Goal: Task Accomplishment & Management: Manage account settings

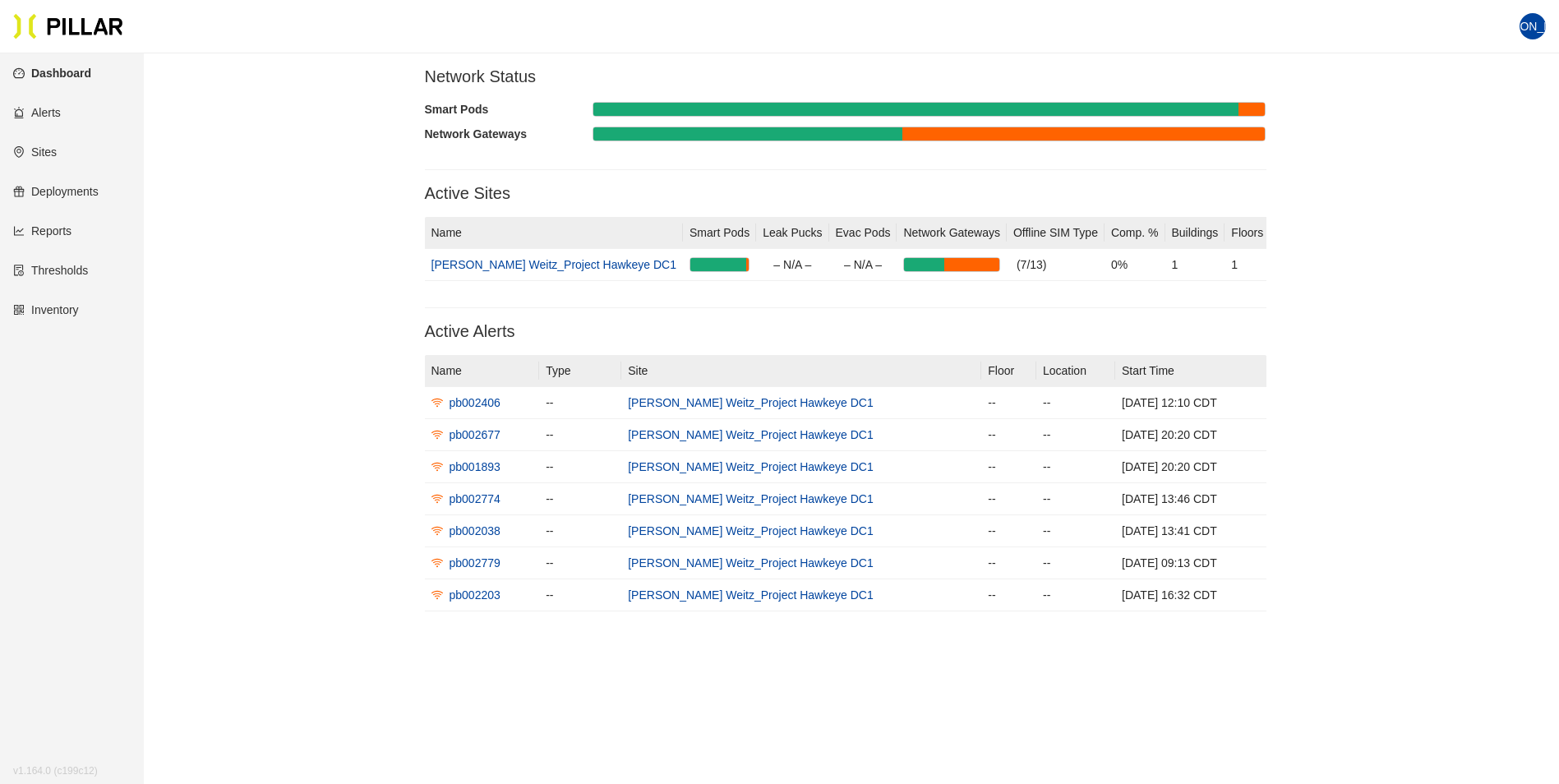
scroll to position [64, 0]
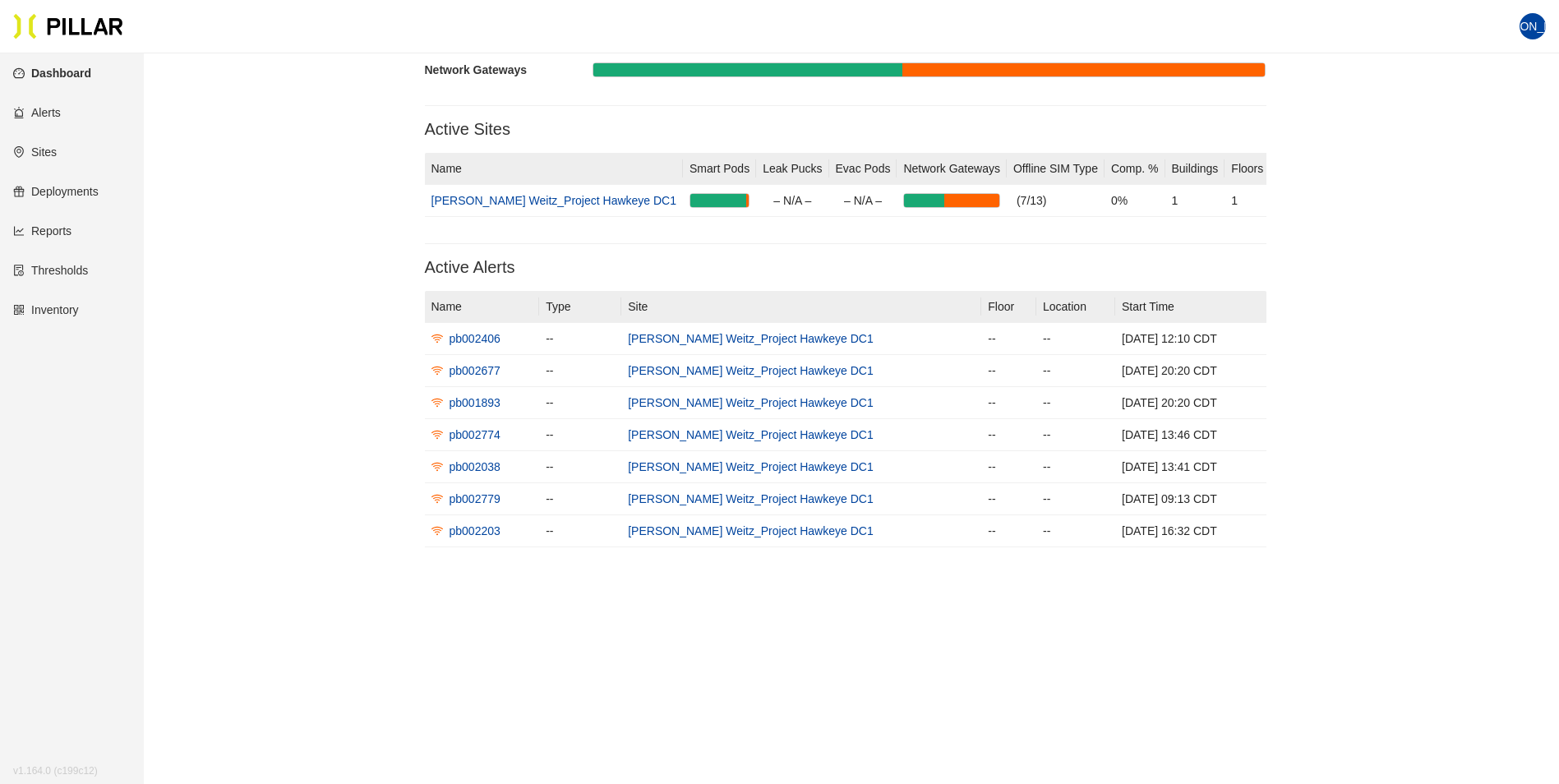
click at [48, 150] on link "Sites" at bounding box center [35, 152] width 44 height 13
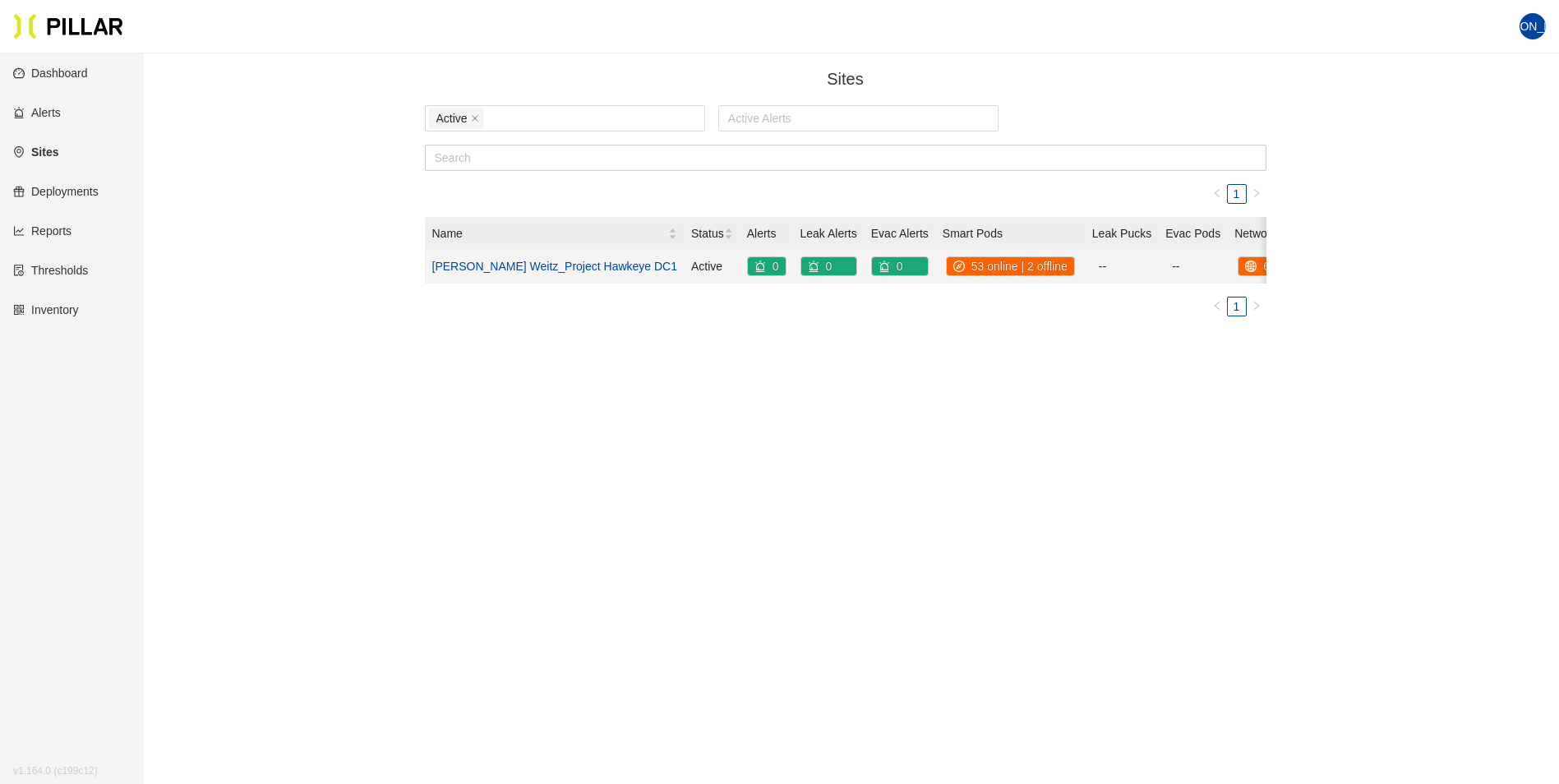
click at [505, 265] on link "[PERSON_NAME] Weitz_Project Hawkeye DC1" at bounding box center [555, 266] width 246 height 13
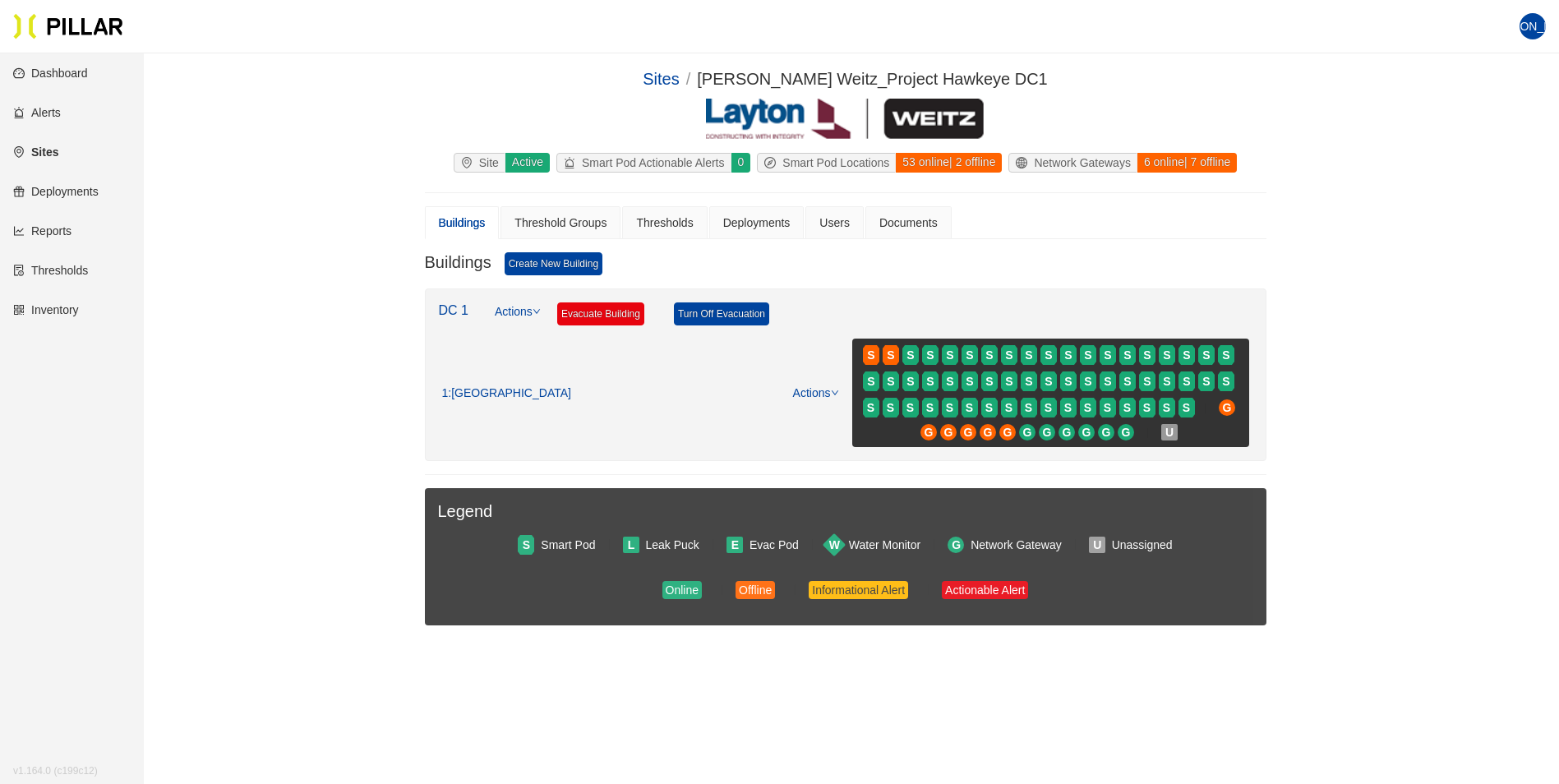
click at [59, 229] on link "Reports" at bounding box center [42, 230] width 58 height 13
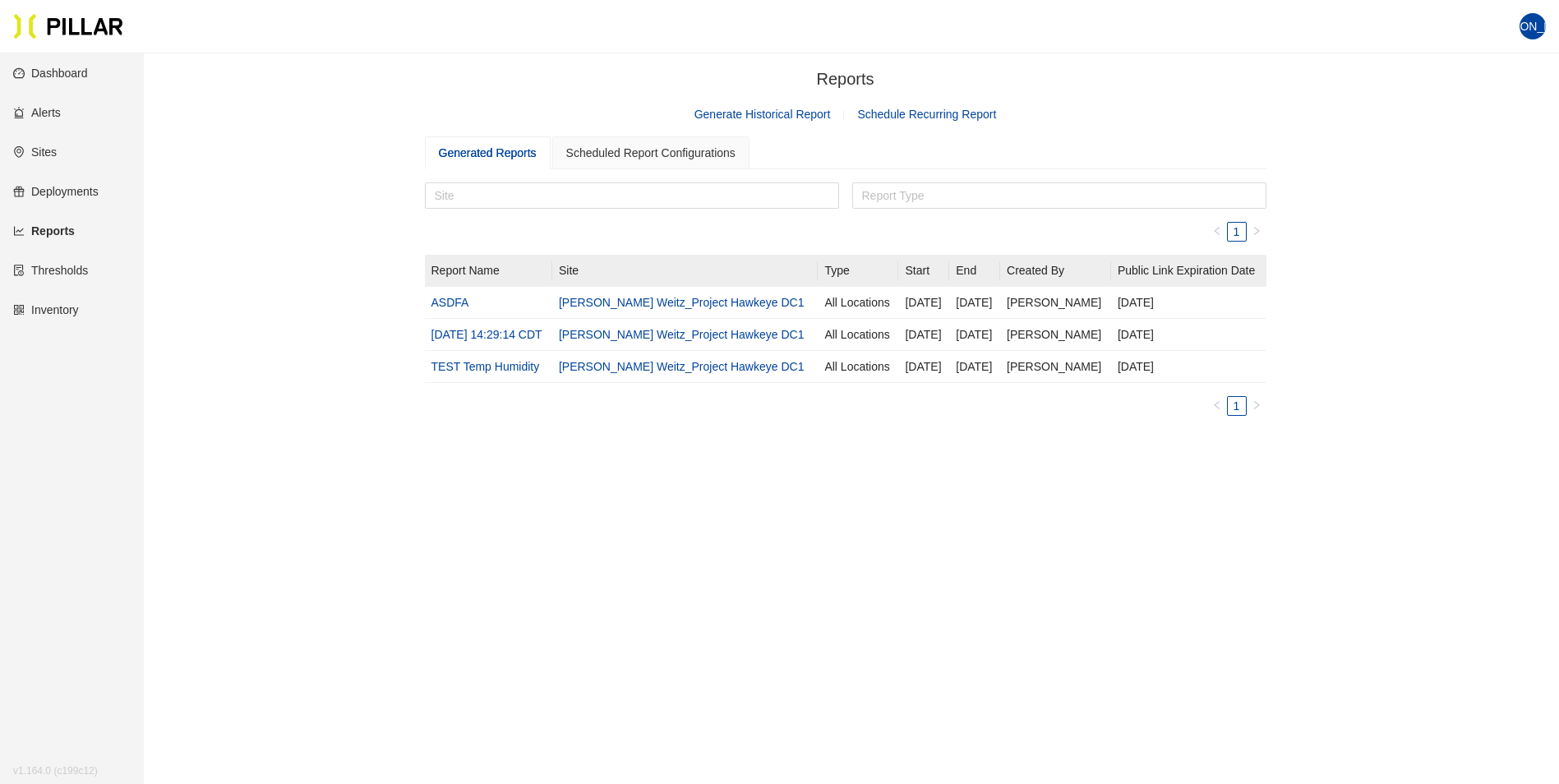
click at [767, 110] on link "Generate Historical Report" at bounding box center [762, 114] width 136 height 13
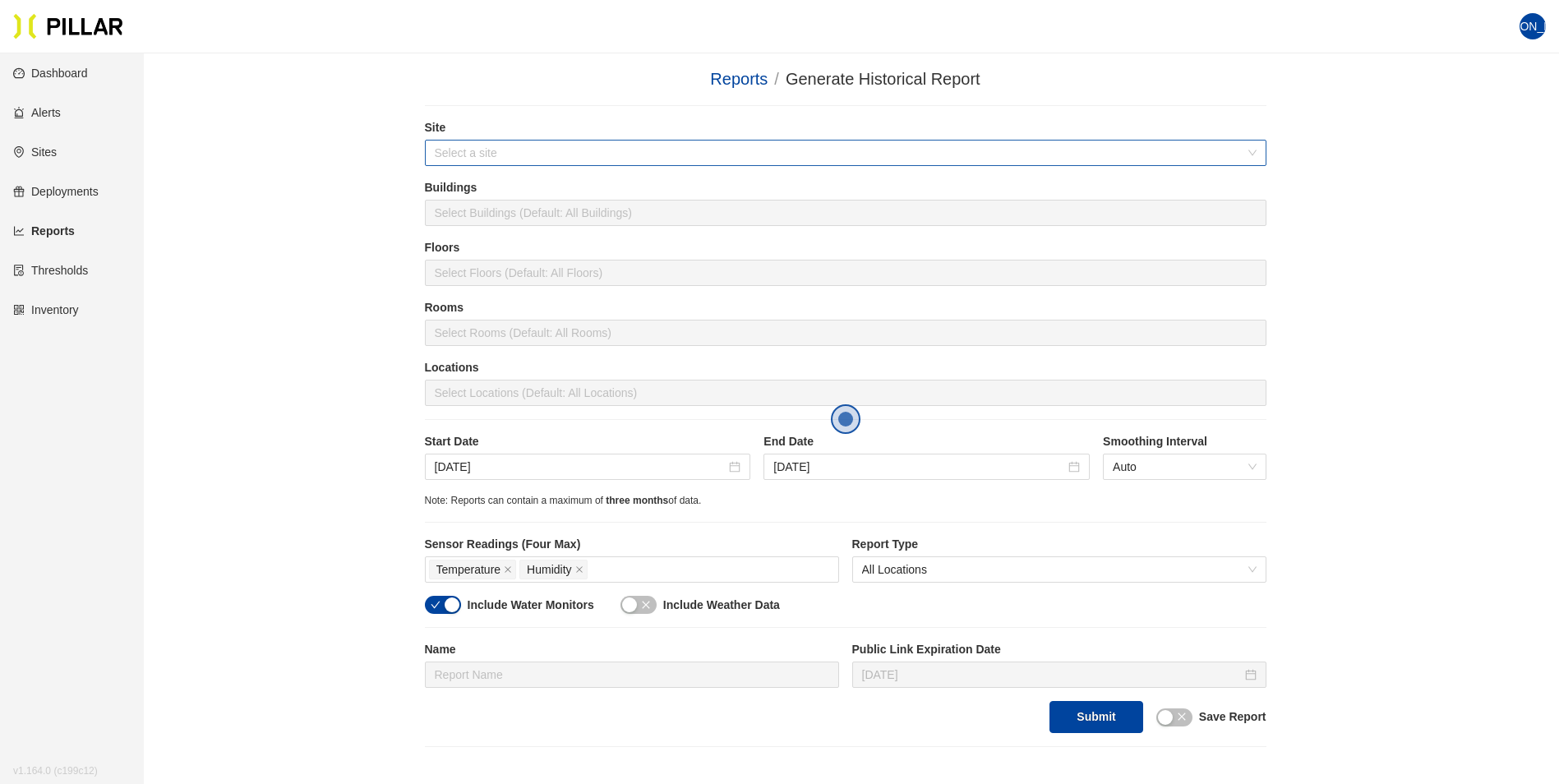
click at [451, 151] on input "search" at bounding box center [840, 153] width 811 height 25
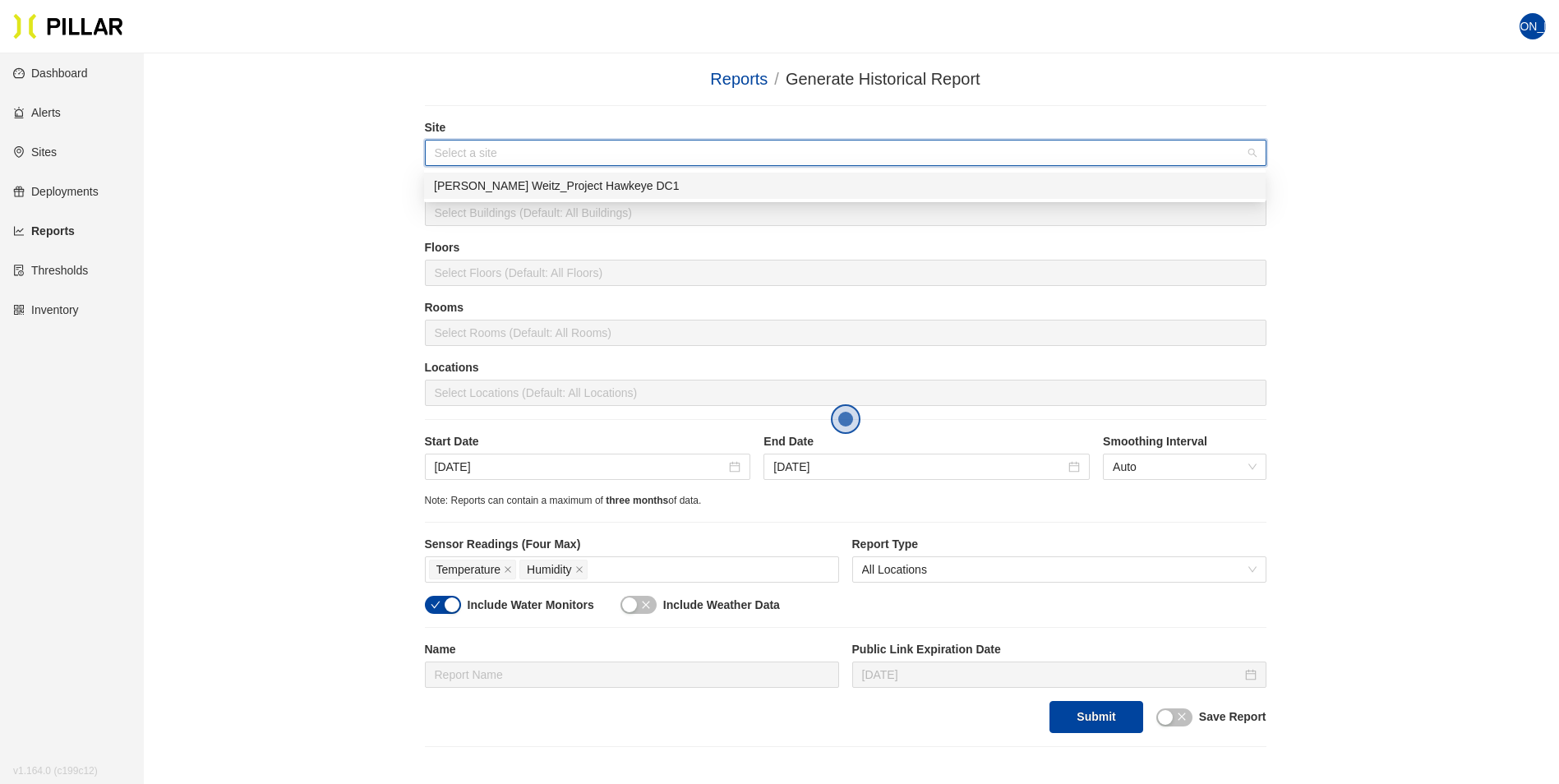
click at [481, 183] on div "[PERSON_NAME] Weitz_Project Hawkeye DC1" at bounding box center [844, 185] width 822 height 18
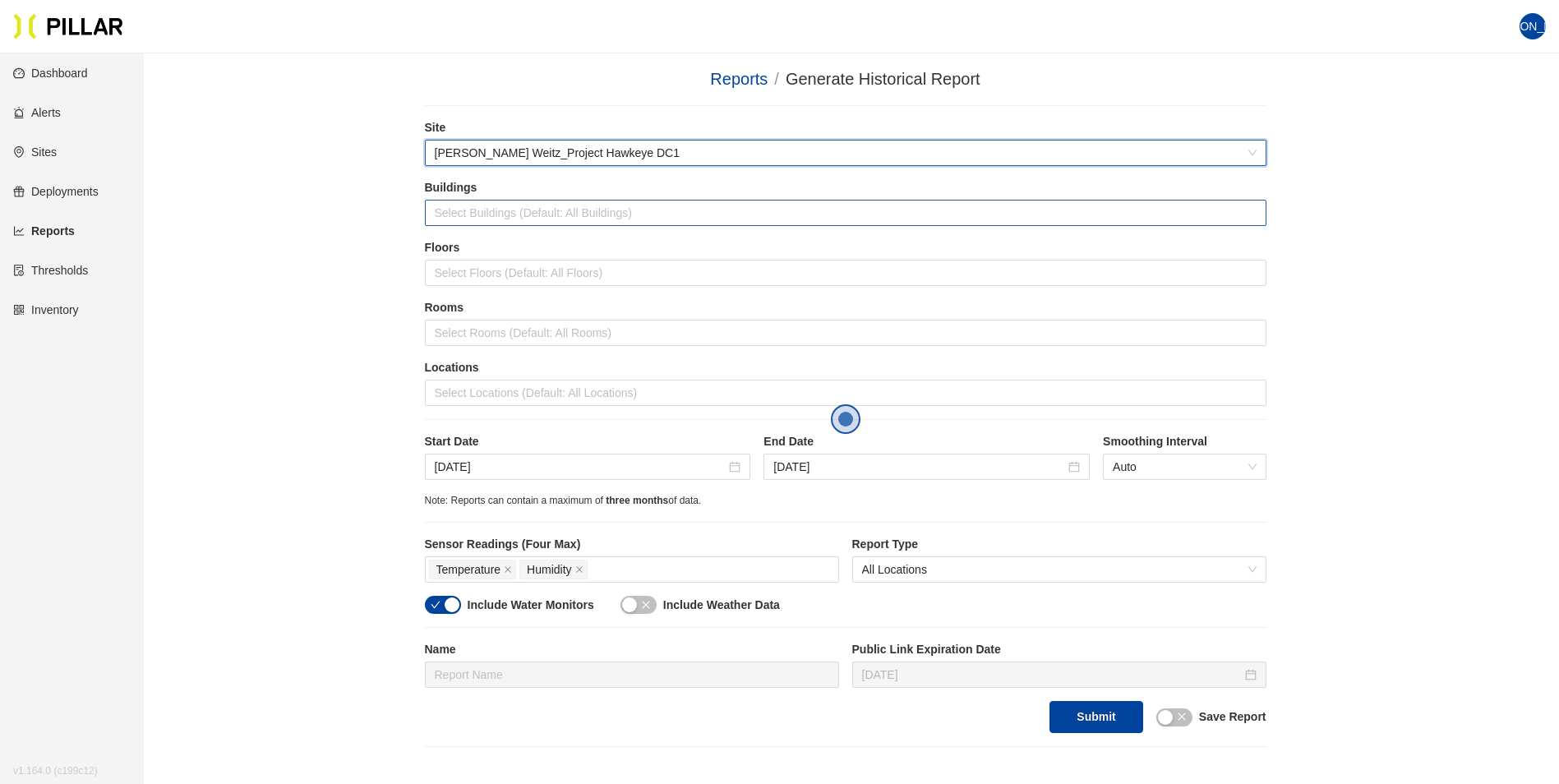
click at [463, 209] on div at bounding box center [845, 212] width 833 height 23
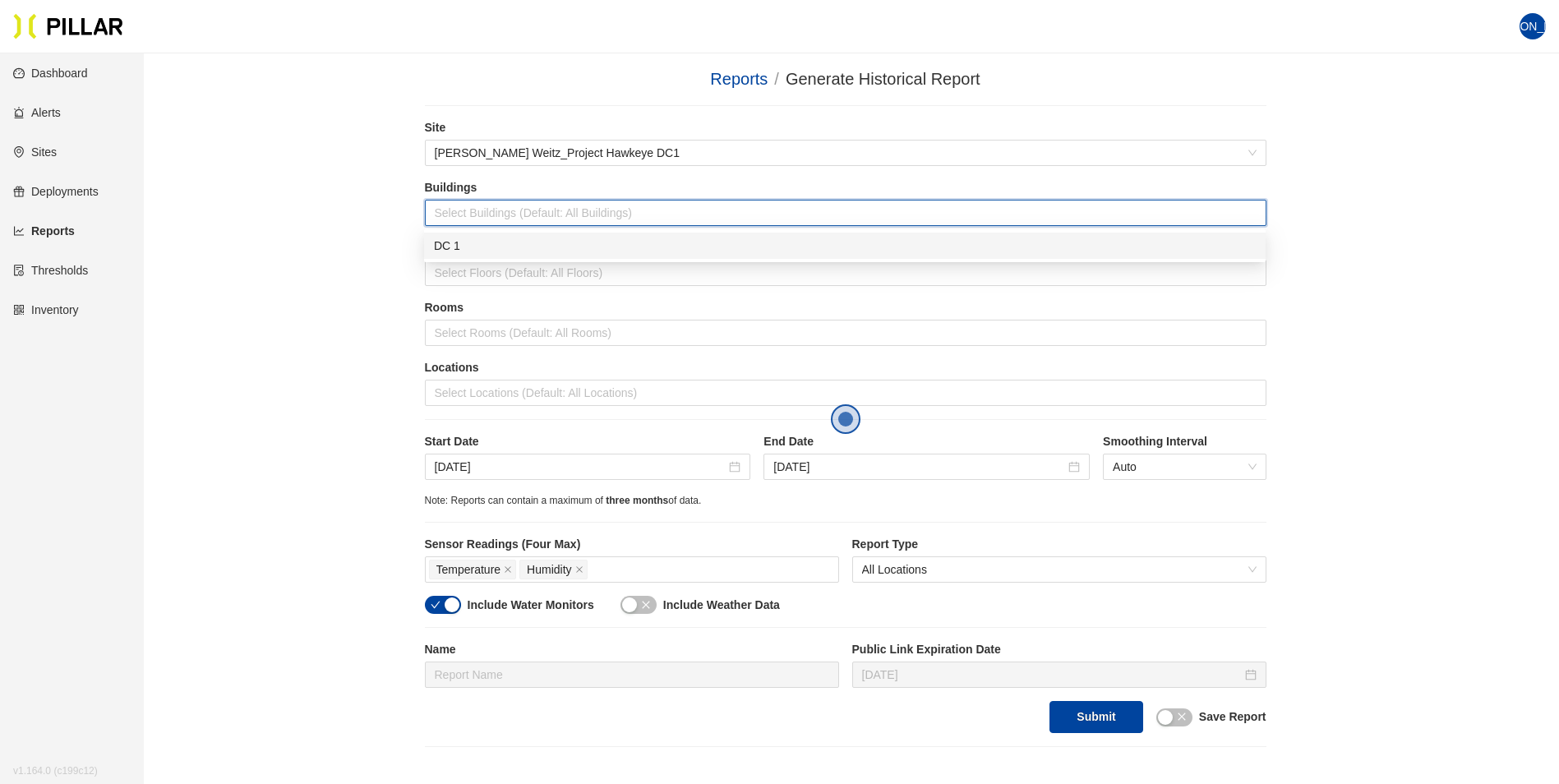
click at [455, 238] on div "DC 1" at bounding box center [844, 246] width 822 height 18
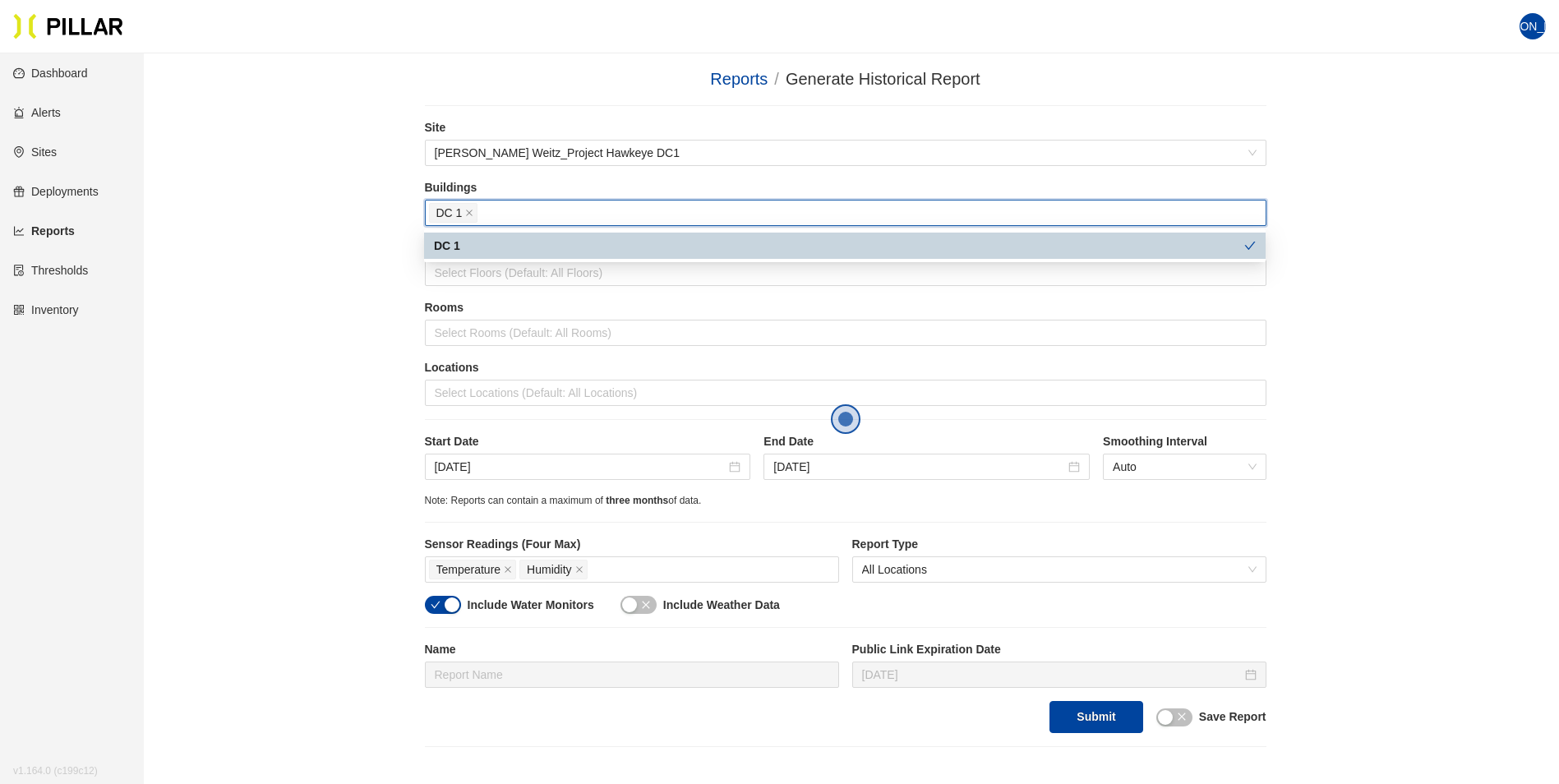
click at [473, 248] on div "DC 1" at bounding box center [839, 246] width 811 height 18
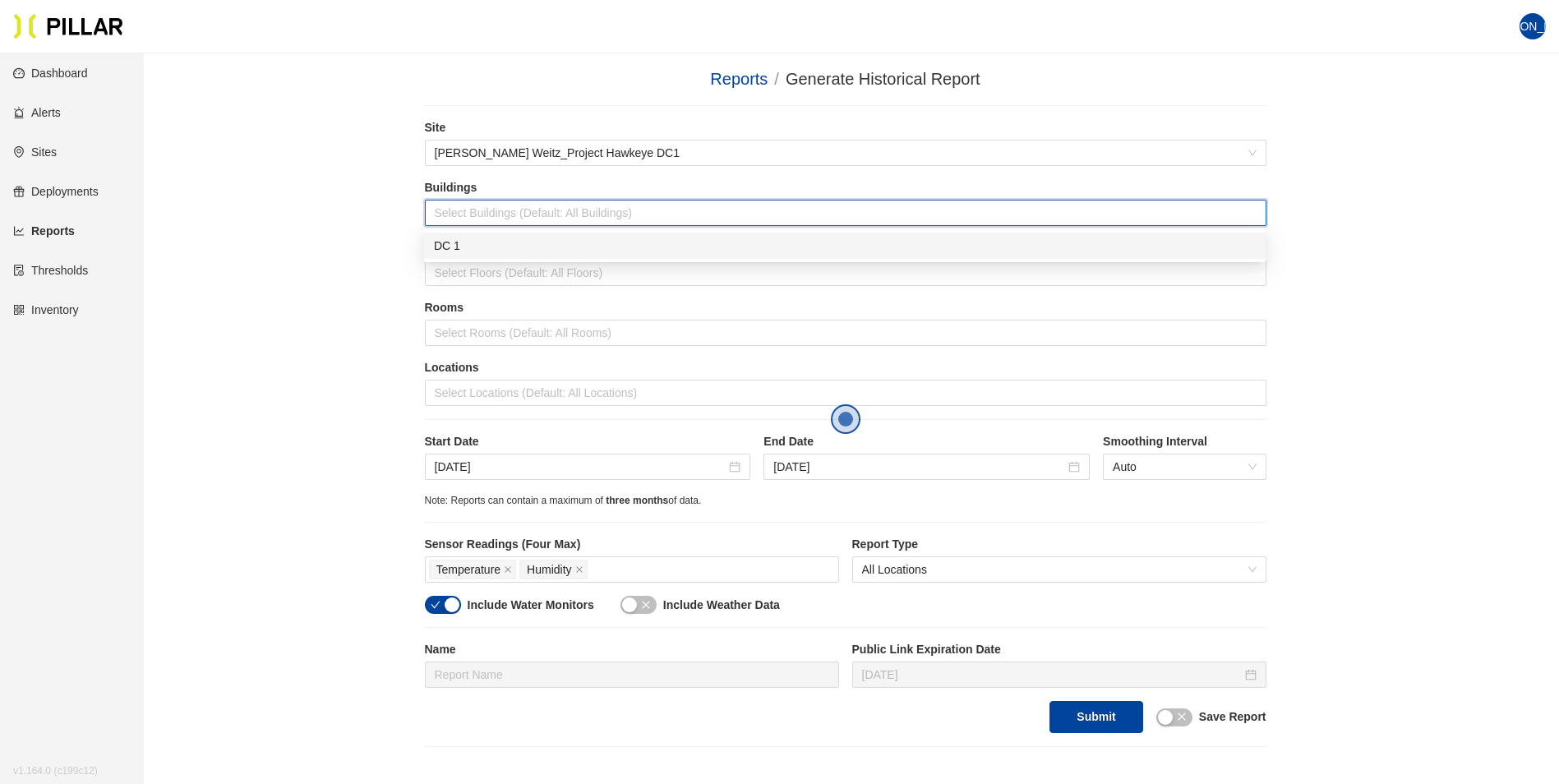
click at [468, 249] on div "DC 1" at bounding box center [844, 246] width 822 height 18
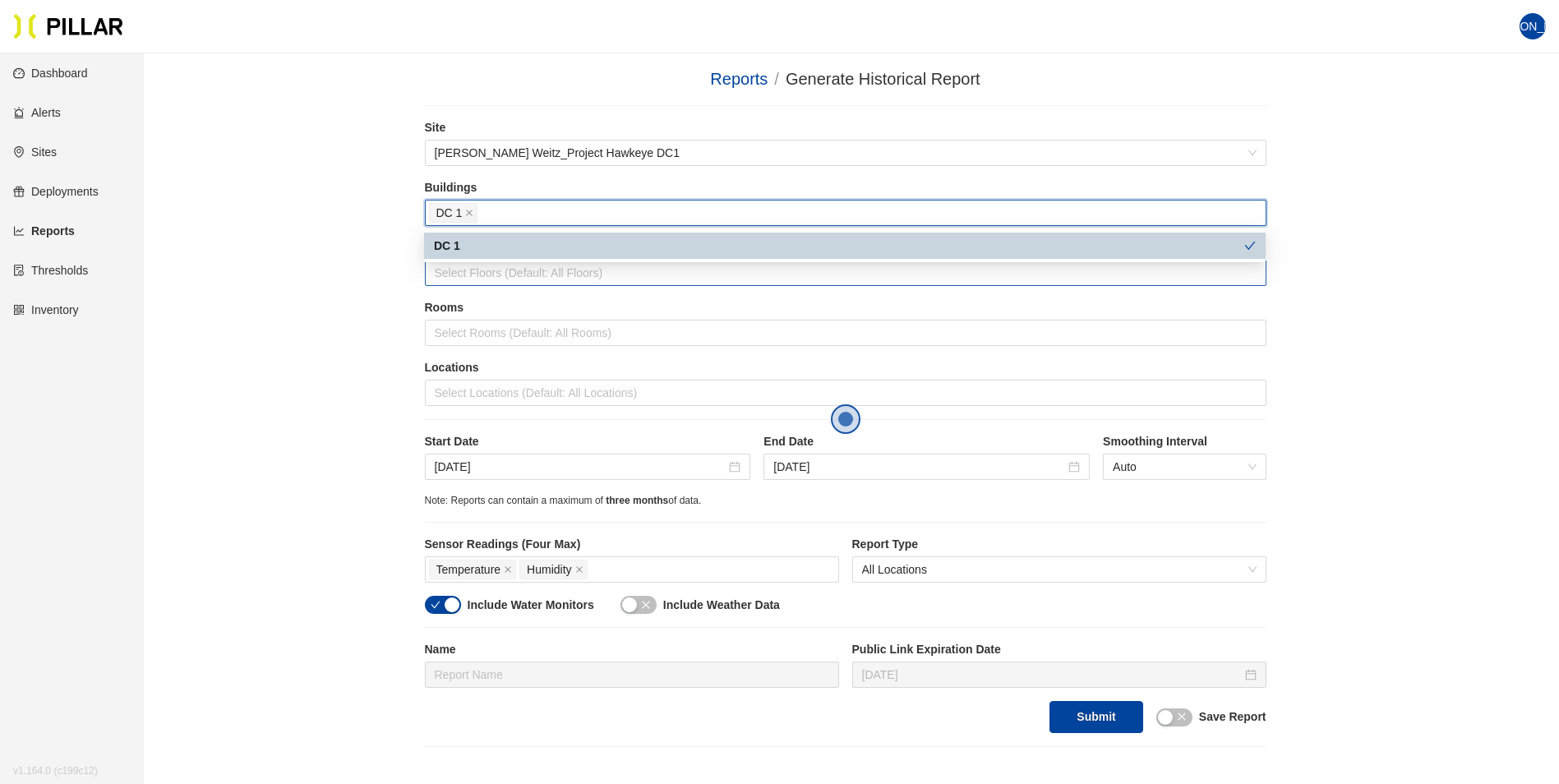
click at [466, 273] on div at bounding box center [845, 272] width 833 height 23
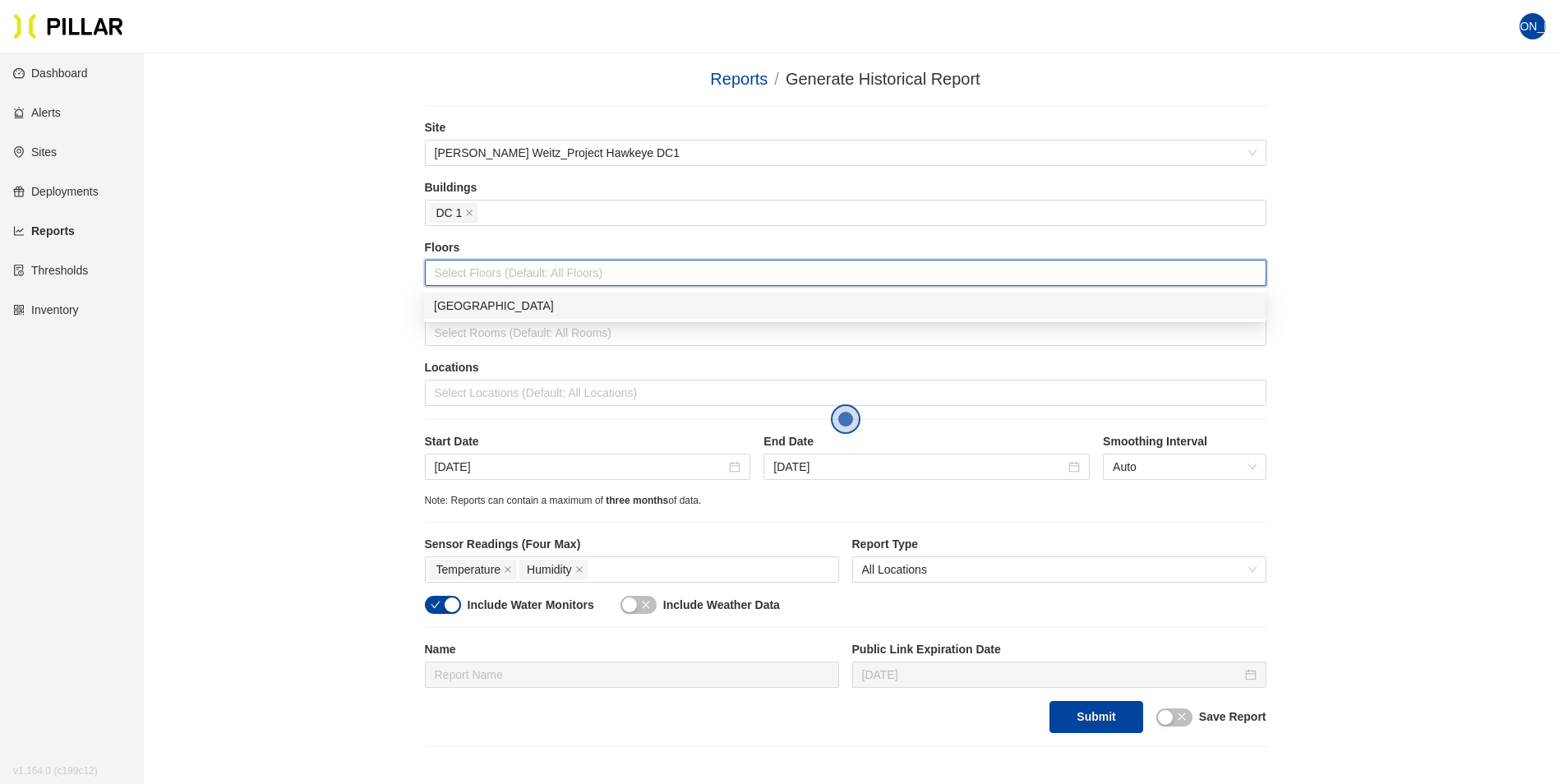
click at [458, 304] on div "Main Building" at bounding box center [844, 306] width 822 height 18
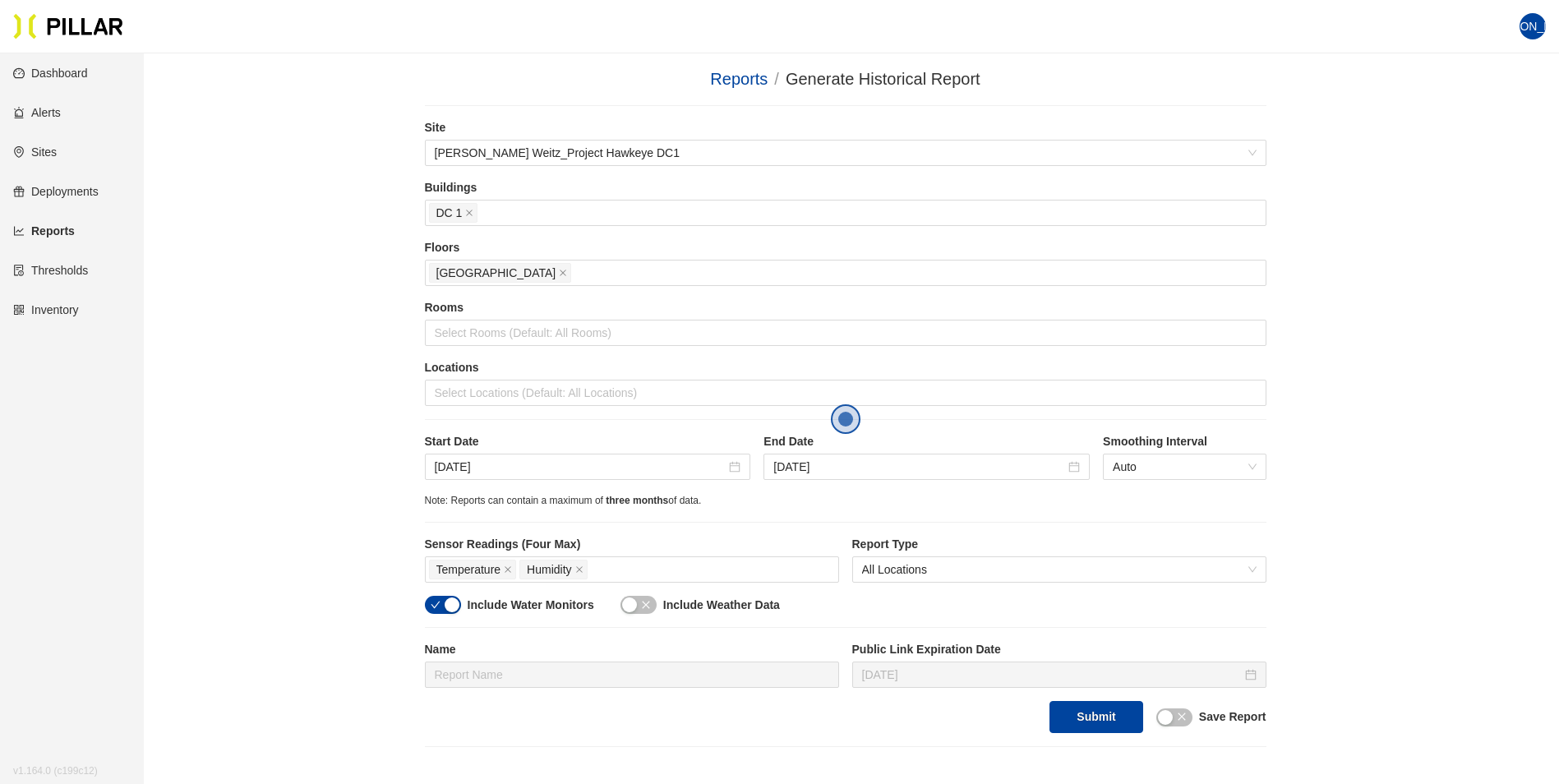
click at [348, 357] on div "Reports / Generate Historical Report / Site Layton Weitz_Project Hawkeye DC1 Bu…" at bounding box center [844, 407] width 1322 height 680
click at [492, 389] on div at bounding box center [845, 392] width 833 height 23
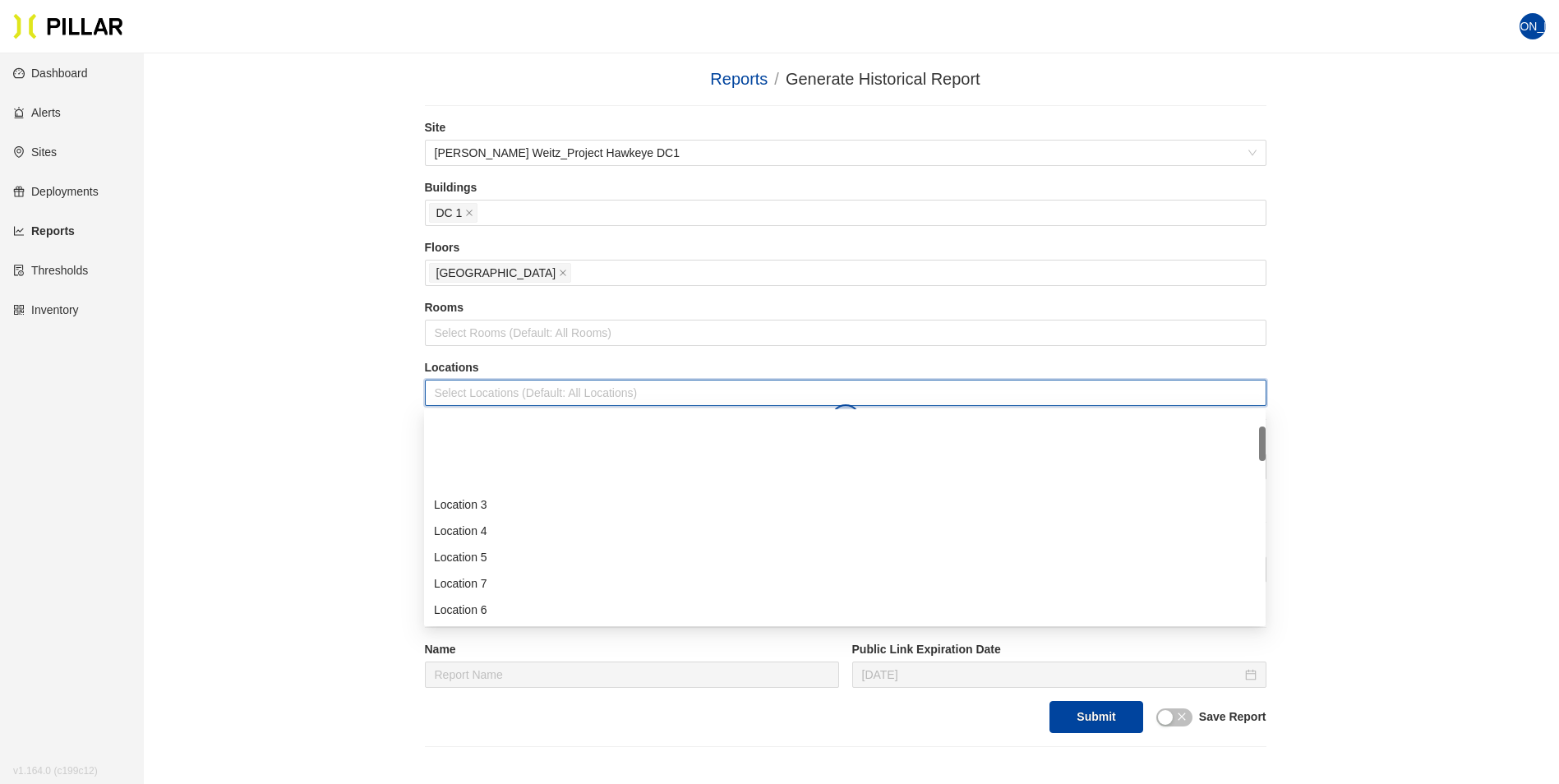
scroll to position [82, 0]
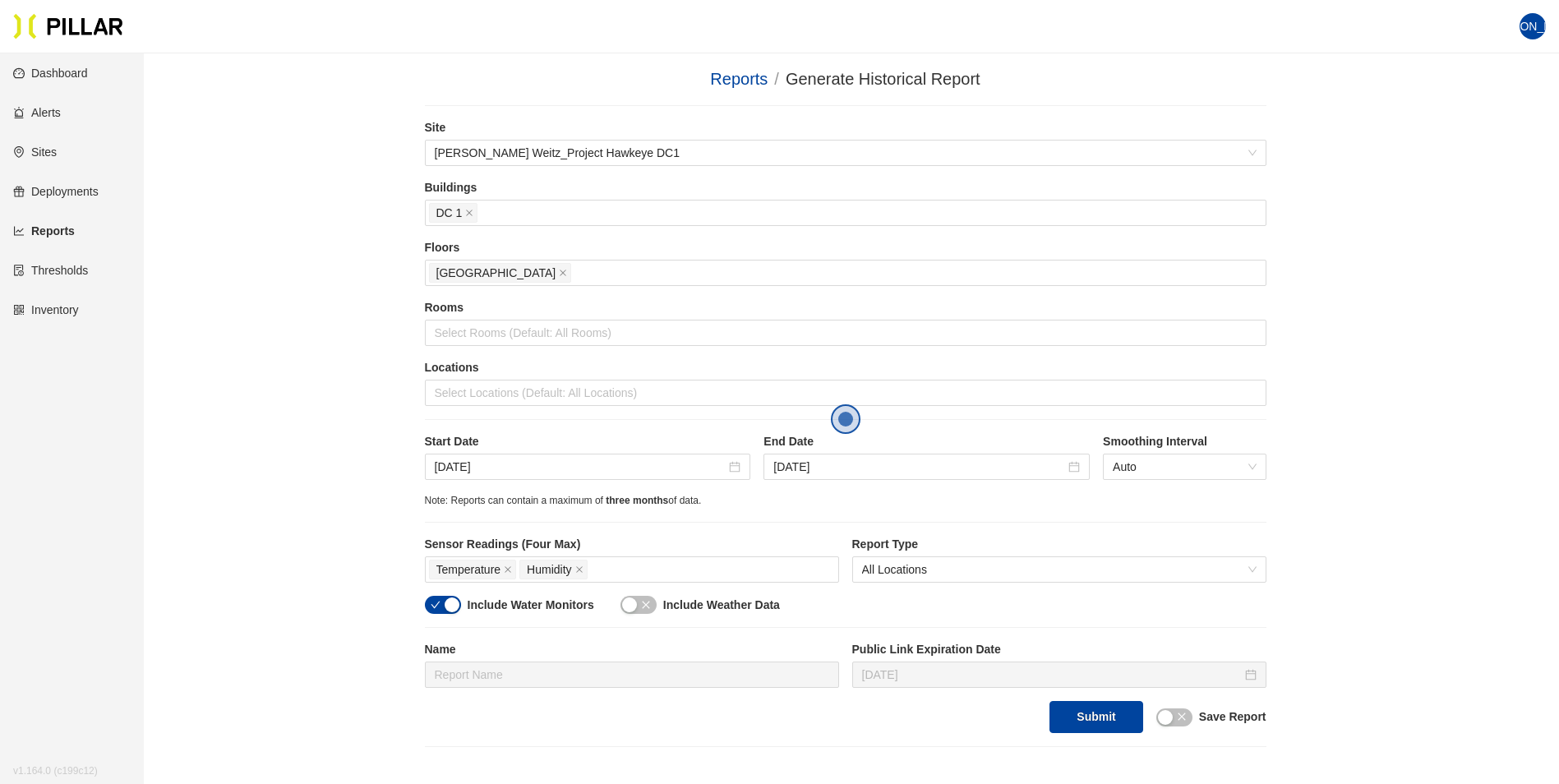
click at [401, 387] on div "Reports / Generate Historical Report / Site Layton Weitz_Project Hawkeye DC1 Bu…" at bounding box center [844, 407] width 1322 height 680
click at [476, 394] on div at bounding box center [845, 392] width 833 height 23
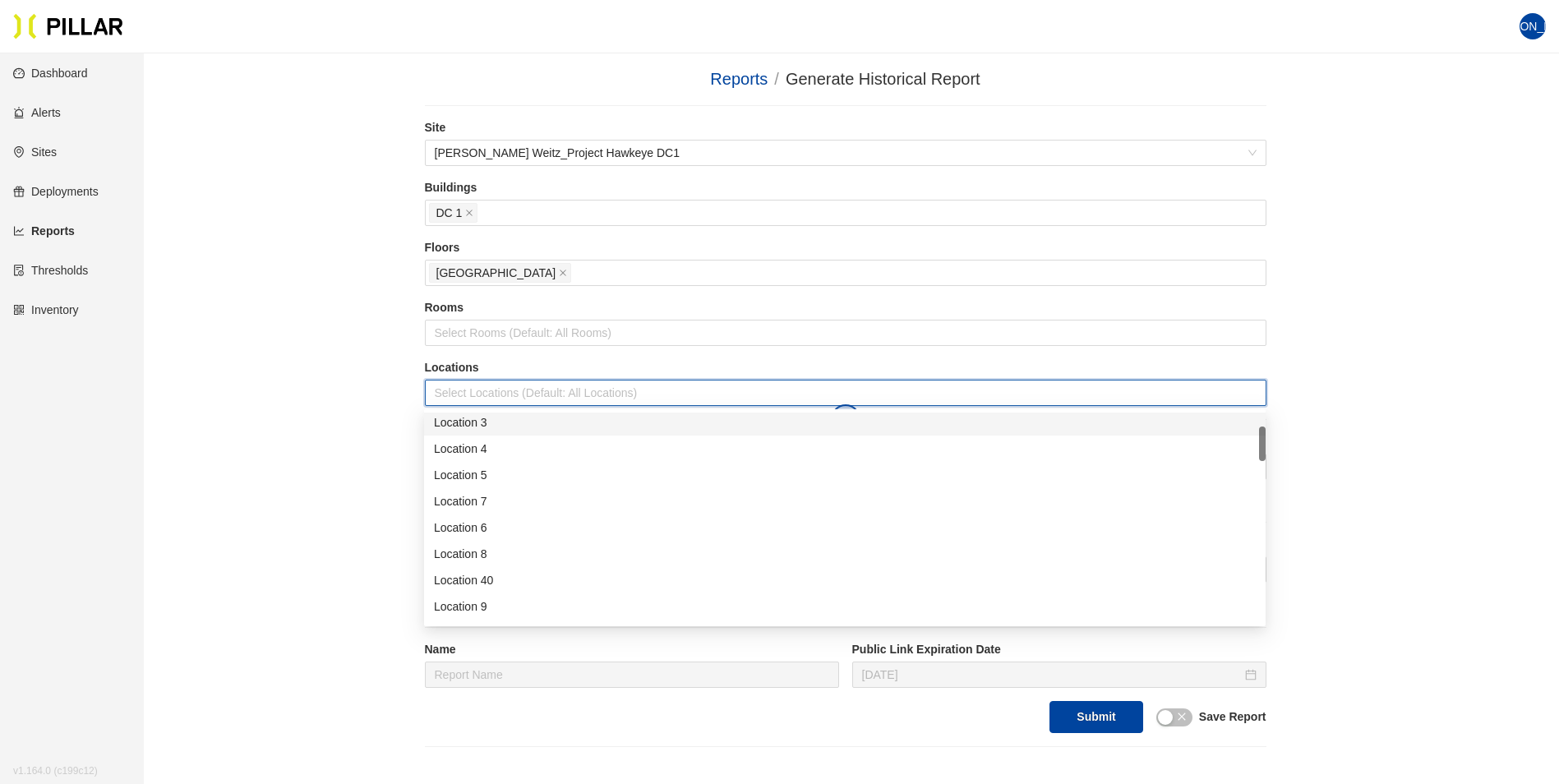
click at [481, 423] on div "Location 3" at bounding box center [844, 422] width 822 height 18
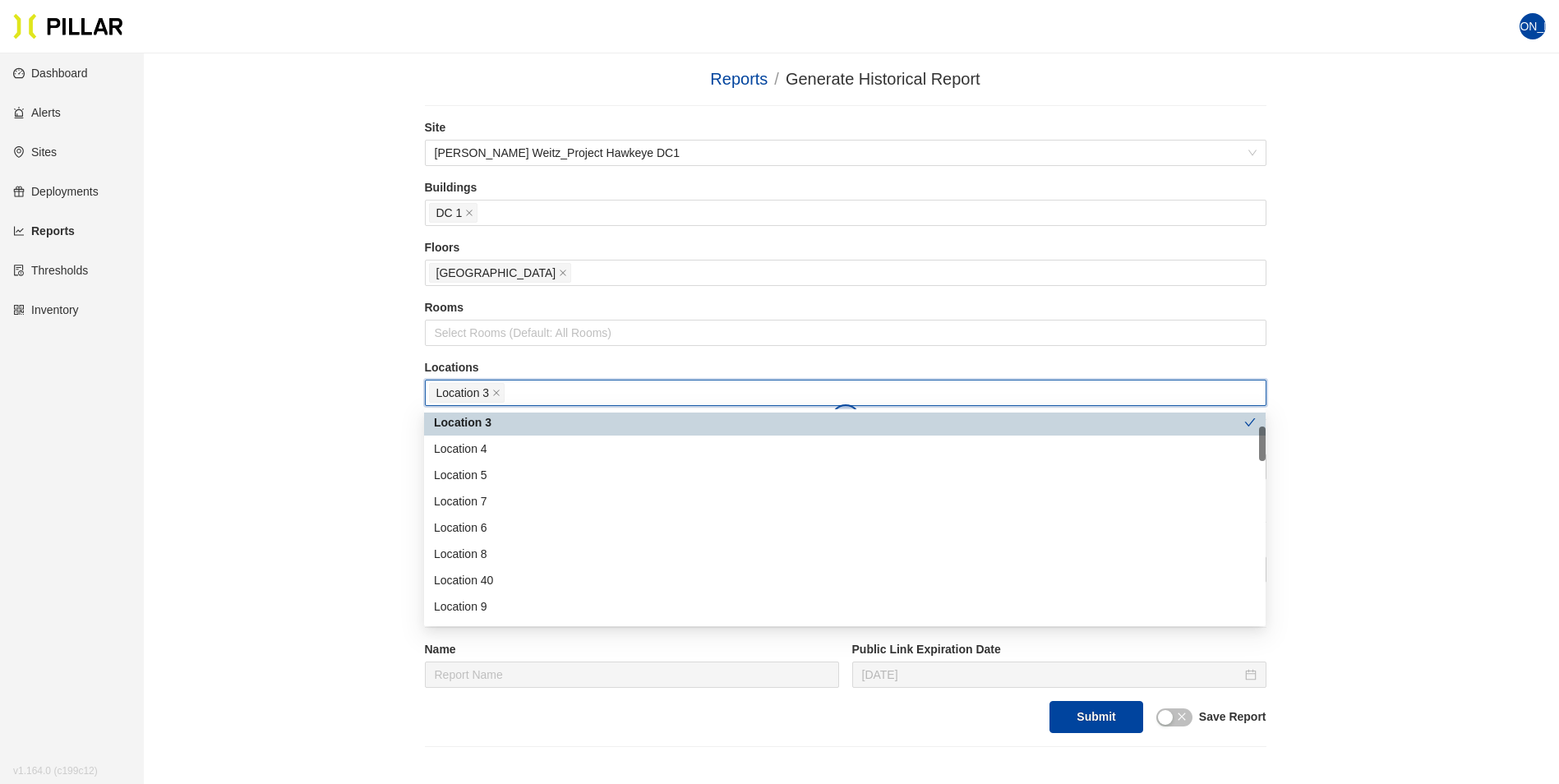
click at [481, 421] on div "Location 3" at bounding box center [839, 422] width 811 height 18
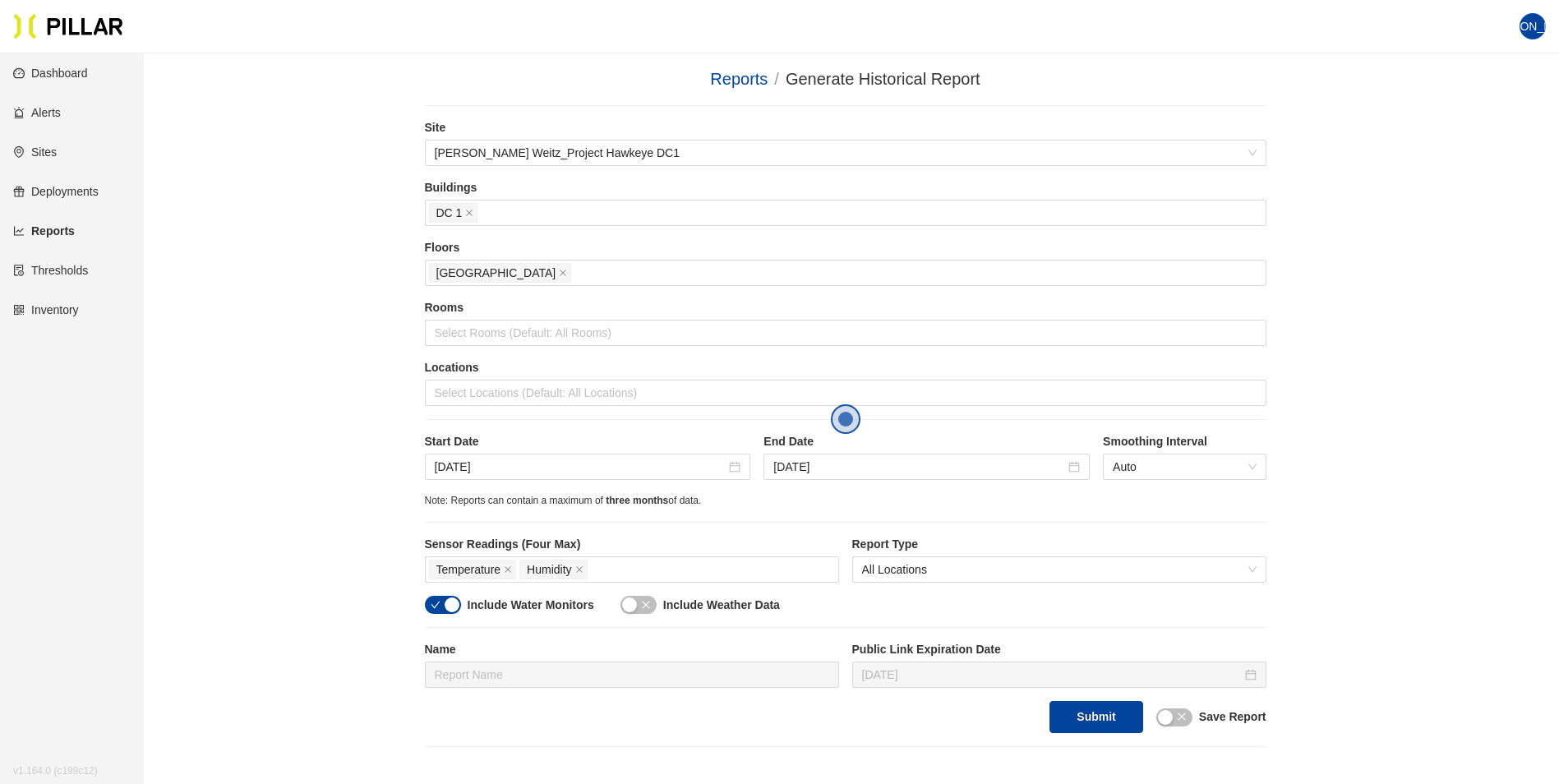
click at [408, 382] on div "Reports / Generate Historical Report / Site Layton Weitz_Project Hawkeye DC1 Bu…" at bounding box center [844, 407] width 1322 height 680
click at [50, 151] on link "Sites" at bounding box center [35, 152] width 44 height 13
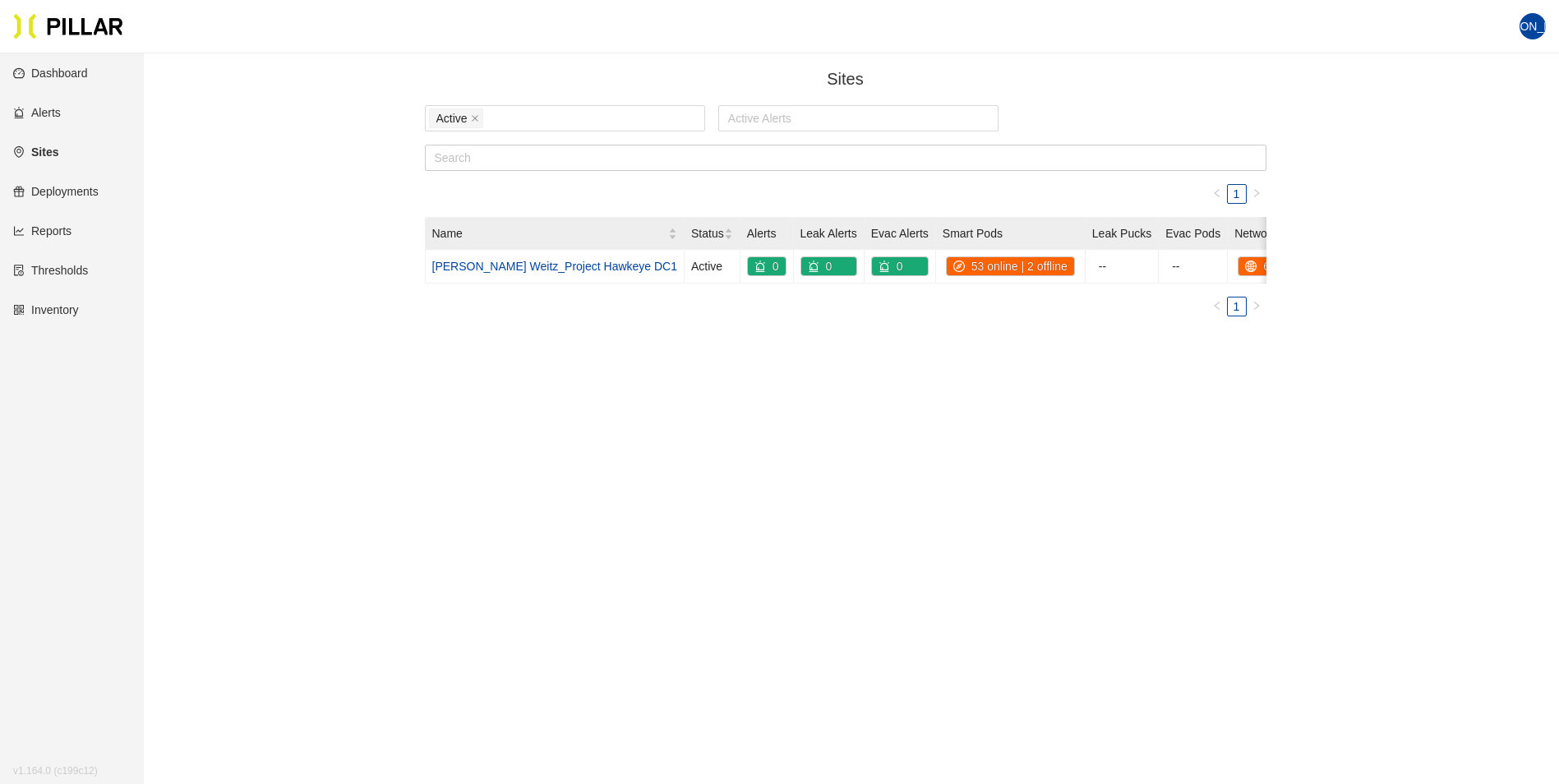
click at [48, 147] on link "Sites" at bounding box center [35, 152] width 45 height 13
click at [539, 269] on link "[PERSON_NAME] Weitz_Project Hawkeye DC1" at bounding box center [555, 266] width 246 height 13
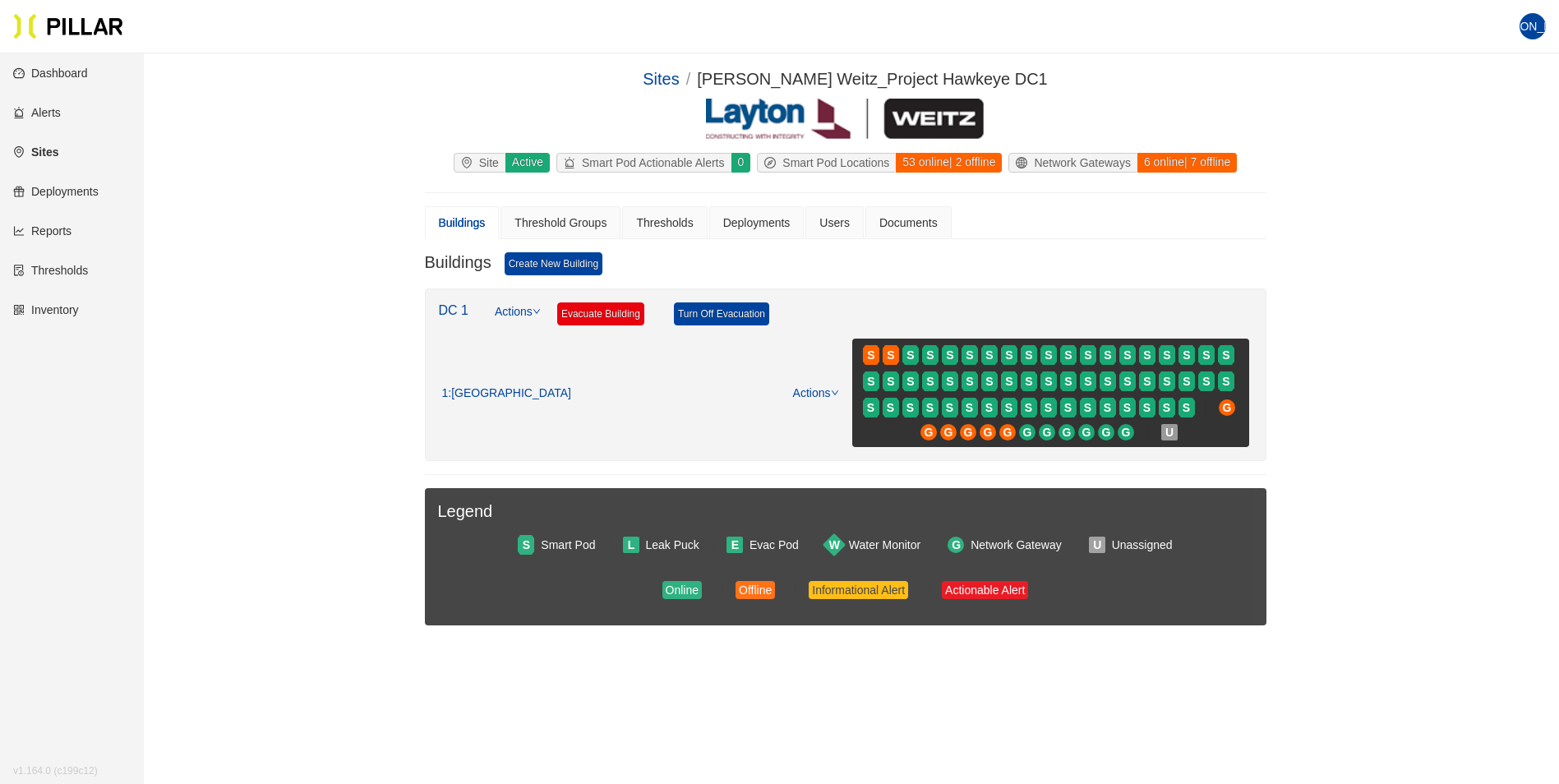
click at [455, 224] on div "Buildings" at bounding box center [461, 223] width 47 height 18
click at [525, 305] on link "Actions" at bounding box center [517, 321] width 46 height 37
click at [813, 401] on div "Actions" at bounding box center [808, 393] width 61 height 18
click at [822, 388] on link "Actions" at bounding box center [816, 393] width 46 height 13
click at [811, 419] on link "View/Edit Floor Plan" at bounding box center [850, 419] width 103 height 18
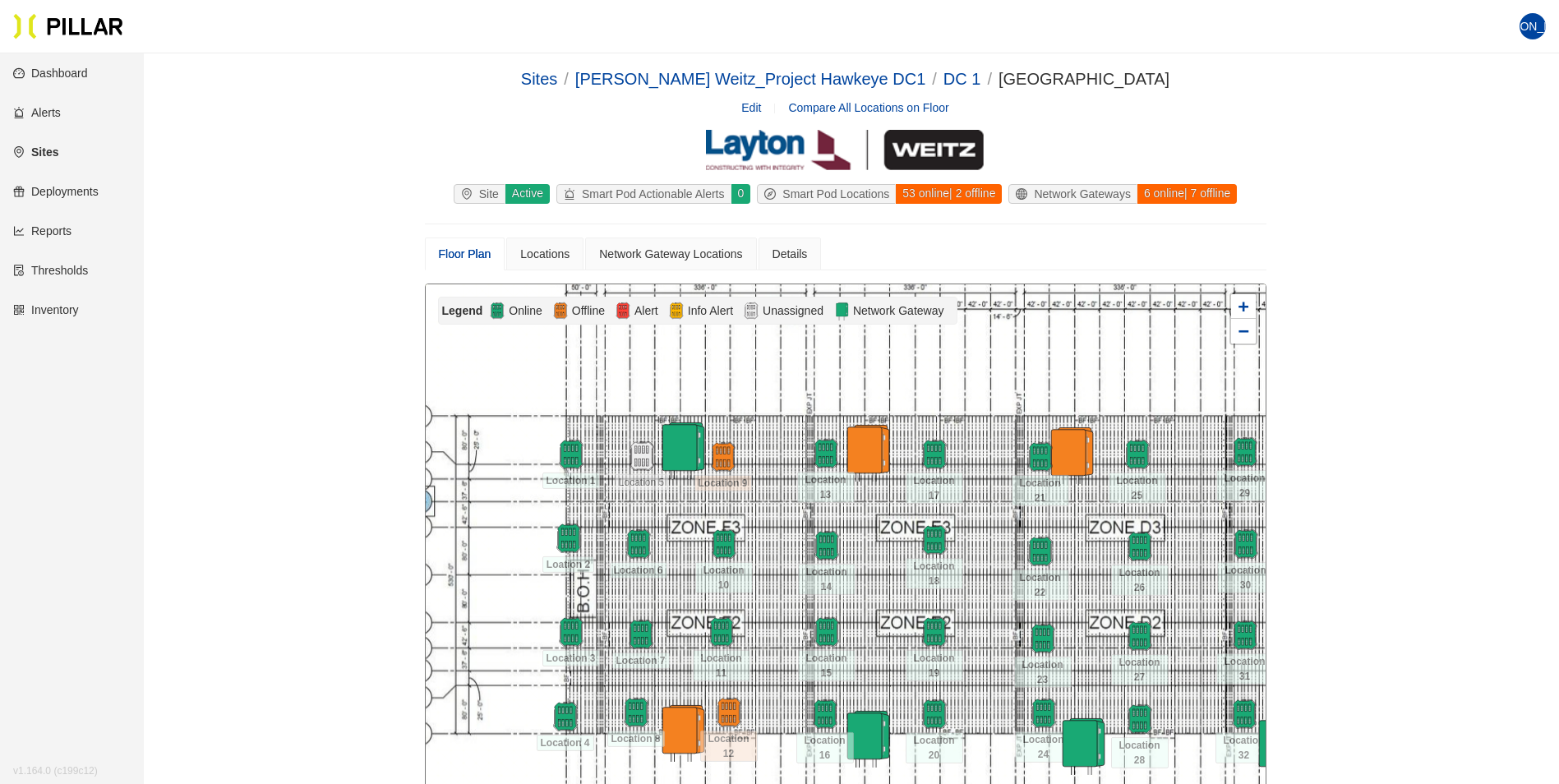
drag, startPoint x: 832, startPoint y: 503, endPoint x: 624, endPoint y: 359, distance: 253.0
click at [624, 359] on div at bounding box center [845, 577] width 840 height 587
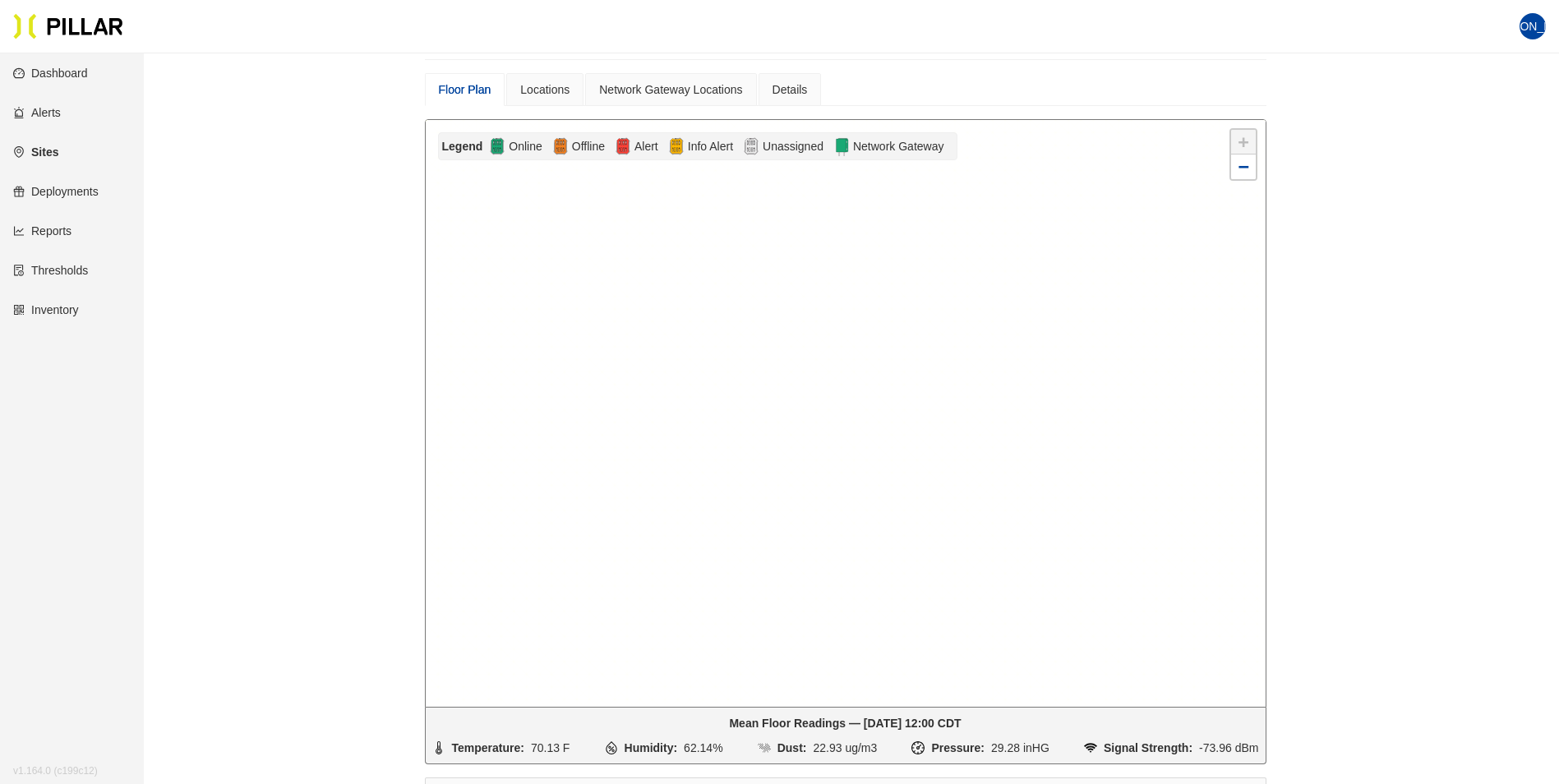
scroll to position [82, 0]
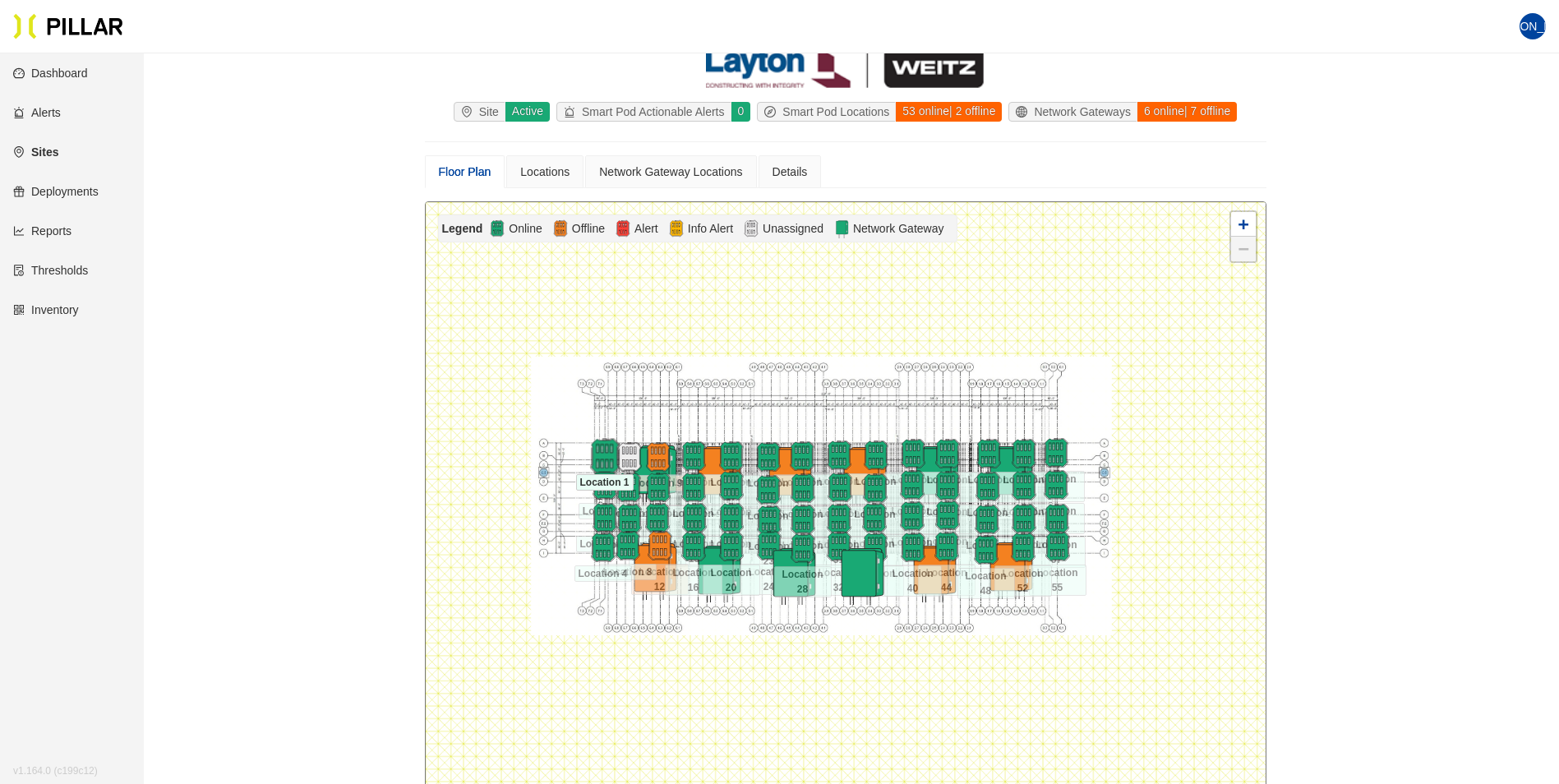
click at [601, 460] on img at bounding box center [604, 456] width 36 height 36
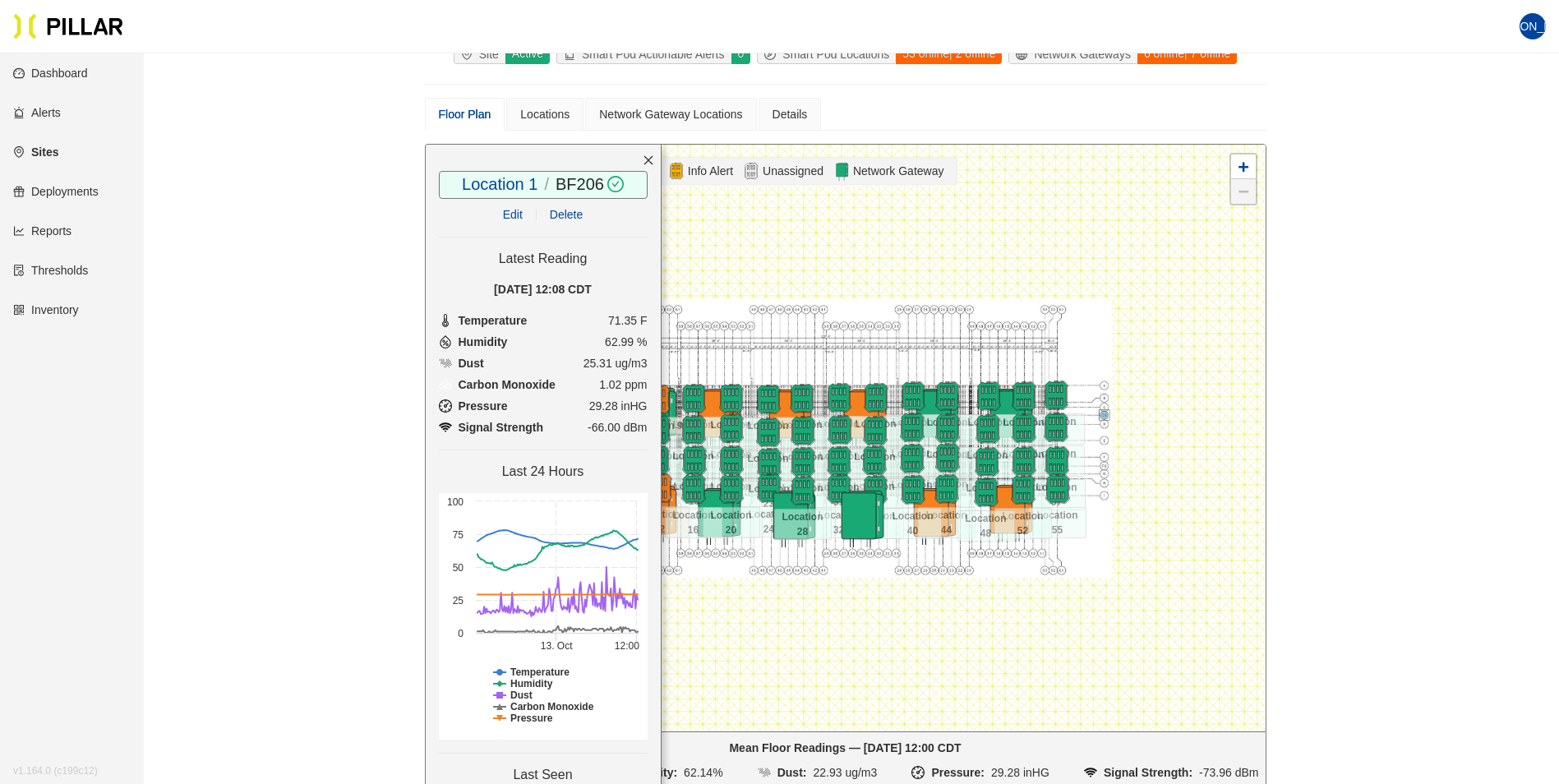
scroll to position [164, 0]
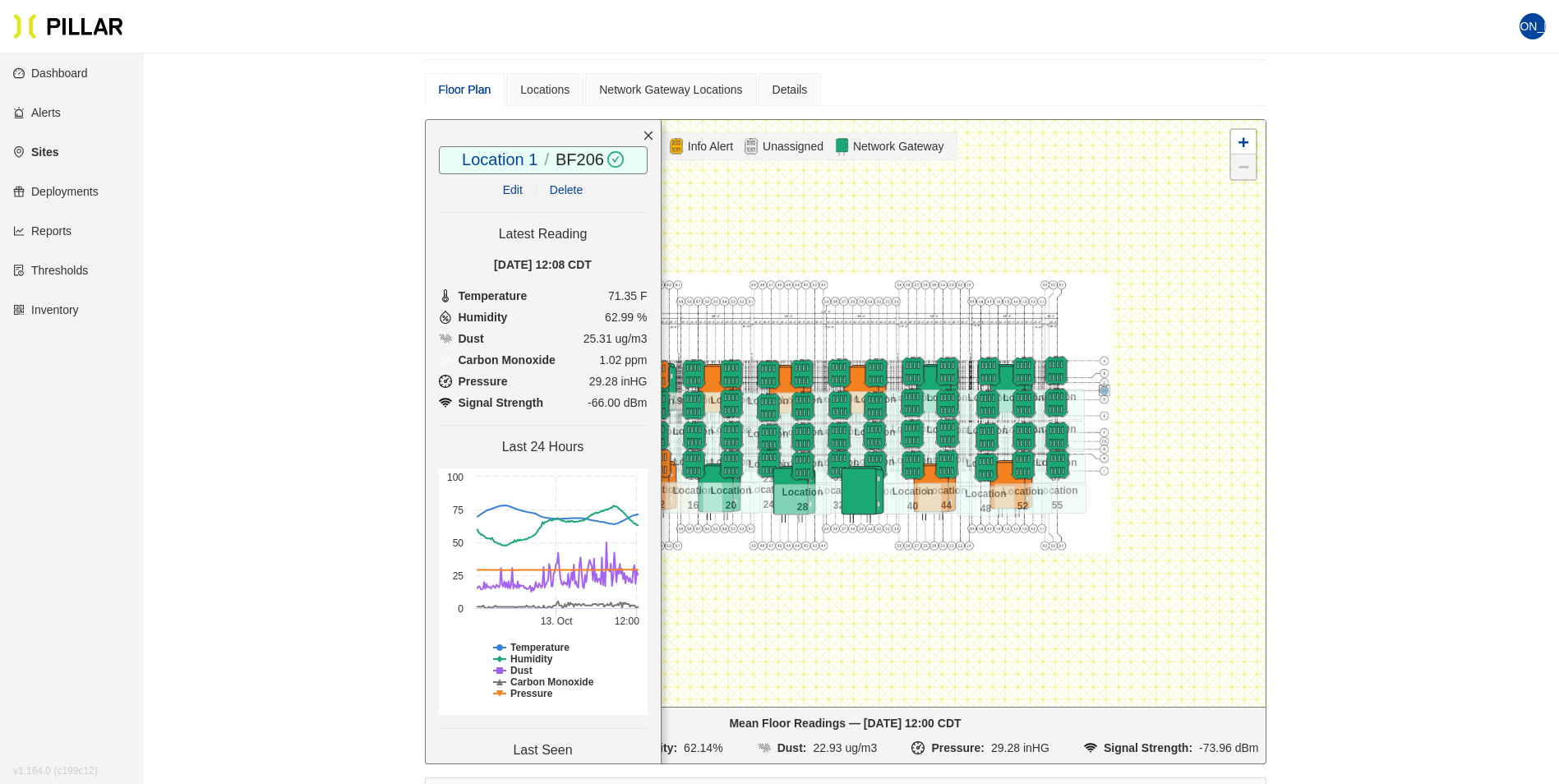
click at [511, 191] on link "Edit" at bounding box center [513, 189] width 20 height 13
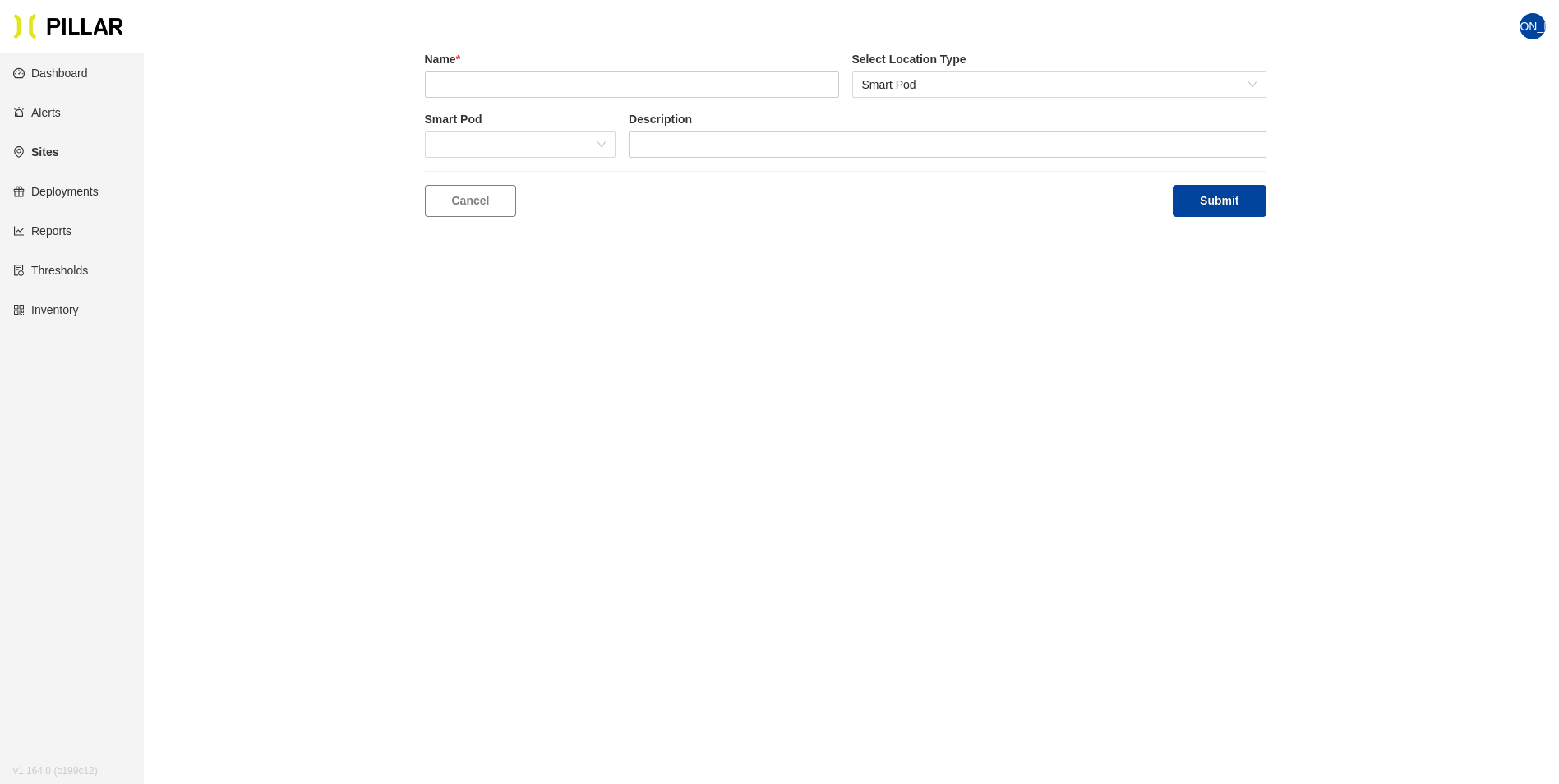
scroll to position [53, 0]
type input "Location 1"
click at [477, 206] on link "Cancel" at bounding box center [471, 200] width 92 height 32
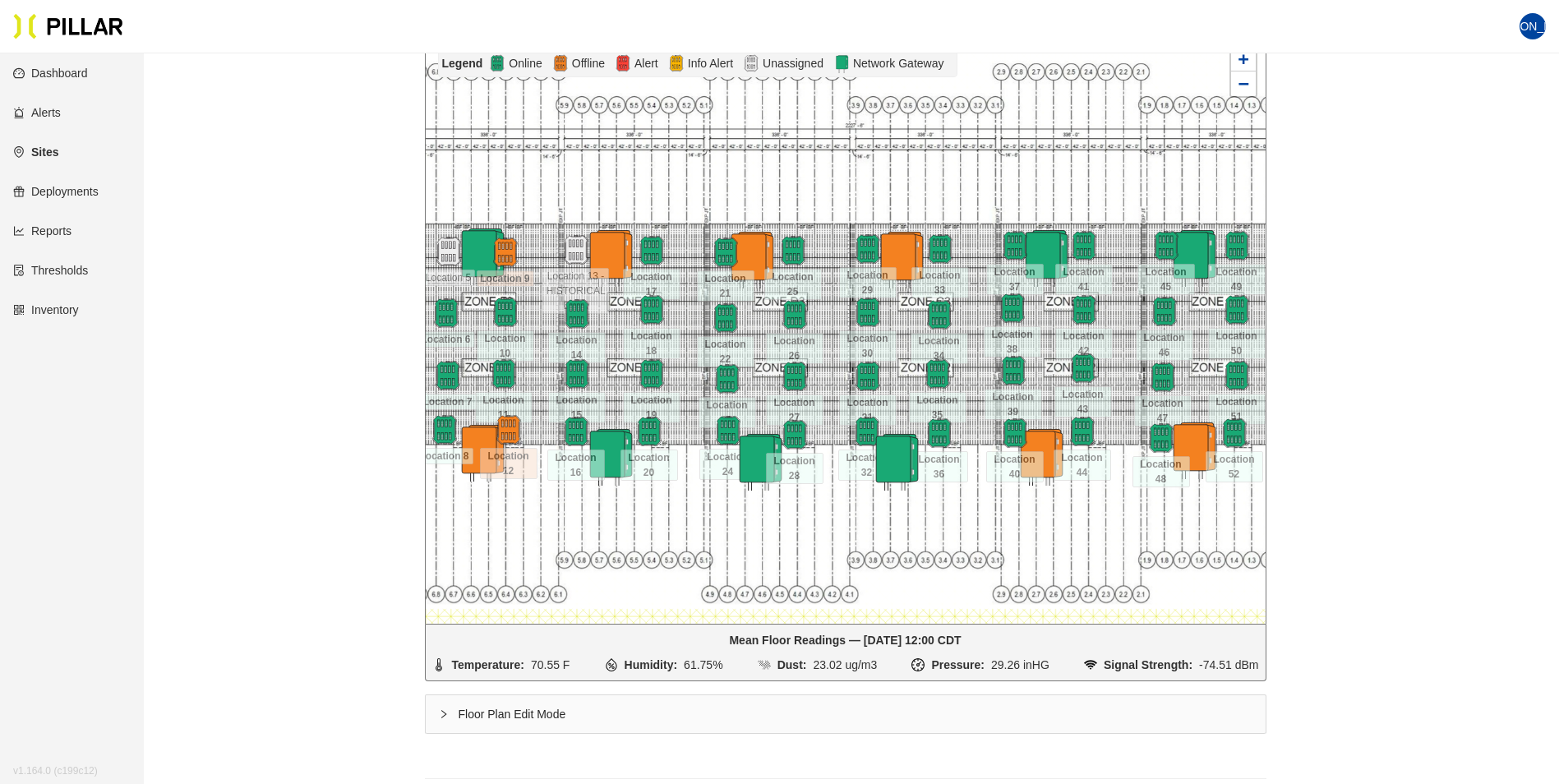
scroll to position [247, 0]
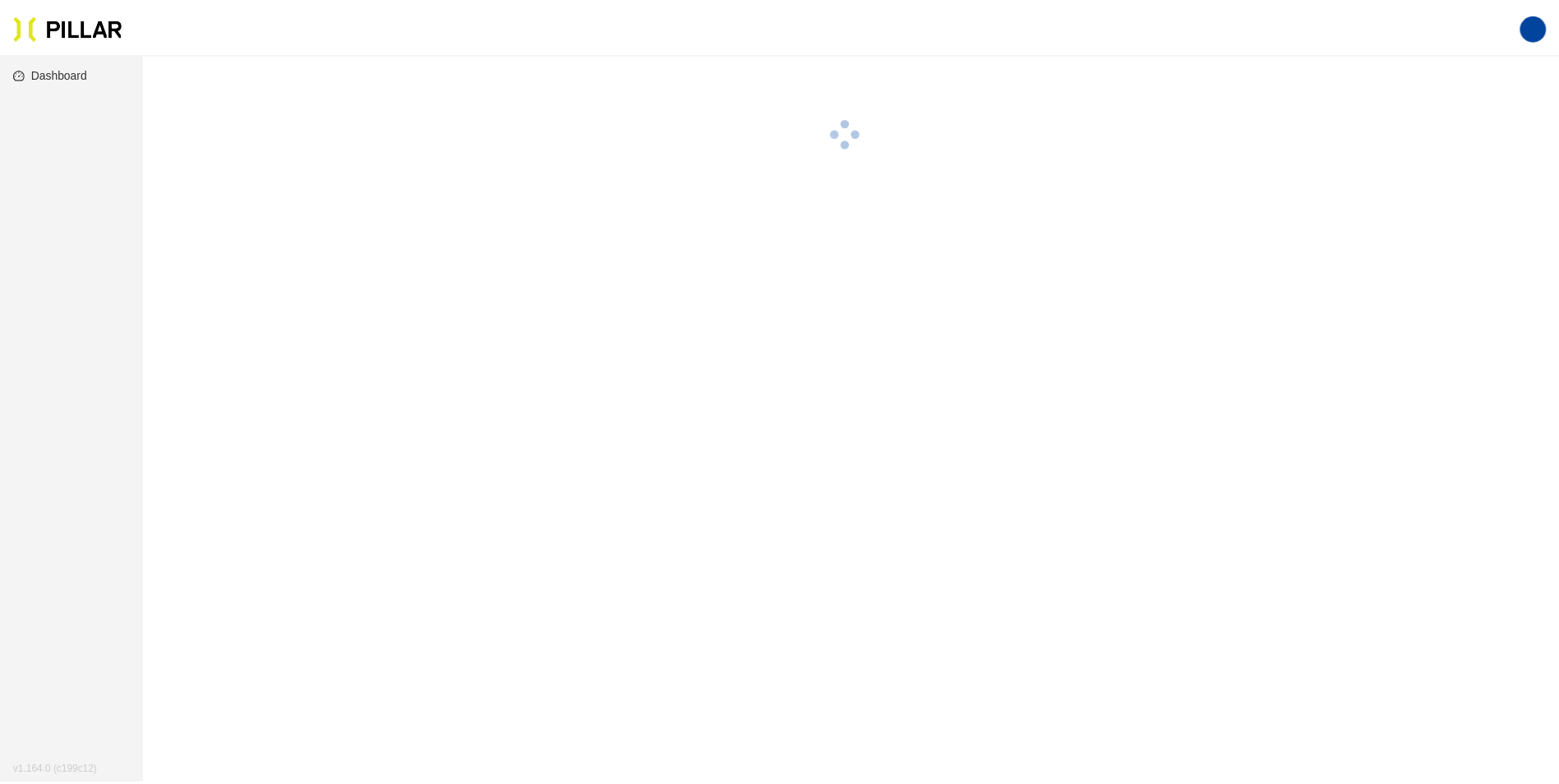
scroll to position [53, 0]
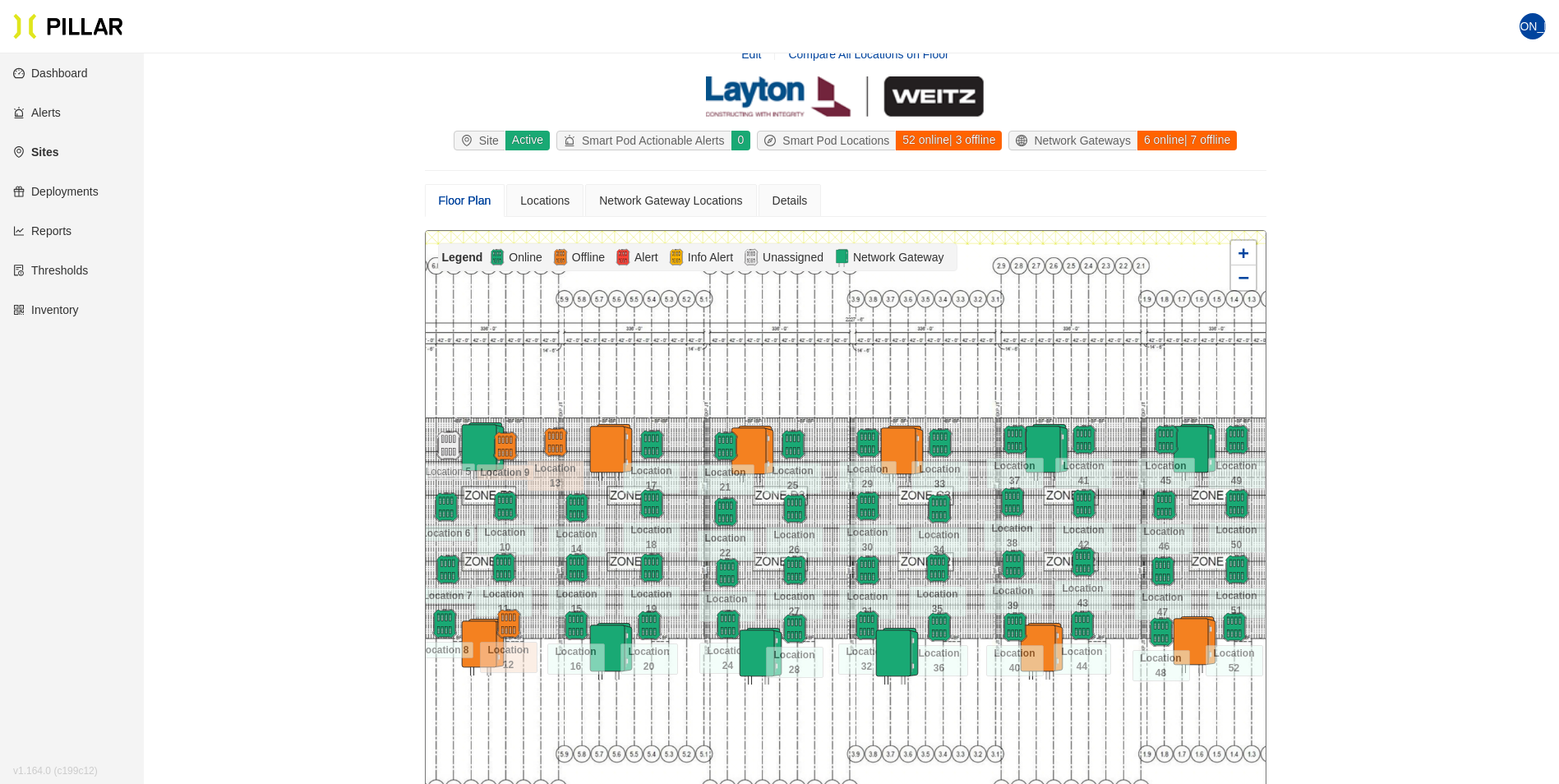
click at [56, 229] on link "Reports" at bounding box center [42, 230] width 58 height 13
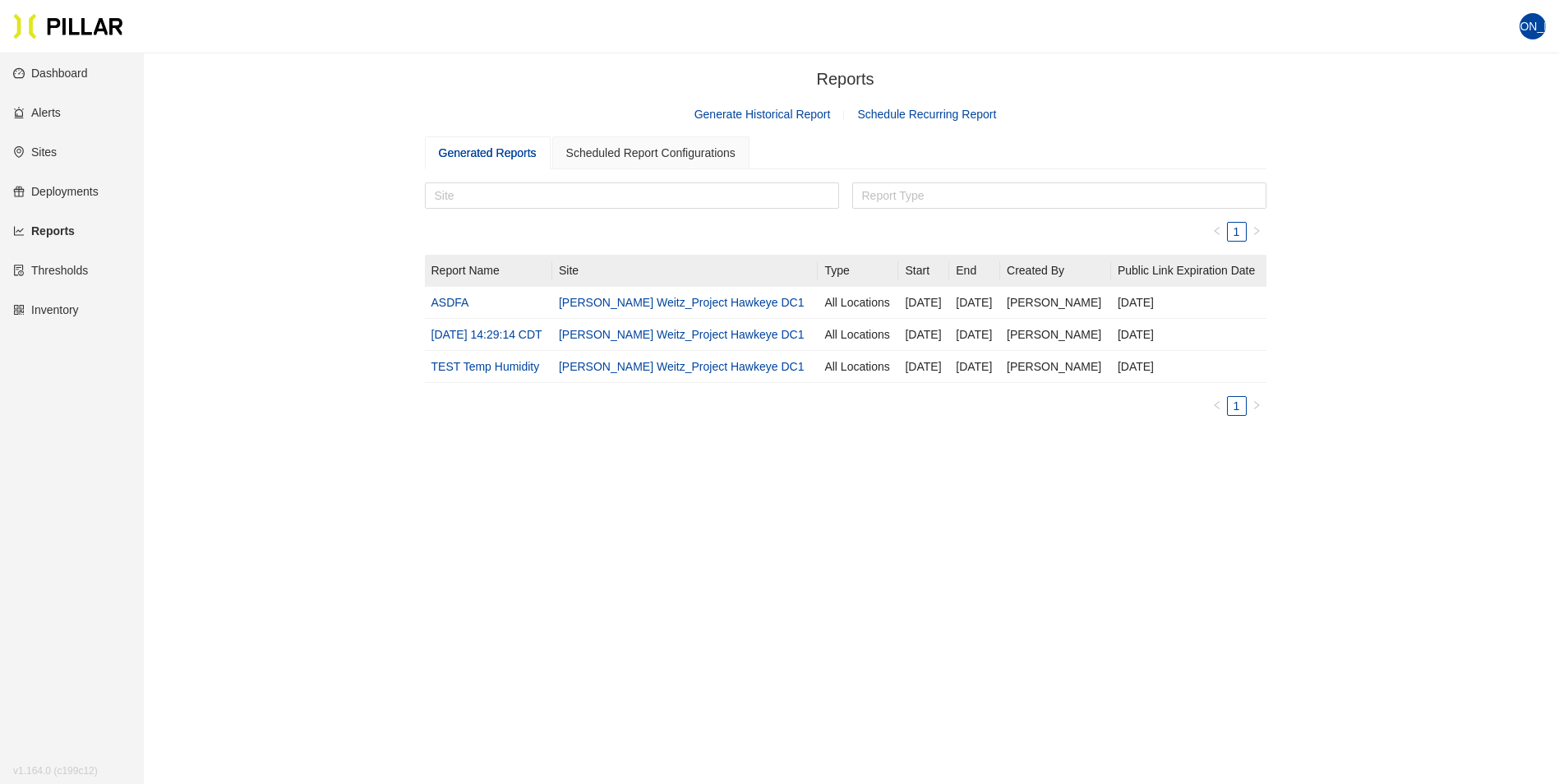
click at [58, 228] on link "Reports" at bounding box center [43, 230] width 61 height 13
click at [737, 115] on link "Generate Historical Report" at bounding box center [762, 114] width 136 height 13
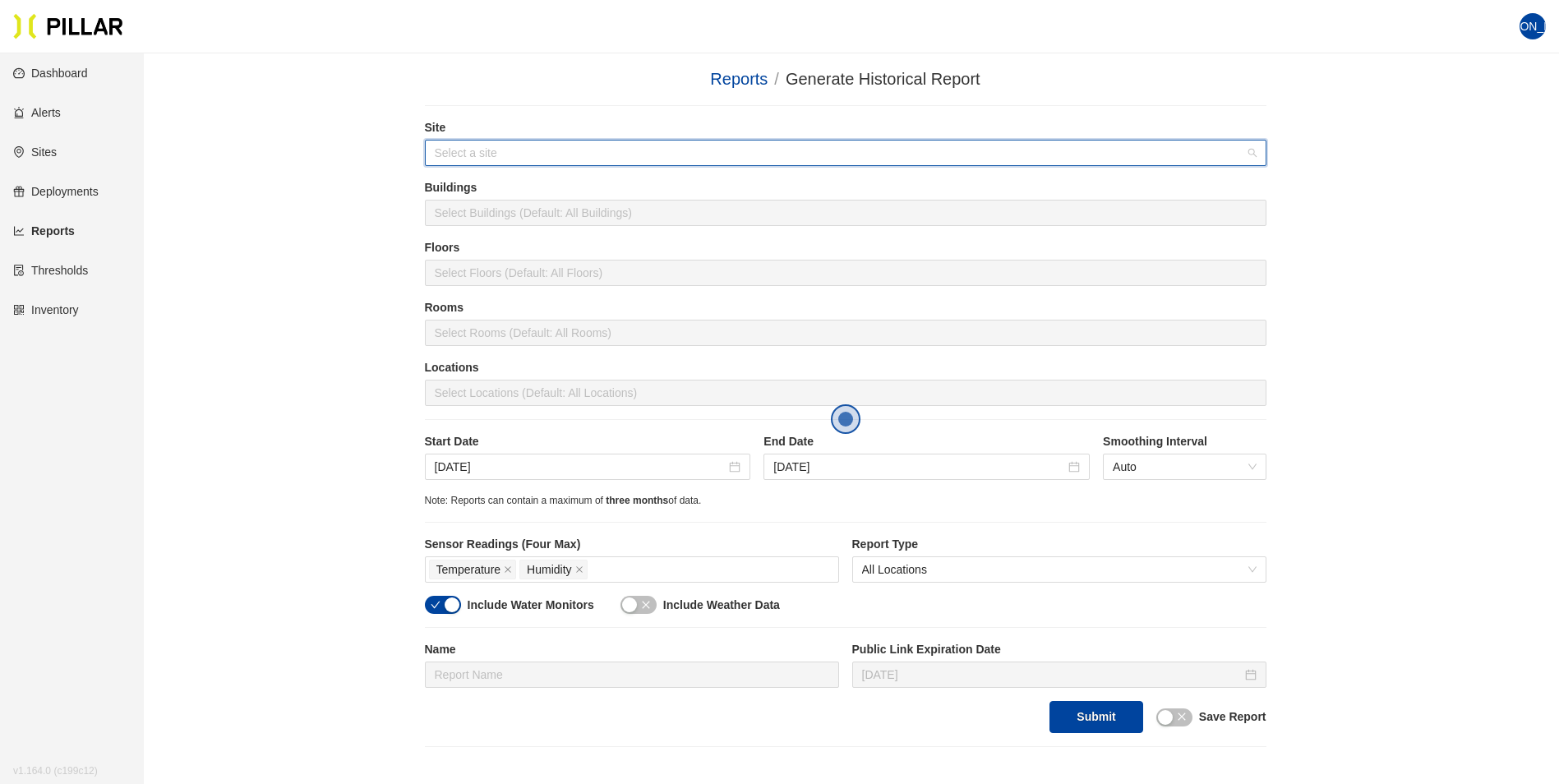
click at [490, 151] on input "search" at bounding box center [840, 153] width 811 height 25
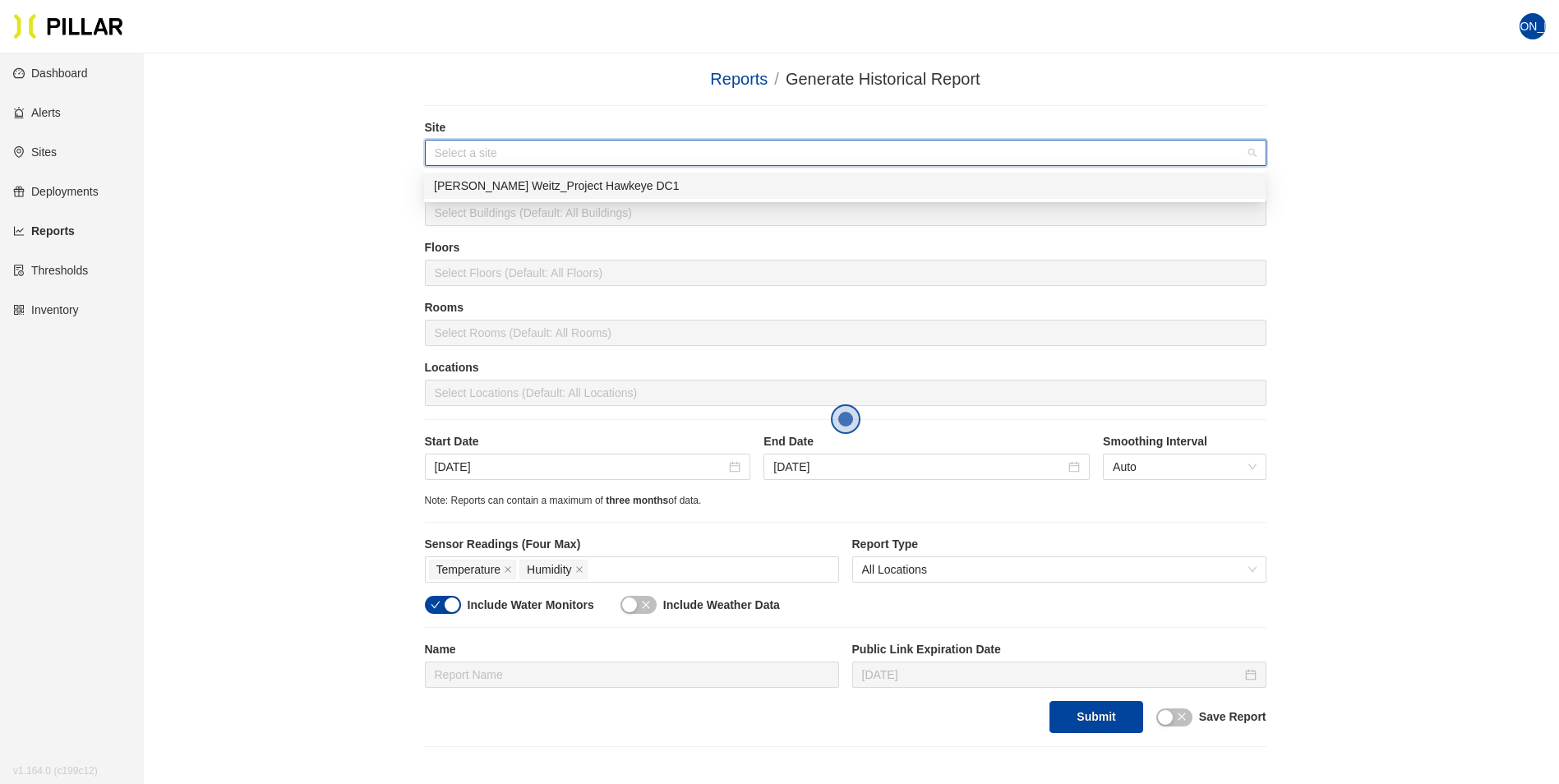
click at [502, 179] on div "[PERSON_NAME] Weitz_Project Hawkeye DC1" at bounding box center [844, 185] width 822 height 18
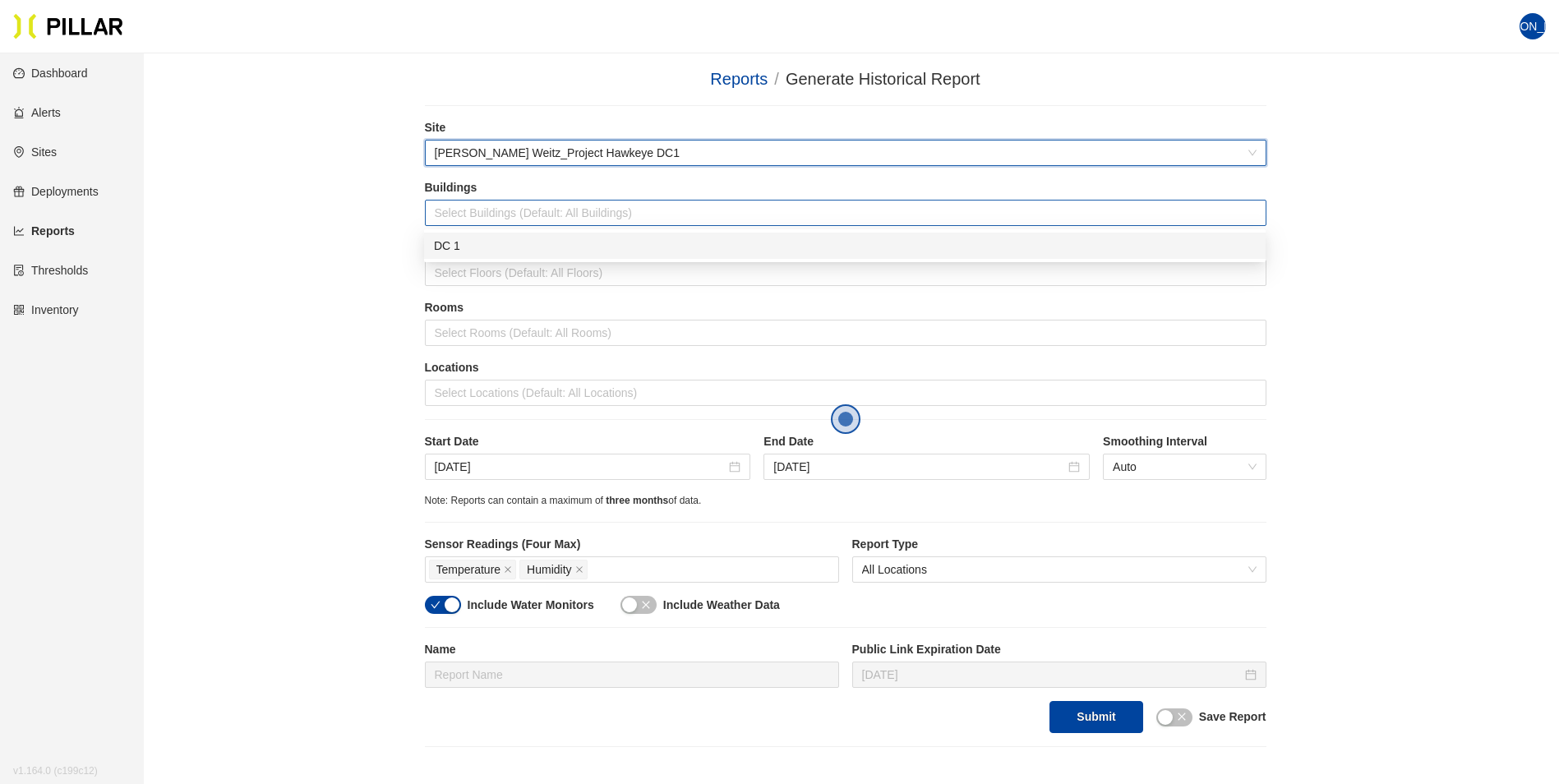
click at [485, 218] on div at bounding box center [845, 212] width 833 height 23
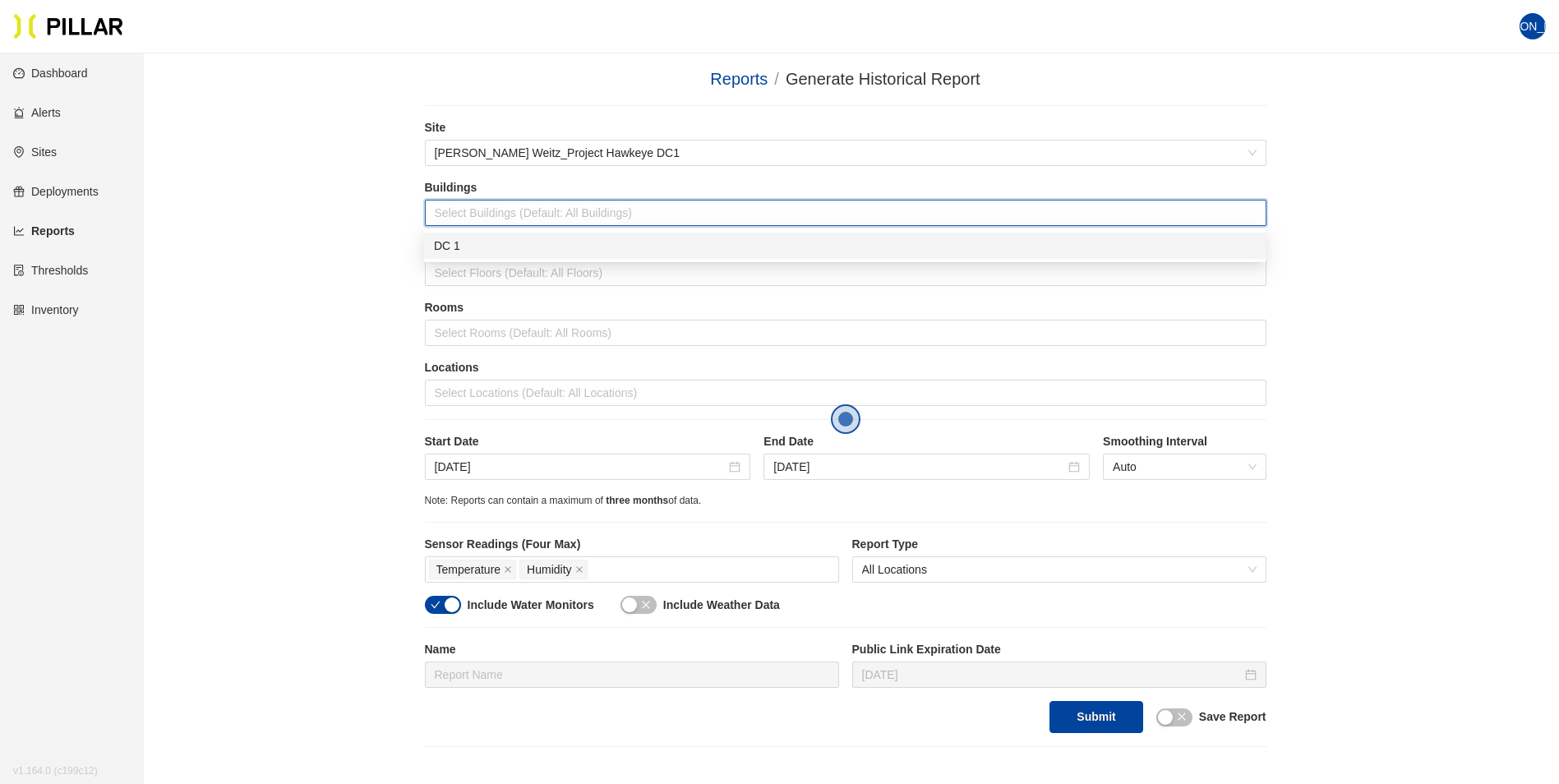
click at [451, 245] on div "DC 1" at bounding box center [844, 246] width 822 height 18
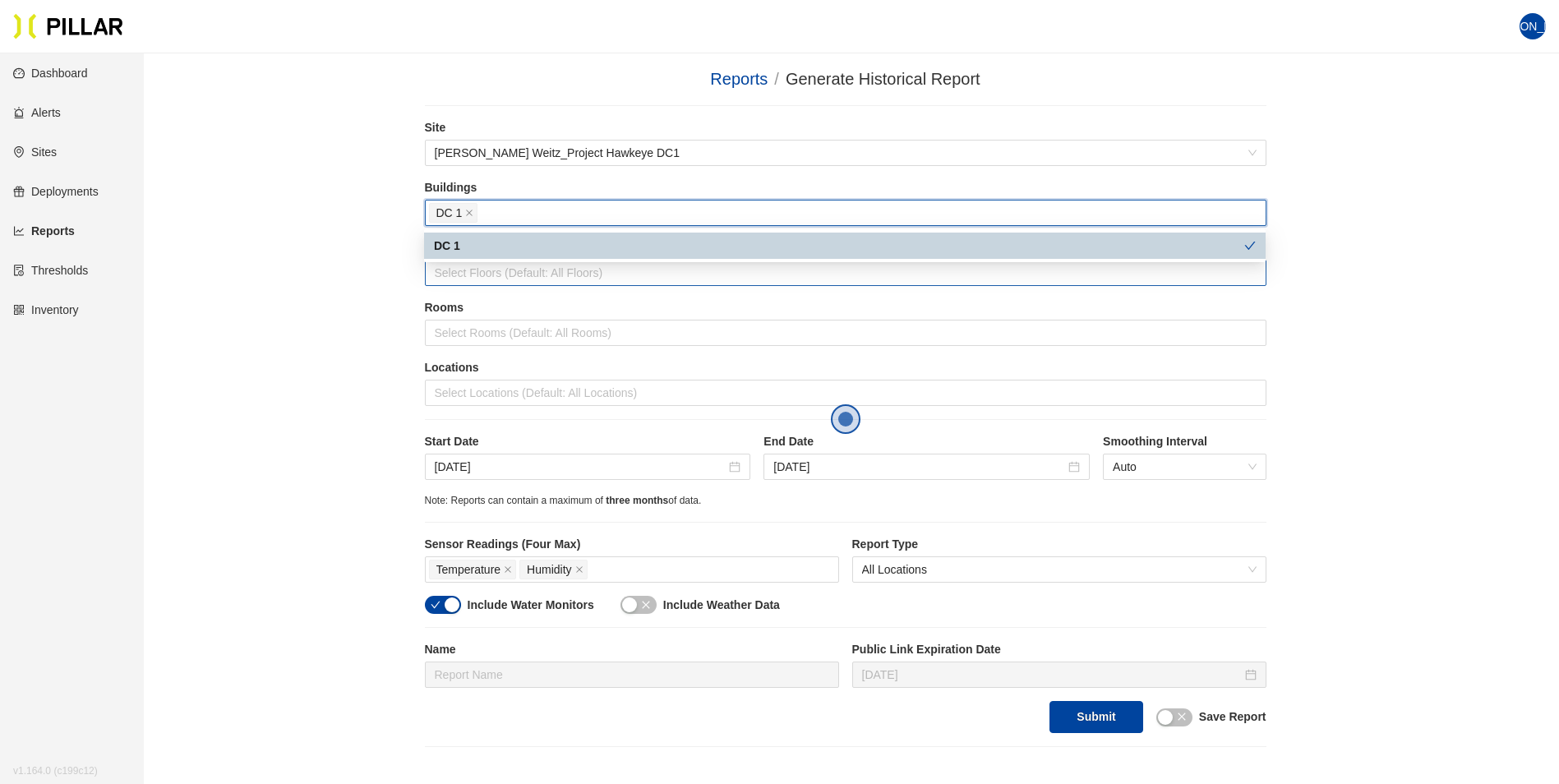
click at [462, 277] on div at bounding box center [845, 272] width 833 height 23
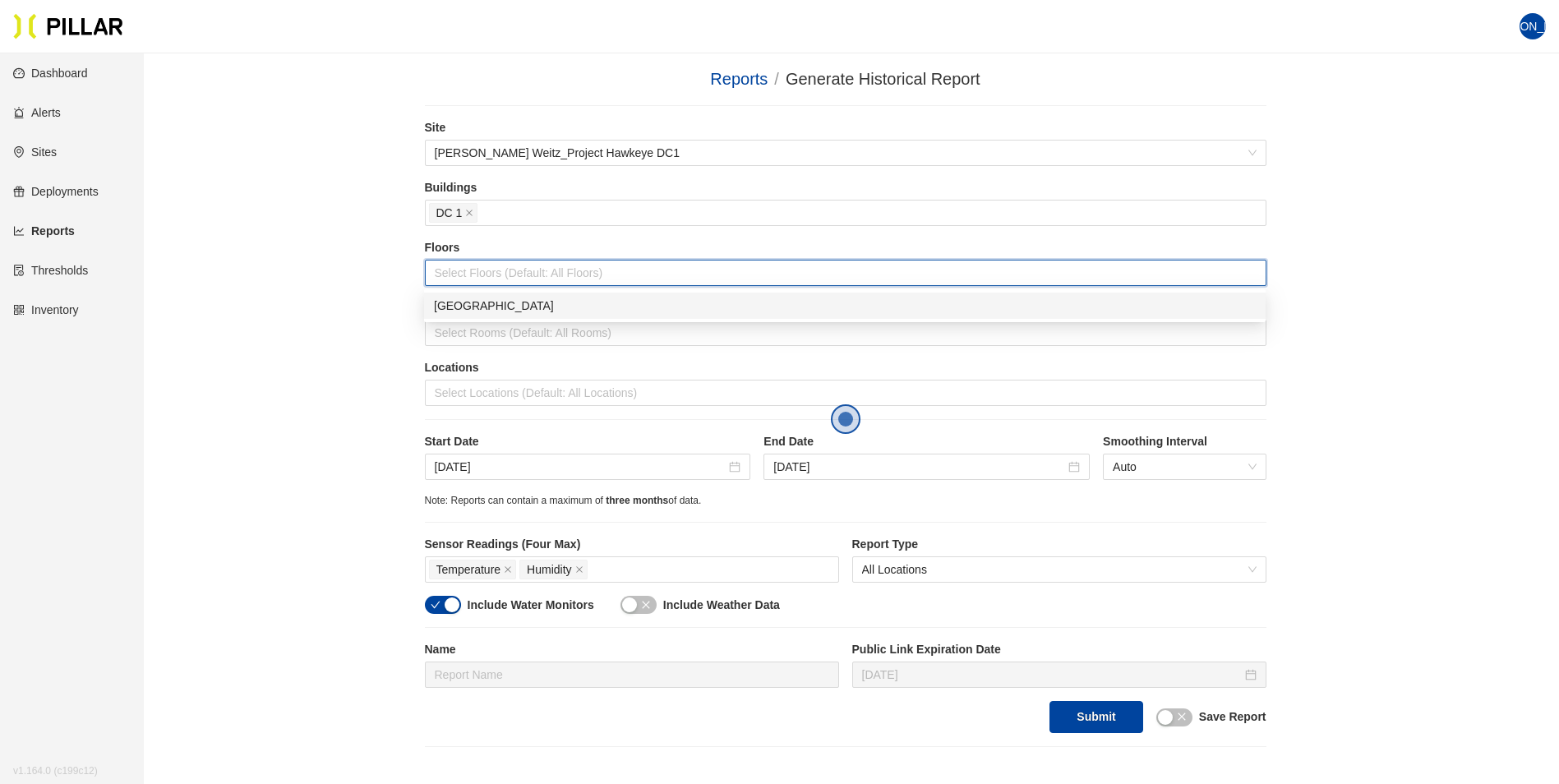
click at [451, 300] on div "Main Building" at bounding box center [844, 306] width 822 height 18
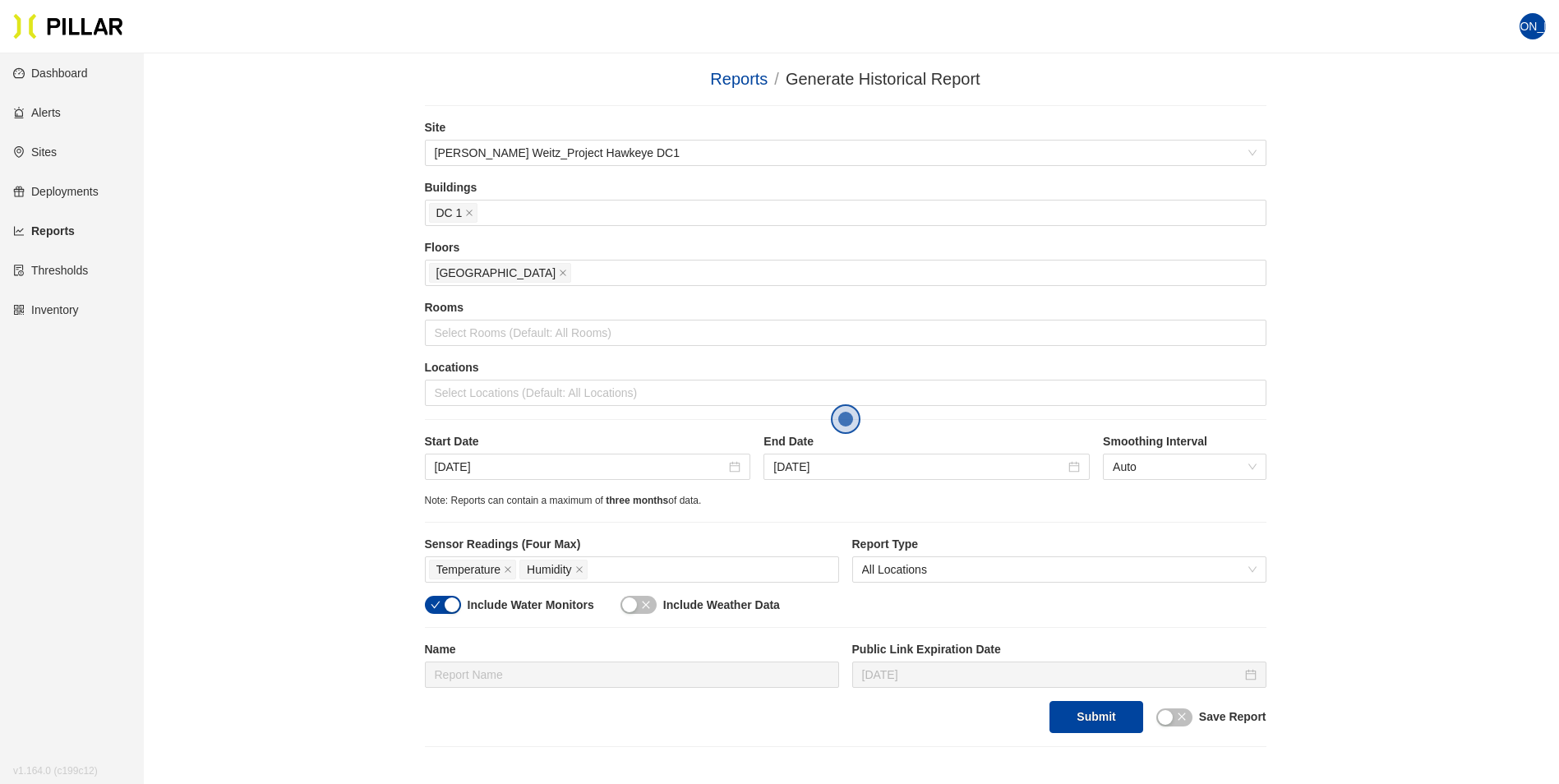
drag, startPoint x: 383, startPoint y: 357, endPoint x: 375, endPoint y: 354, distance: 8.5
click at [382, 356] on div "Reports / Generate Historical Report / Site Layton Weitz_Project Hawkeye DC1 Bu…" at bounding box center [844, 407] width 1322 height 680
click at [476, 395] on div at bounding box center [845, 392] width 833 height 23
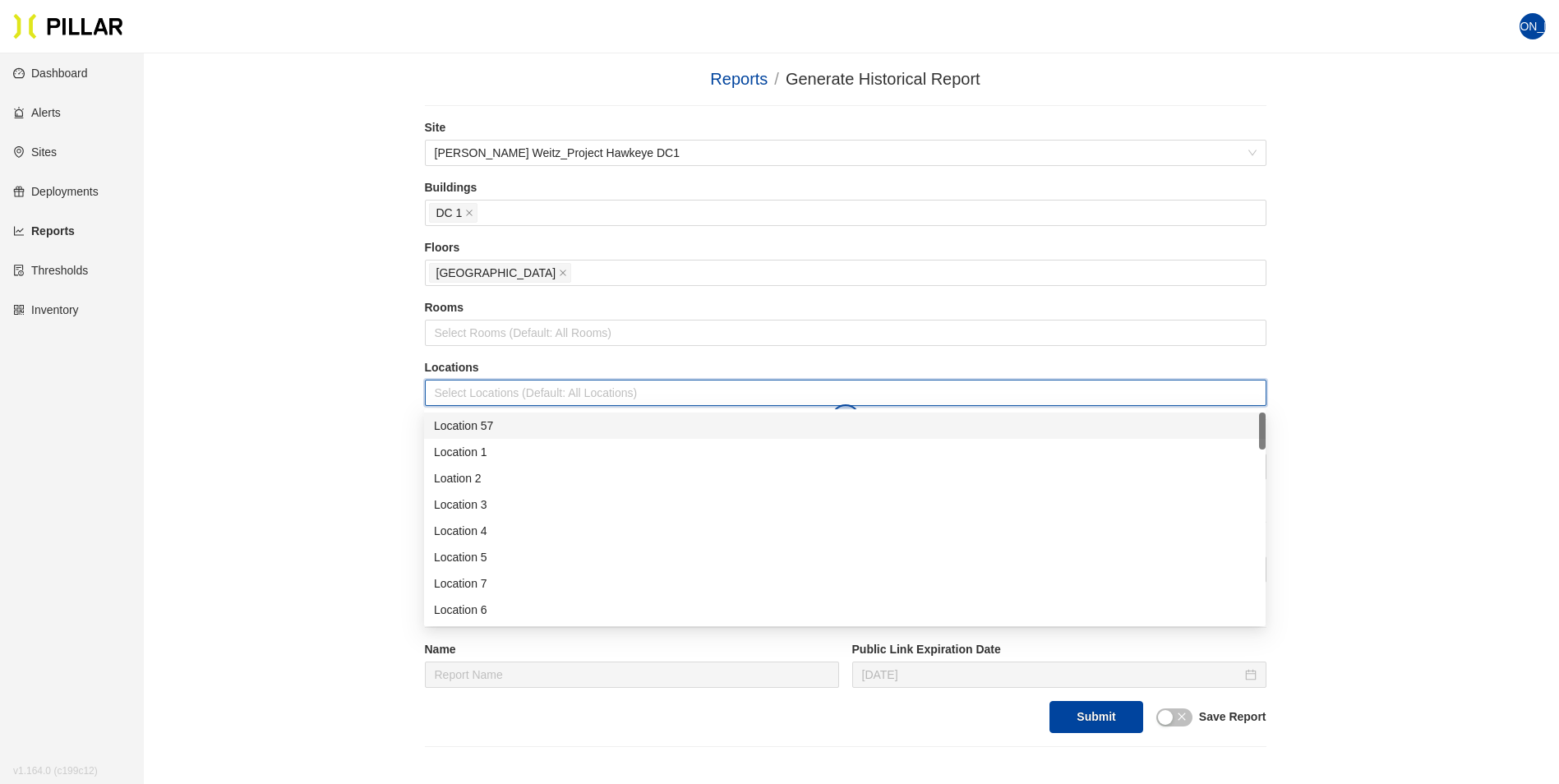
click at [475, 395] on div at bounding box center [845, 392] width 833 height 23
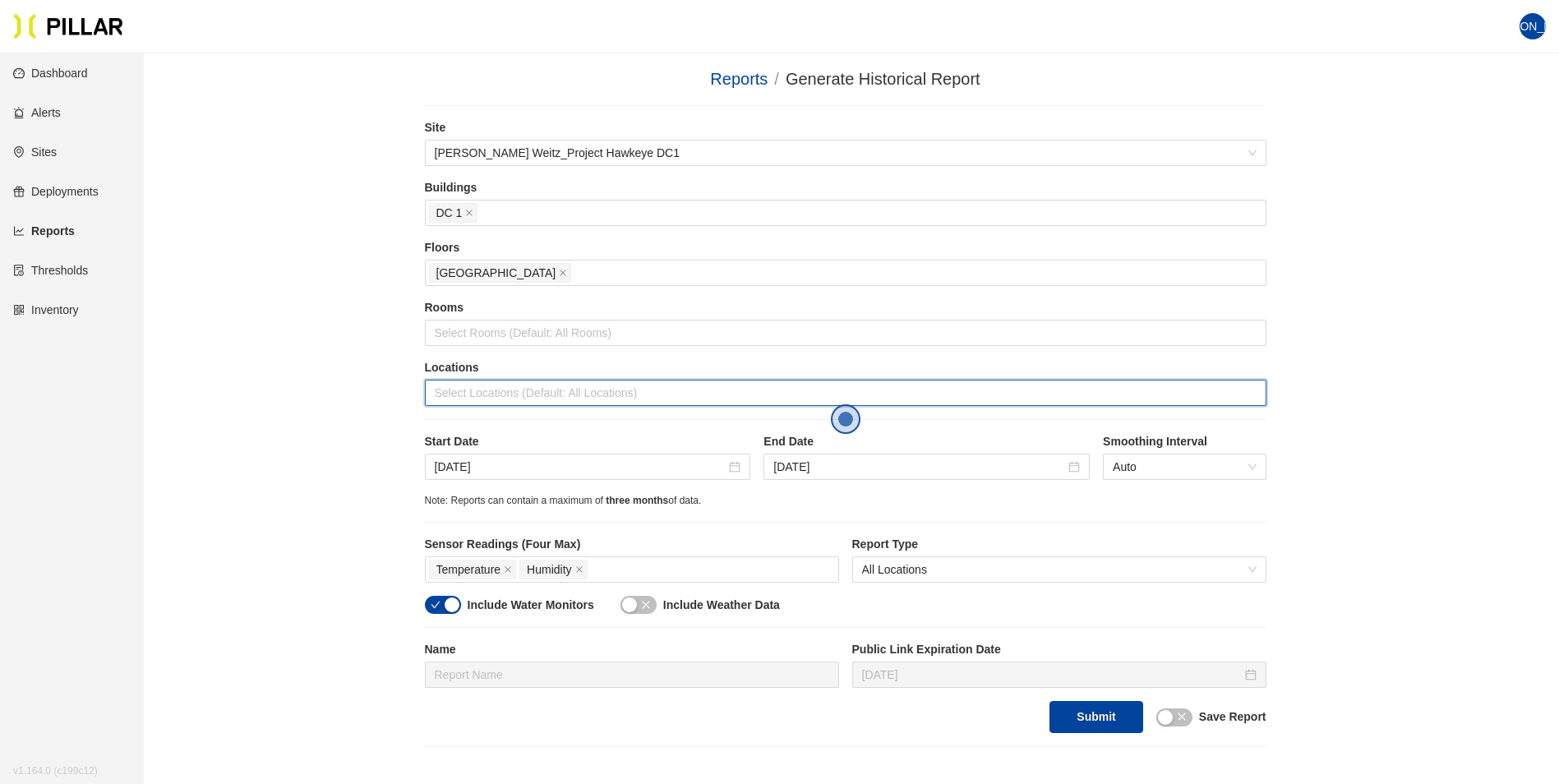
scroll to position [82, 0]
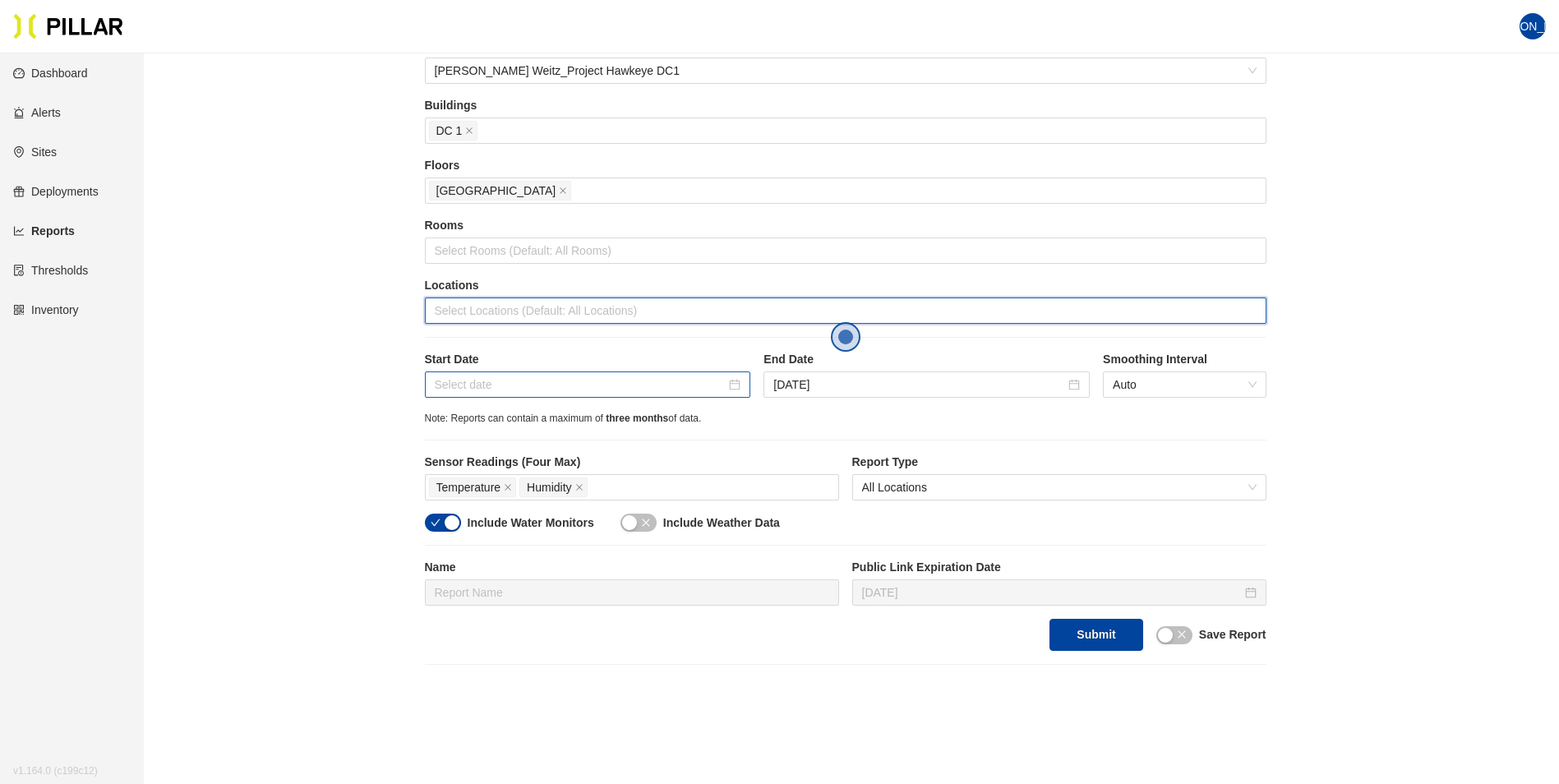
click at [613, 378] on input at bounding box center [580, 385] width 292 height 18
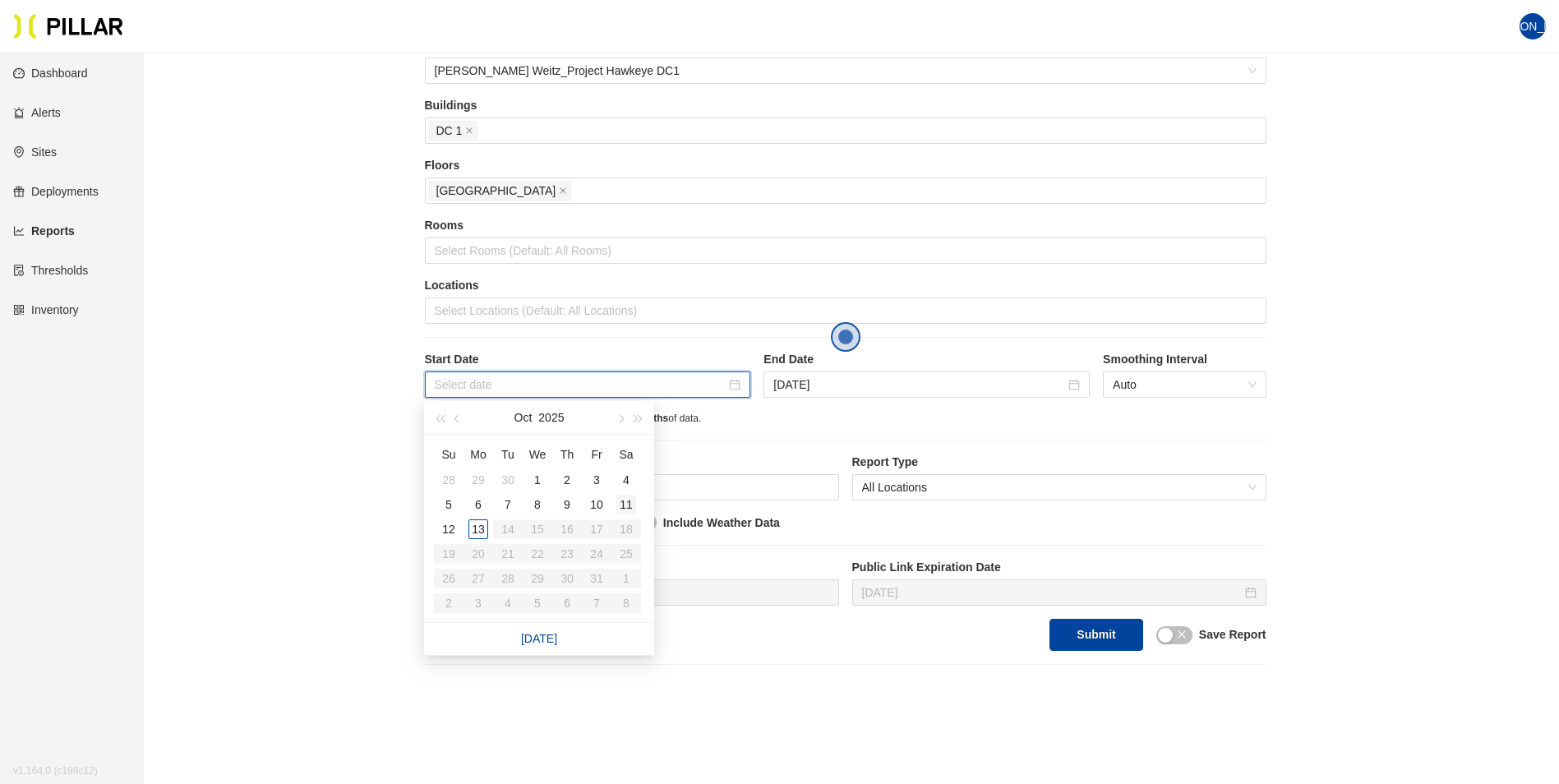
type input "Oct 11, 2025"
type input "Oct 13, 2025"
type input "Oct 11, 2025"
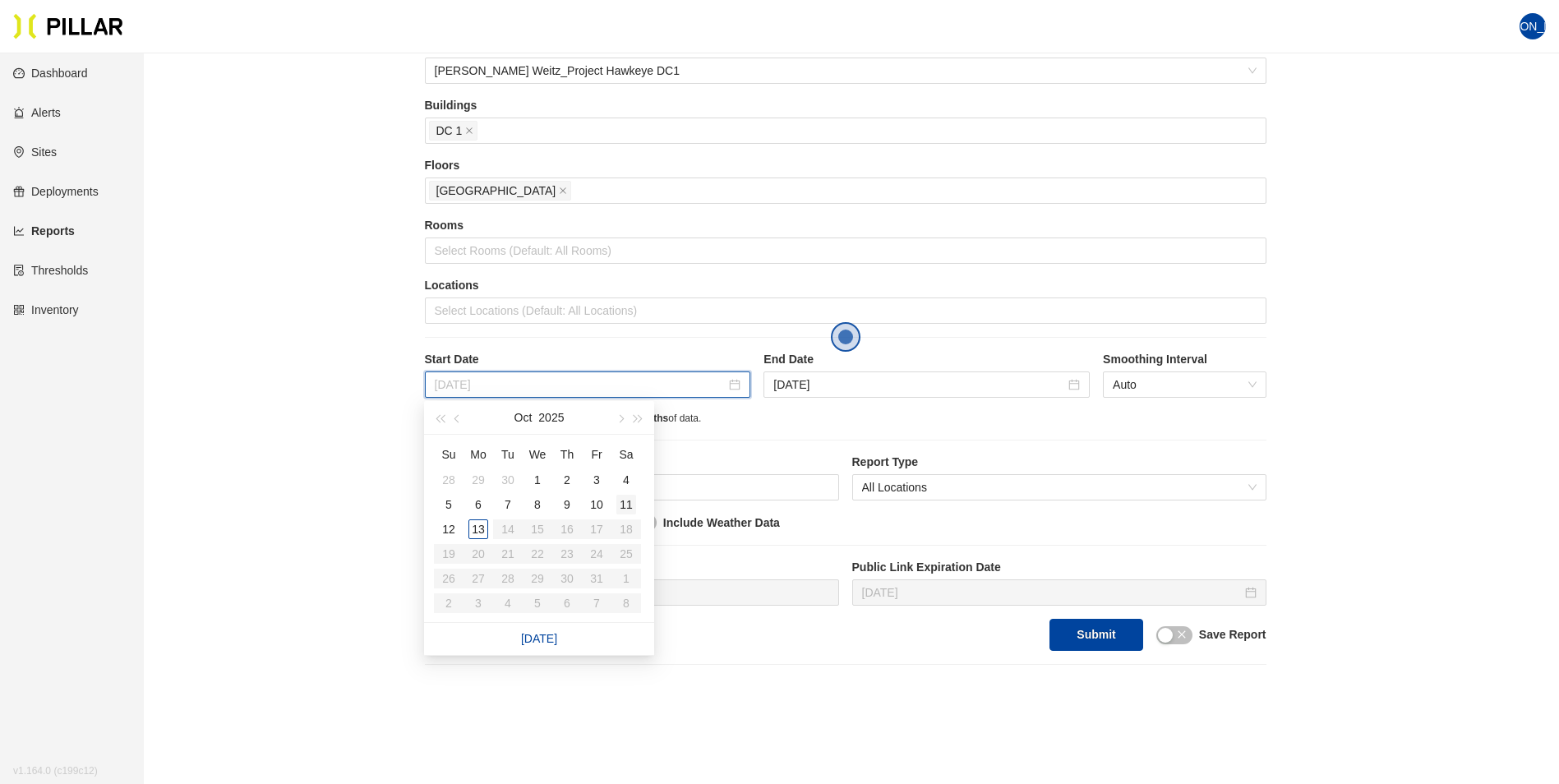
click at [631, 501] on div "11" at bounding box center [626, 504] width 20 height 20
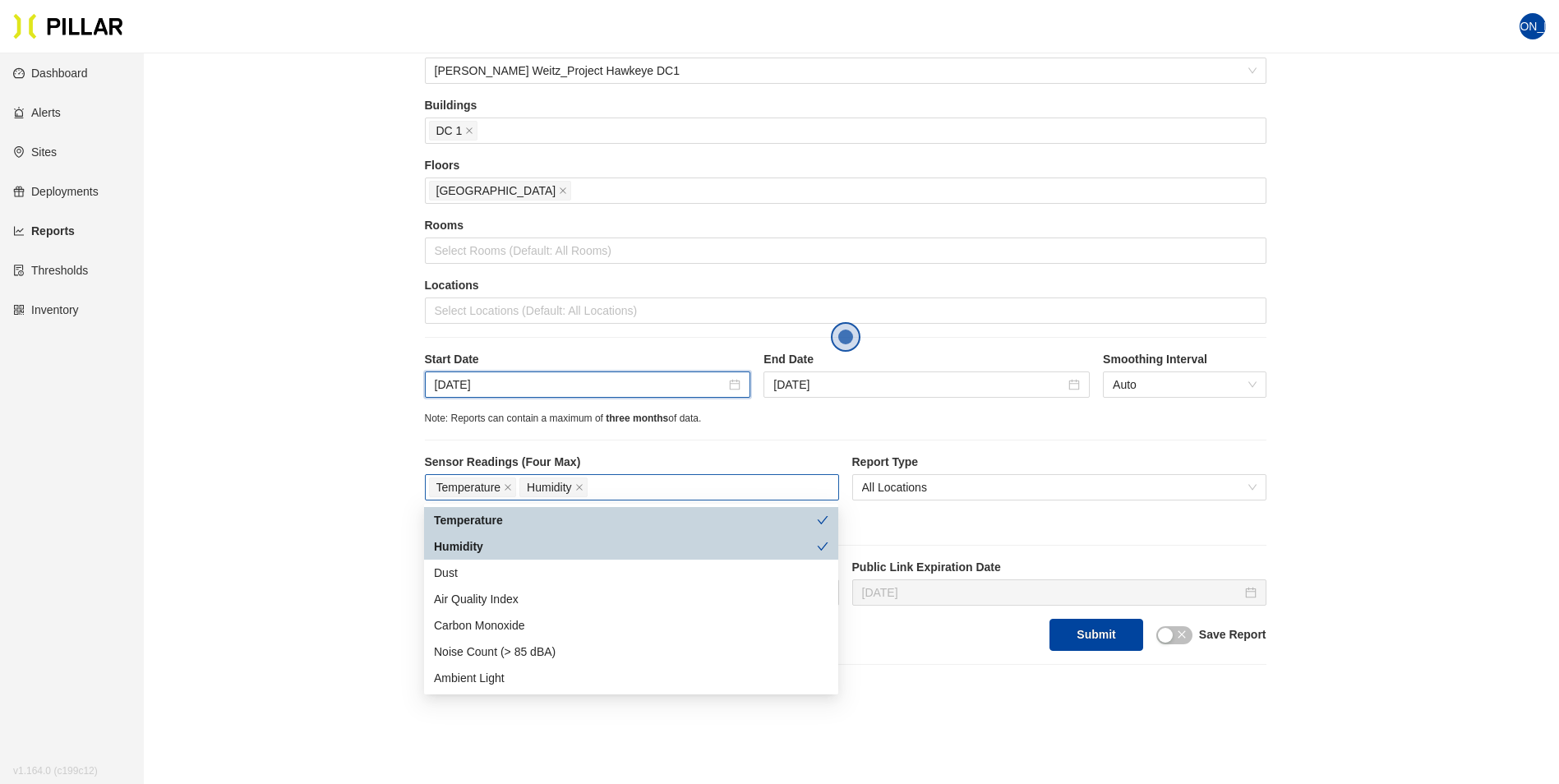
click at [677, 489] on div "Temperature Humidity" at bounding box center [631, 487] width 406 height 23
click at [444, 567] on div "Dust" at bounding box center [631, 573] width 395 height 18
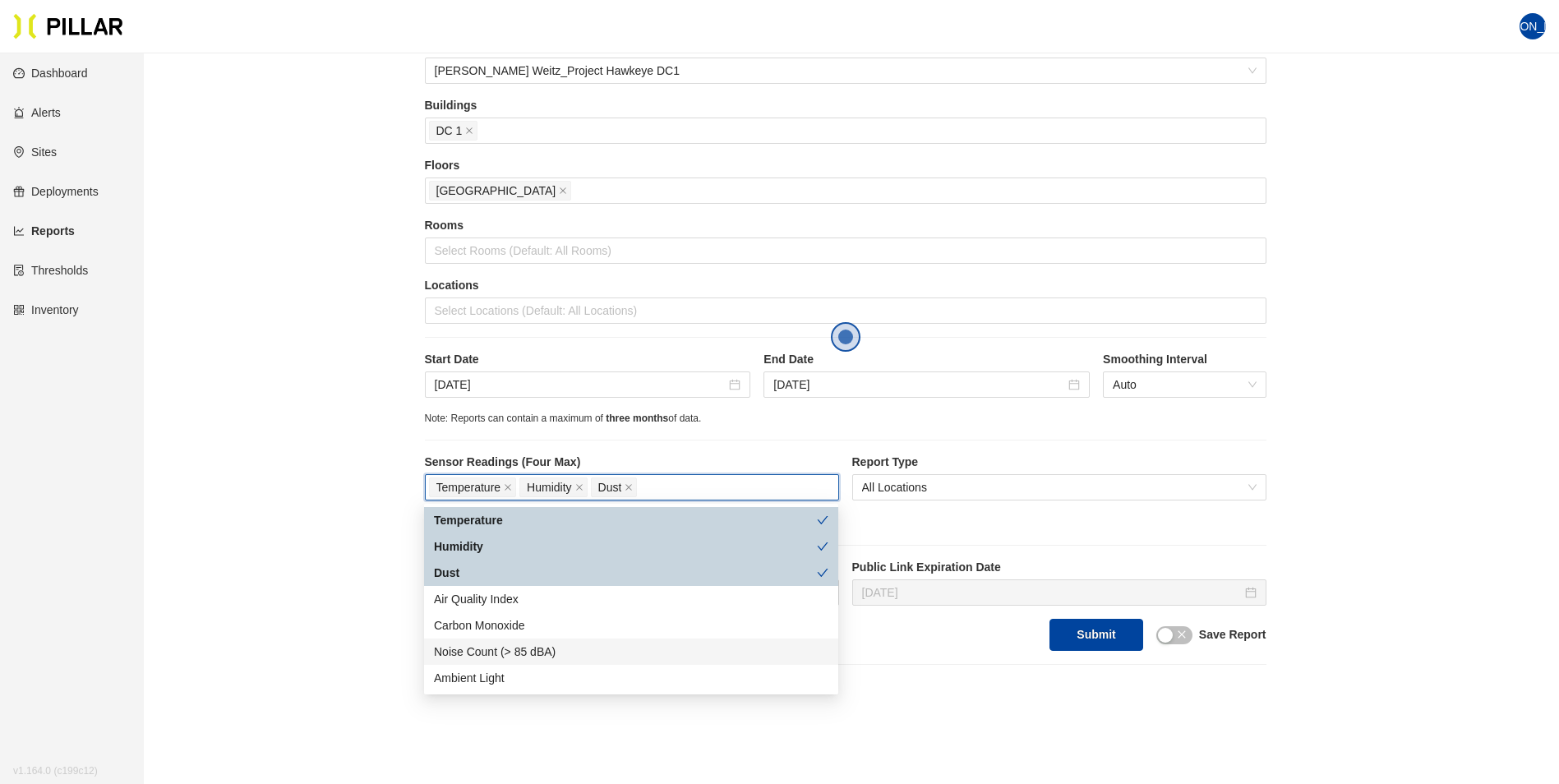
click at [484, 651] on div "Noise Count (> 85 dBA)" at bounding box center [631, 652] width 395 height 18
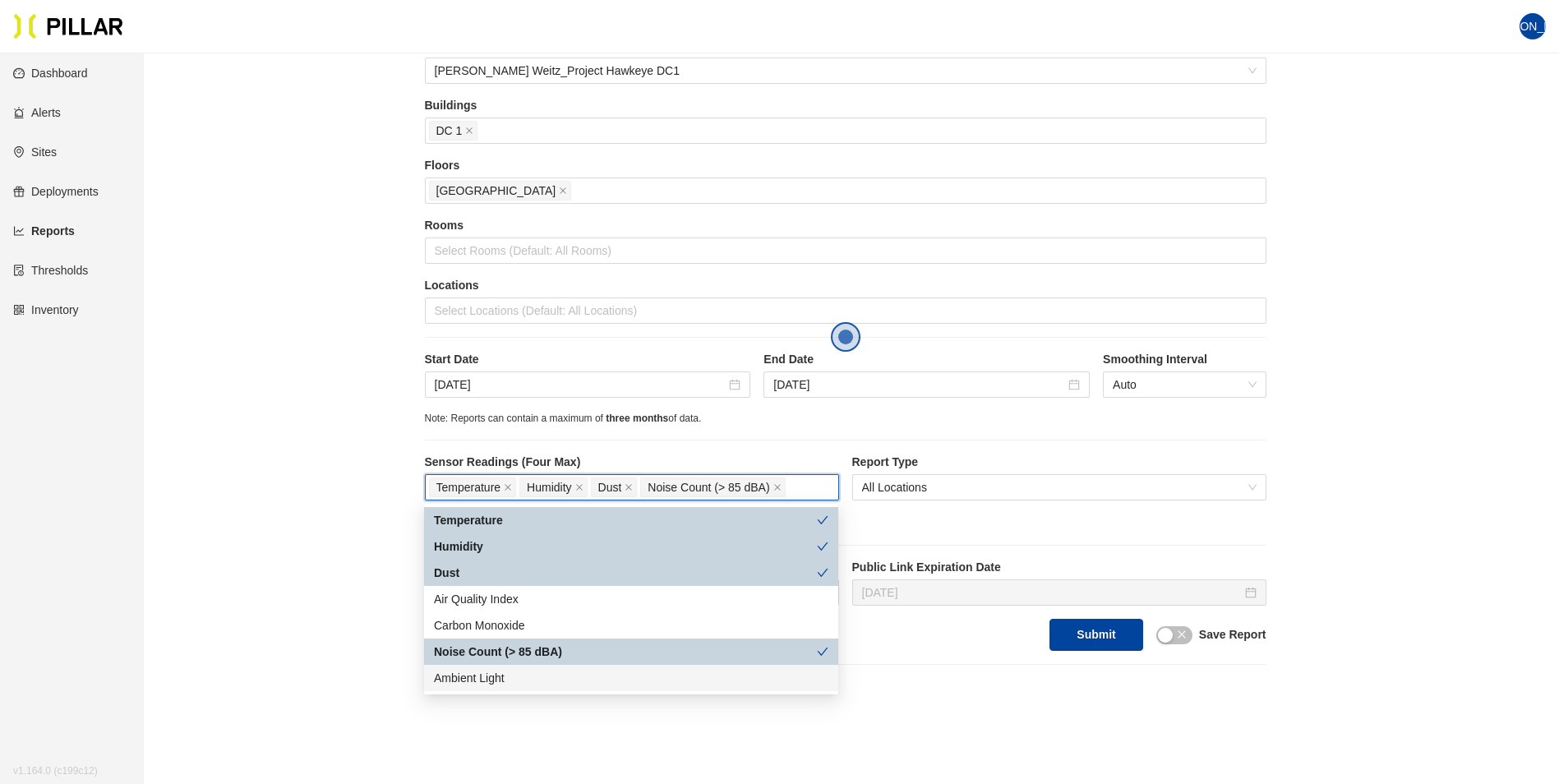
click at [917, 639] on div "Submit Save Report" at bounding box center [845, 634] width 842 height 32
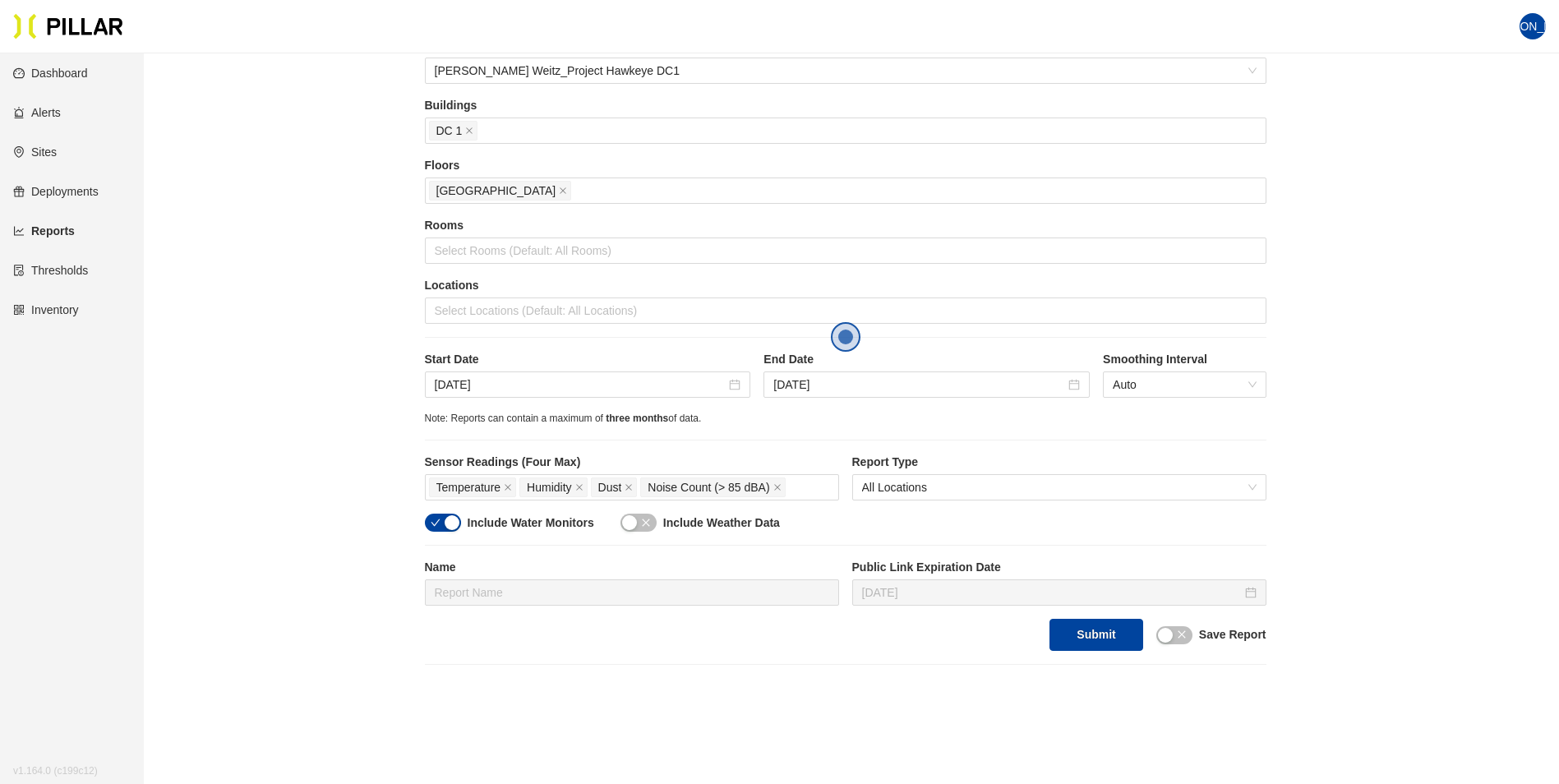
click at [451, 518] on div "button" at bounding box center [451, 523] width 15 height 15
click at [628, 523] on div "button" at bounding box center [630, 523] width 15 height 15
click at [1183, 631] on icon "close" at bounding box center [1182, 634] width 10 height 10
click at [617, 588] on input "text" at bounding box center [631, 592] width 414 height 26
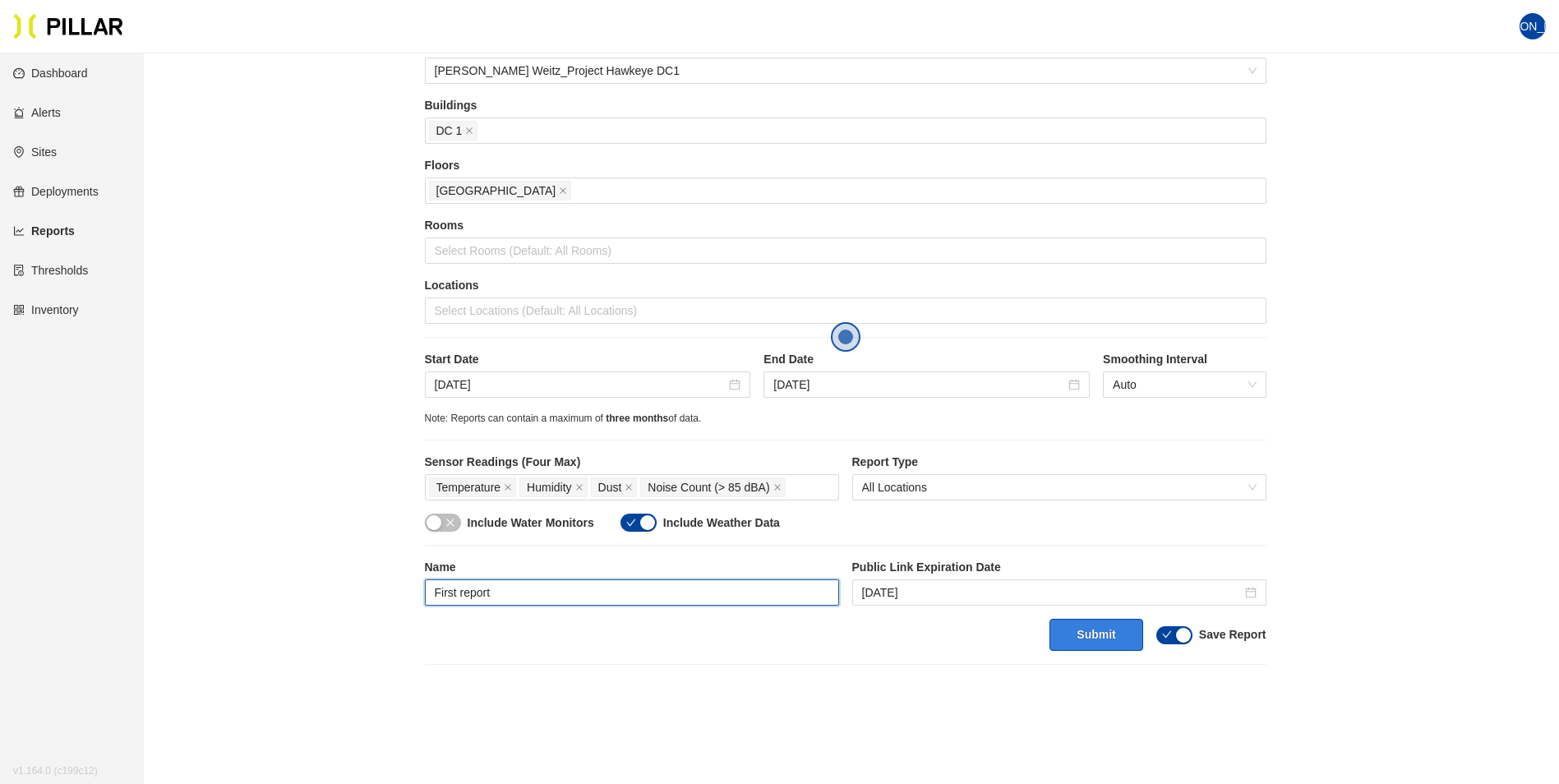
type input "First report"
click at [1096, 632] on button "Submit" at bounding box center [1096, 634] width 93 height 32
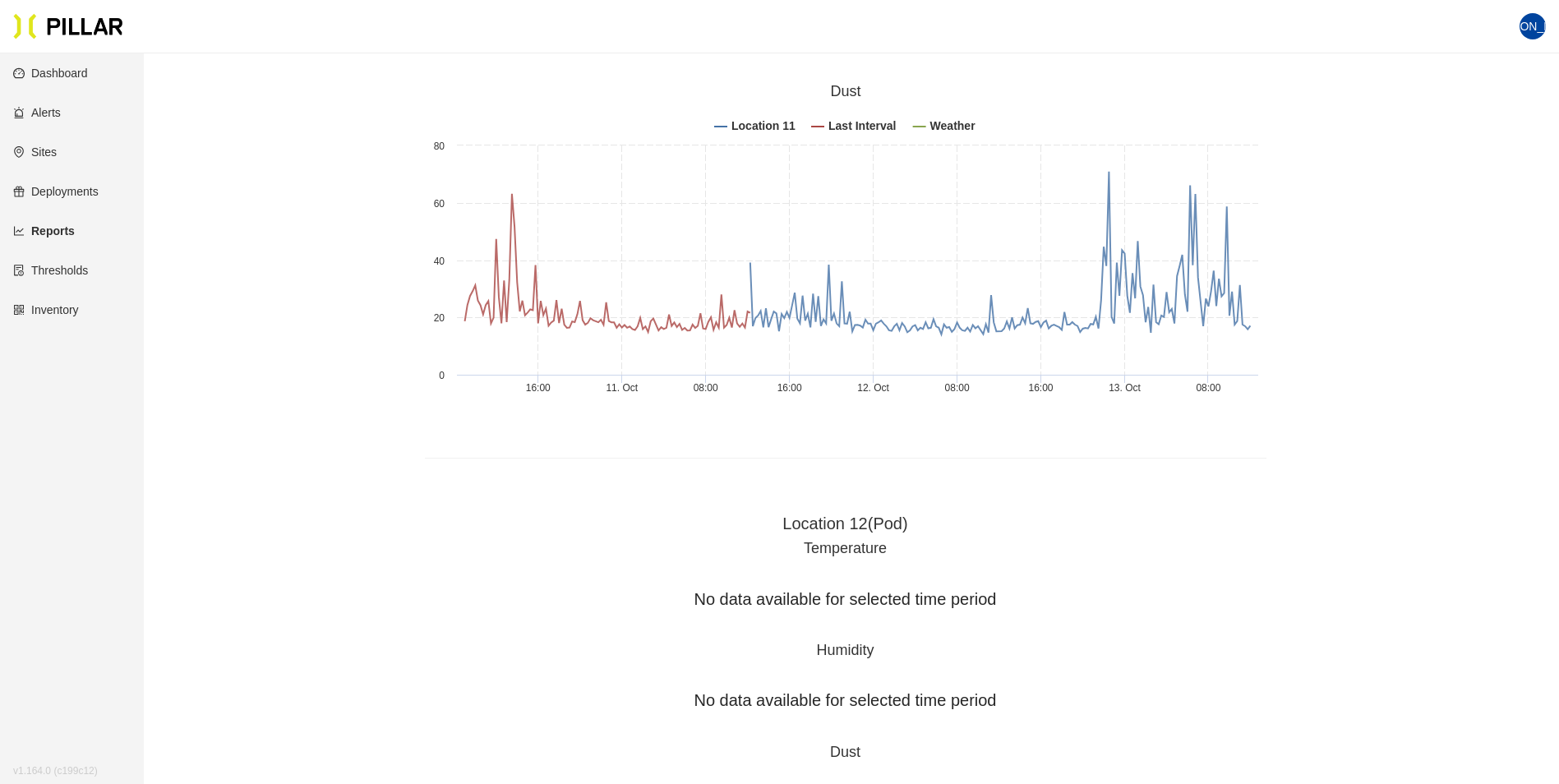
scroll to position [5093, 0]
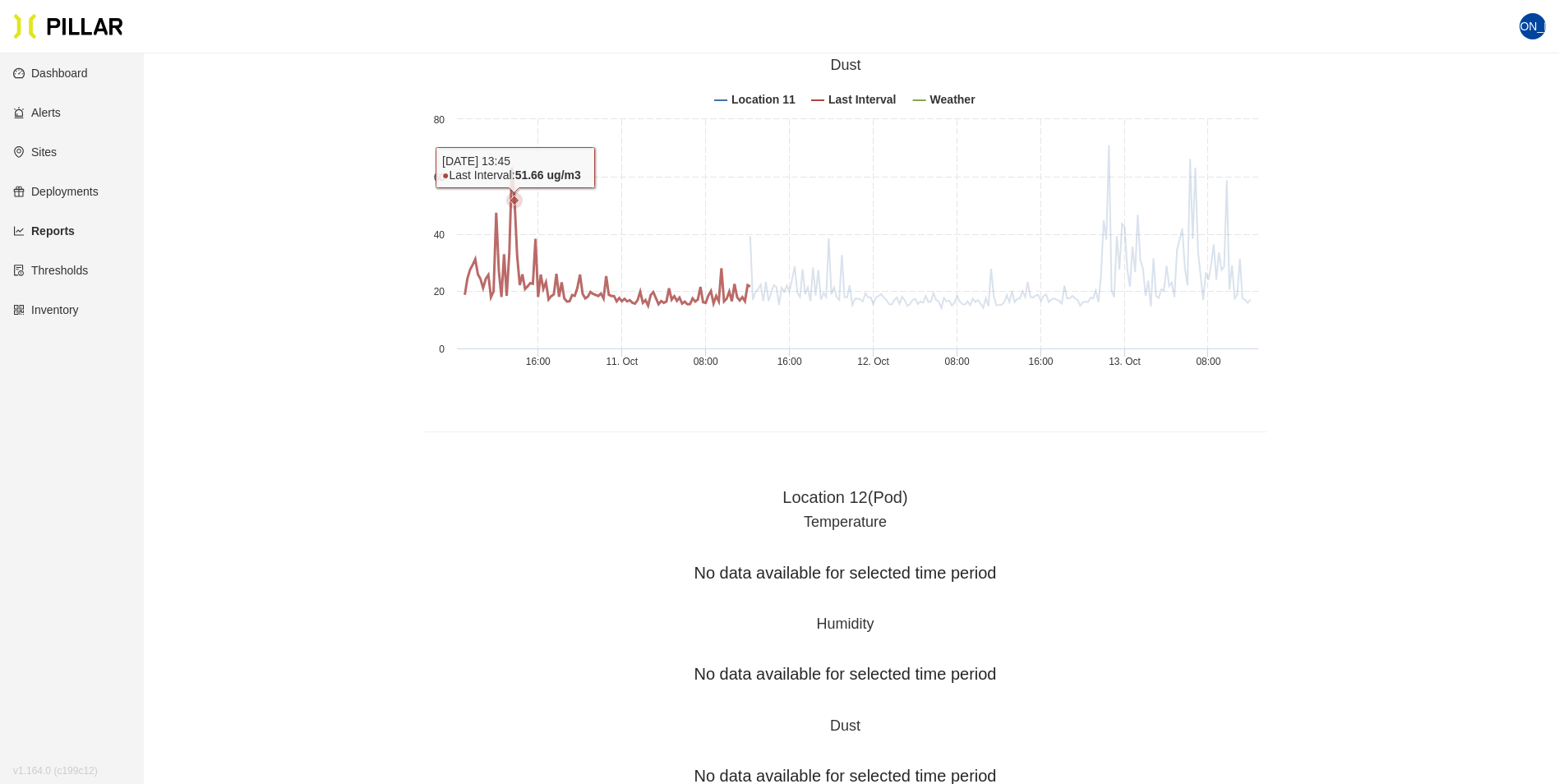
click at [513, 167] on icon at bounding box center [607, 236] width 285 height 138
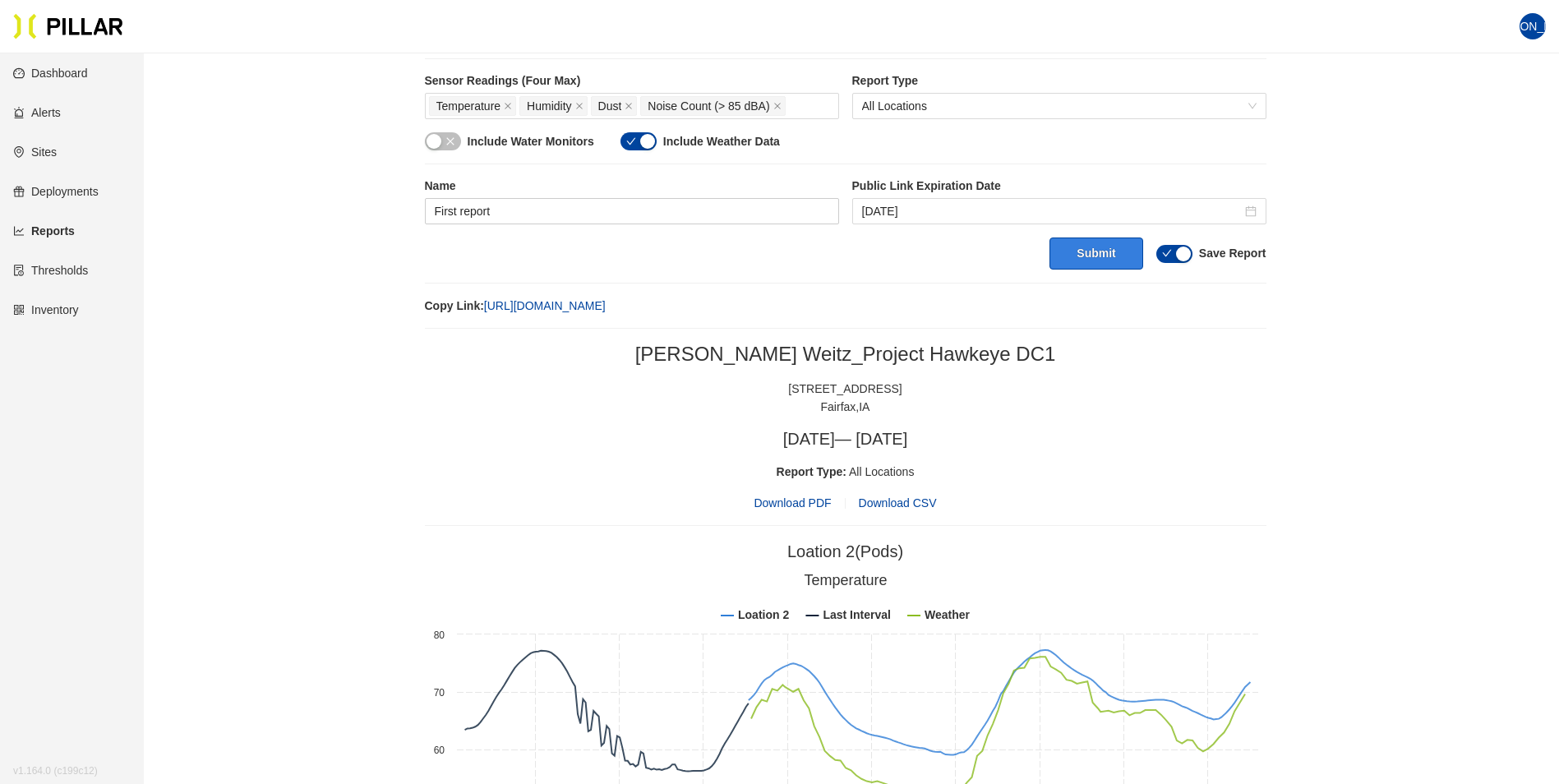
scroll to position [493, 0]
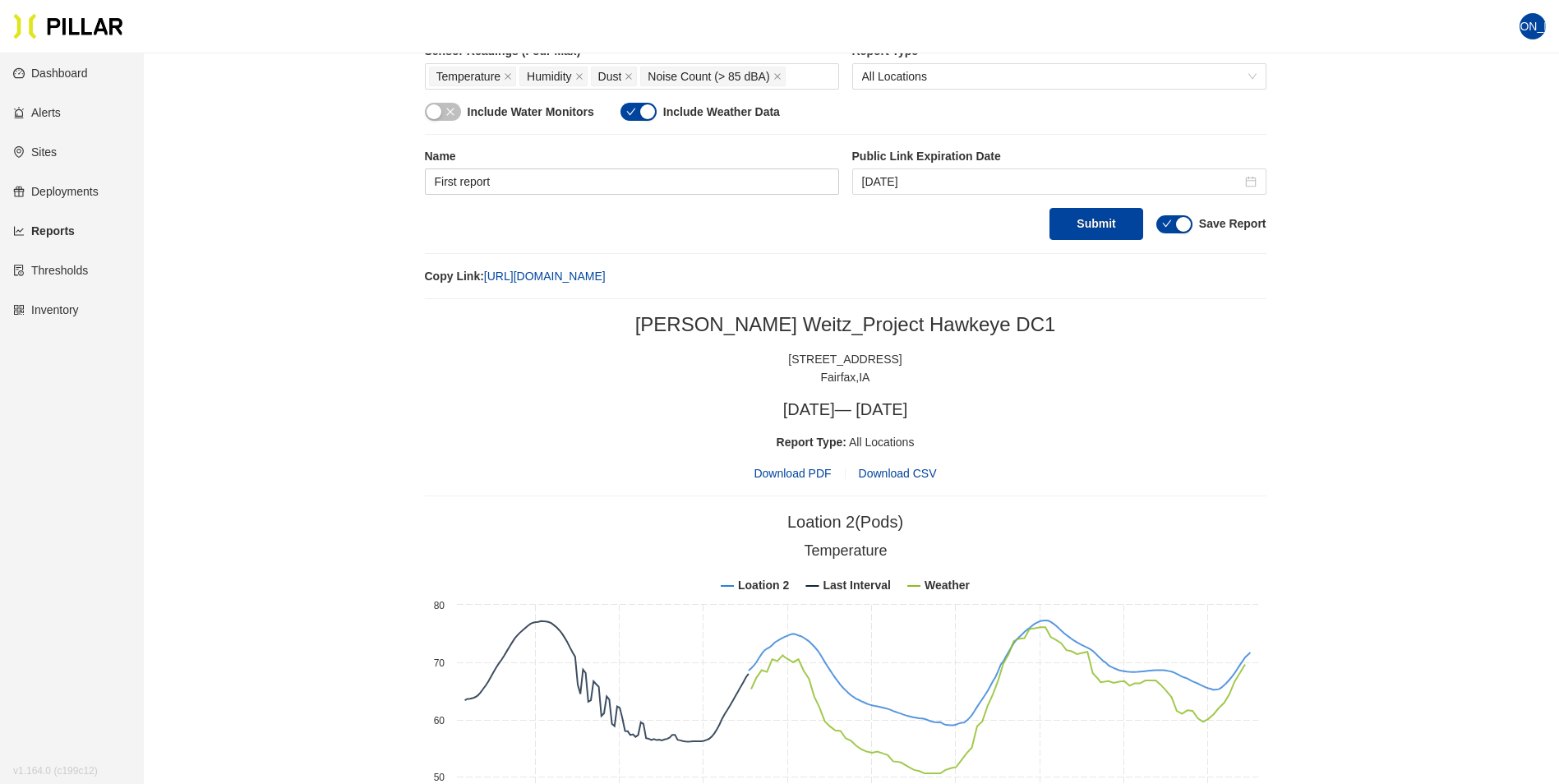
drag, startPoint x: 865, startPoint y: 275, endPoint x: 877, endPoint y: 265, distance: 15.6
drag, startPoint x: 888, startPoint y: 268, endPoint x: 486, endPoint y: 277, distance: 402.1
click at [486, 277] on div "Copy Link: https://app.pillar.tech/reports/1201a4d0-e6ff-4f01-8b61-1e823ba7f3cb…" at bounding box center [845, 276] width 842 height 18
drag, startPoint x: 486, startPoint y: 277, endPoint x: 520, endPoint y: 272, distance: 34.4
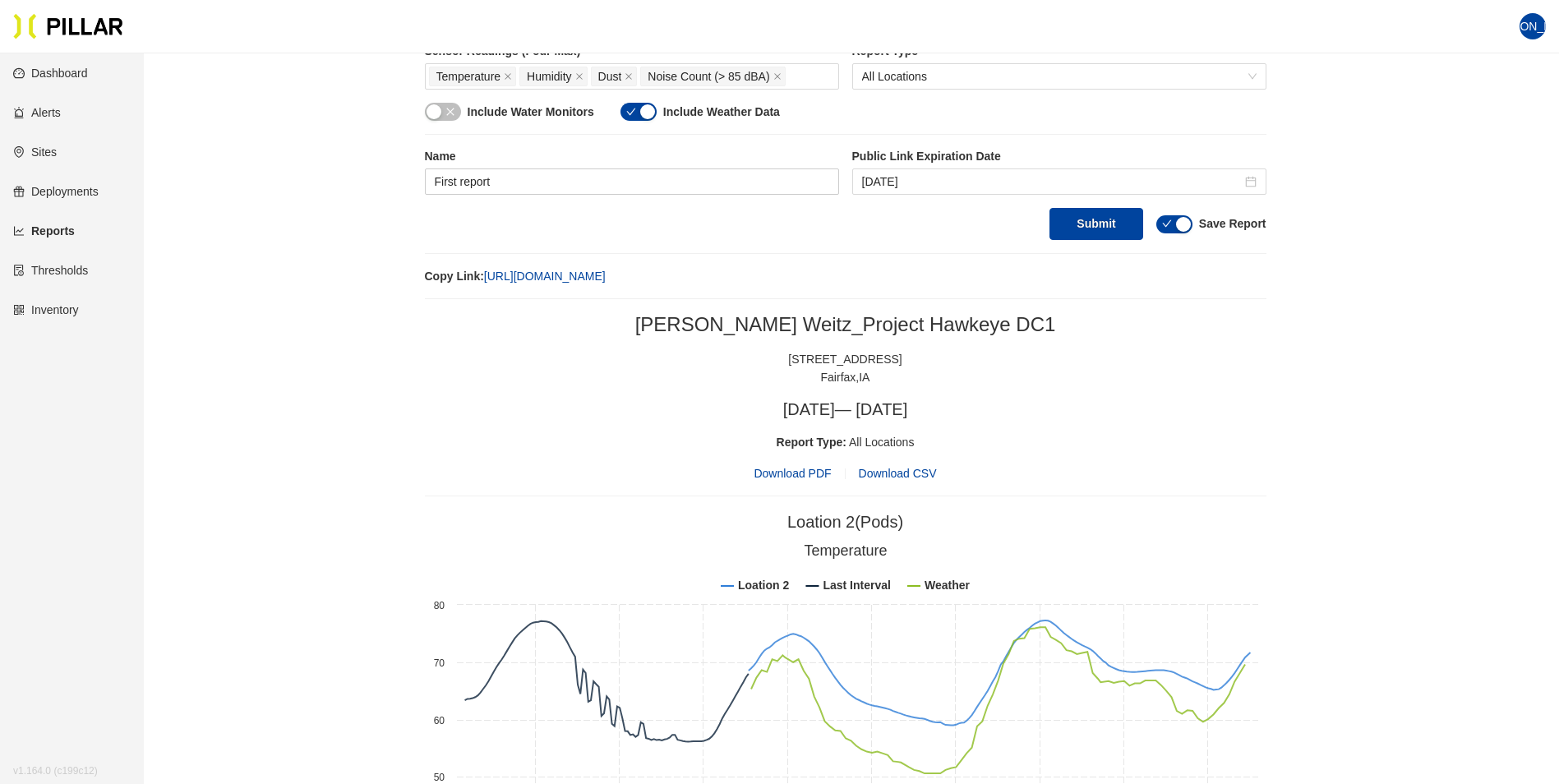
copy link "https://app.pillar.tech/reports/1201a4d0-e6ff-4f01-8b61-1e823ba7f3cb/view"
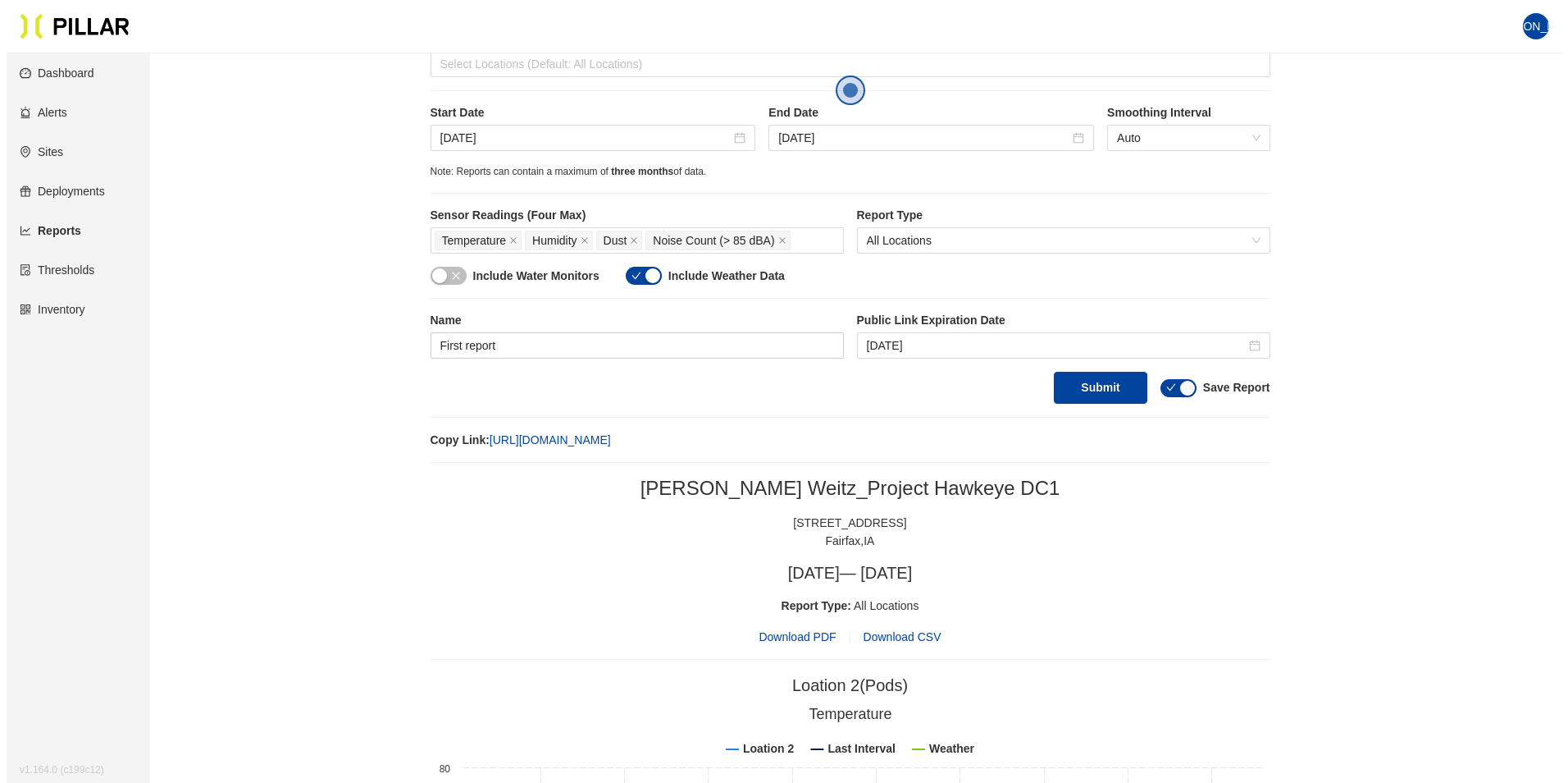
scroll to position [0, 0]
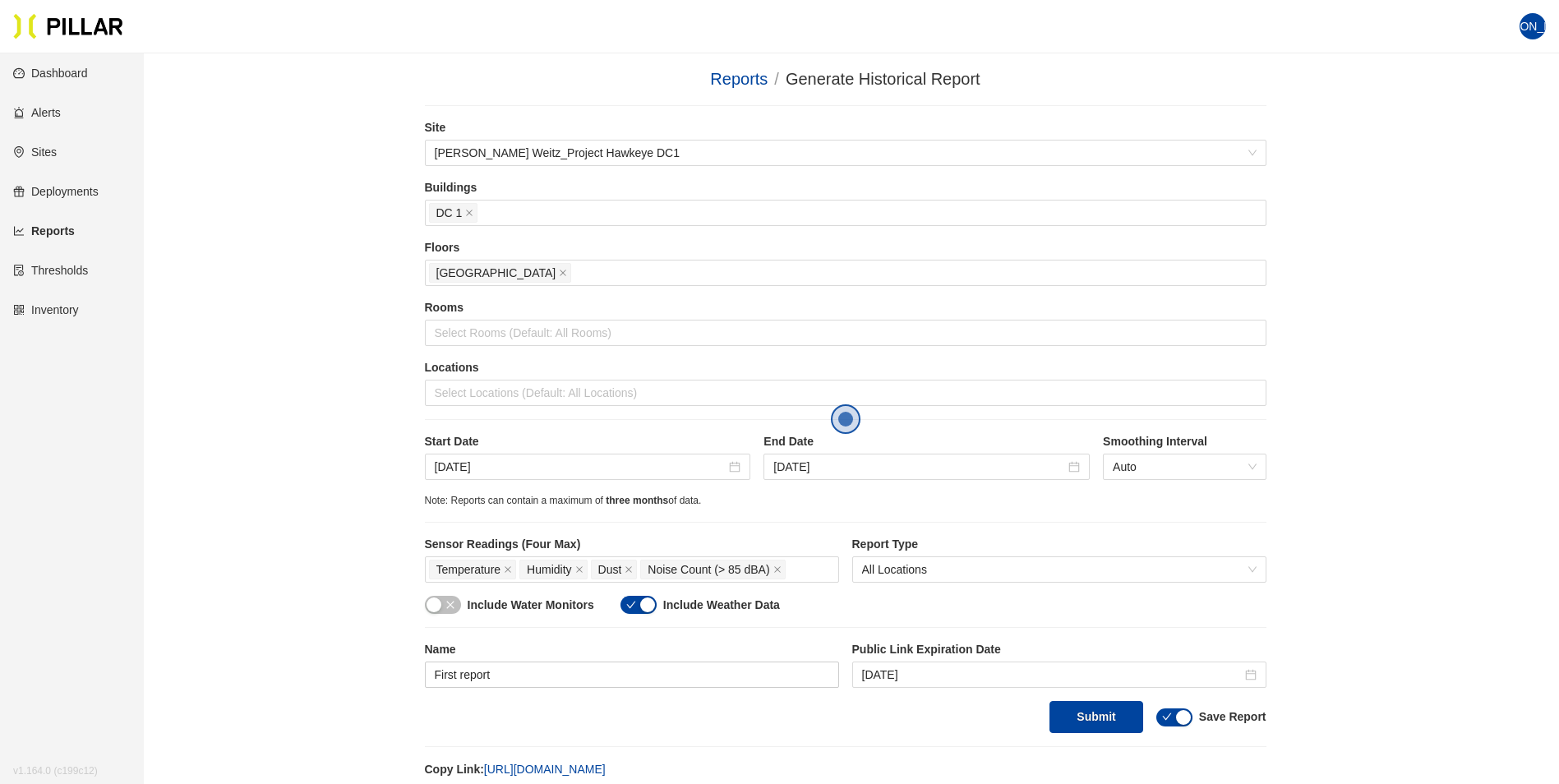
click at [37, 228] on link "Reports" at bounding box center [43, 230] width 61 height 13
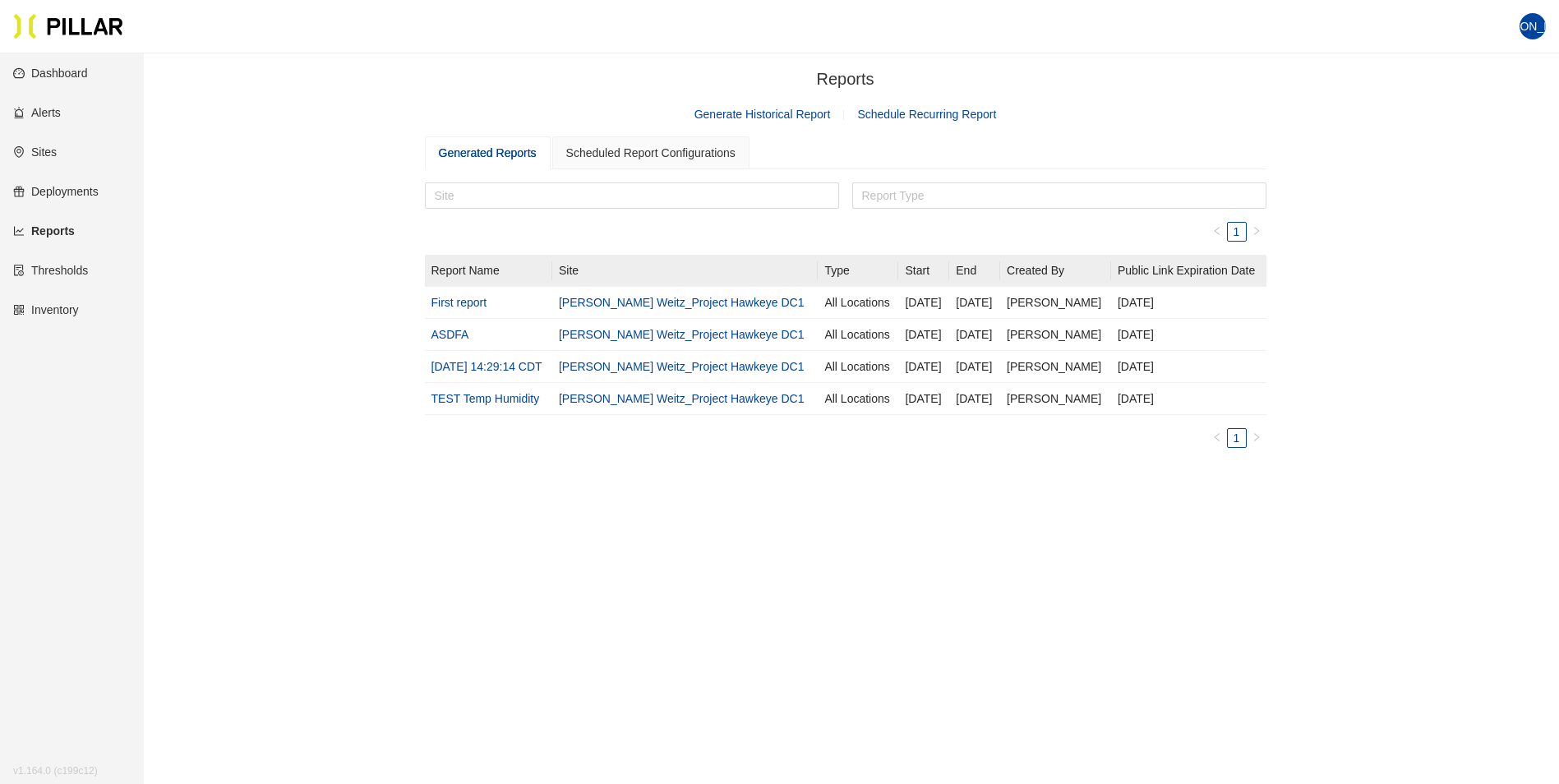
click at [921, 112] on link "Schedule Recurring Report" at bounding box center [927, 114] width 139 height 13
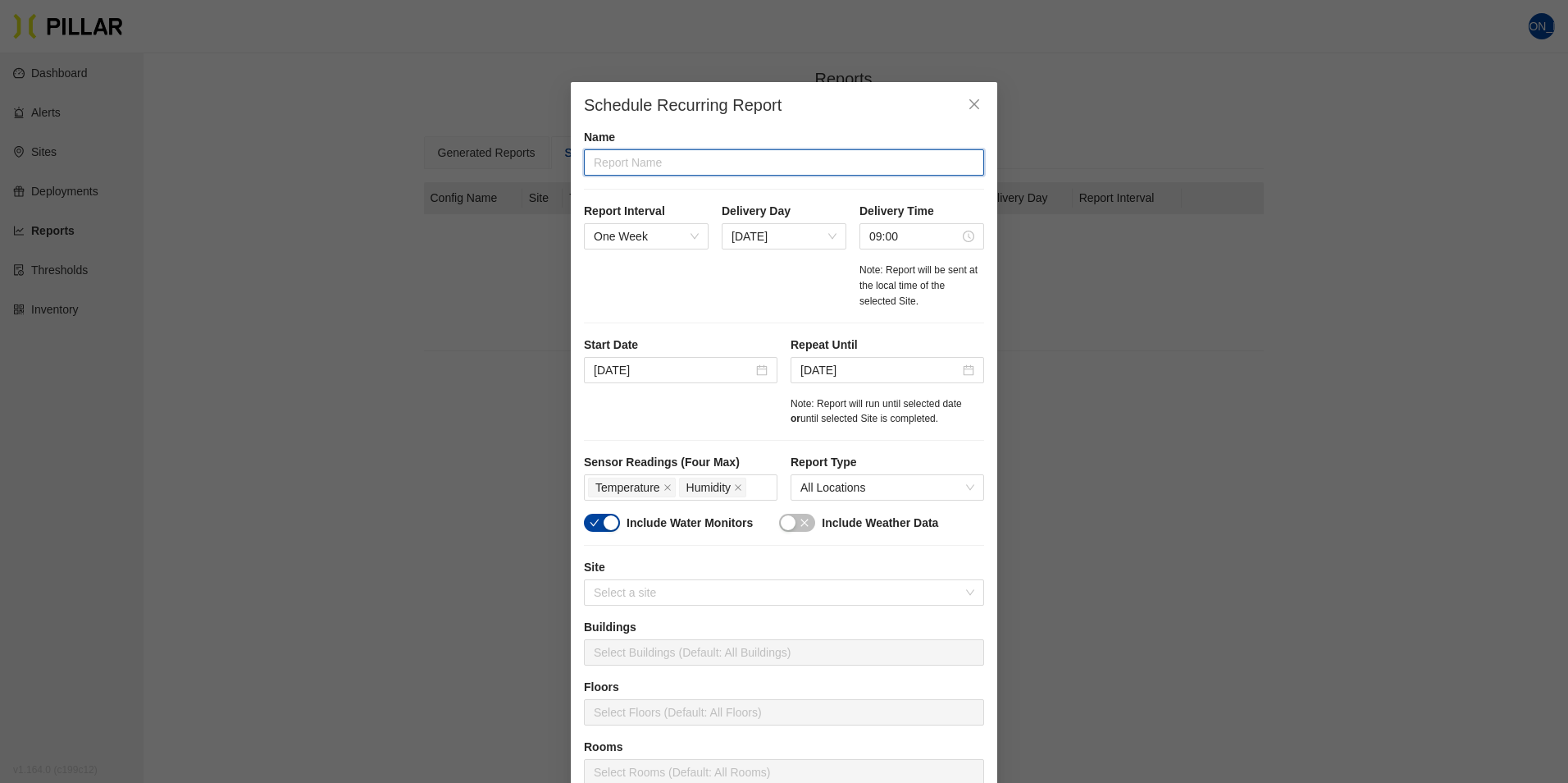
click at [627, 164] on input "text" at bounding box center [784, 162] width 400 height 26
type input "CDR1 DC1 Weekly"
click at [606, 526] on div "button" at bounding box center [611, 523] width 15 height 15
click at [786, 518] on div "button" at bounding box center [788, 523] width 15 height 15
click at [882, 234] on input at bounding box center [914, 236] width 90 height 18
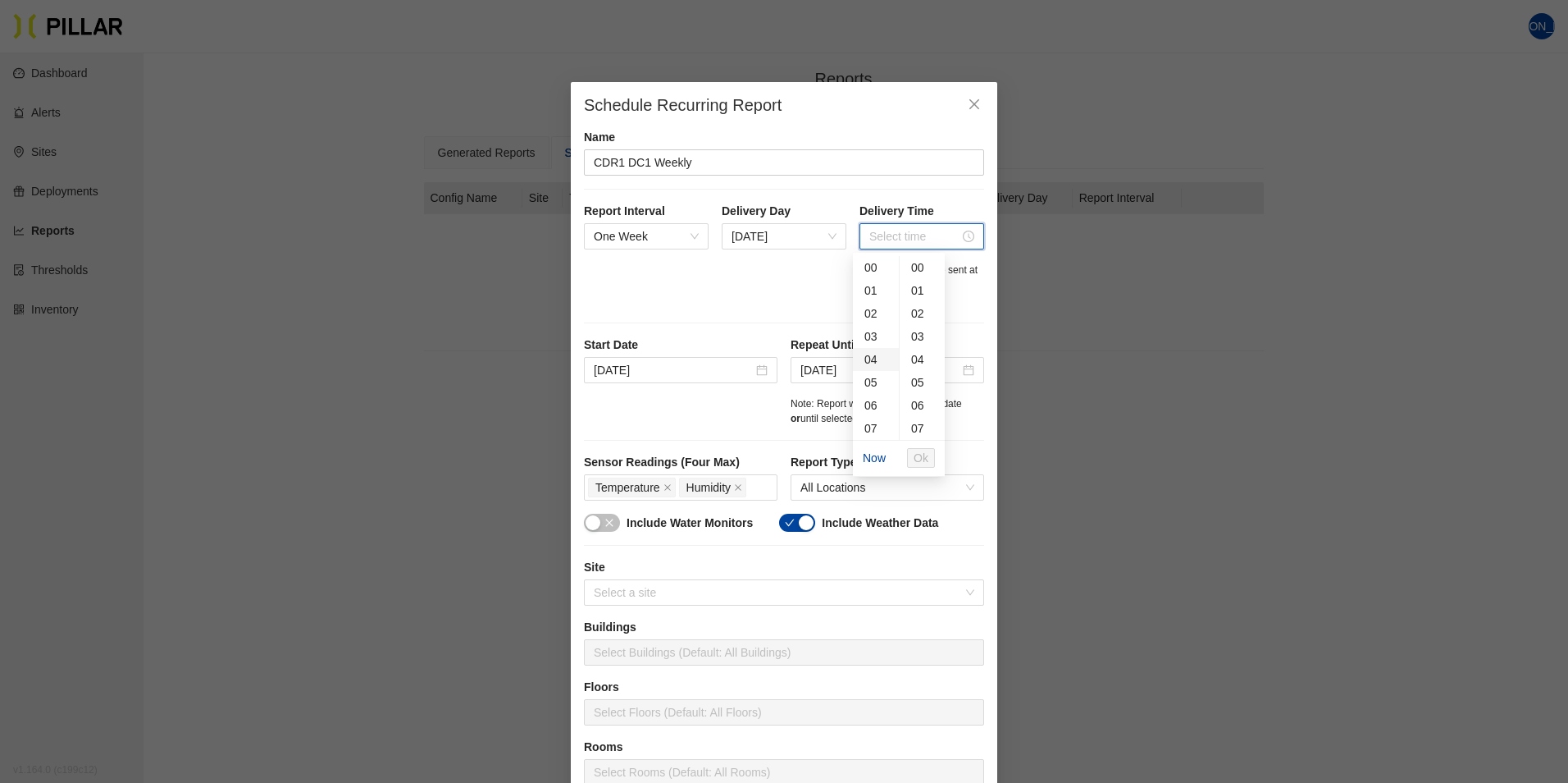
click at [871, 357] on div "04" at bounding box center [876, 359] width 46 height 23
type input "04:00"
click at [924, 458] on span "Ok" at bounding box center [921, 458] width 15 height 18
click at [753, 486] on div "Temperature Humidity" at bounding box center [680, 486] width 185 height 23
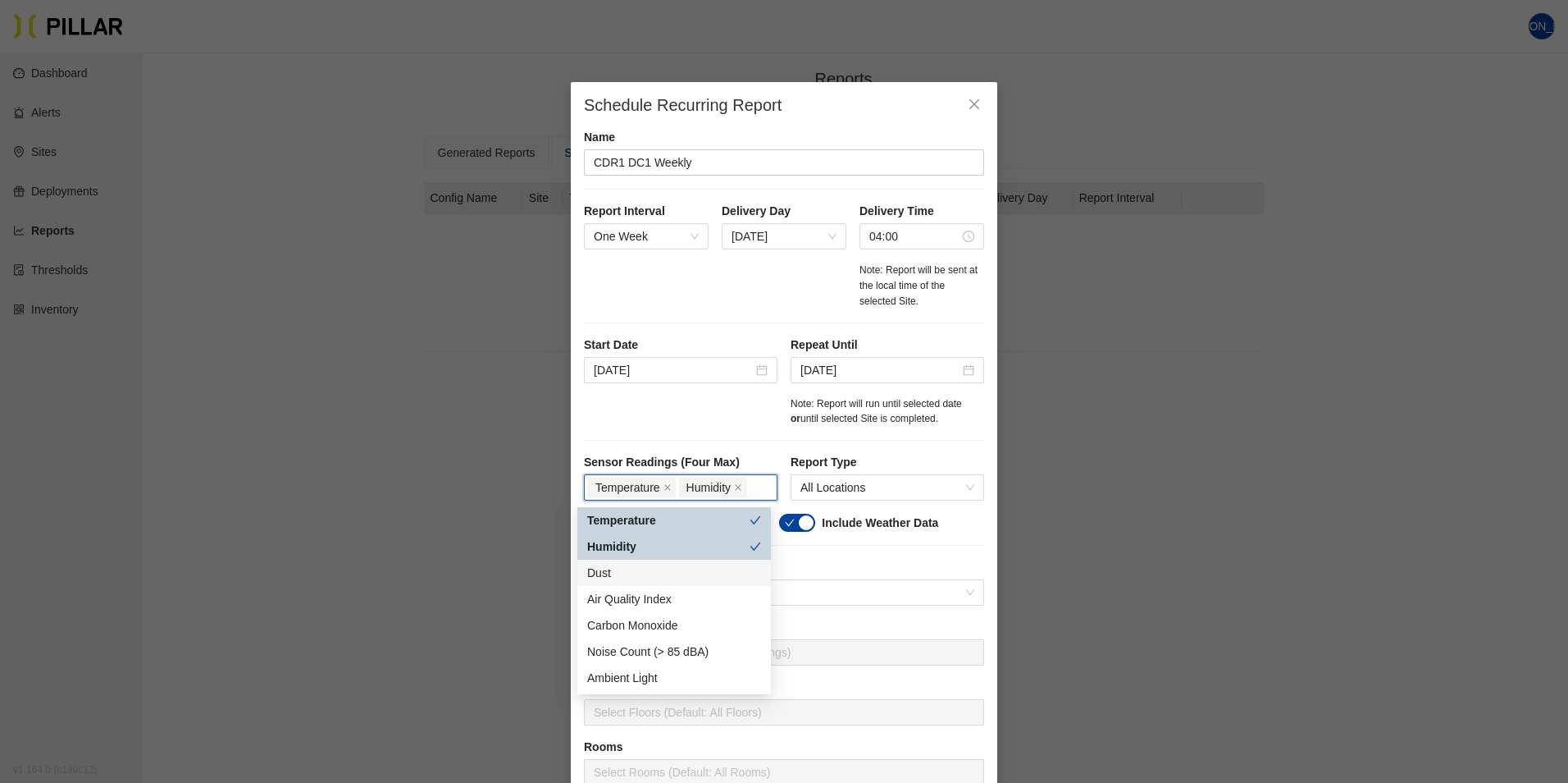
click at [614, 572] on div "Dust" at bounding box center [674, 573] width 174 height 18
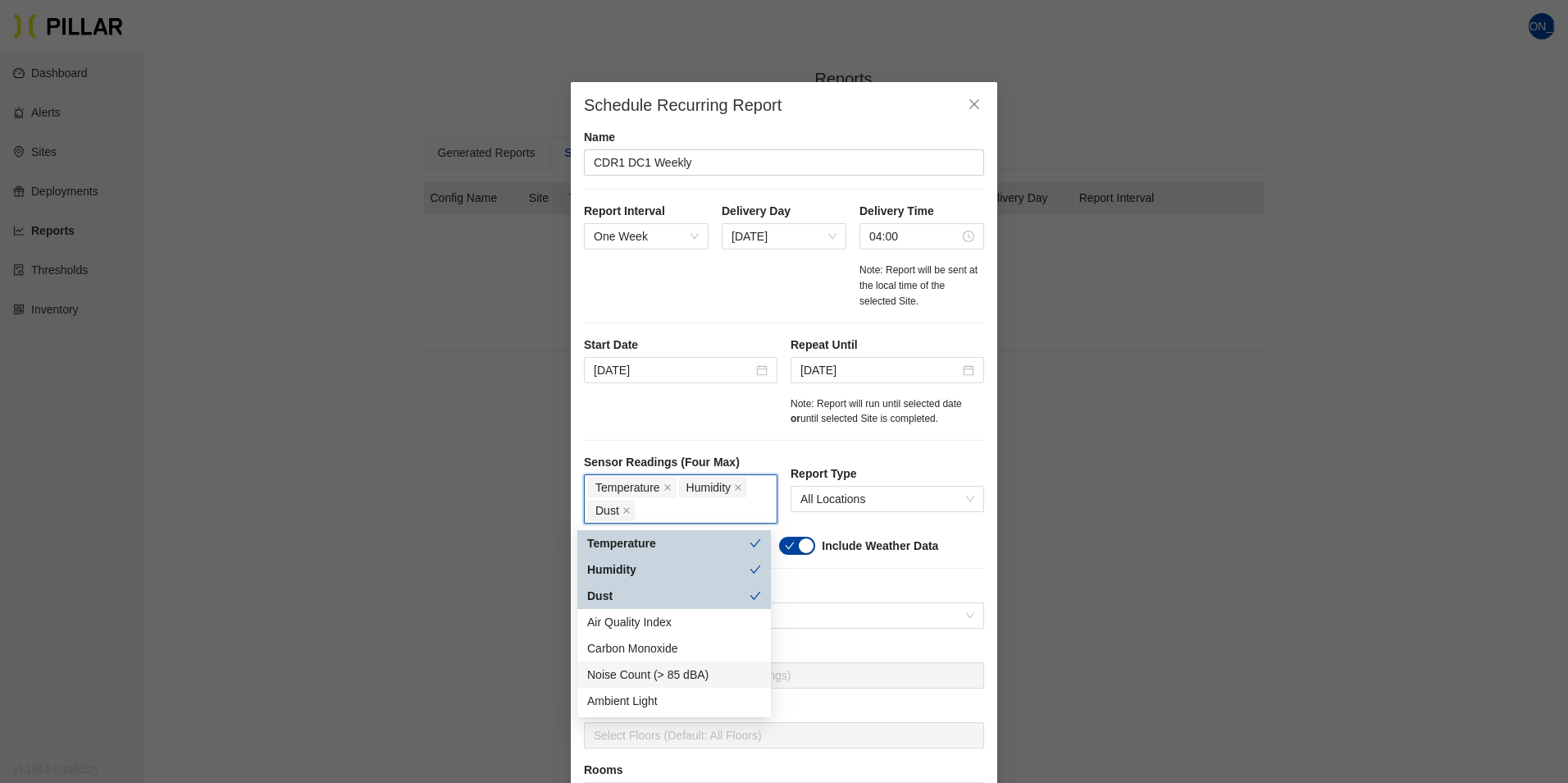
click at [689, 671] on div "Noise Count (> 85 dBA)" at bounding box center [674, 674] width 174 height 18
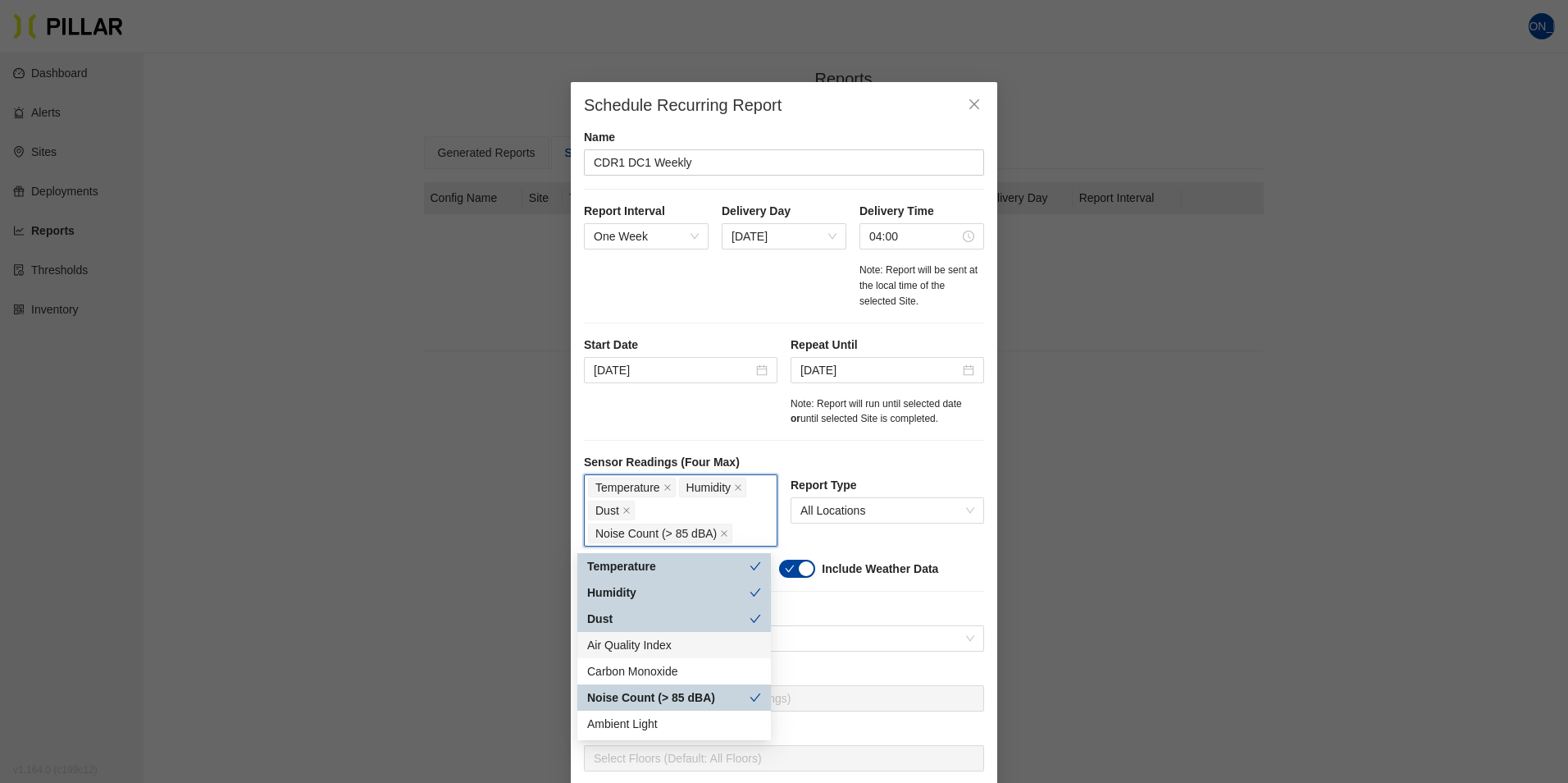
click at [815, 611] on label "Site" at bounding box center [784, 613] width 400 height 17
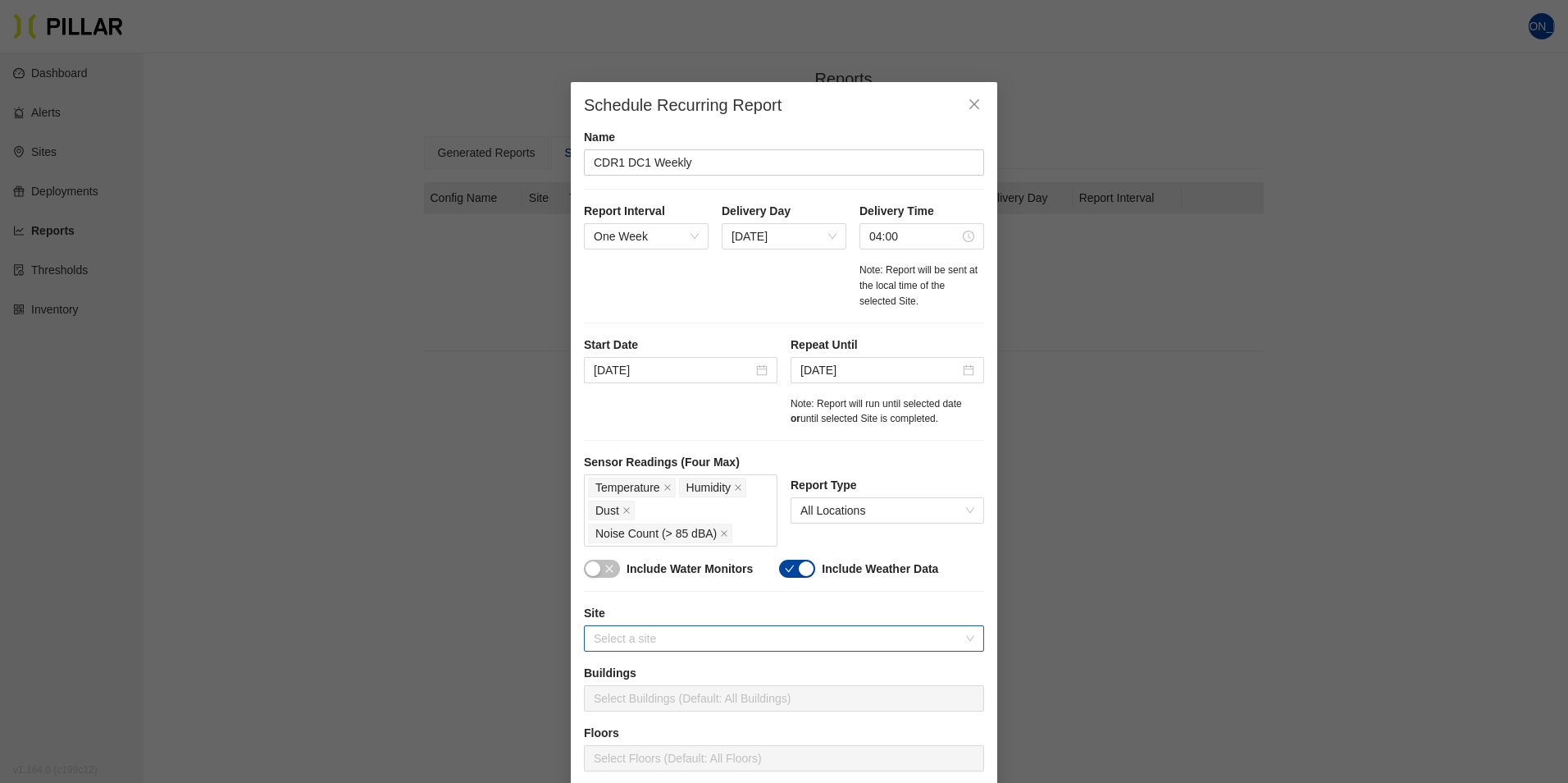
click at [737, 640] on input "search" at bounding box center [778, 638] width 369 height 25
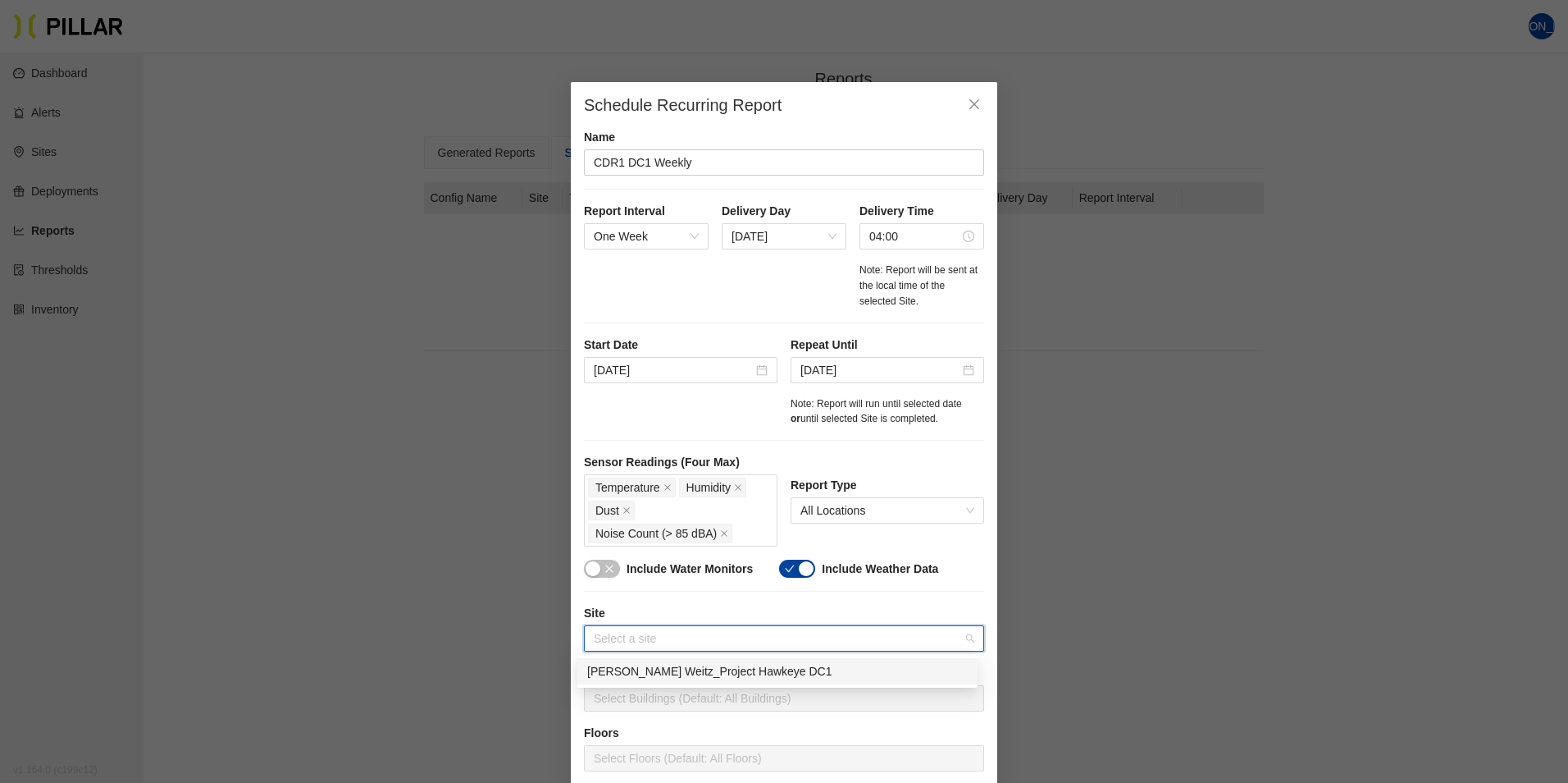
click at [673, 668] on div "[PERSON_NAME] Weitz_Project Hawkeye DC1" at bounding box center [777, 672] width 380 height 18
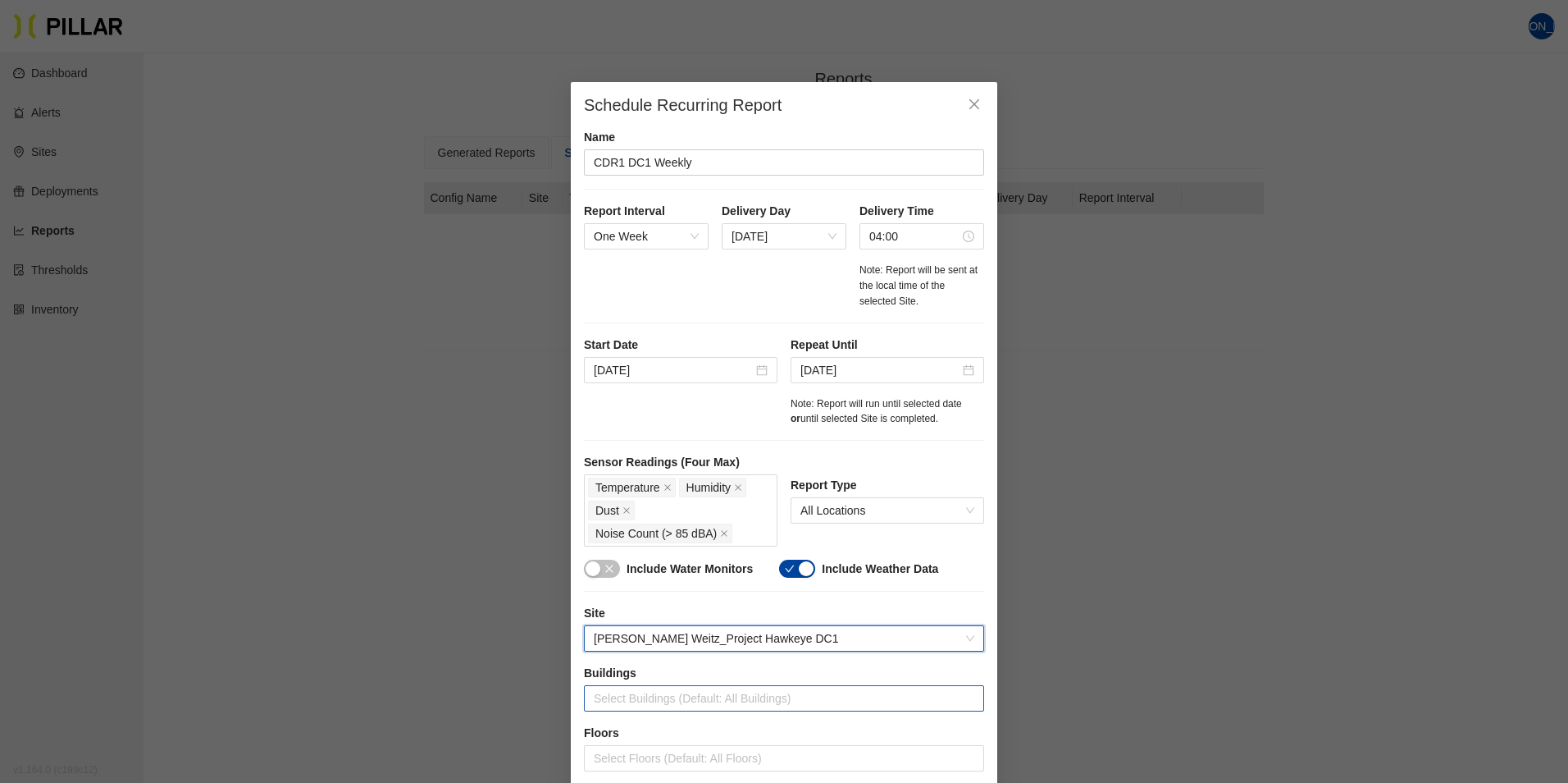
click at [682, 696] on div at bounding box center [784, 698] width 392 height 23
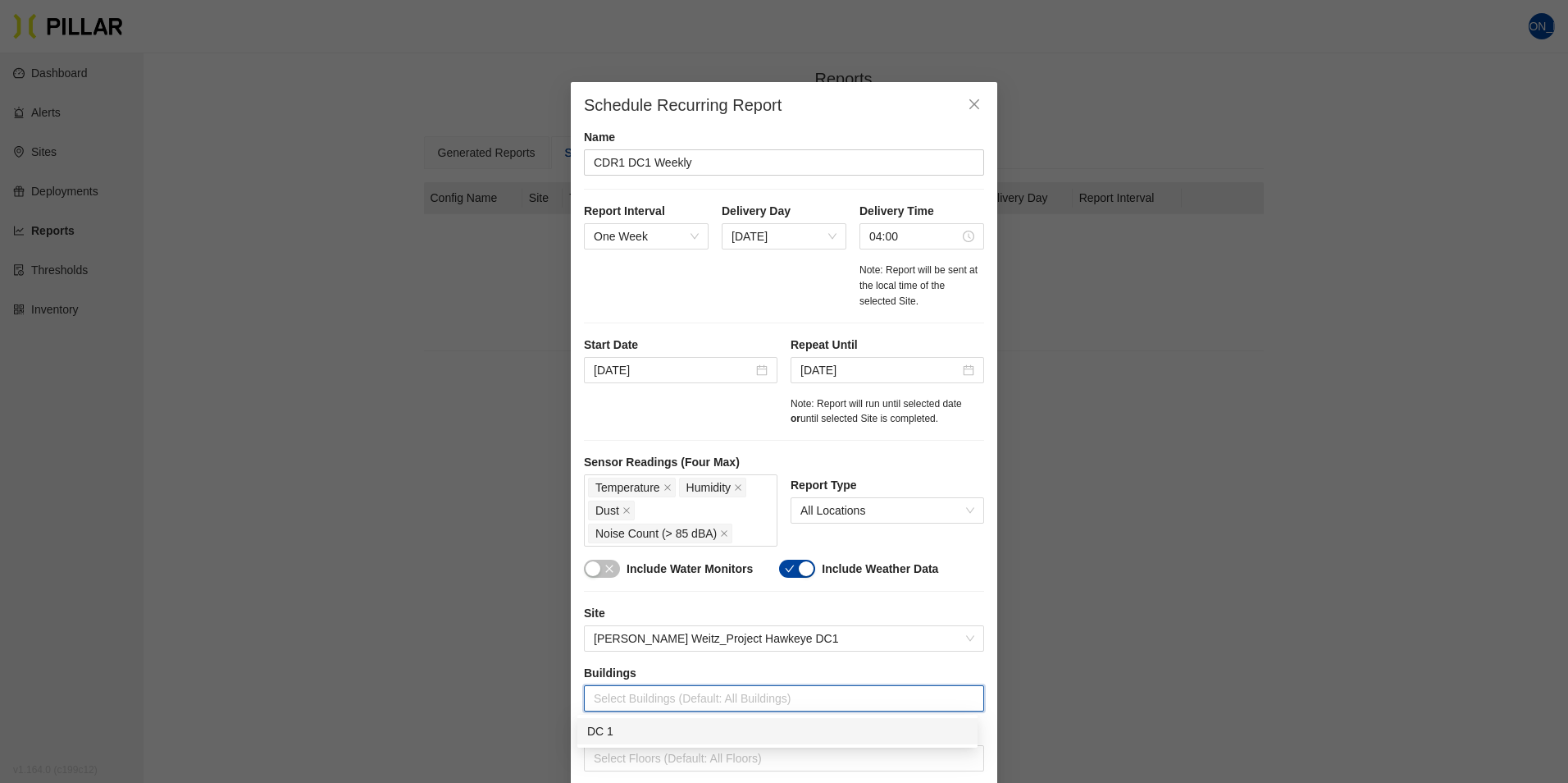
click at [593, 732] on div "DC 1" at bounding box center [777, 731] width 380 height 18
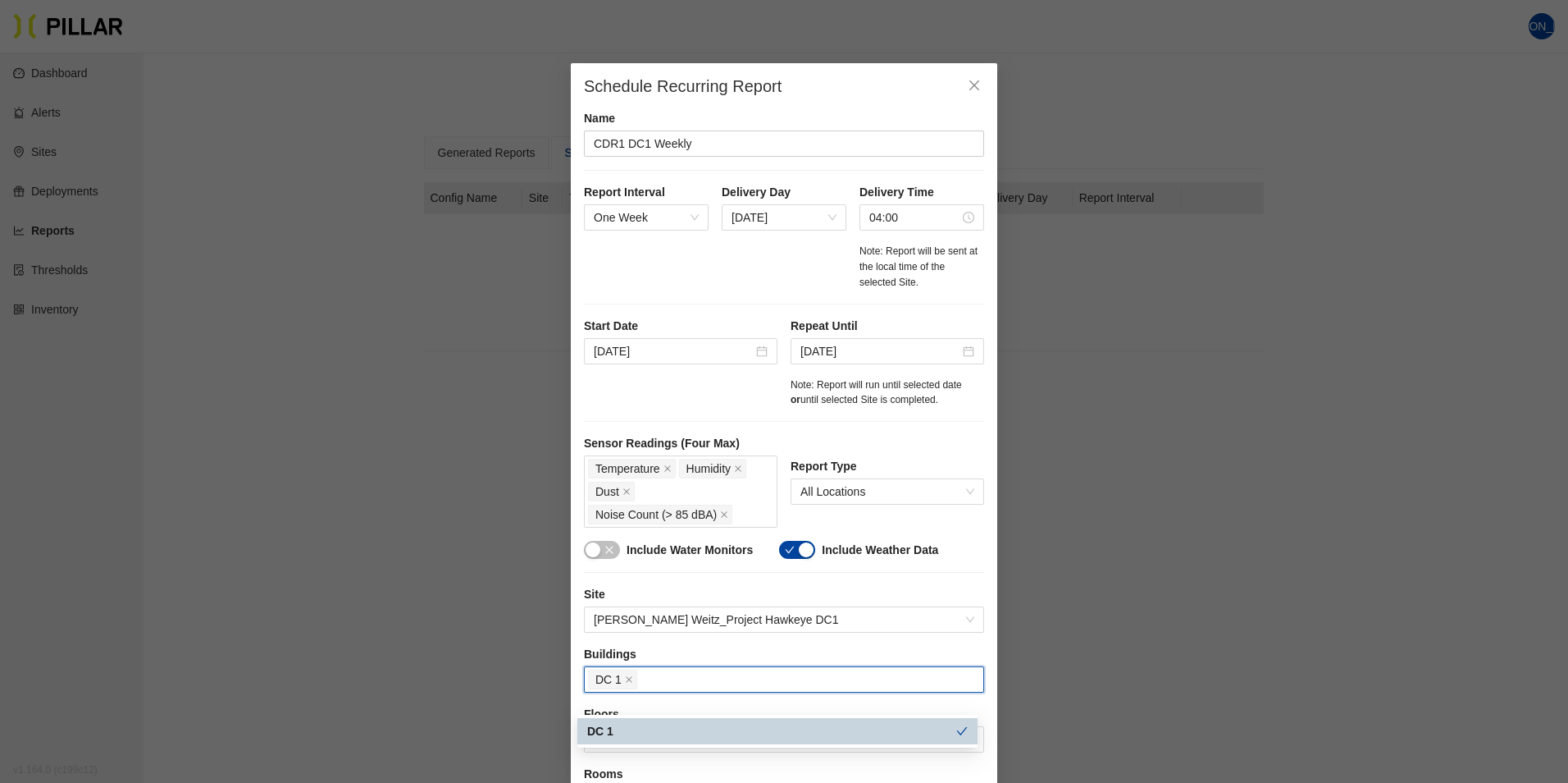
scroll to position [0, 0]
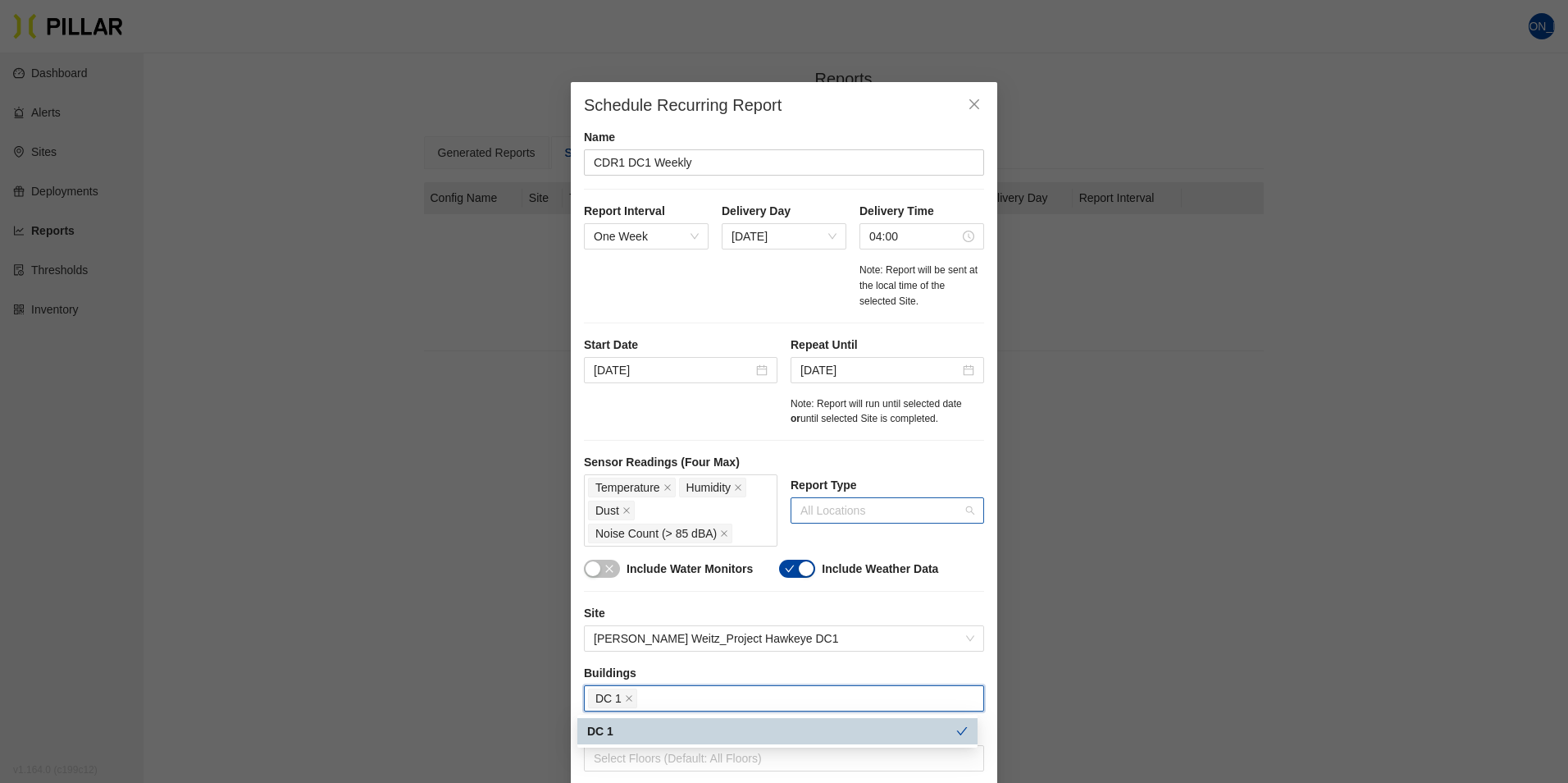
click at [967, 509] on span "All Locations" at bounding box center [888, 510] width 174 height 25
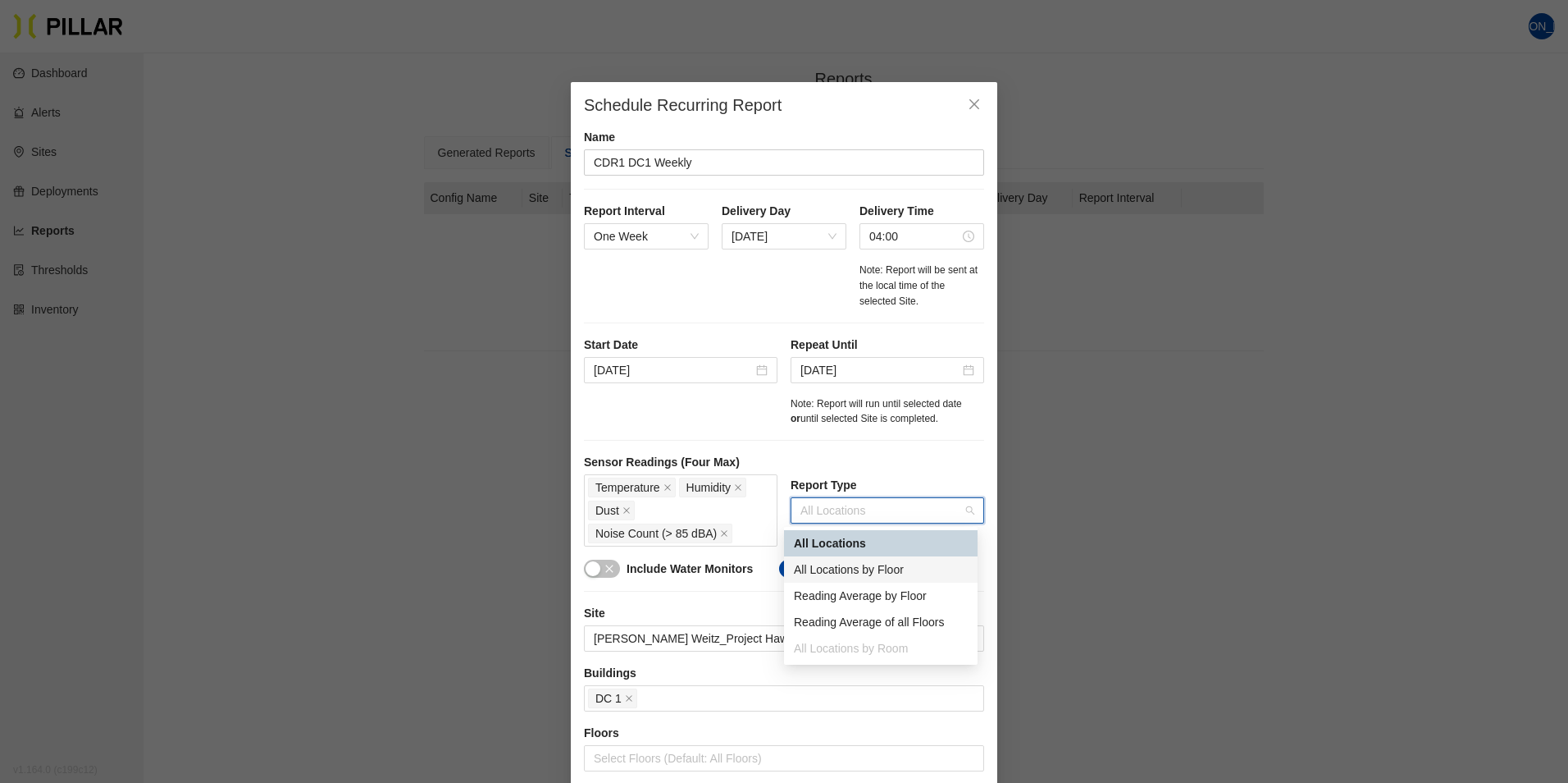
click at [847, 566] on div "All Locations by Floor" at bounding box center [880, 569] width 174 height 18
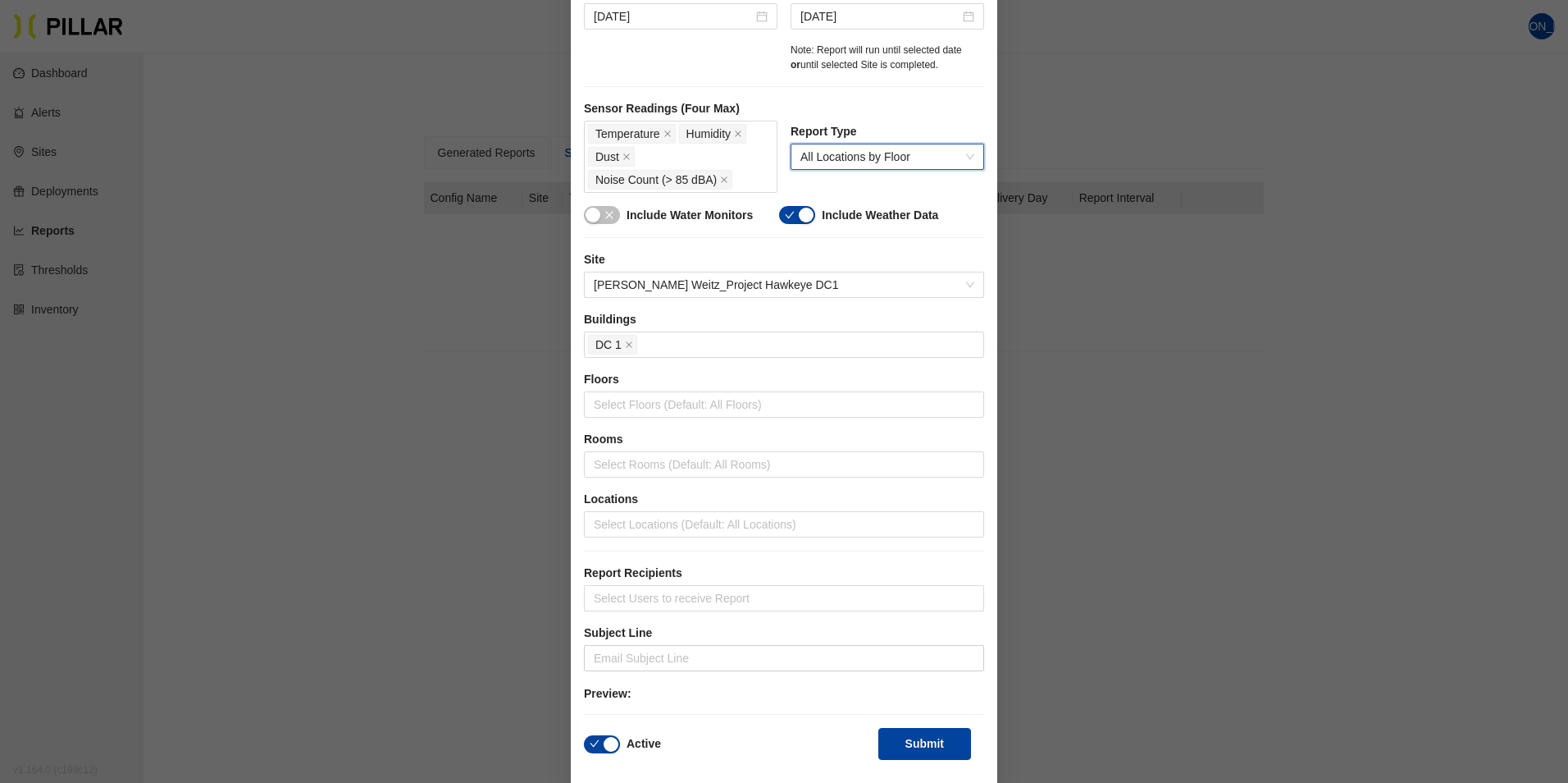
scroll to position [357, 0]
click at [721, 175] on icon "close" at bounding box center [723, 176] width 6 height 6
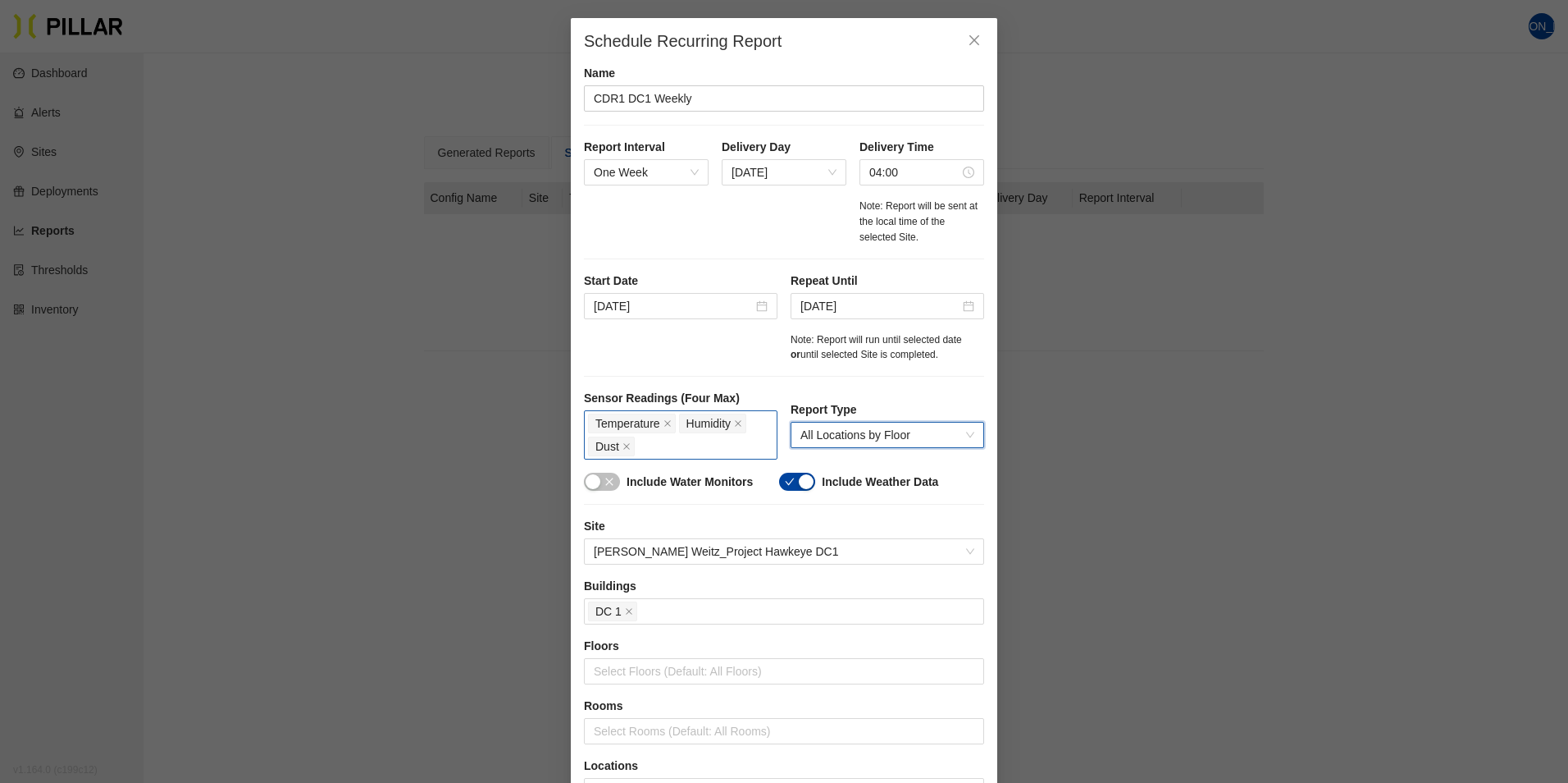
scroll to position [334, 0]
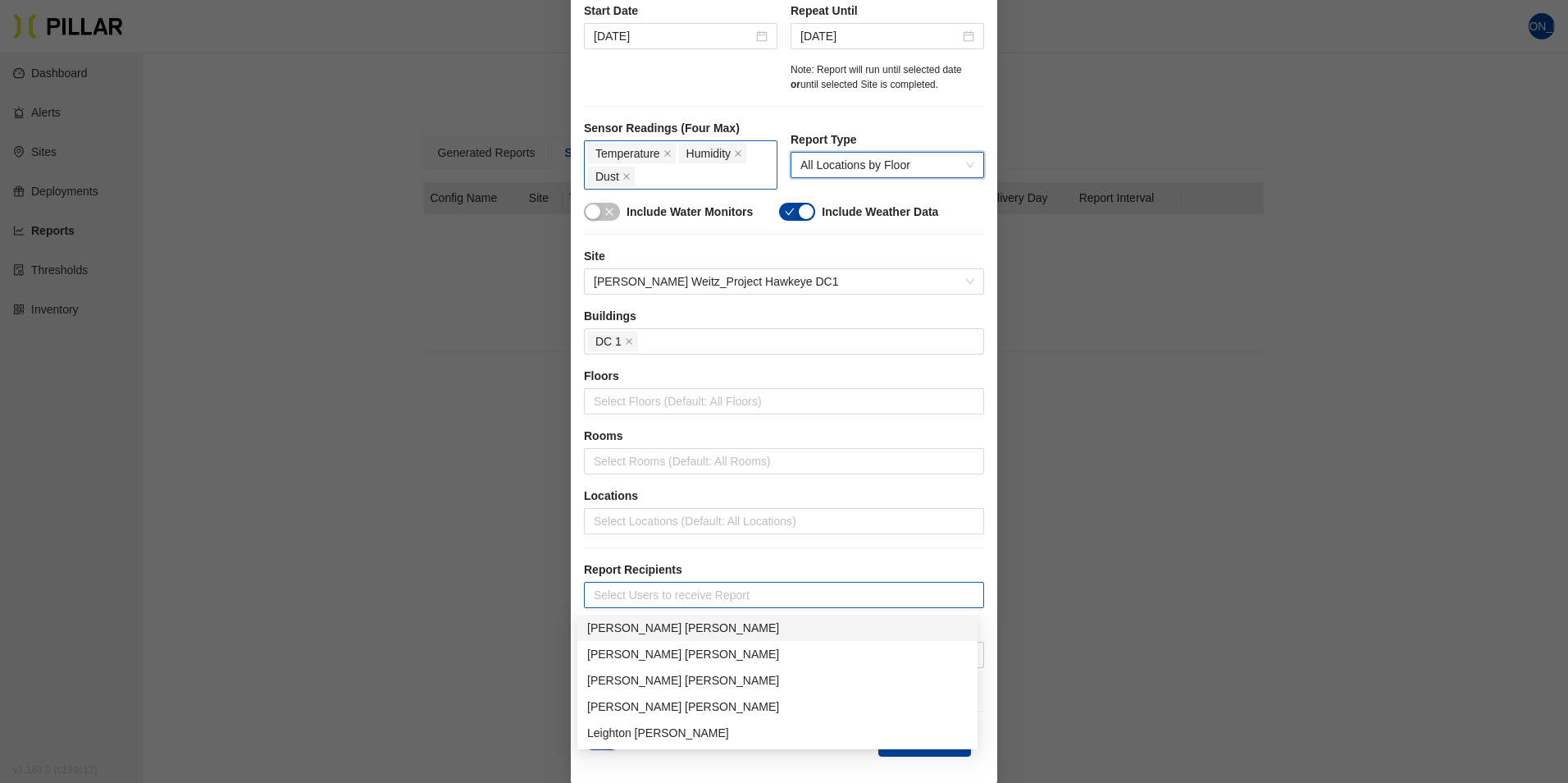
click at [664, 597] on div at bounding box center [784, 594] width 392 height 23
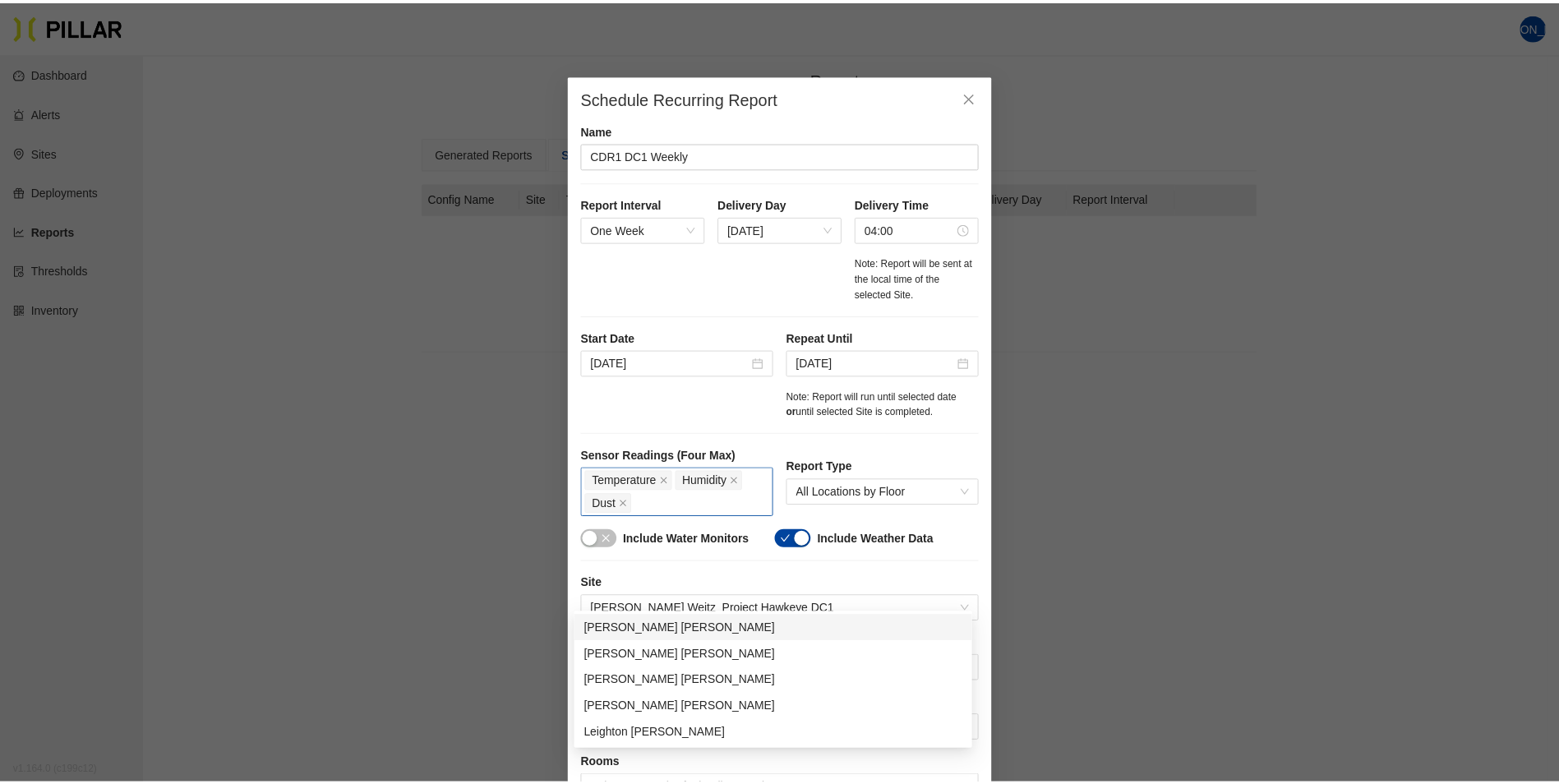
scroll to position [0, 0]
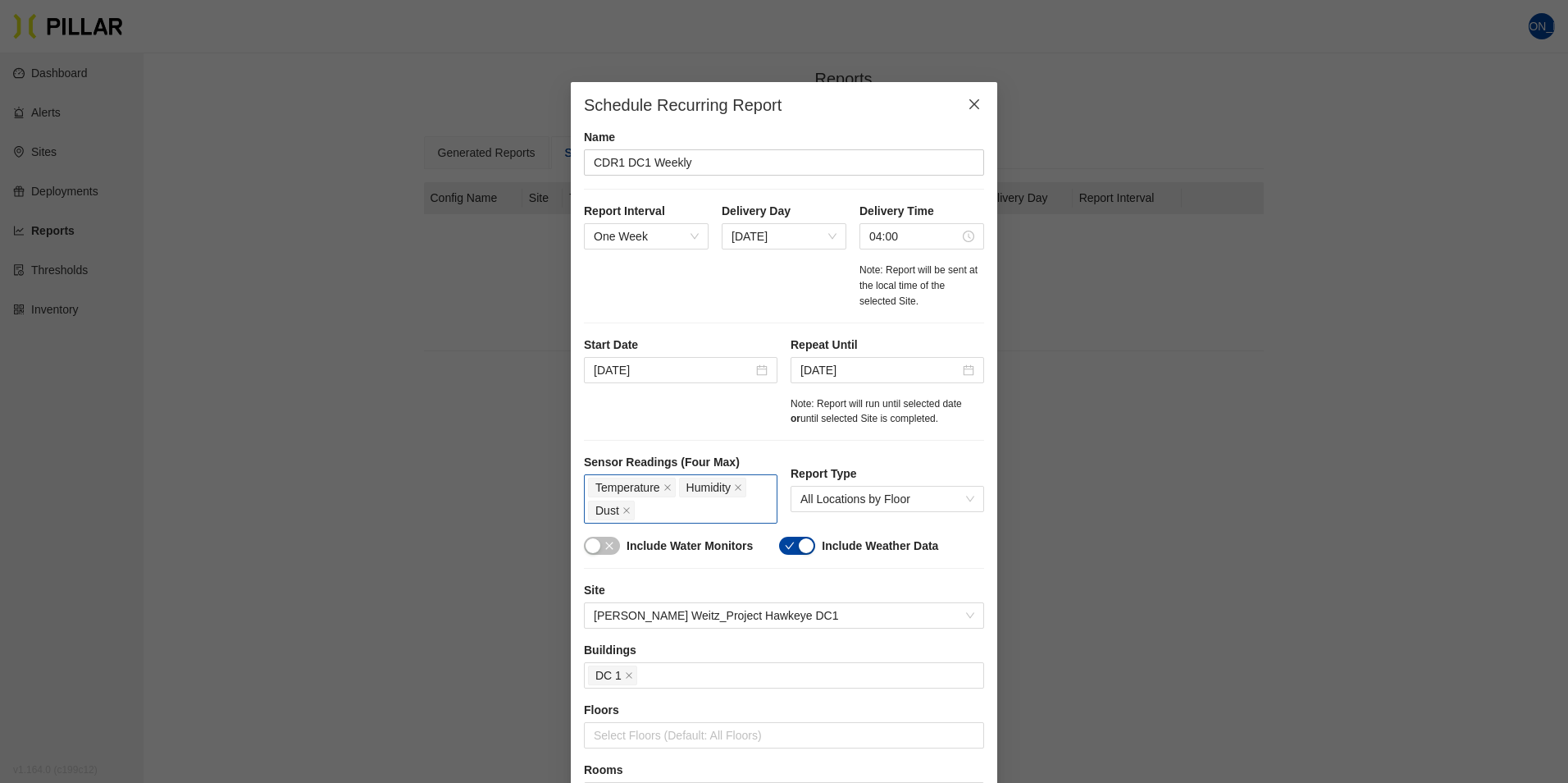
click at [971, 108] on icon "close" at bounding box center [974, 104] width 10 height 10
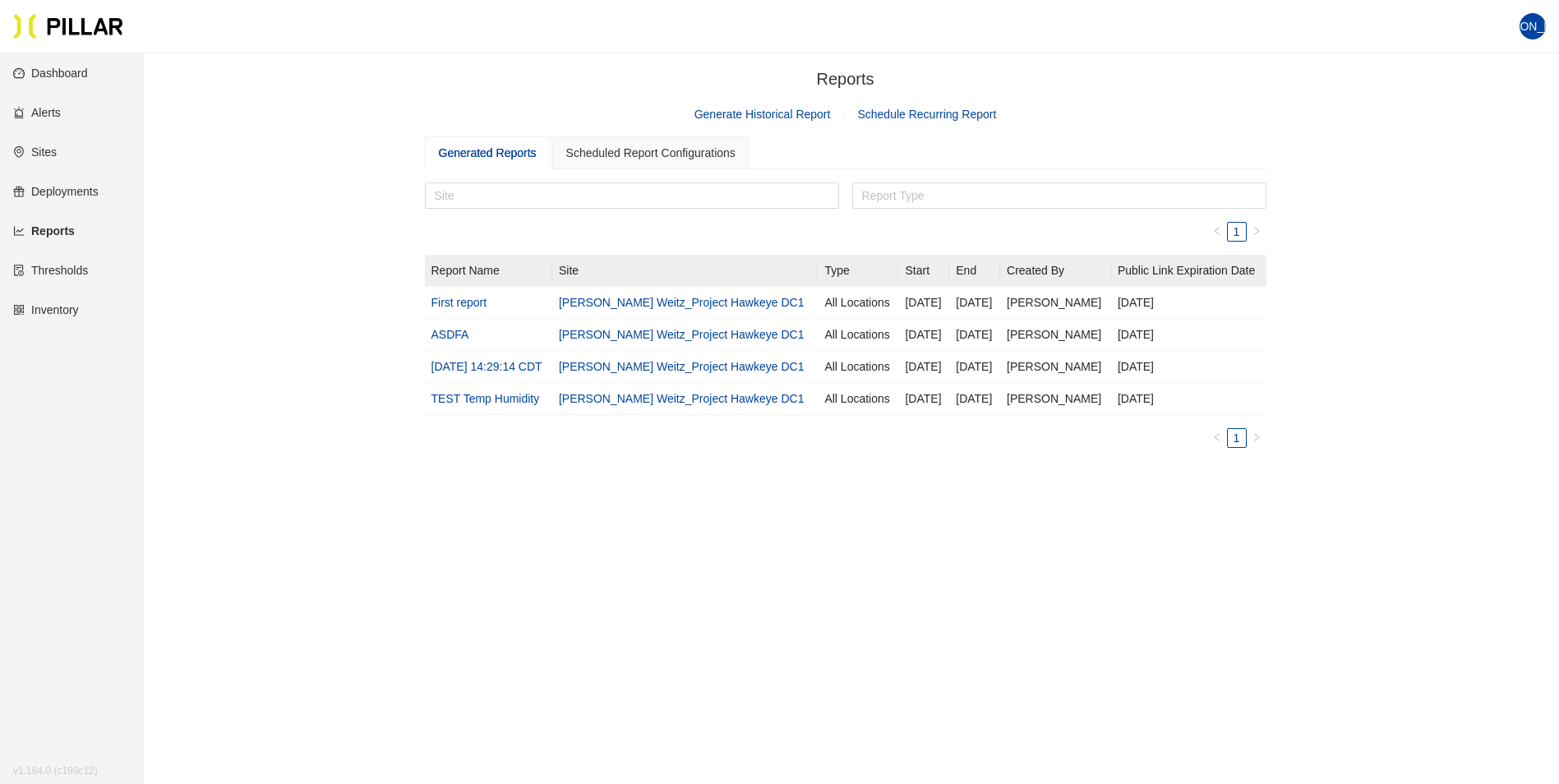
click at [47, 146] on link "Sites" at bounding box center [35, 152] width 44 height 13
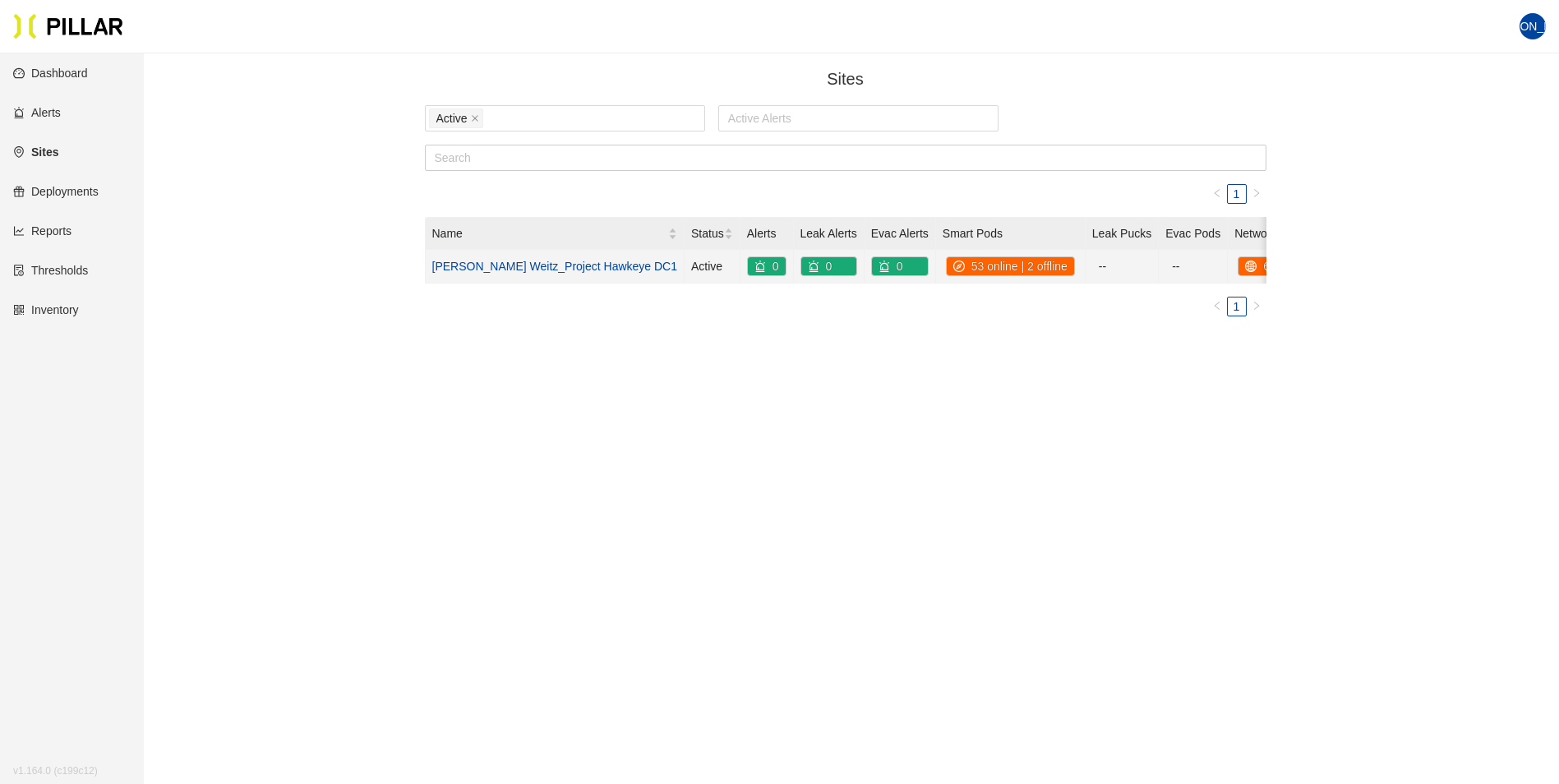
click at [495, 265] on link "[PERSON_NAME] Weitz_Project Hawkeye DC1" at bounding box center [555, 266] width 246 height 13
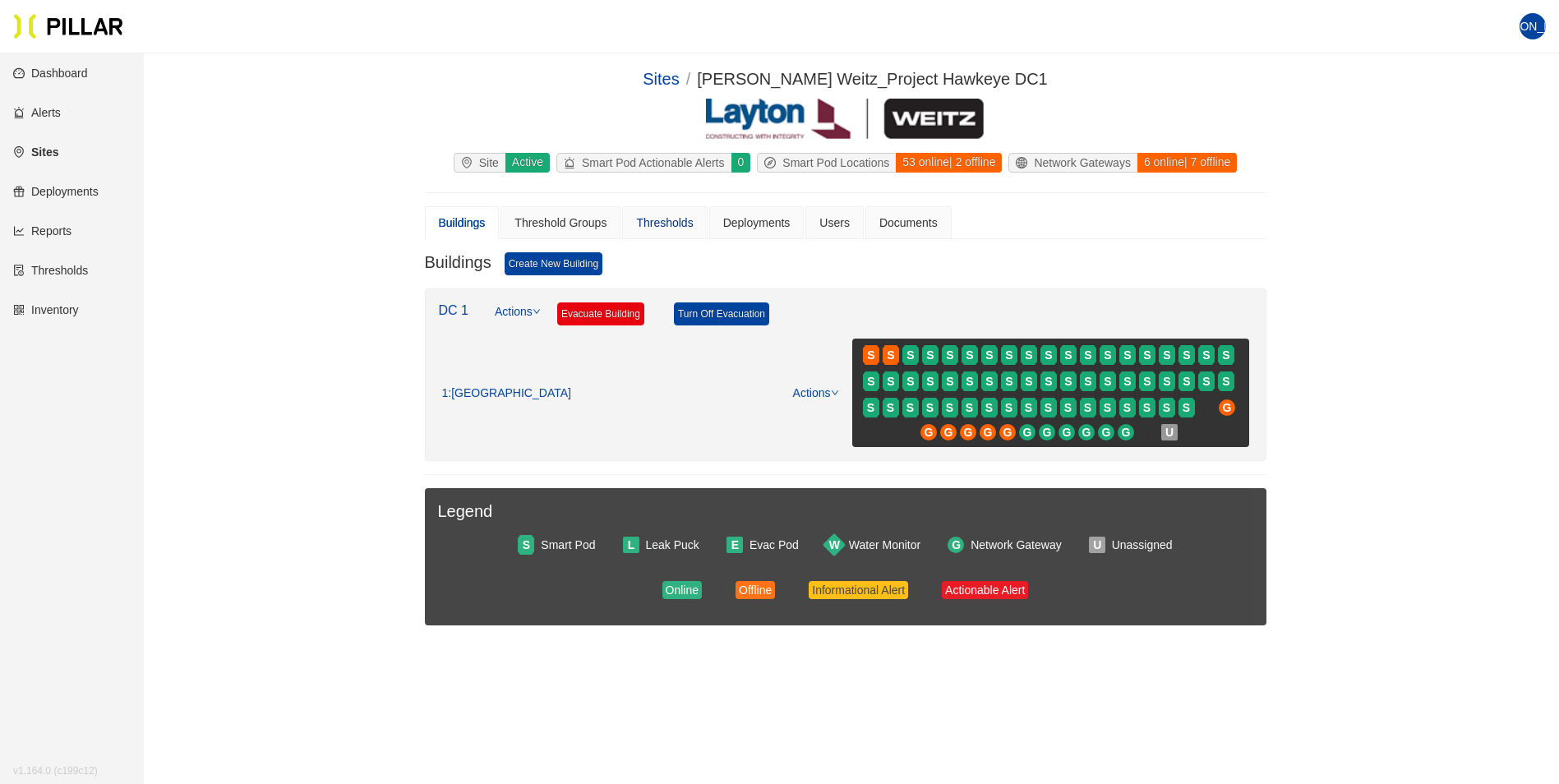
click at [663, 224] on div "Thresholds" at bounding box center [664, 223] width 57 height 18
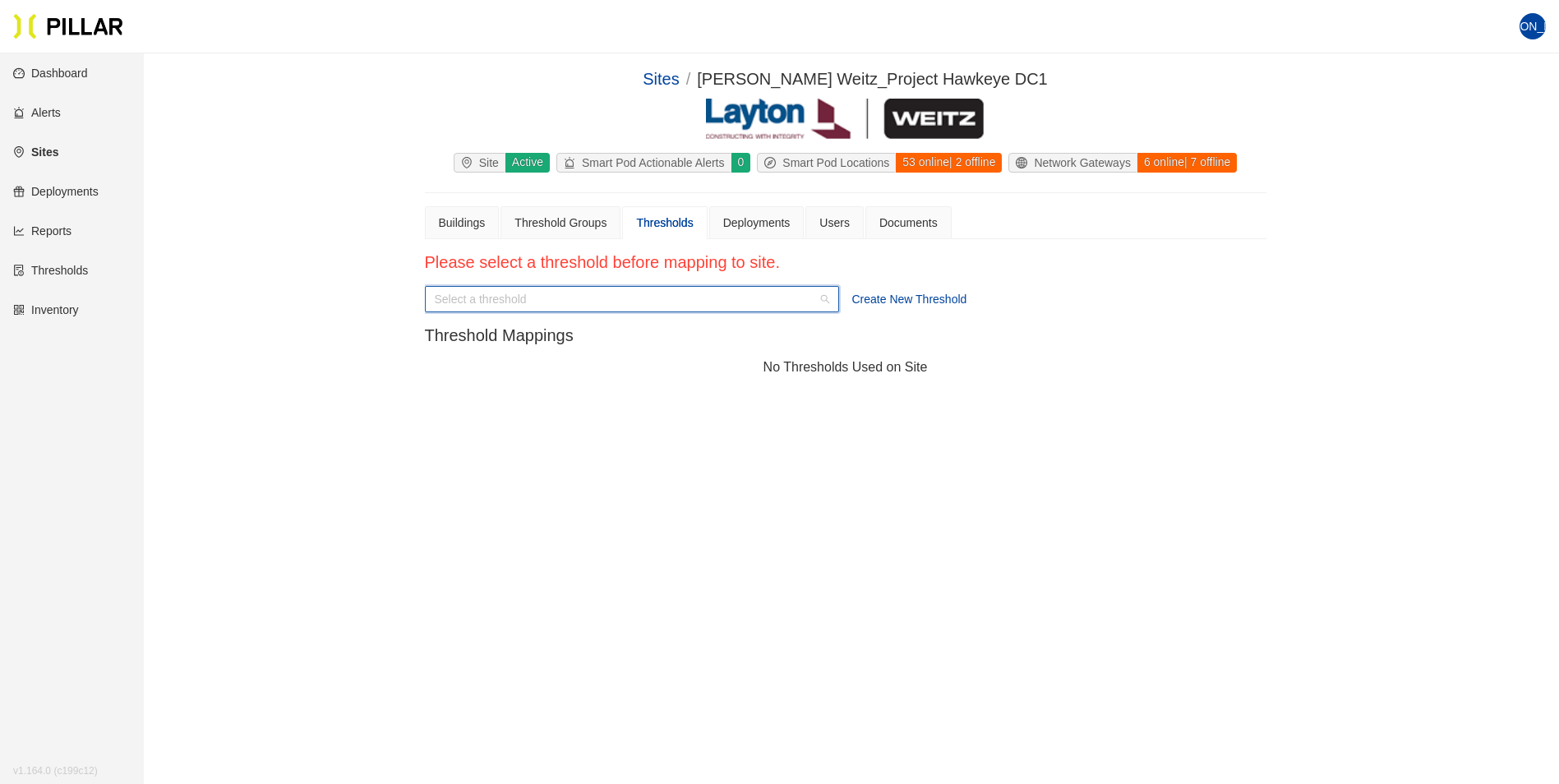
click at [566, 302] on input "search" at bounding box center [626, 299] width 383 height 25
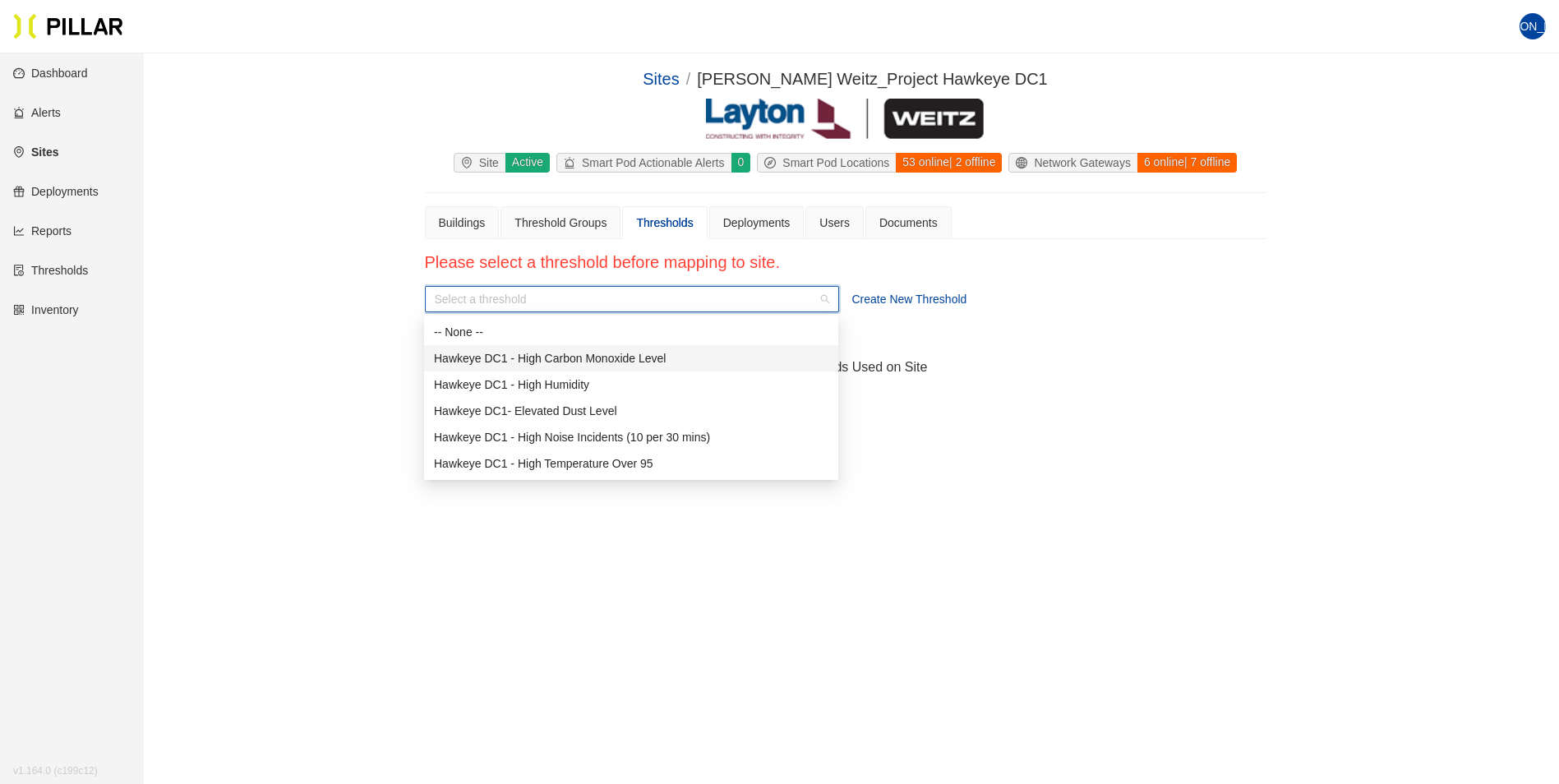
click at [512, 356] on div "Hawkeye DC1 - High Carbon Monoxide Level" at bounding box center [631, 358] width 395 height 18
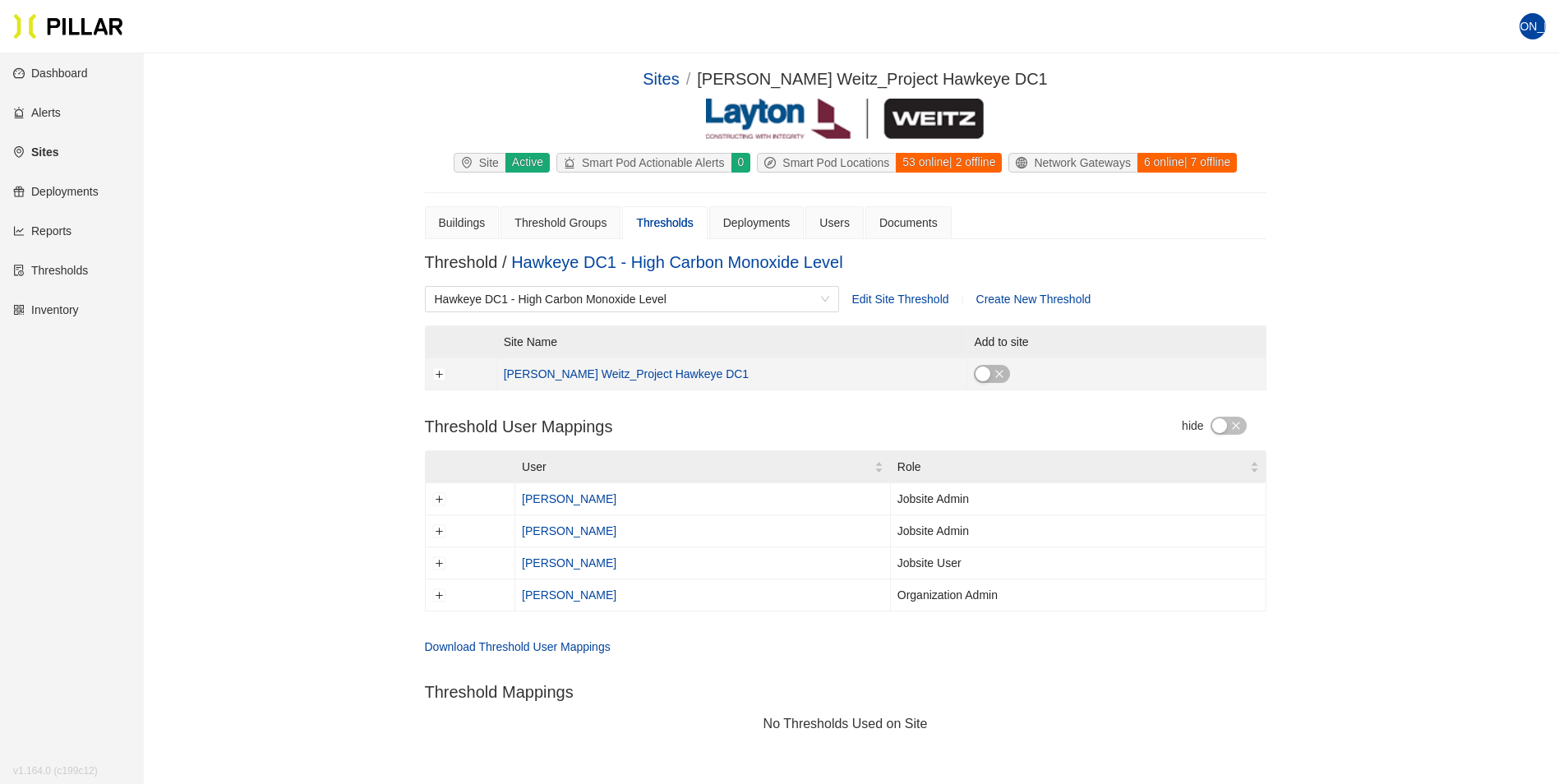
click at [973, 373] on button "button" at bounding box center [992, 374] width 37 height 18
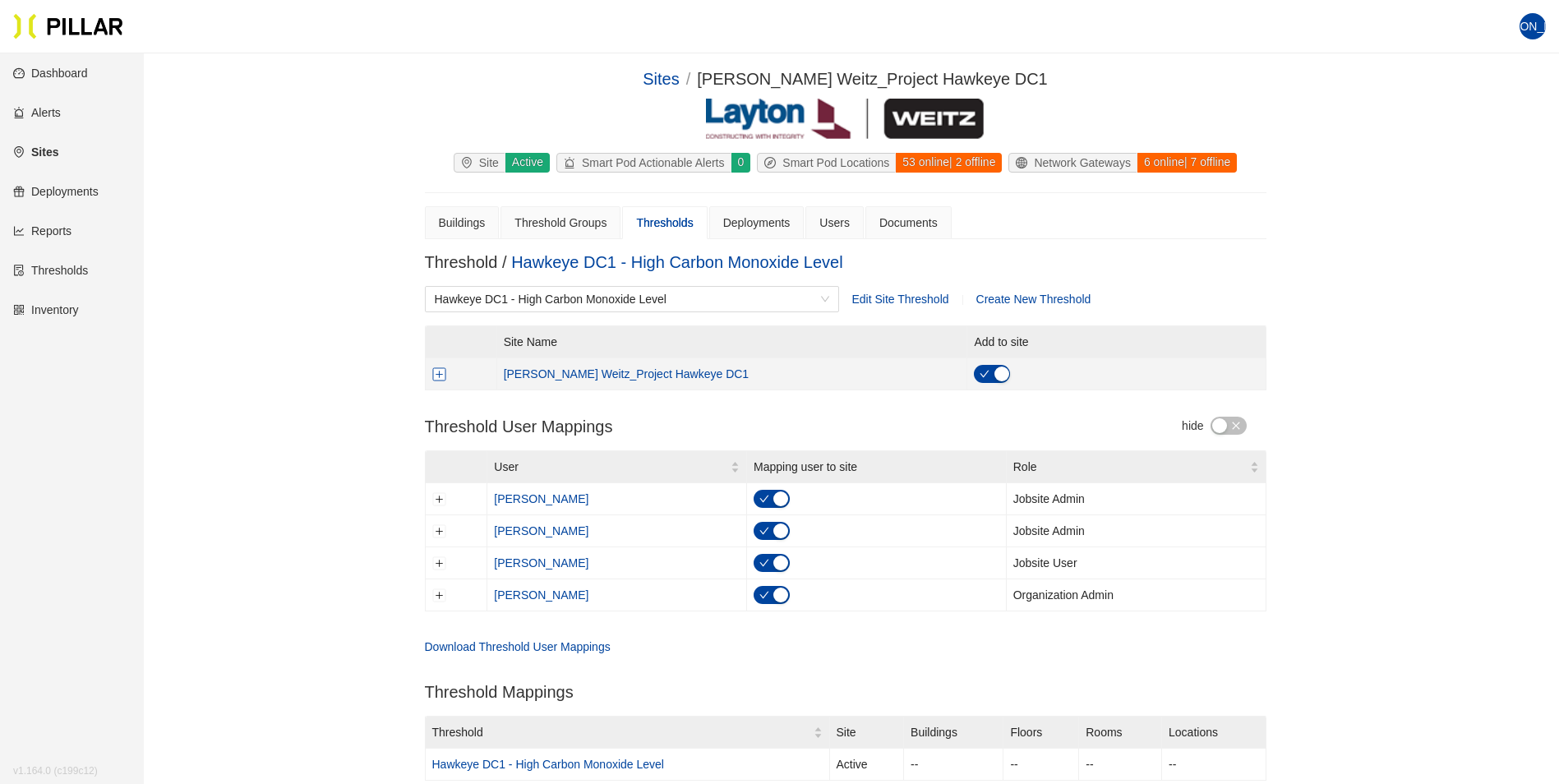
click at [440, 373] on button "Expand row" at bounding box center [439, 374] width 13 height 13
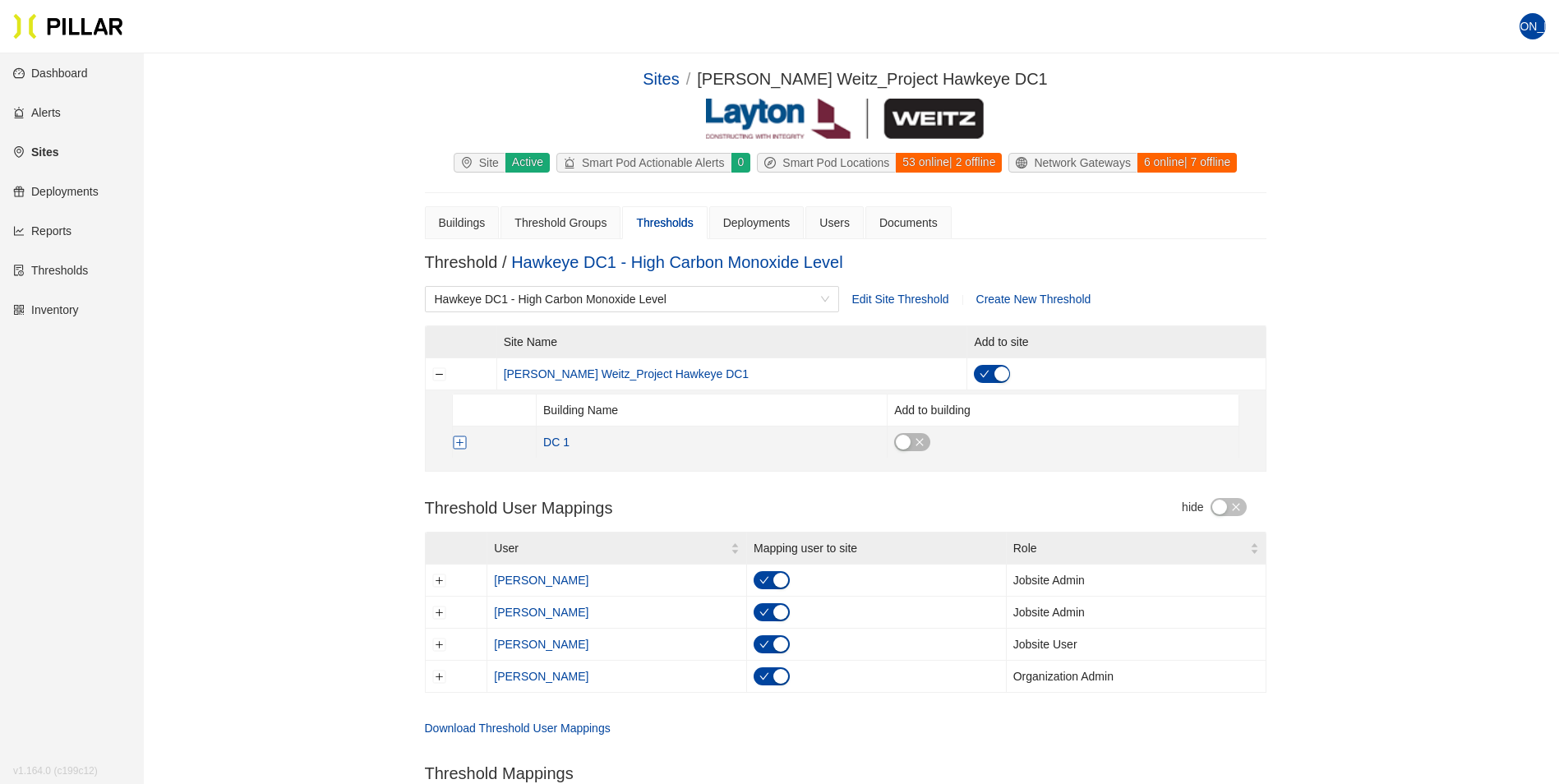
click at [460, 443] on button "Expand row" at bounding box center [459, 442] width 13 height 13
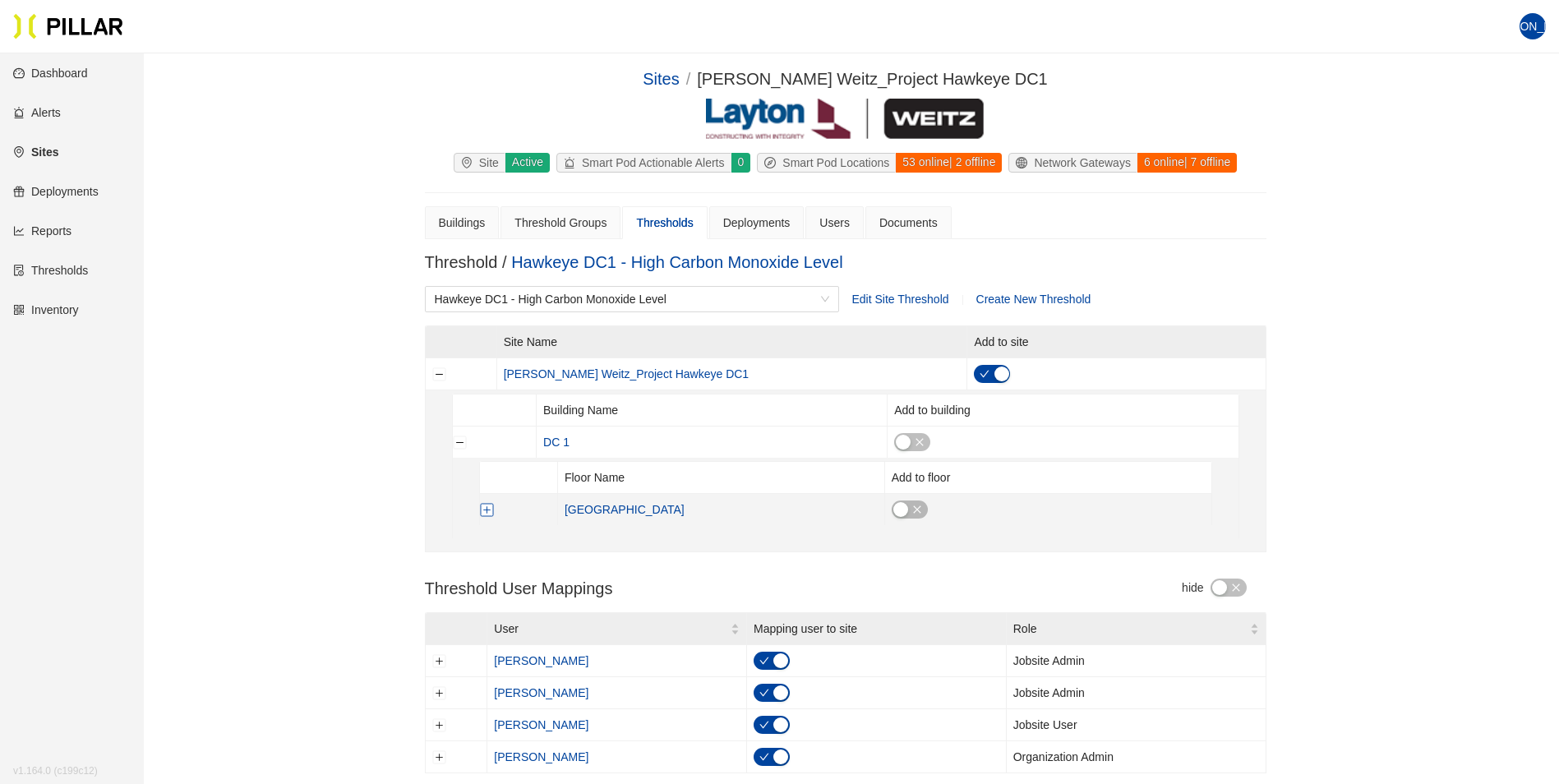
click at [488, 513] on button "Expand row" at bounding box center [486, 509] width 13 height 13
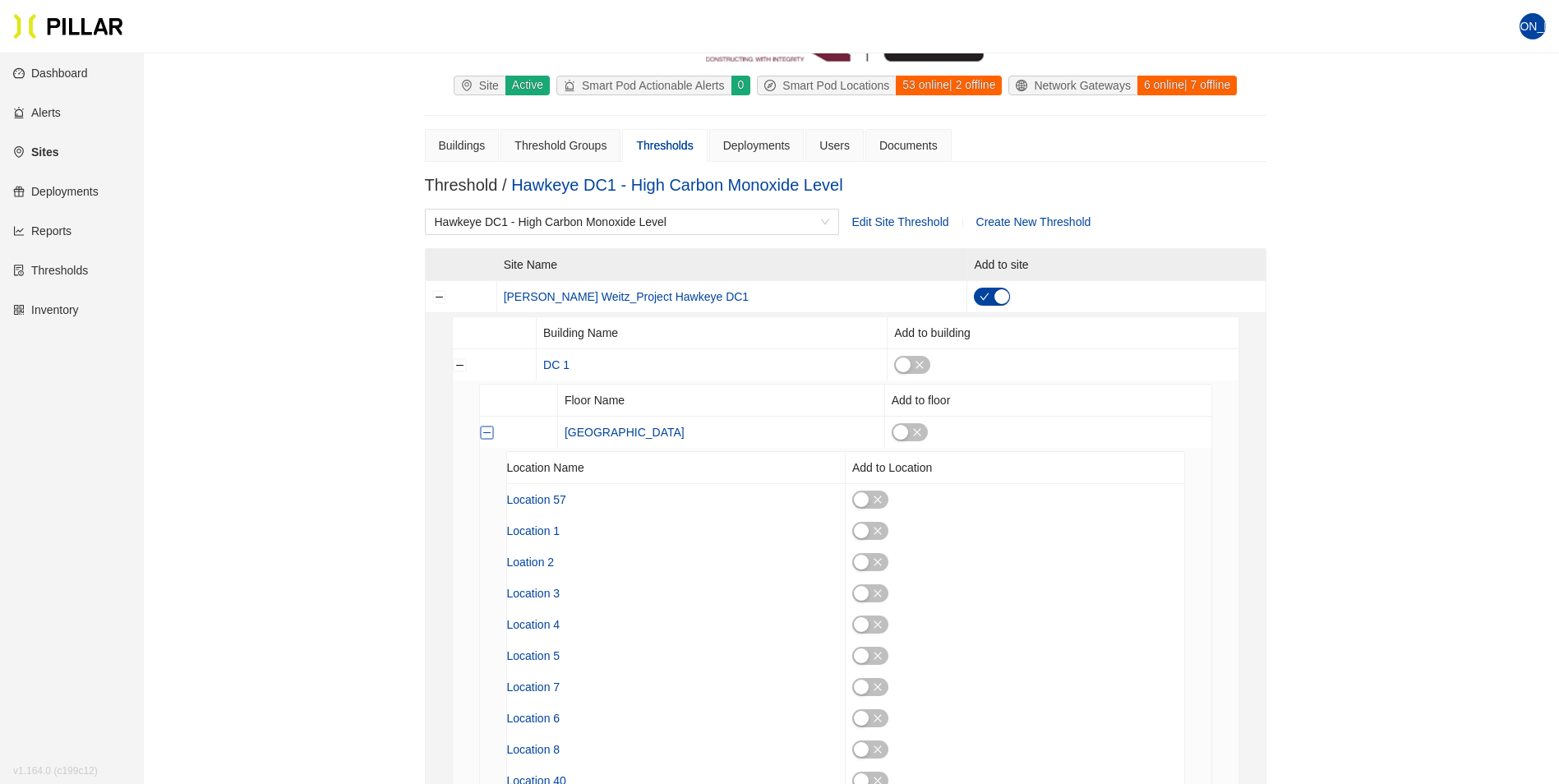
scroll to position [164, 0]
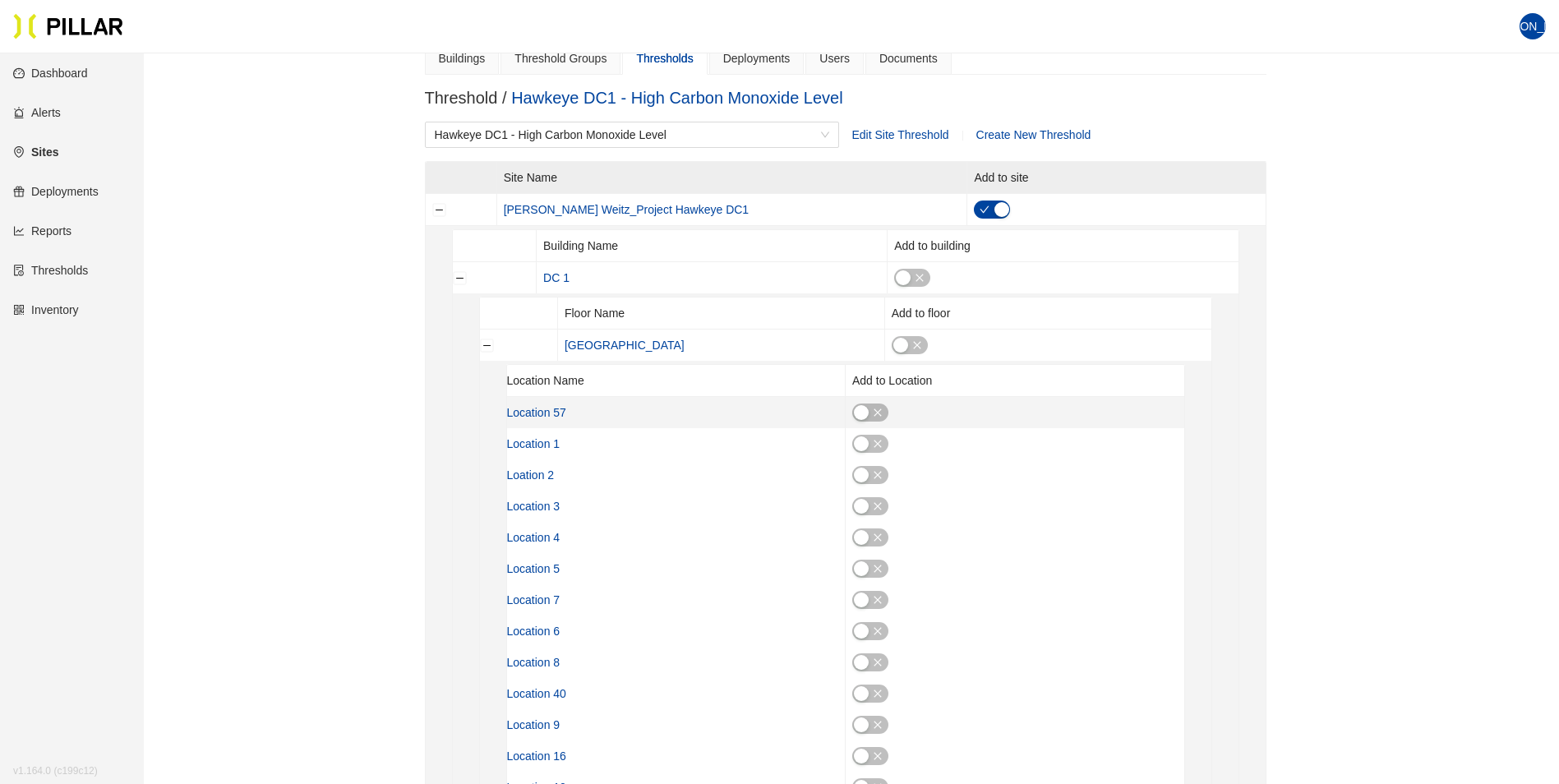
click at [872, 415] on button "button" at bounding box center [870, 412] width 37 height 18
drag, startPoint x: 885, startPoint y: 409, endPoint x: 859, endPoint y: 75, distance: 335.0
click at [885, 409] on div "button" at bounding box center [879, 412] width 15 height 15
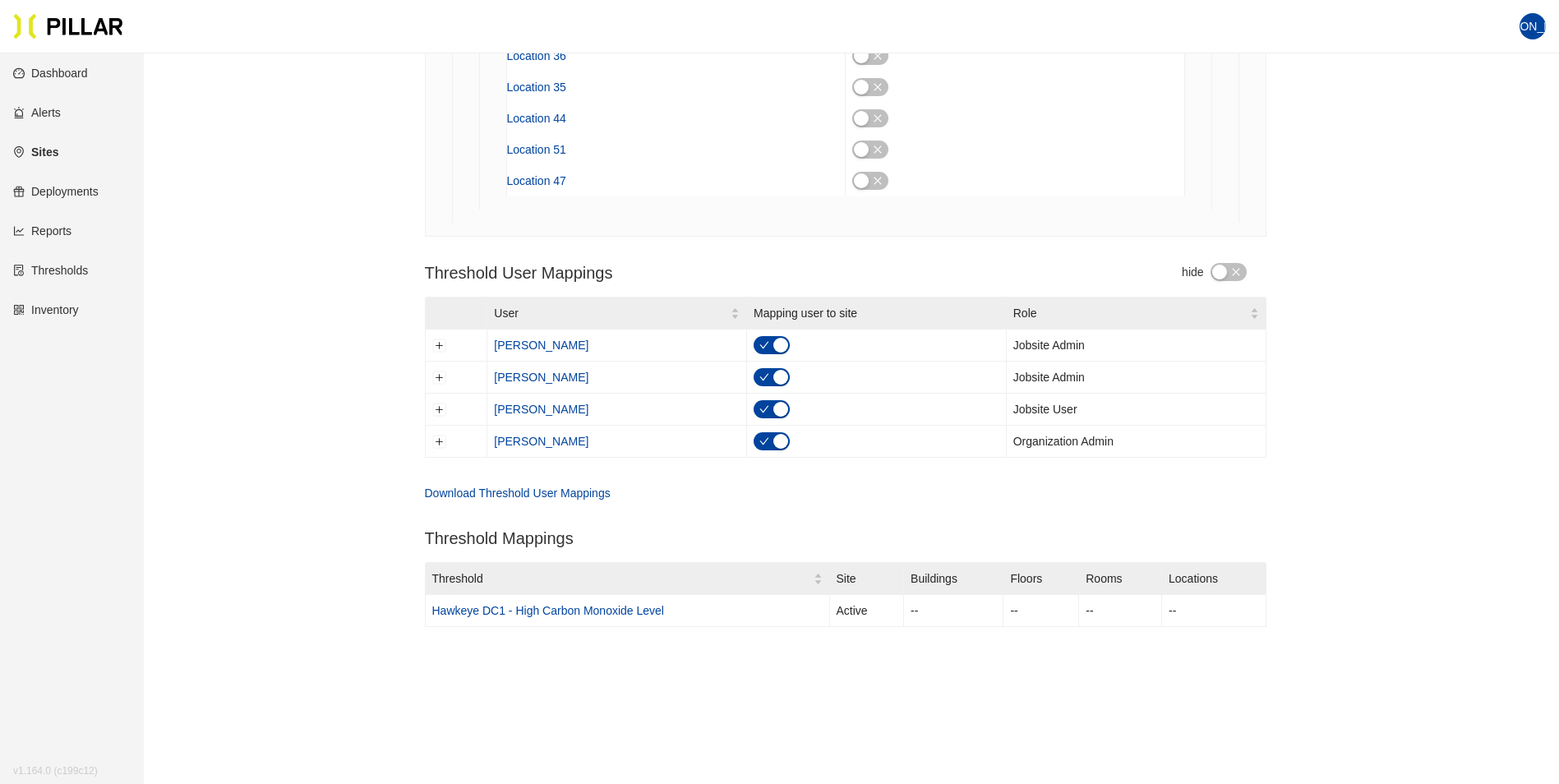
scroll to position [2029, 0]
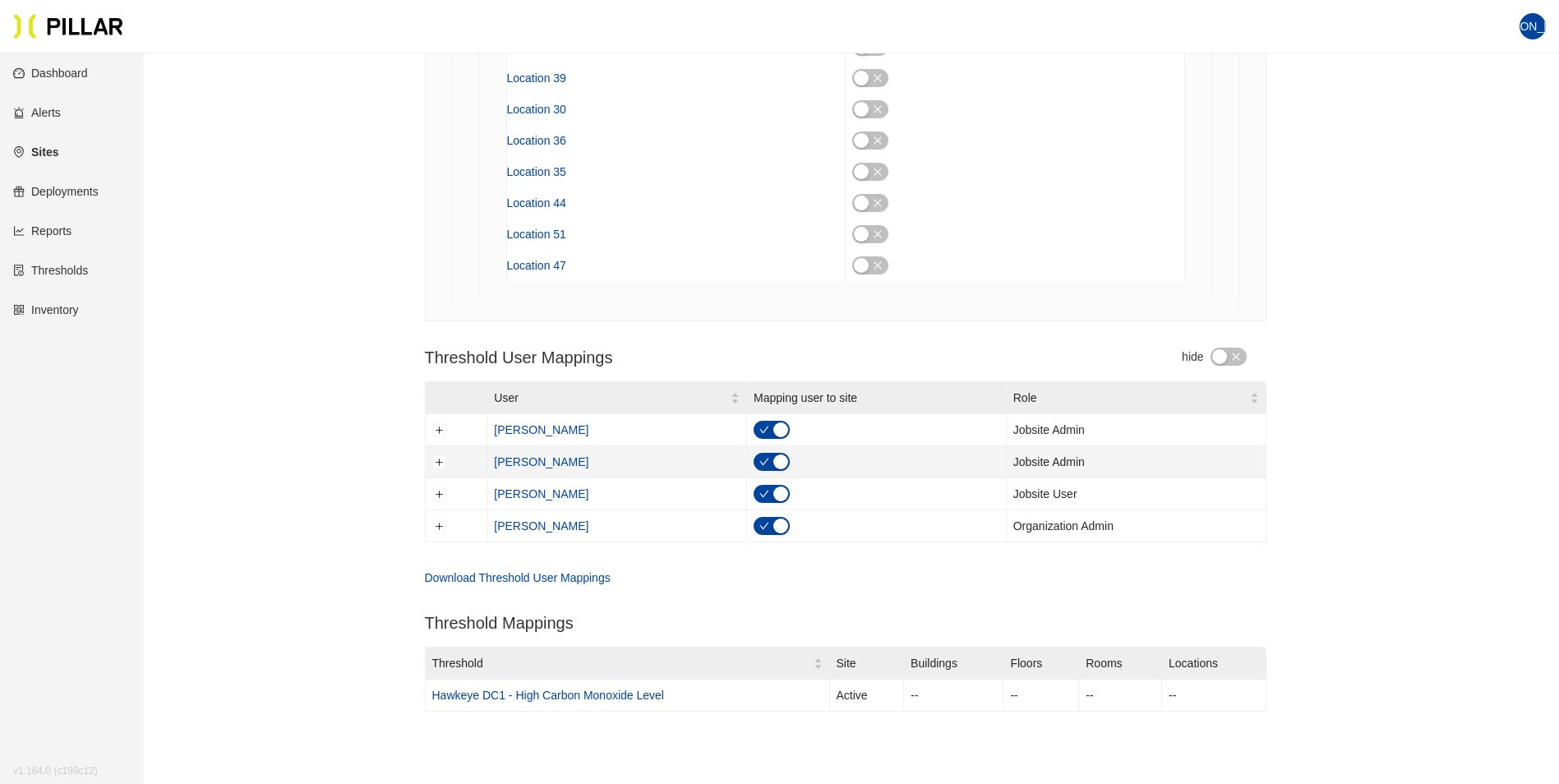
click at [773, 461] on button "button" at bounding box center [771, 461] width 37 height 18
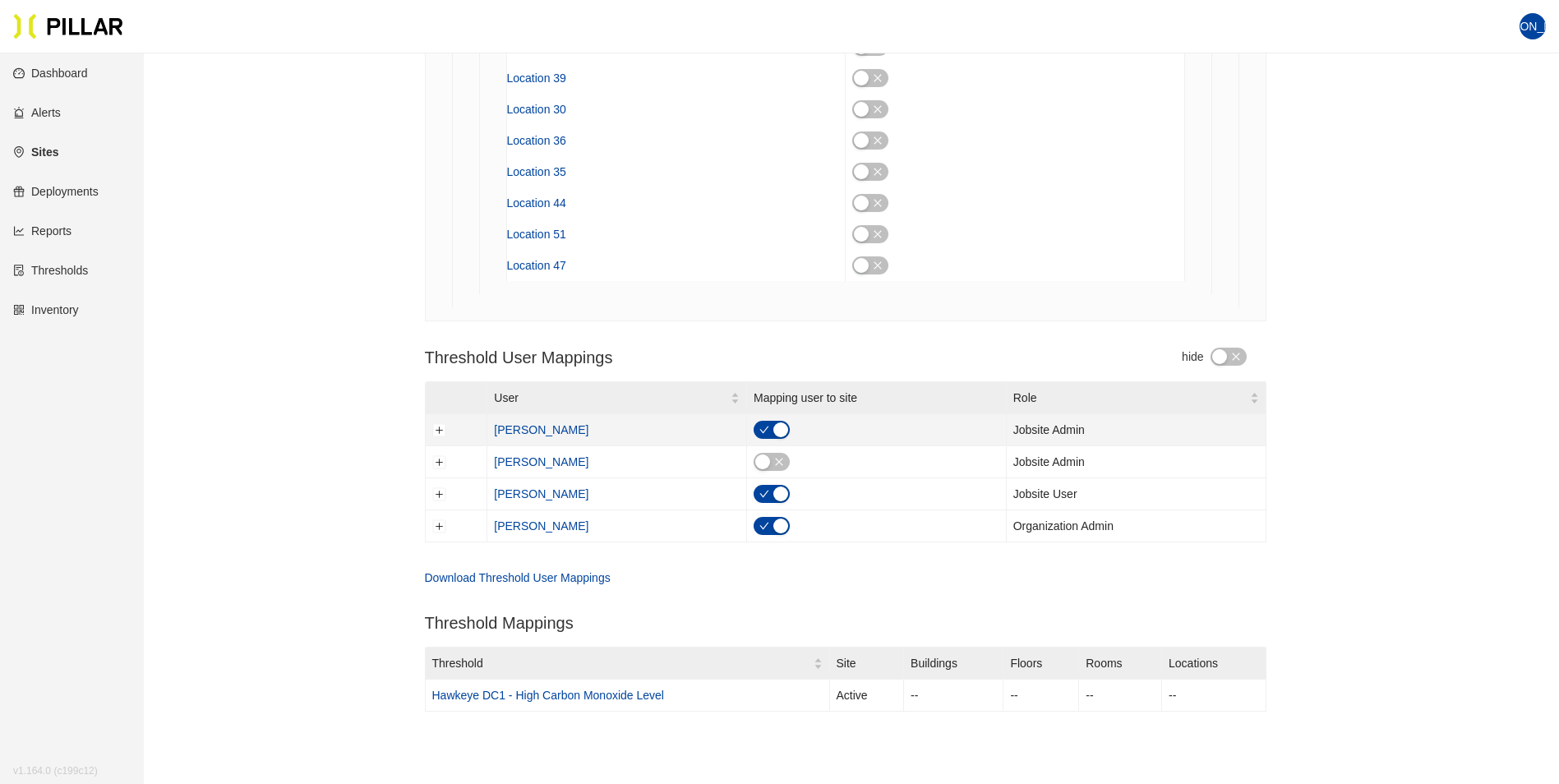
click at [777, 428] on div "button" at bounding box center [780, 429] width 15 height 15
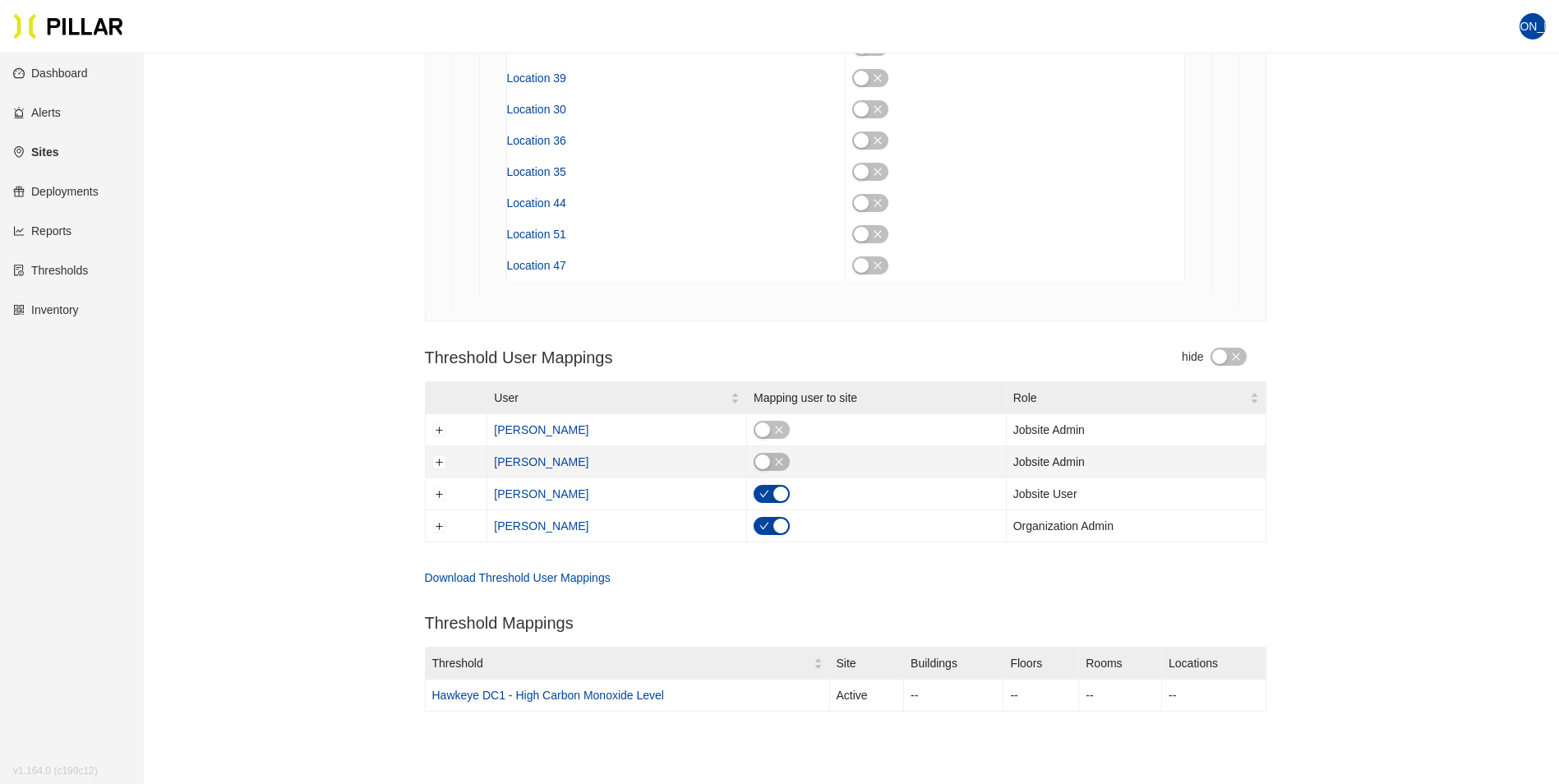
click at [761, 454] on div "button" at bounding box center [762, 461] width 15 height 15
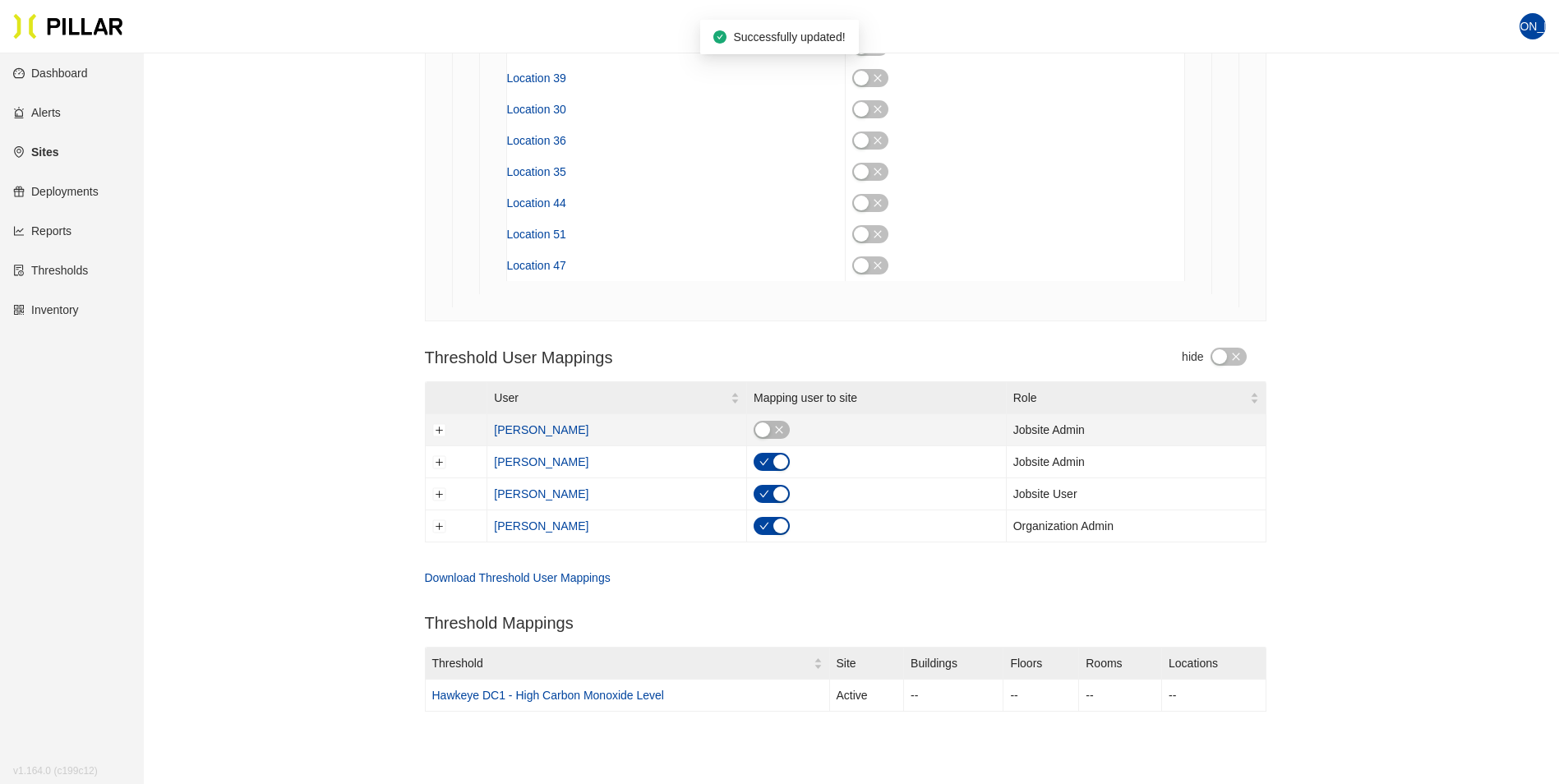
click at [769, 425] on div "button" at bounding box center [762, 429] width 15 height 15
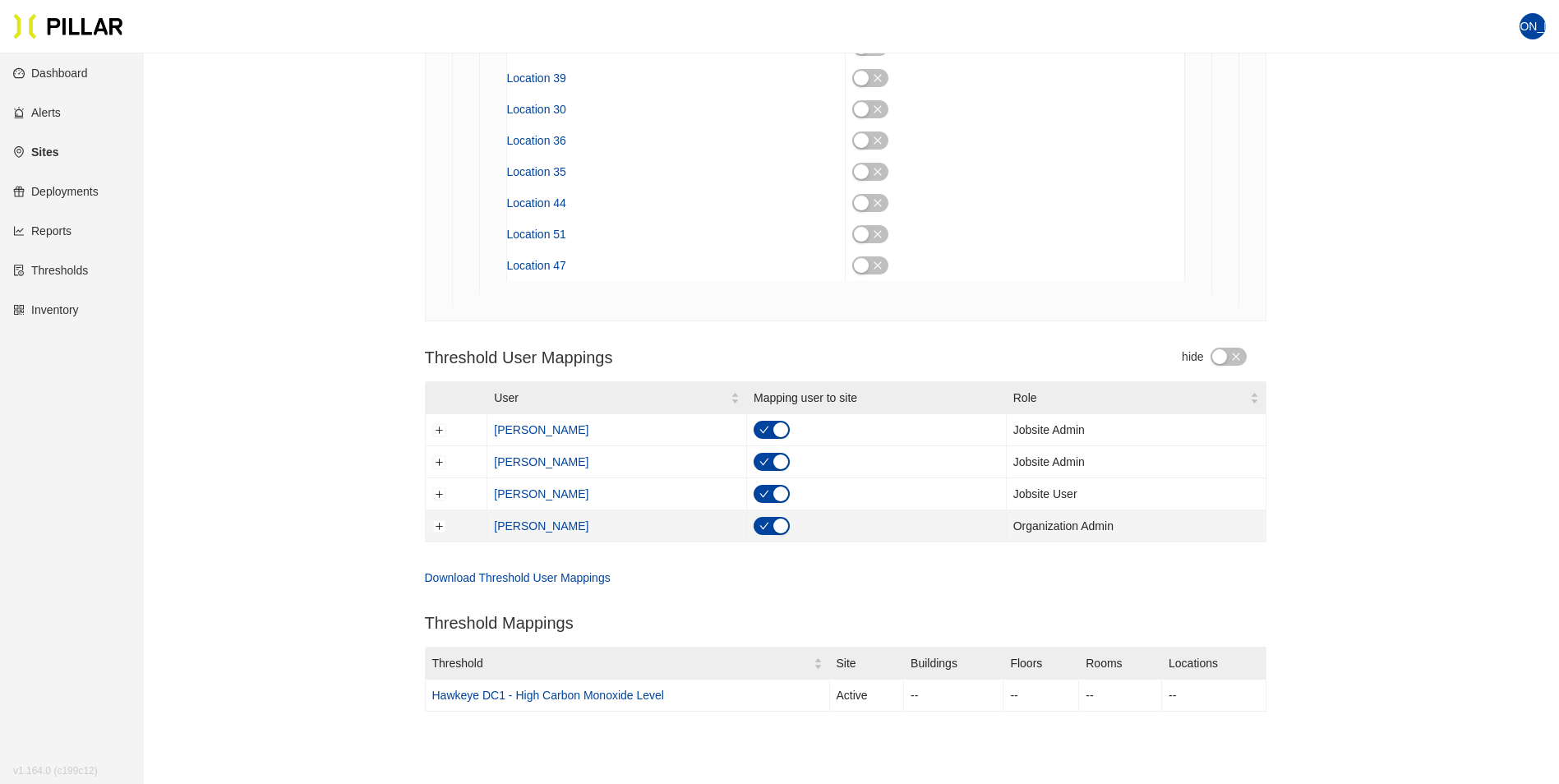
click at [783, 520] on div "button" at bounding box center [780, 525] width 15 height 15
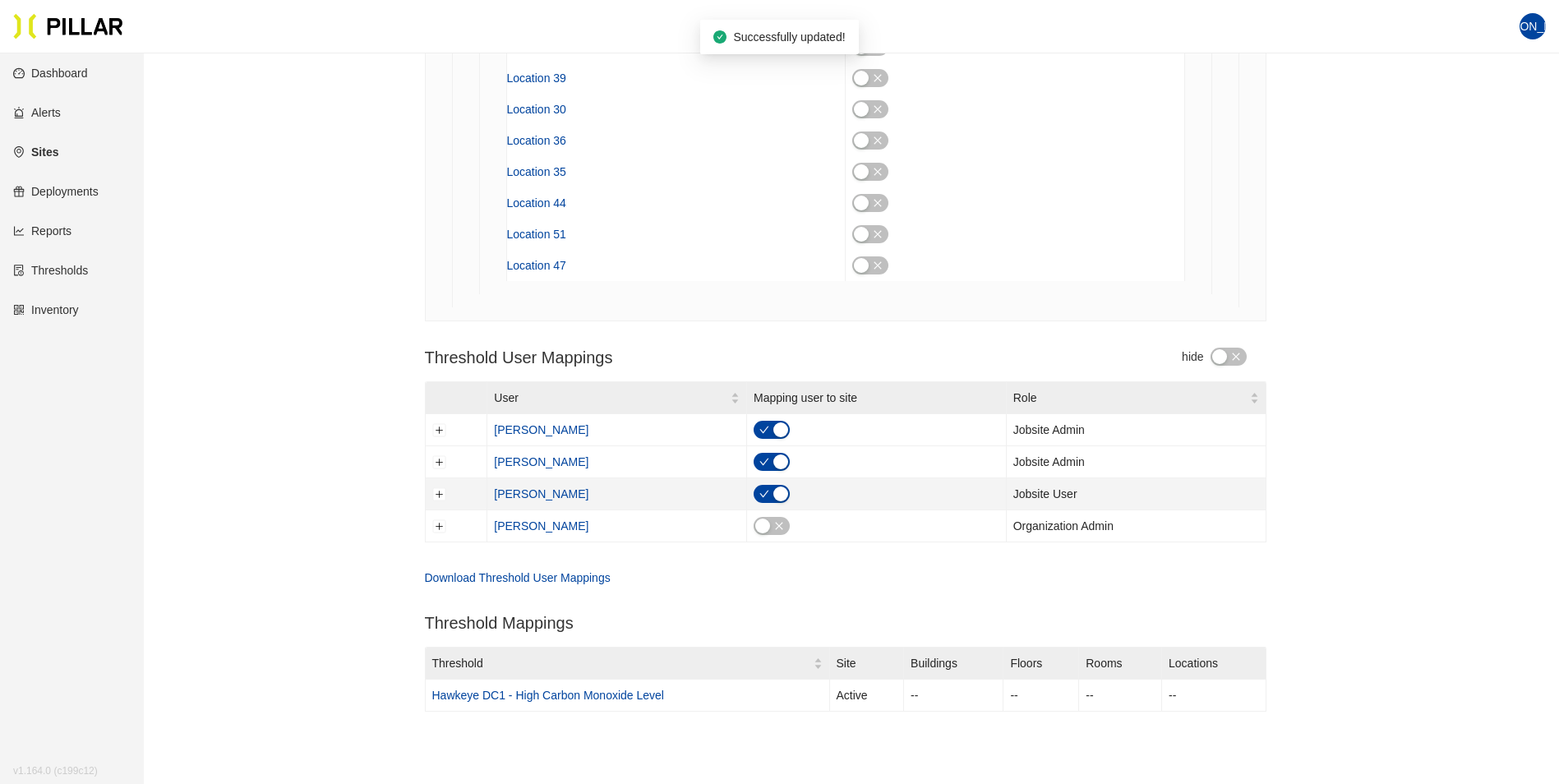
click at [777, 493] on div "button" at bounding box center [780, 493] width 15 height 15
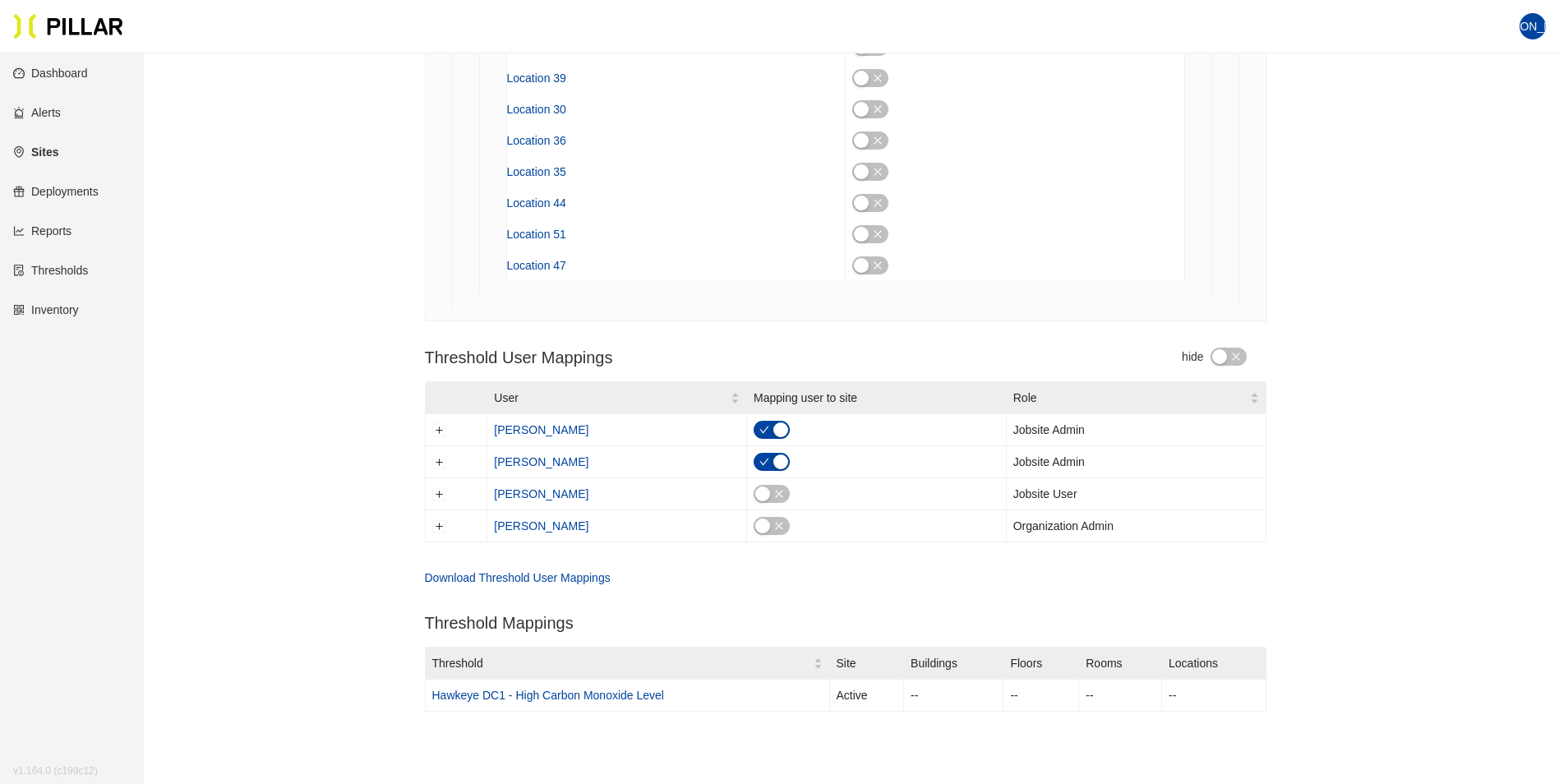
drag, startPoint x: 595, startPoint y: 598, endPoint x: 323, endPoint y: 400, distance: 336.4
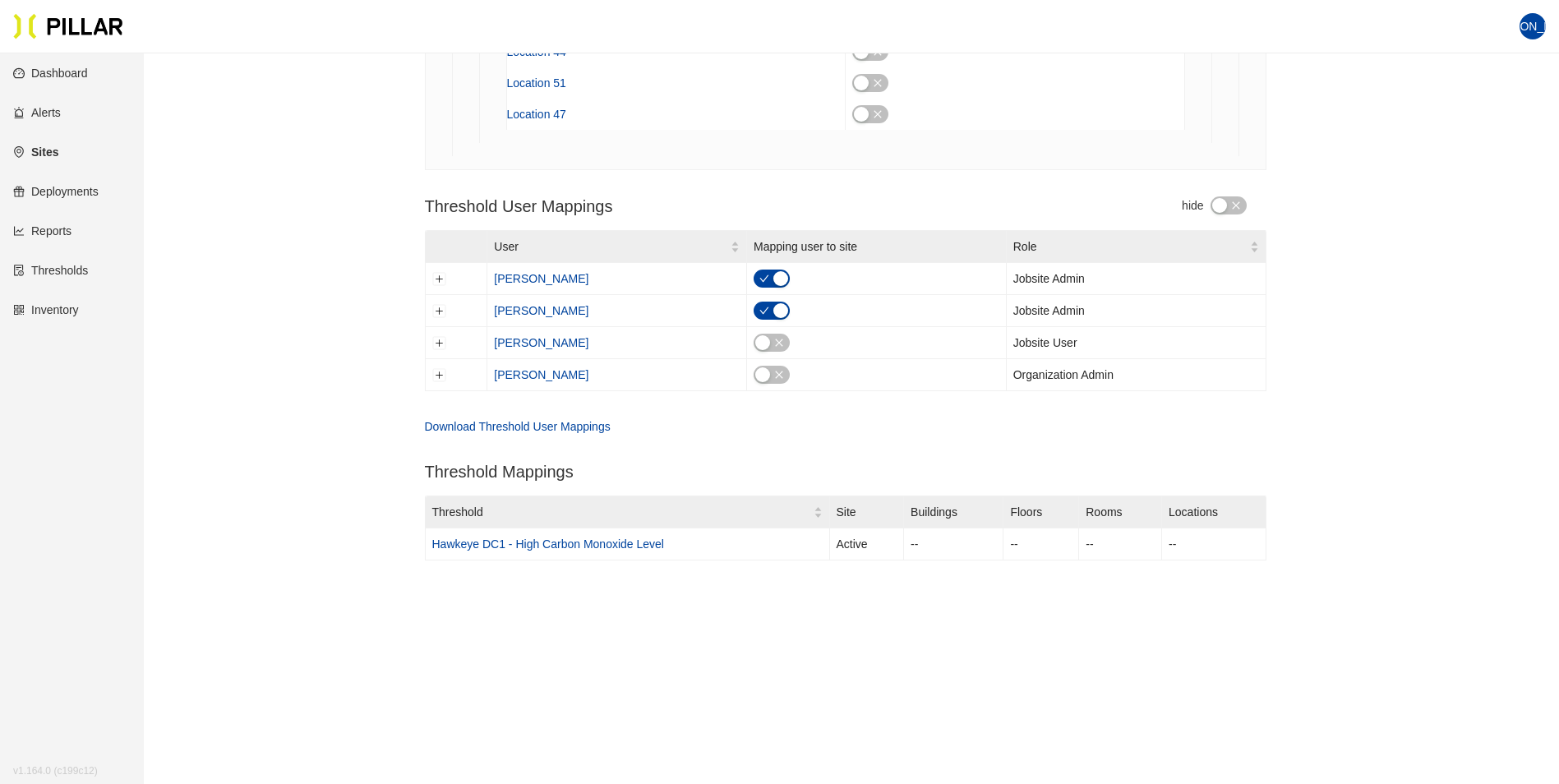
scroll to position [2193, 0]
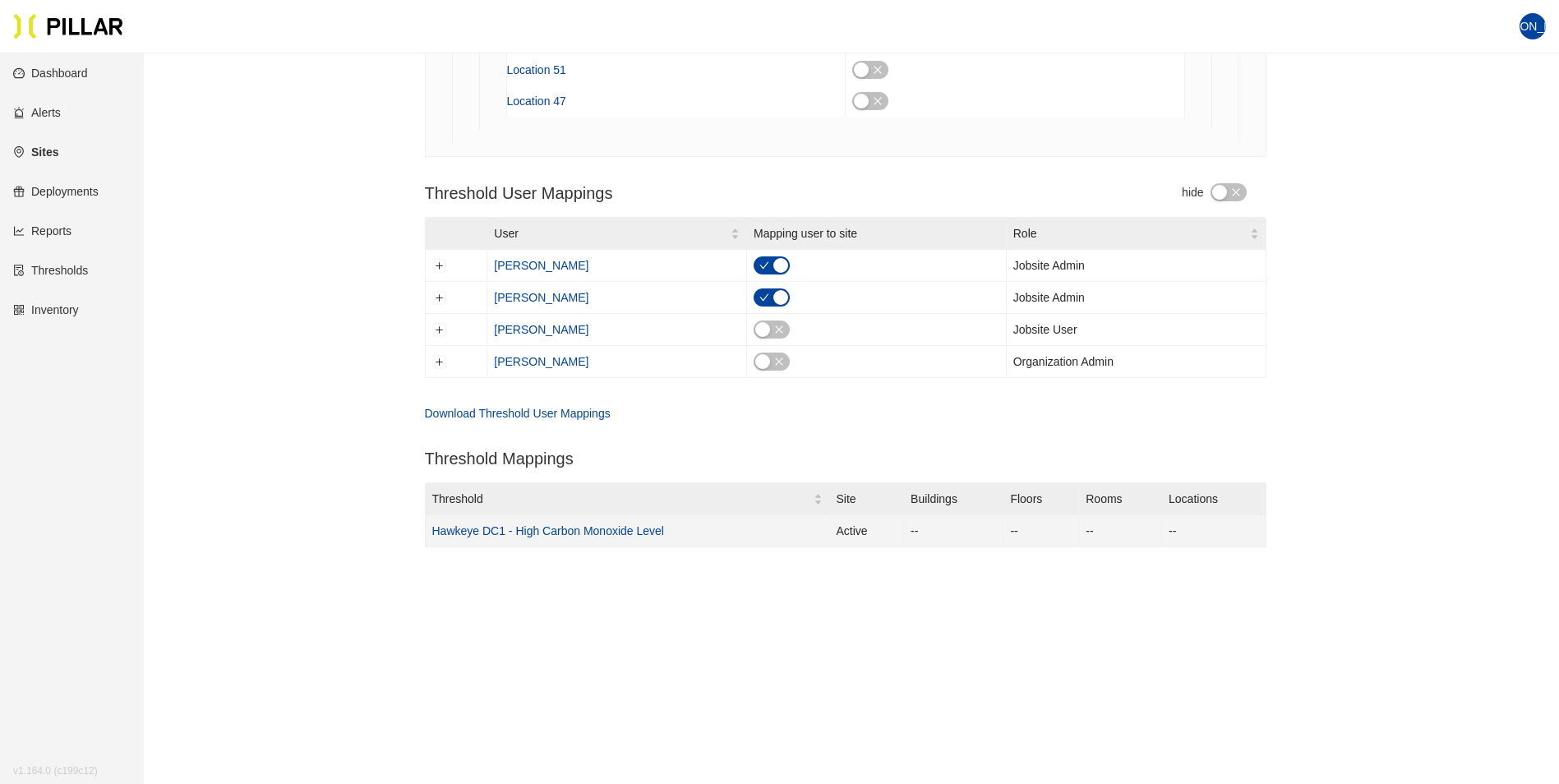
click at [570, 529] on link "Hawkeye DC1 - High Carbon Monoxide Level" at bounding box center [548, 531] width 232 height 13
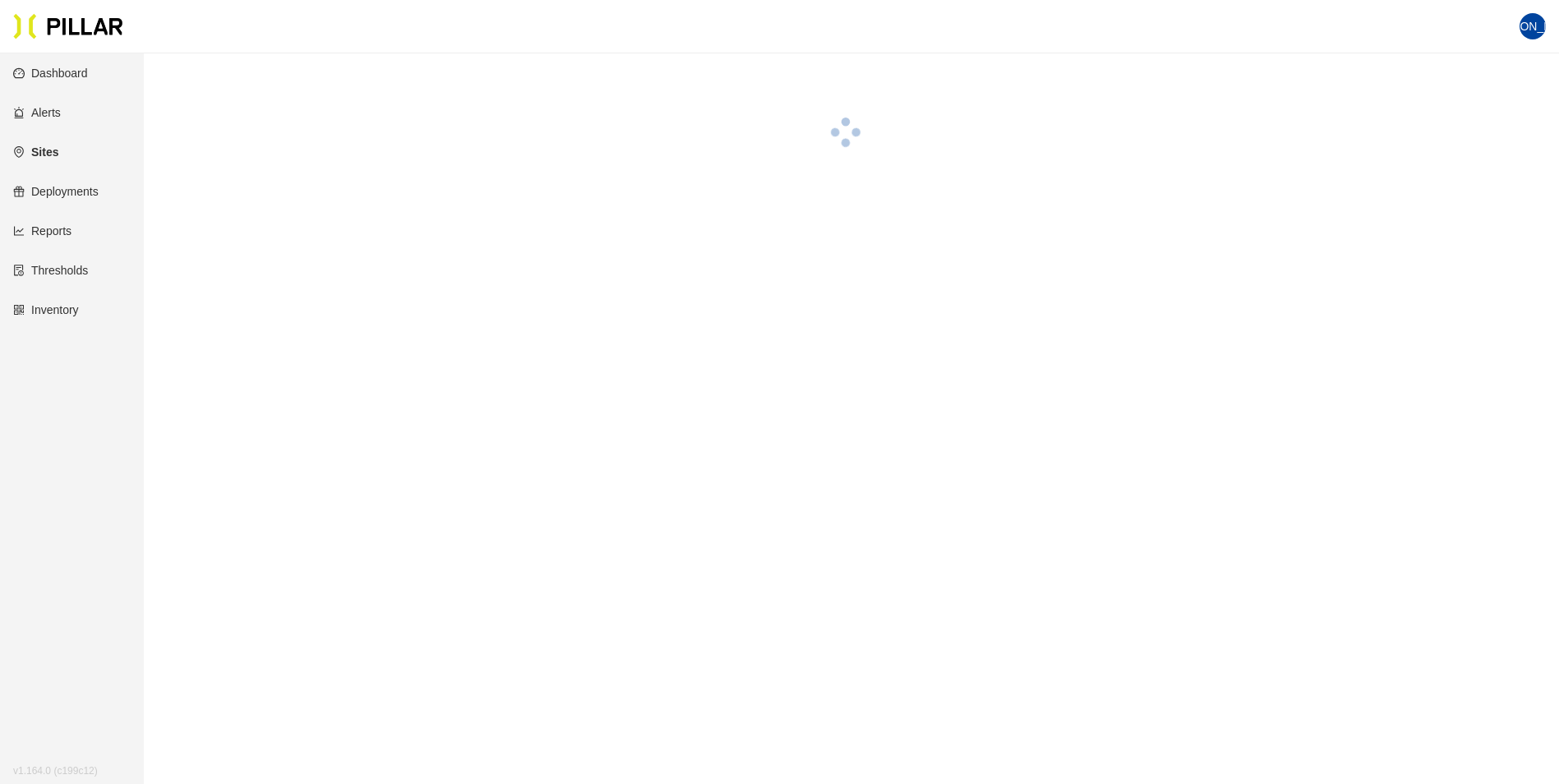
scroll to position [53, 0]
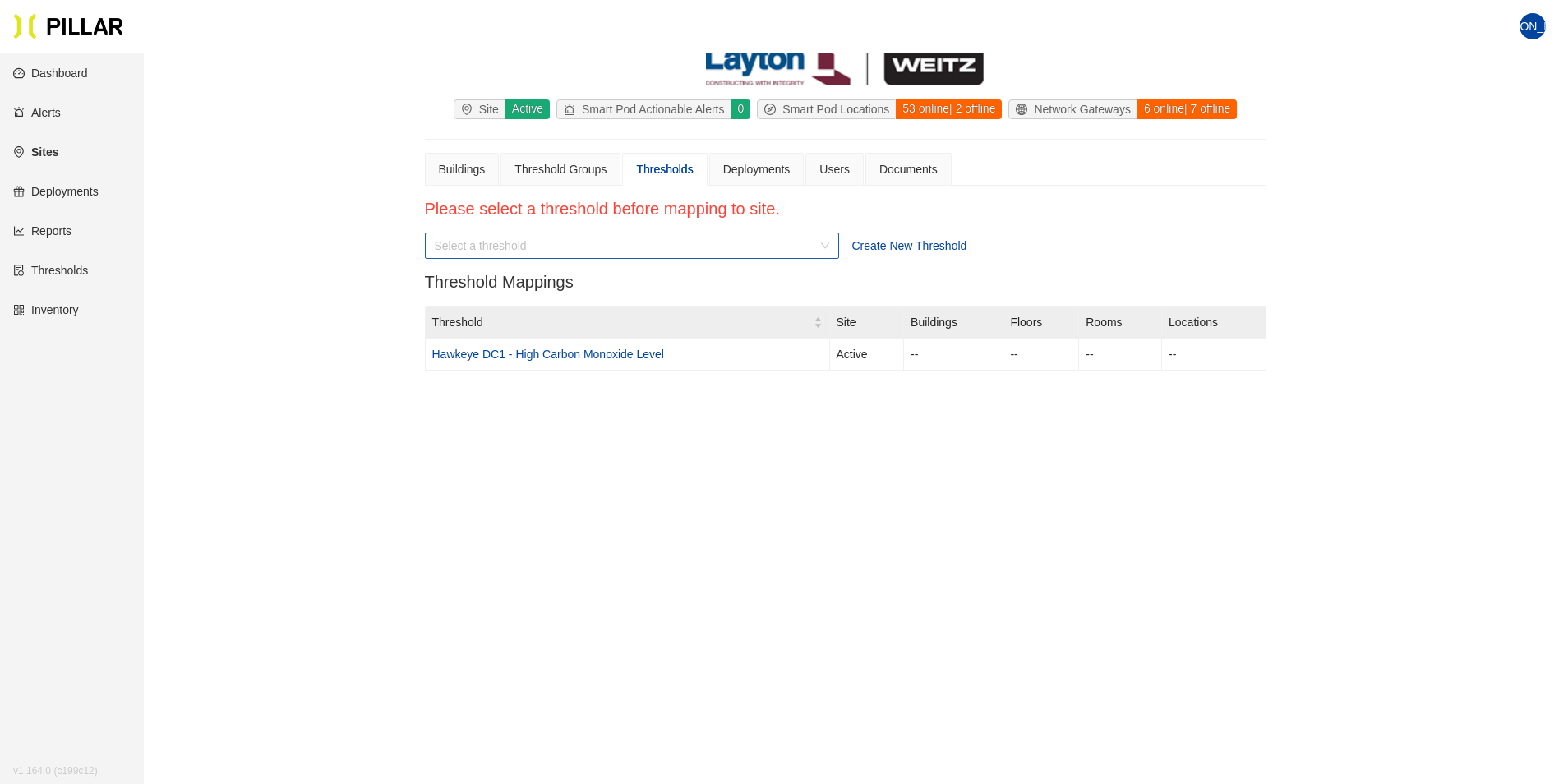
click at [776, 244] on input "search" at bounding box center [626, 245] width 383 height 25
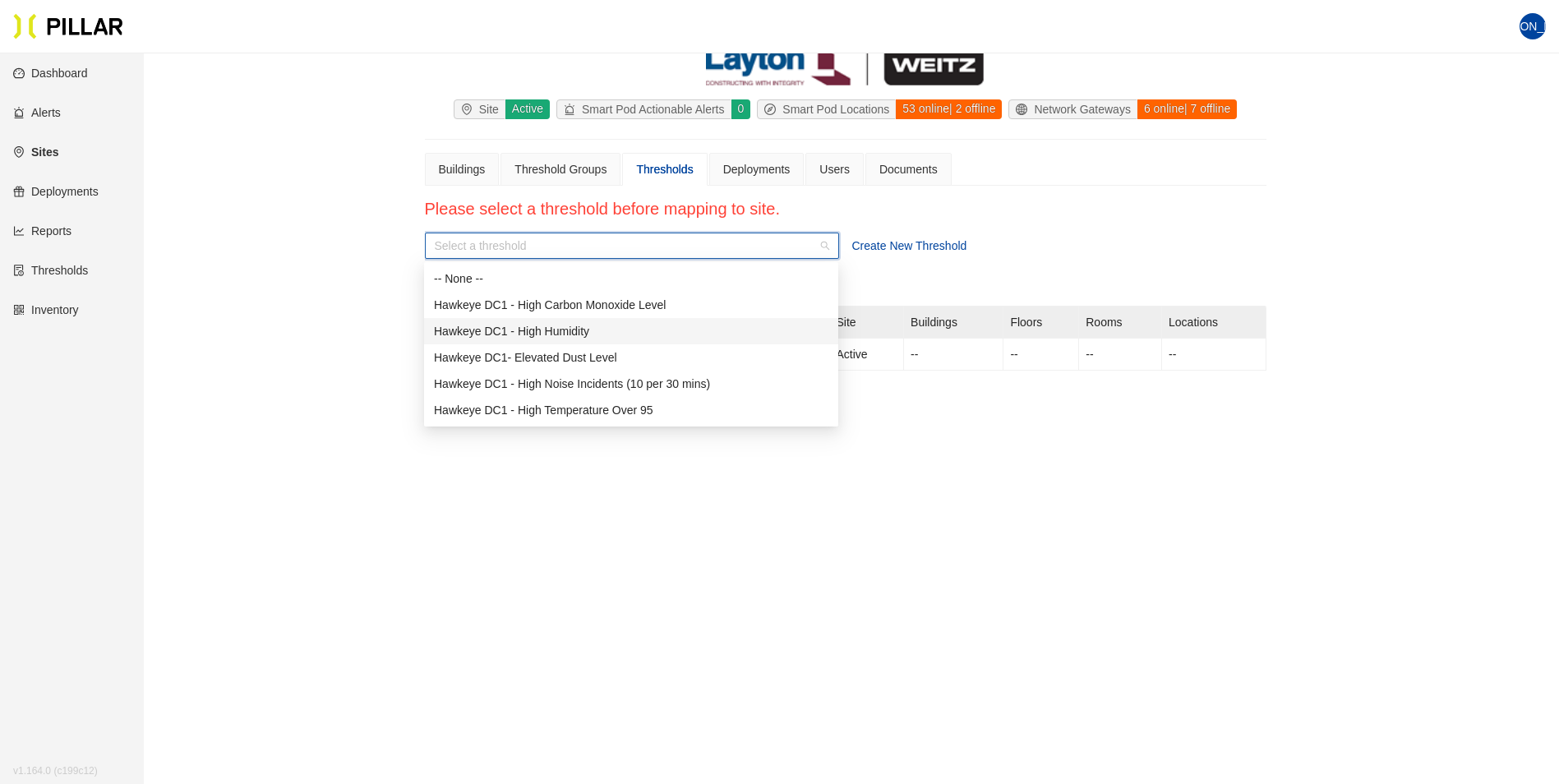
click at [588, 334] on div "Hawkeye DC1 - High Humidity" at bounding box center [631, 331] width 395 height 18
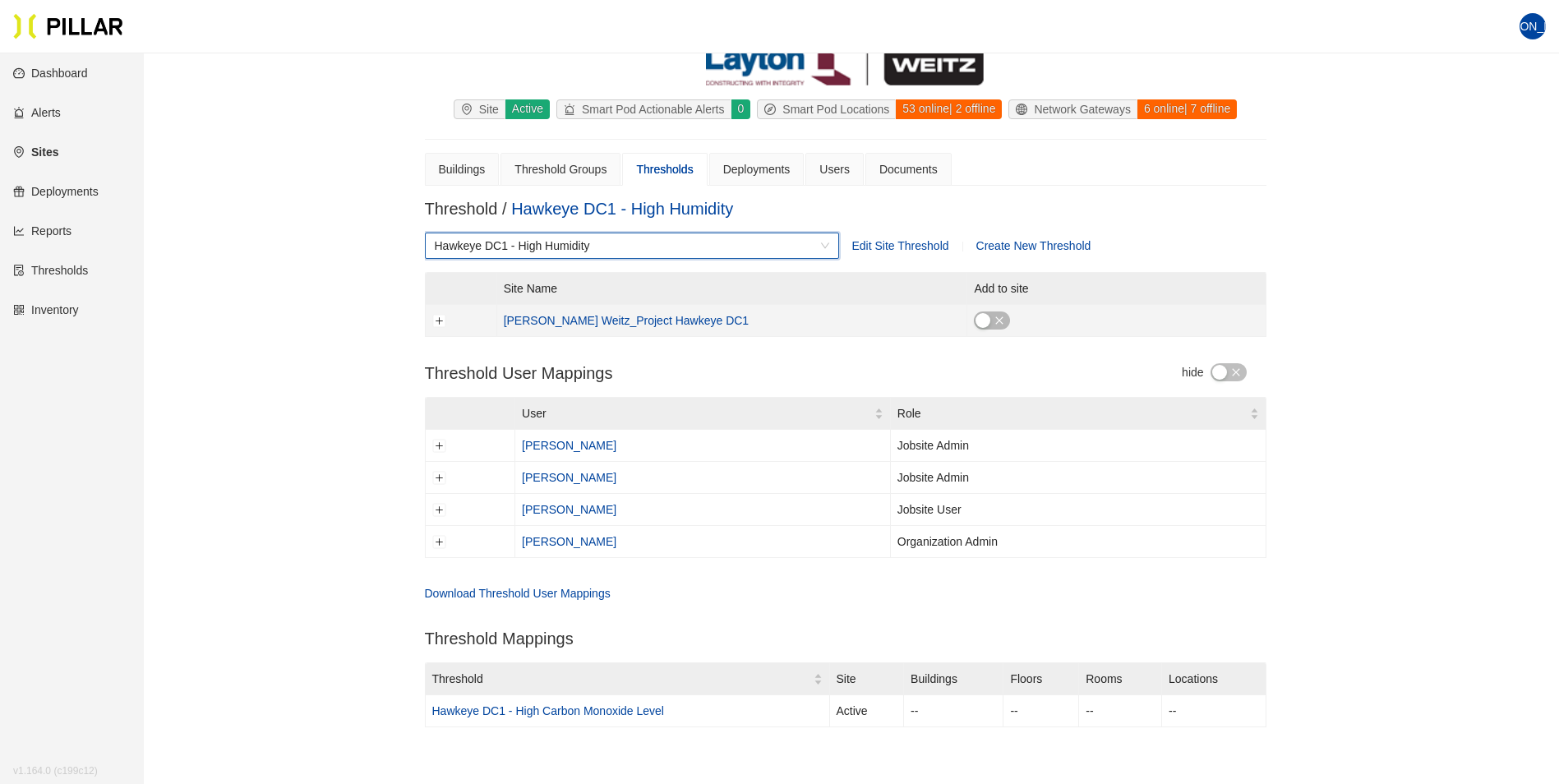
click at [975, 314] on div "button" at bounding box center [982, 321] width 15 height 15
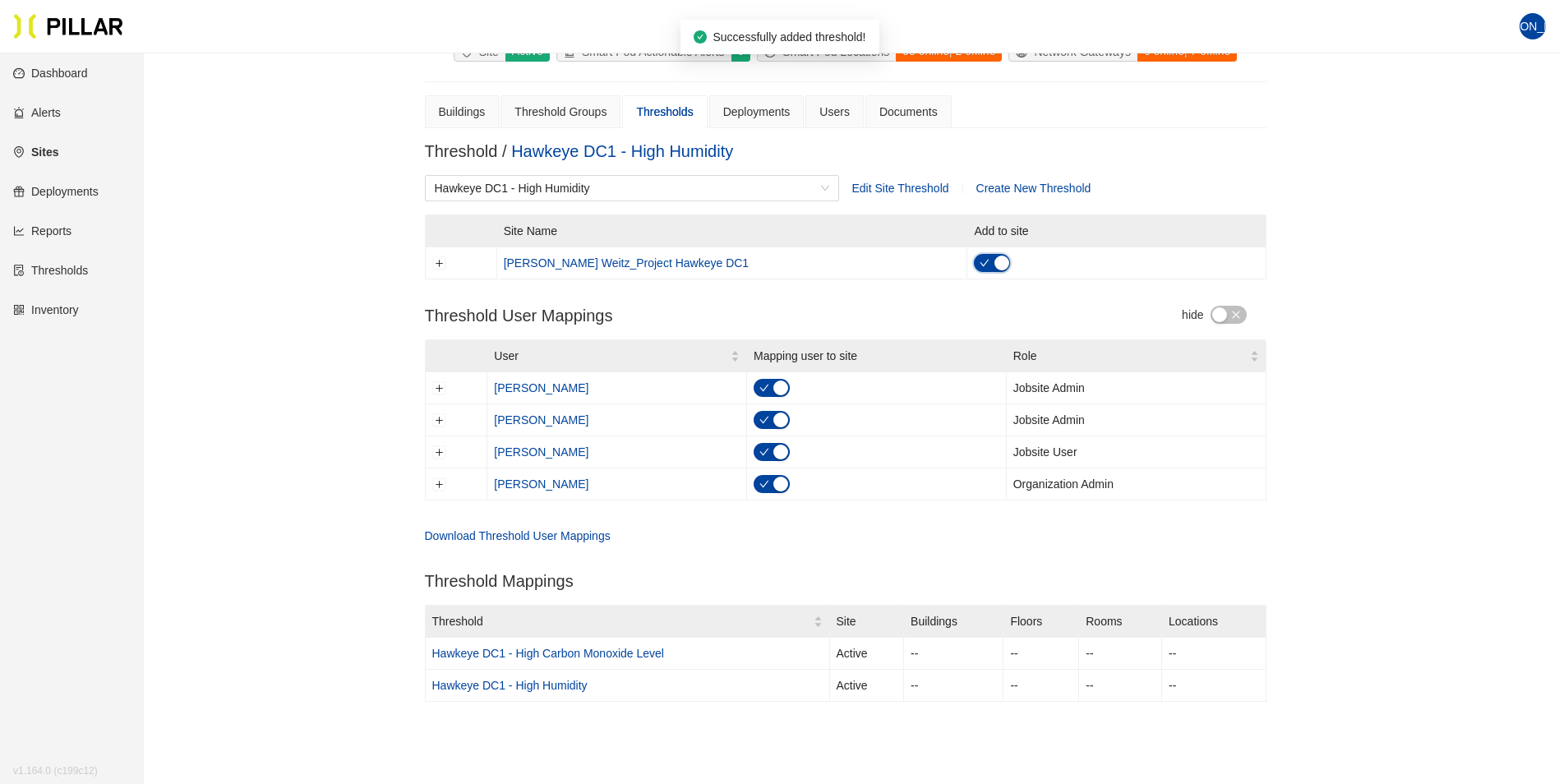
scroll to position [135, 0]
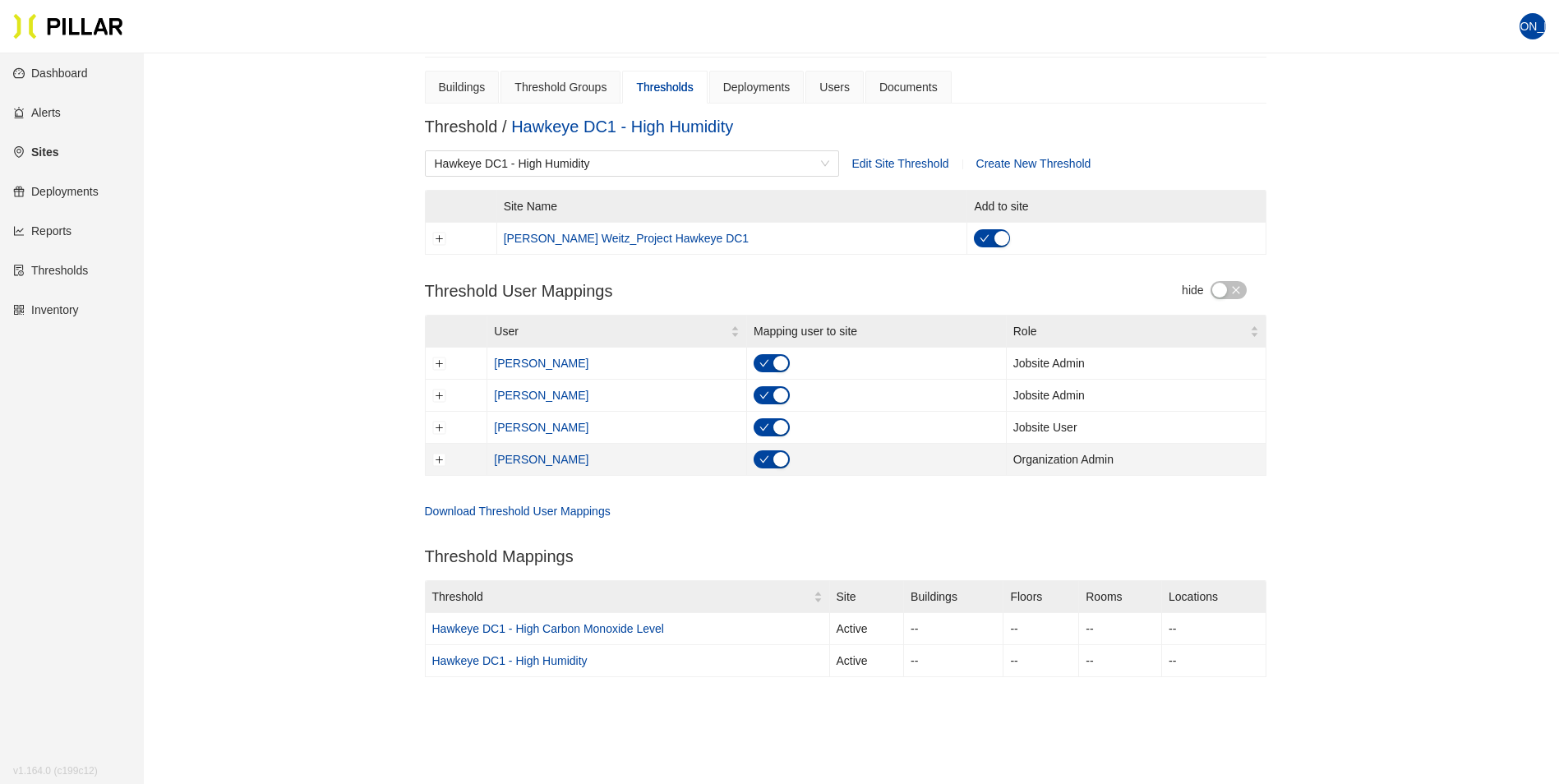
click at [781, 460] on div "button" at bounding box center [780, 460] width 15 height 15
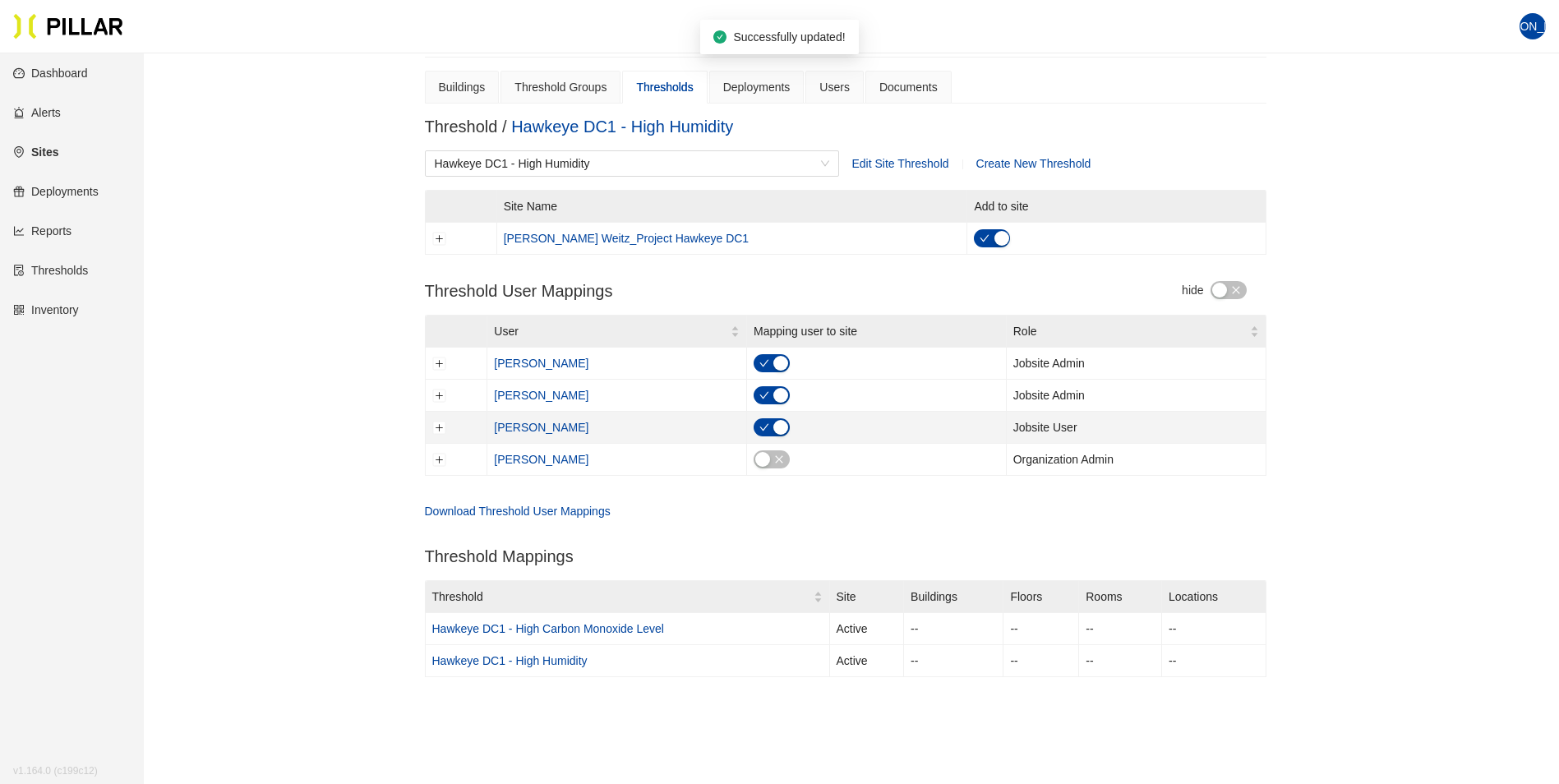
click at [775, 430] on div "button" at bounding box center [780, 427] width 15 height 15
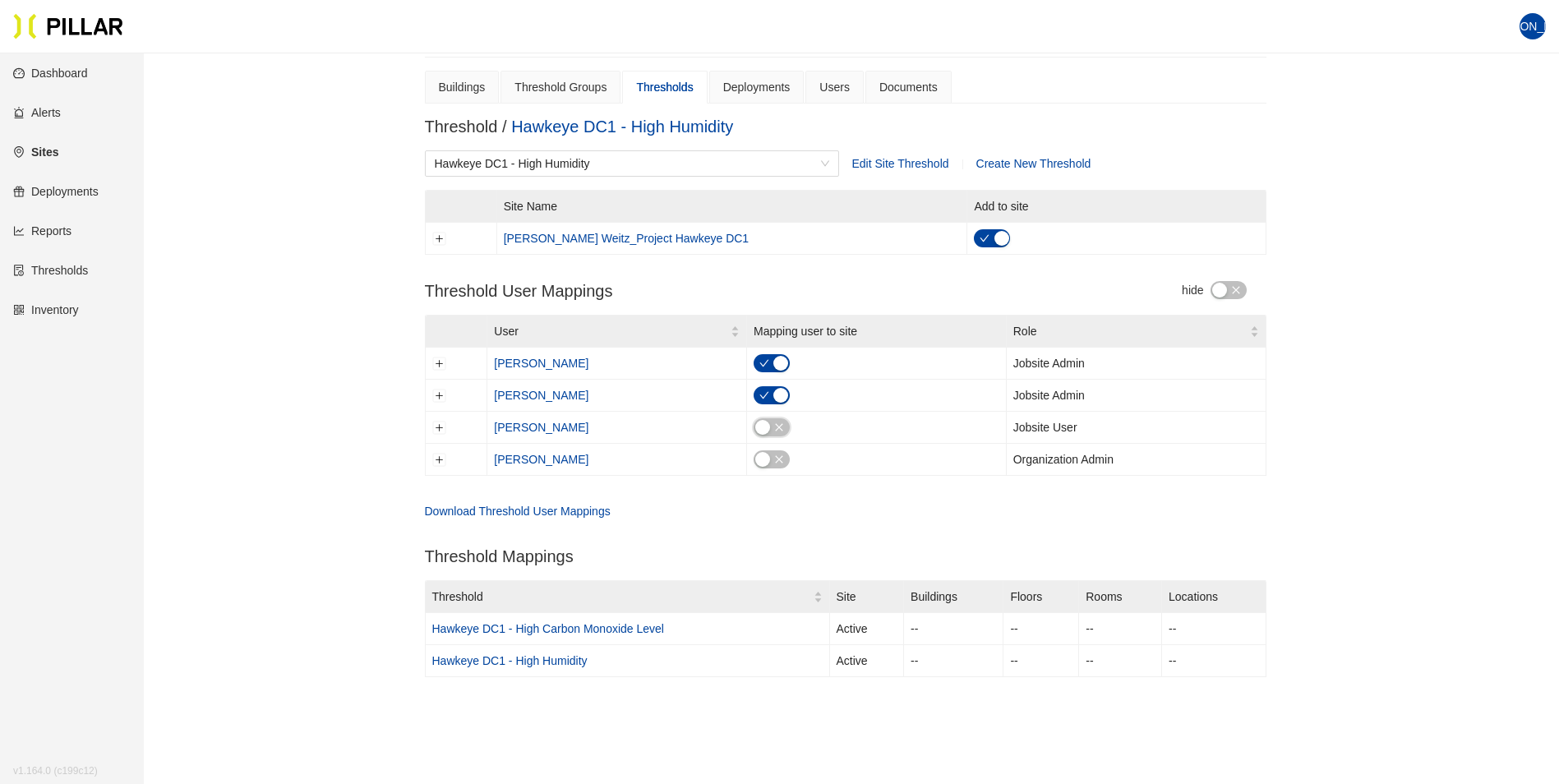
scroll to position [53, 0]
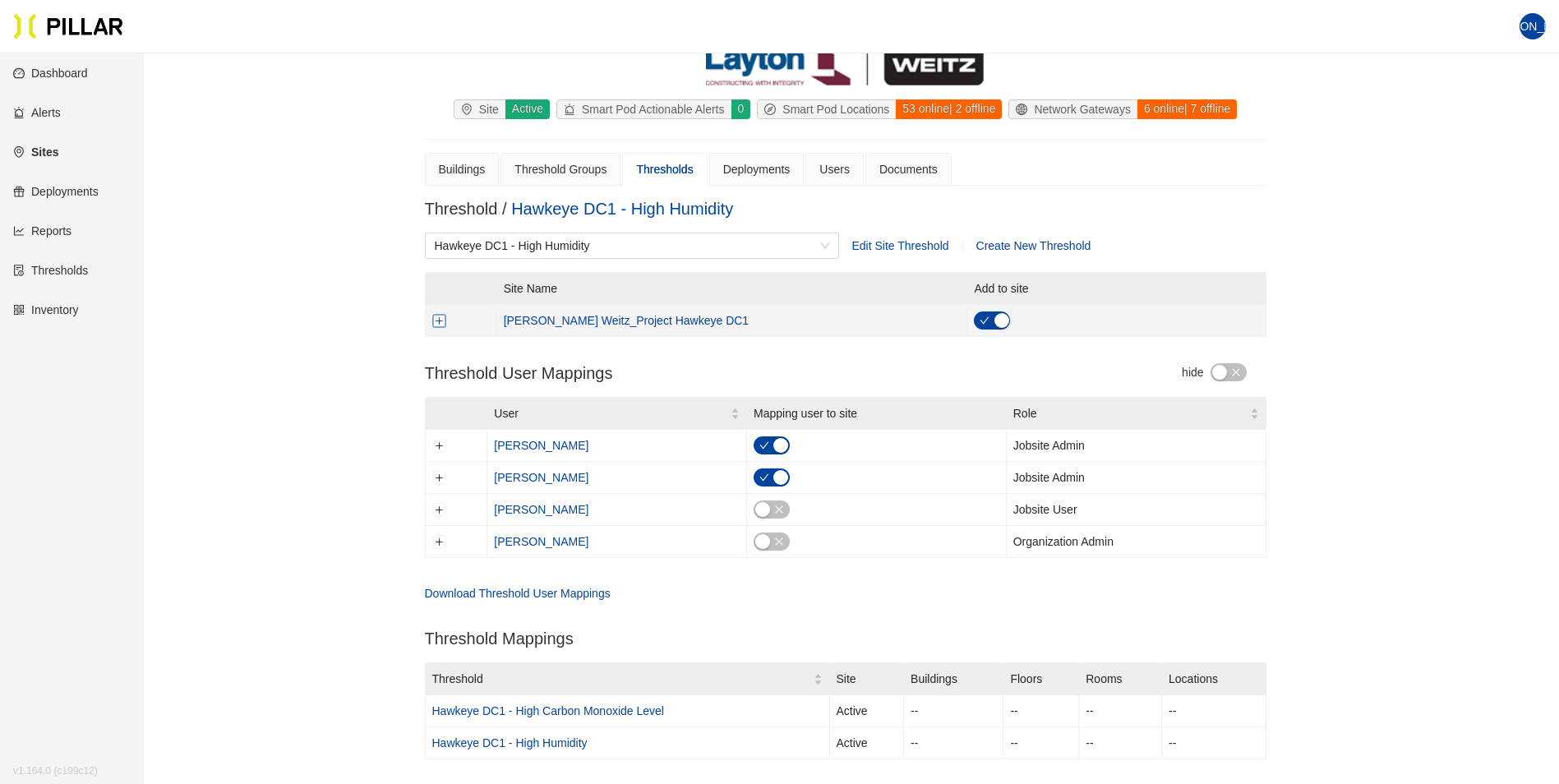
click at [437, 322] on button "Expand row" at bounding box center [439, 320] width 13 height 13
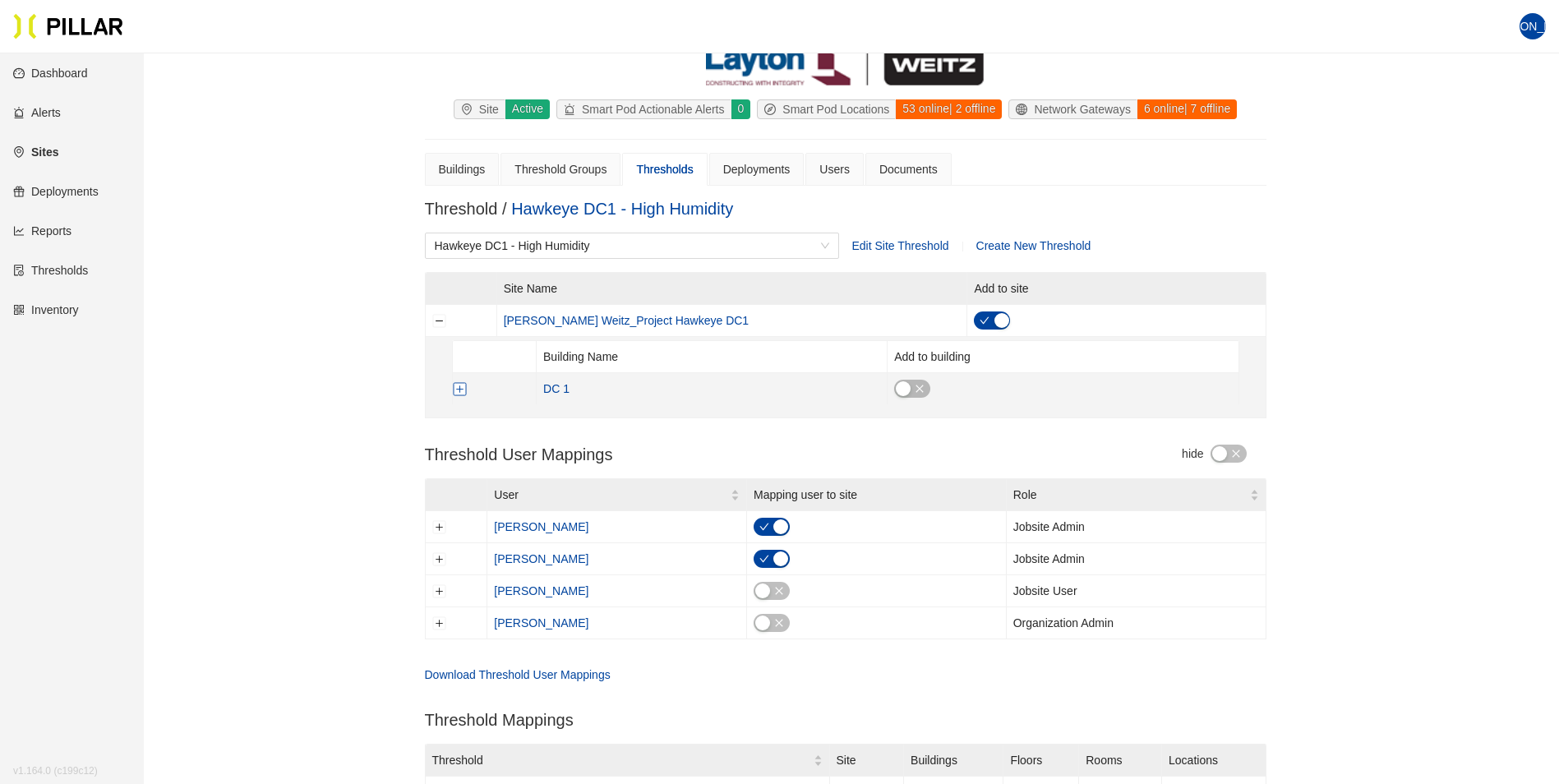
click at [460, 387] on button "Expand row" at bounding box center [459, 388] width 13 height 13
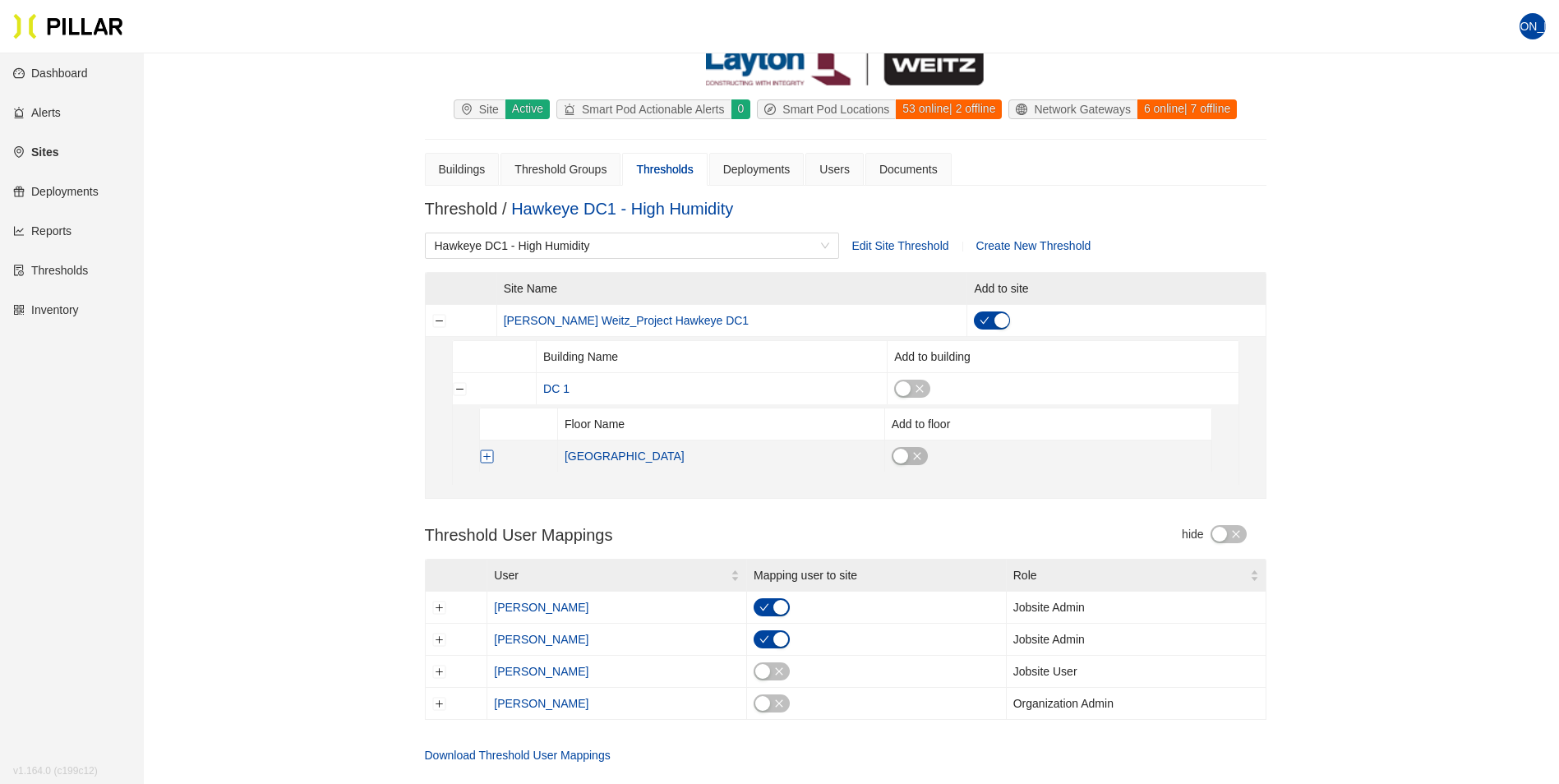
click at [483, 457] on button "Expand row" at bounding box center [486, 456] width 13 height 13
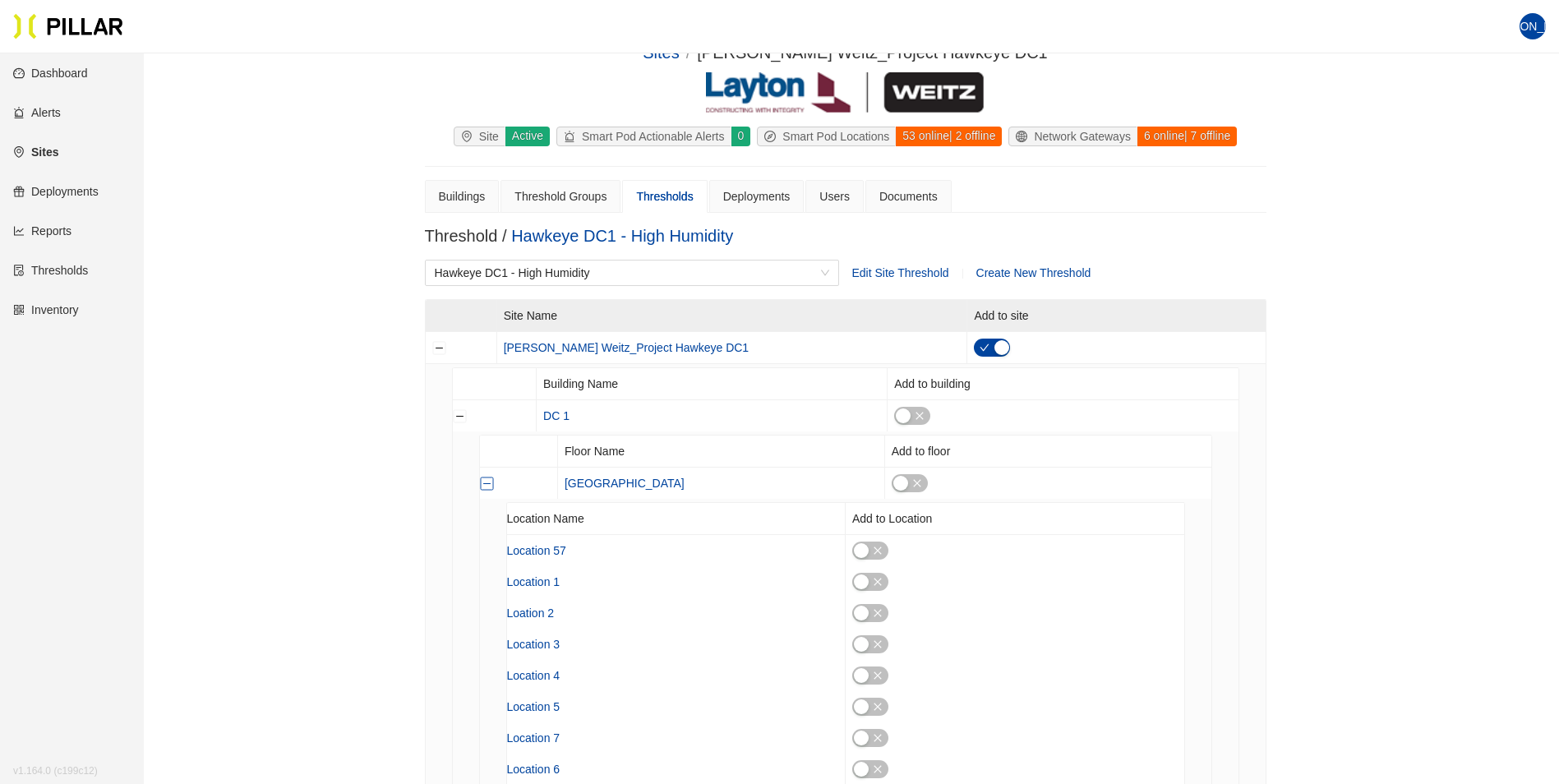
scroll to position [0, 0]
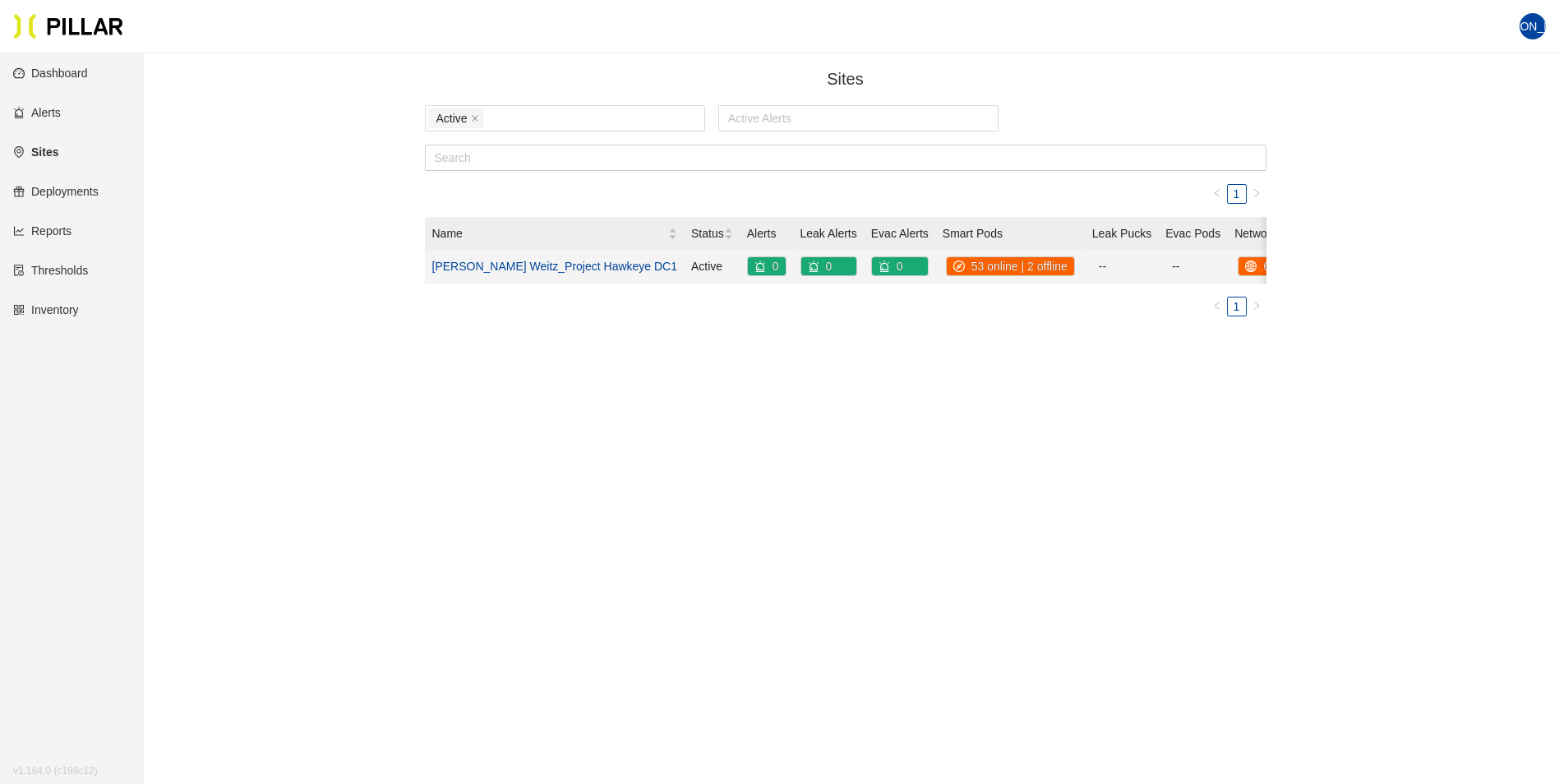
click at [532, 270] on link "[PERSON_NAME] Weitz_Project Hawkeye DC1" at bounding box center [555, 266] width 246 height 13
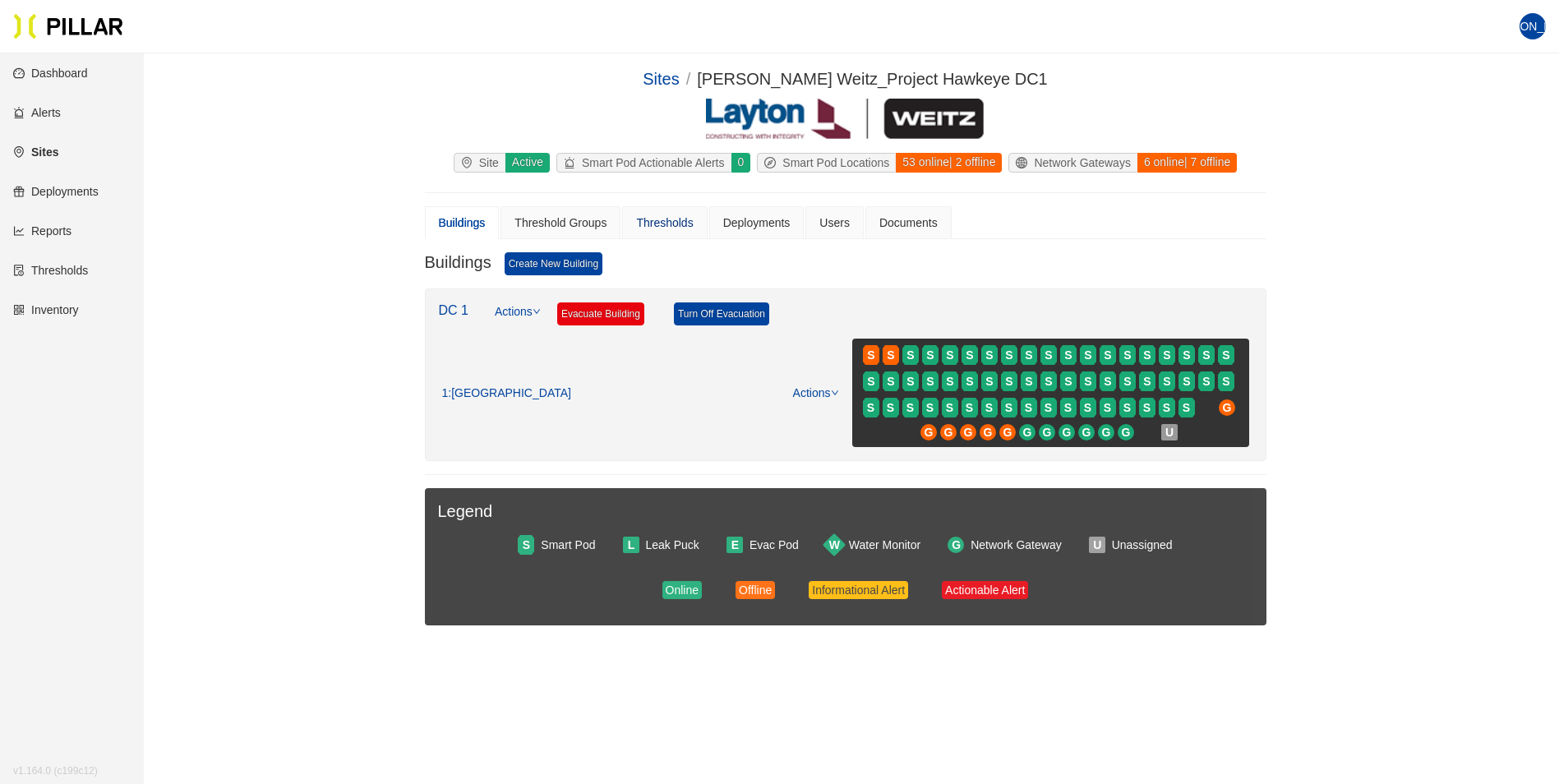
click at [668, 224] on div "Thresholds" at bounding box center [664, 223] width 57 height 18
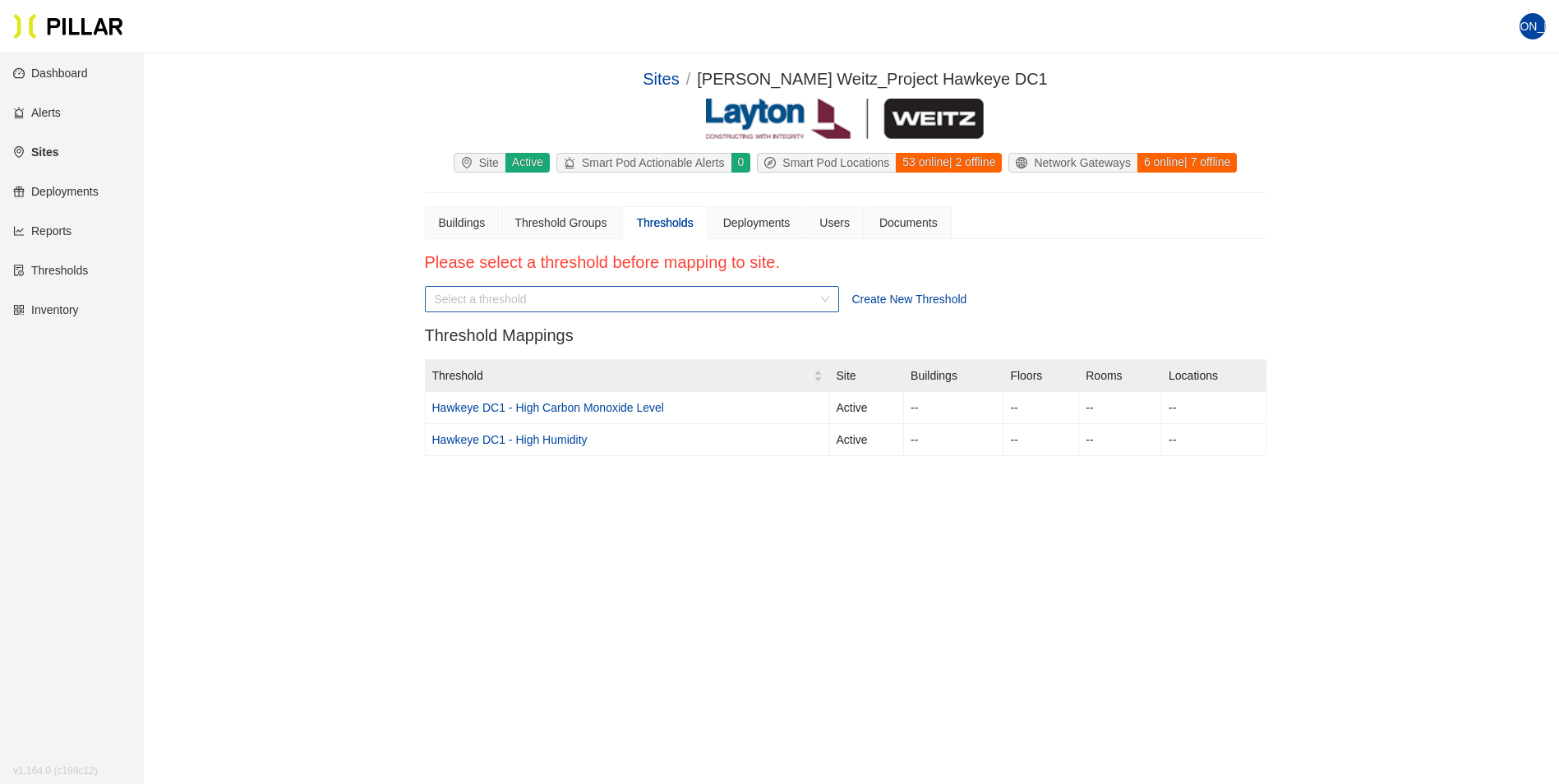
click at [826, 298] on div "Select a threshold" at bounding box center [631, 299] width 414 height 26
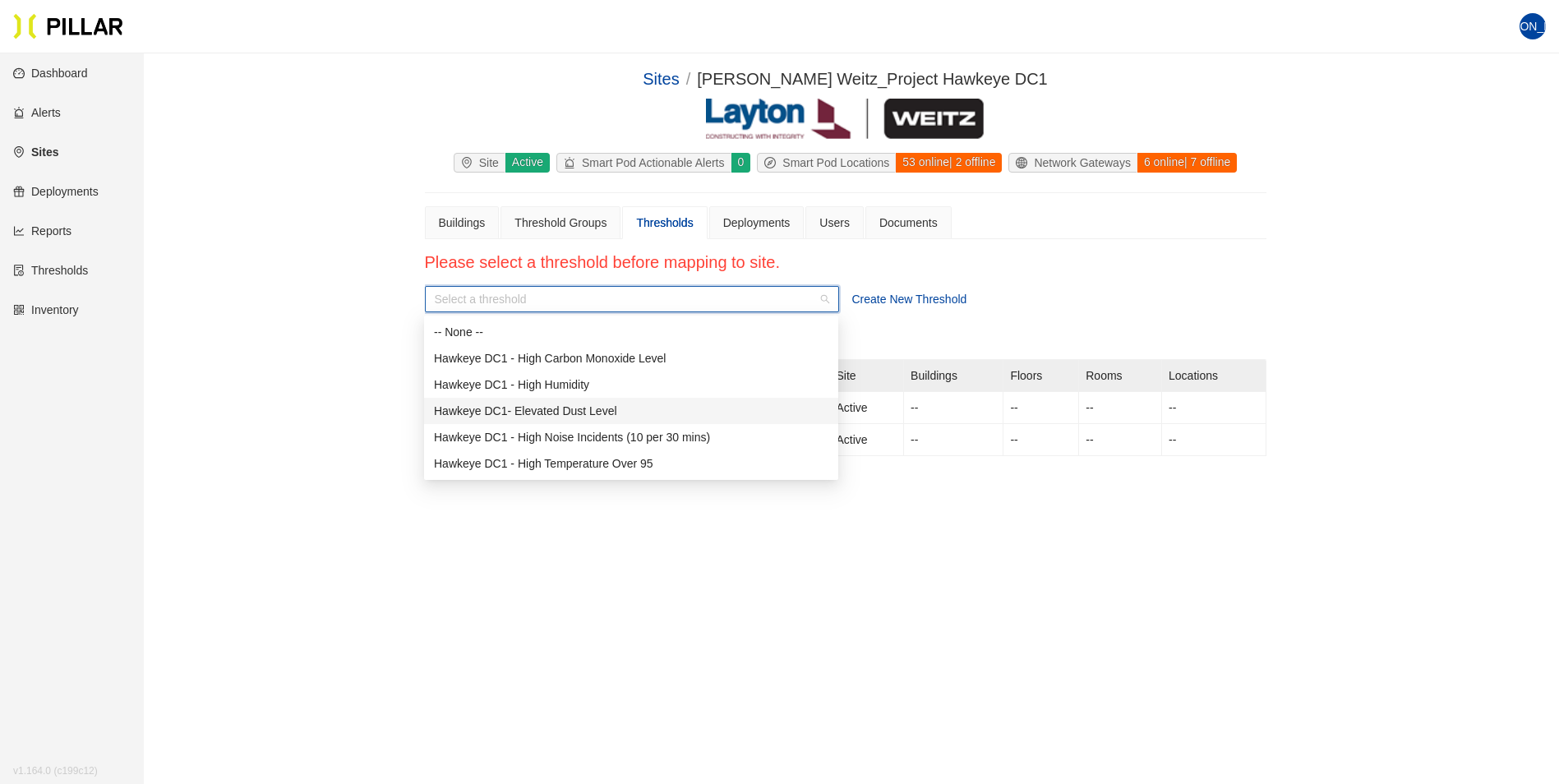
click at [548, 410] on div "Hawkeye DC1- Elevated Dust Level" at bounding box center [631, 411] width 395 height 18
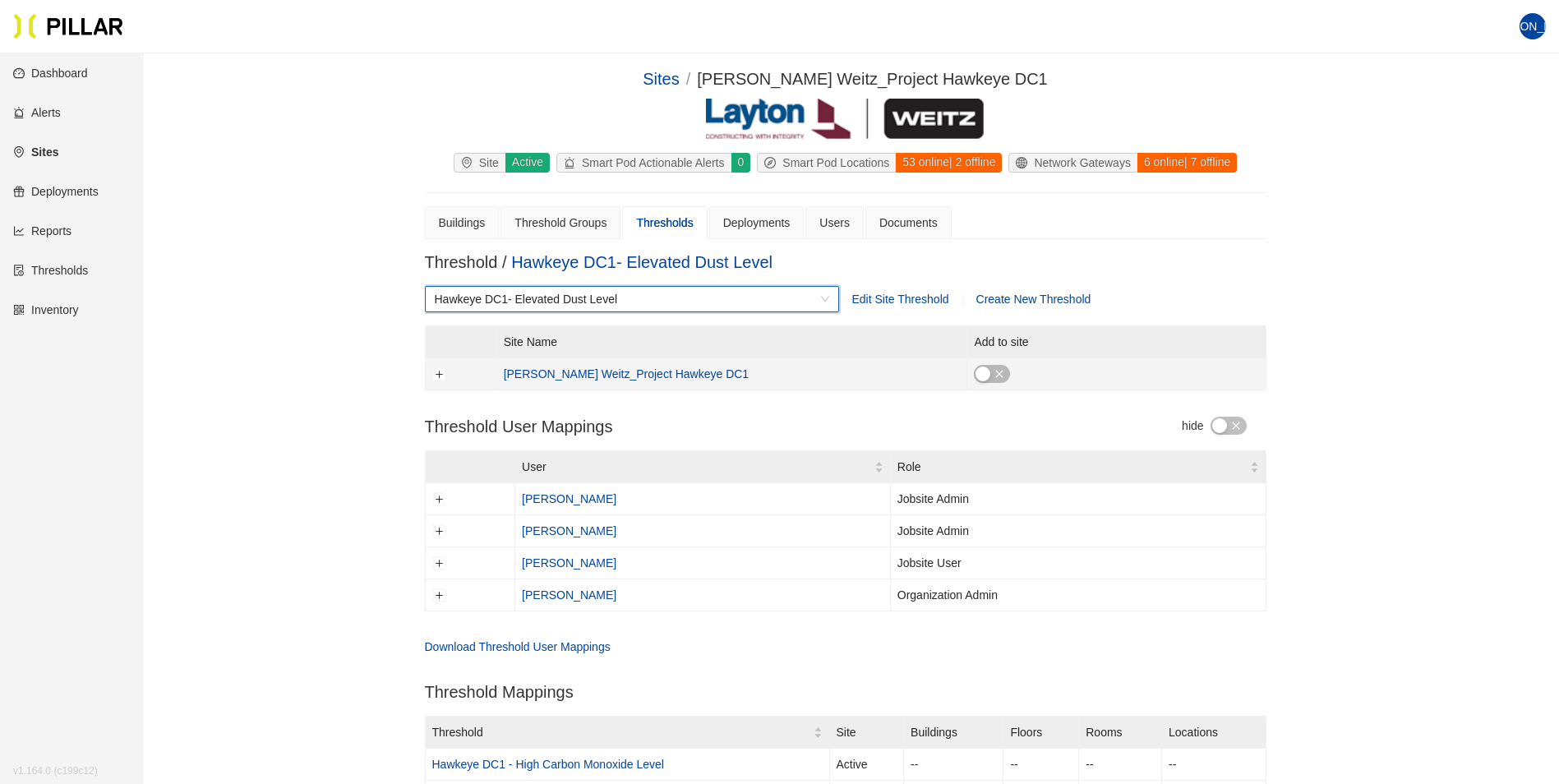
click at [994, 372] on icon "close" at bounding box center [999, 374] width 10 height 10
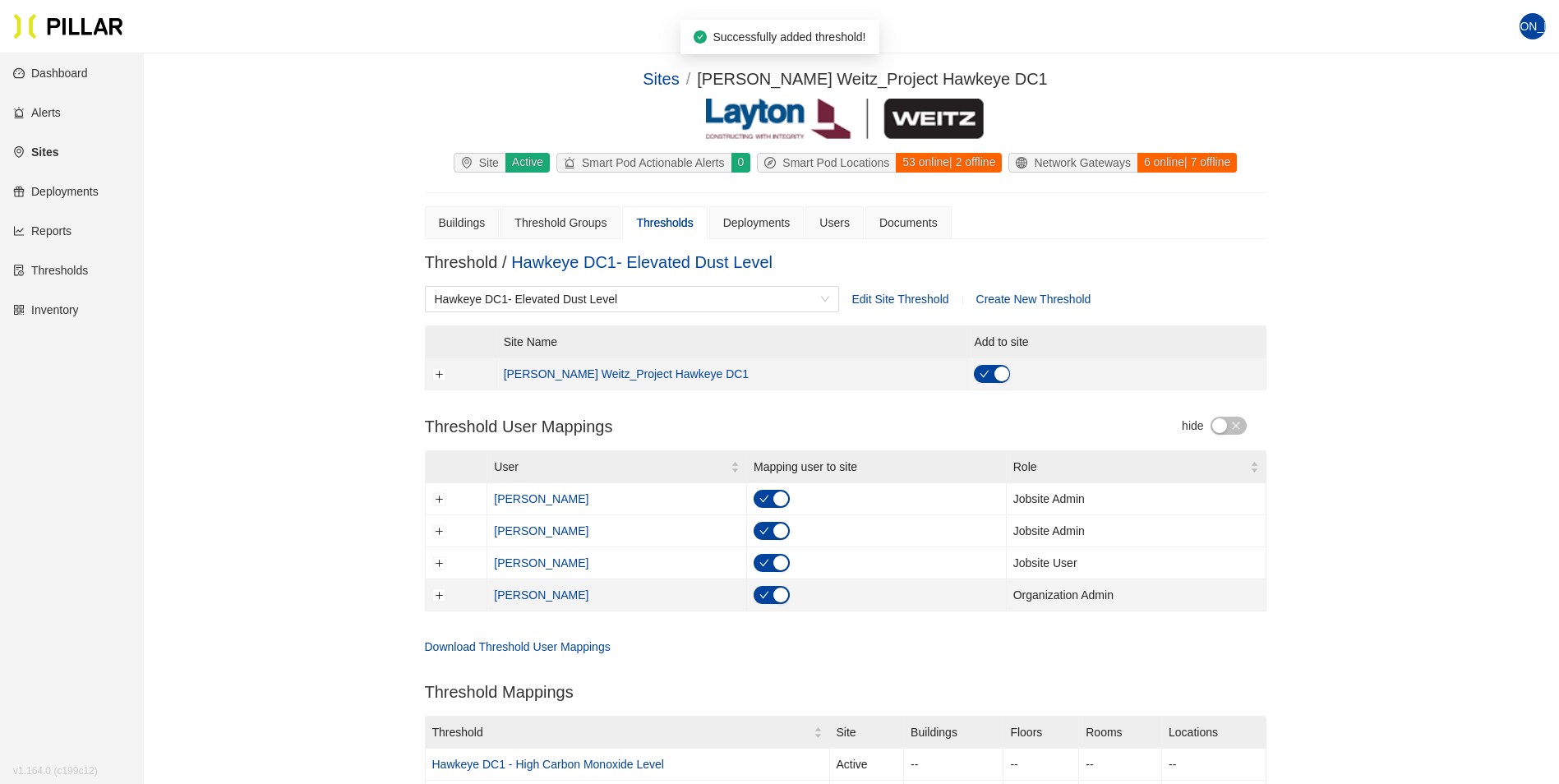
click at [770, 597] on button "button" at bounding box center [771, 595] width 37 height 18
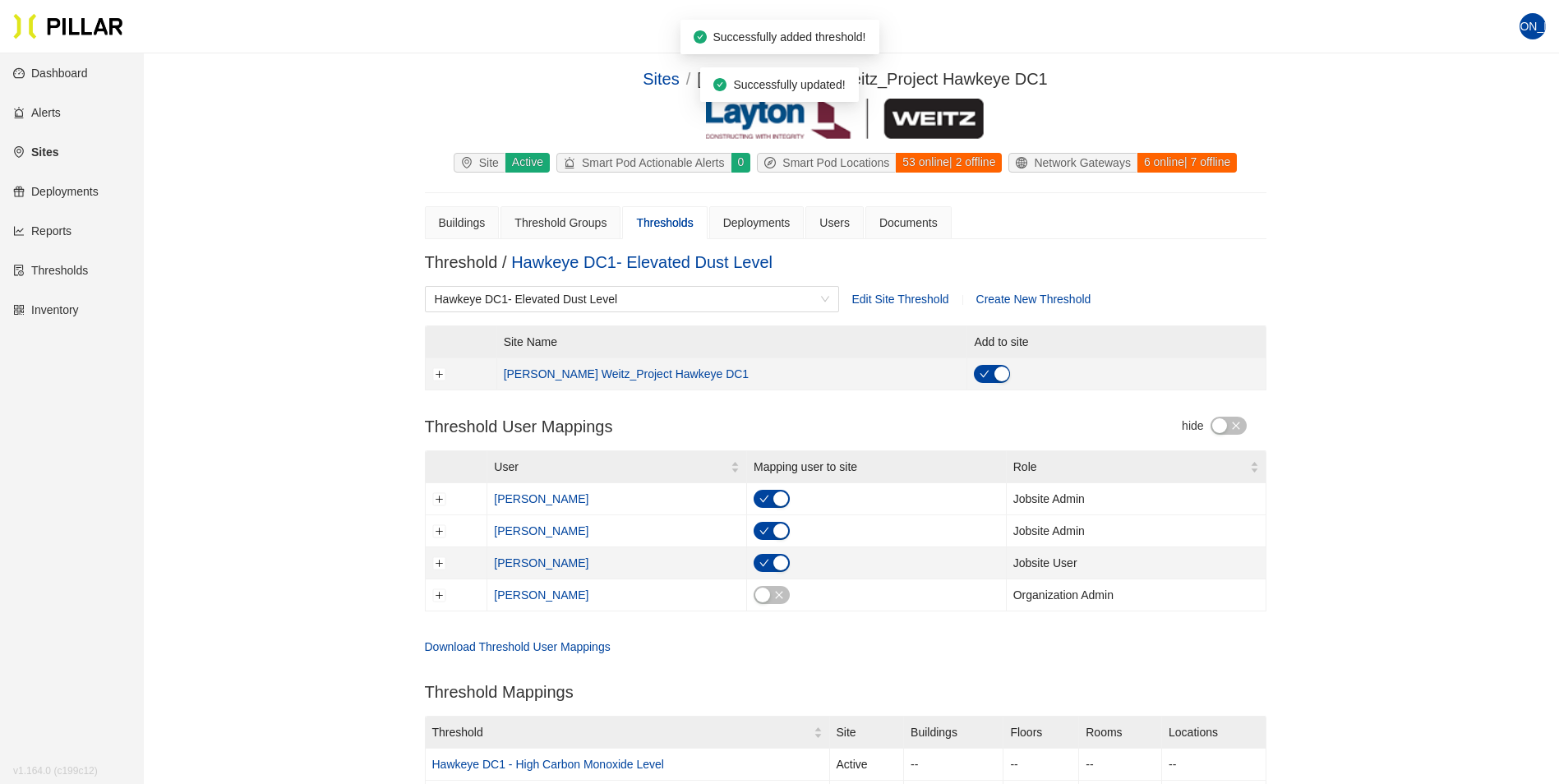
click at [781, 562] on div "button" at bounding box center [780, 563] width 15 height 15
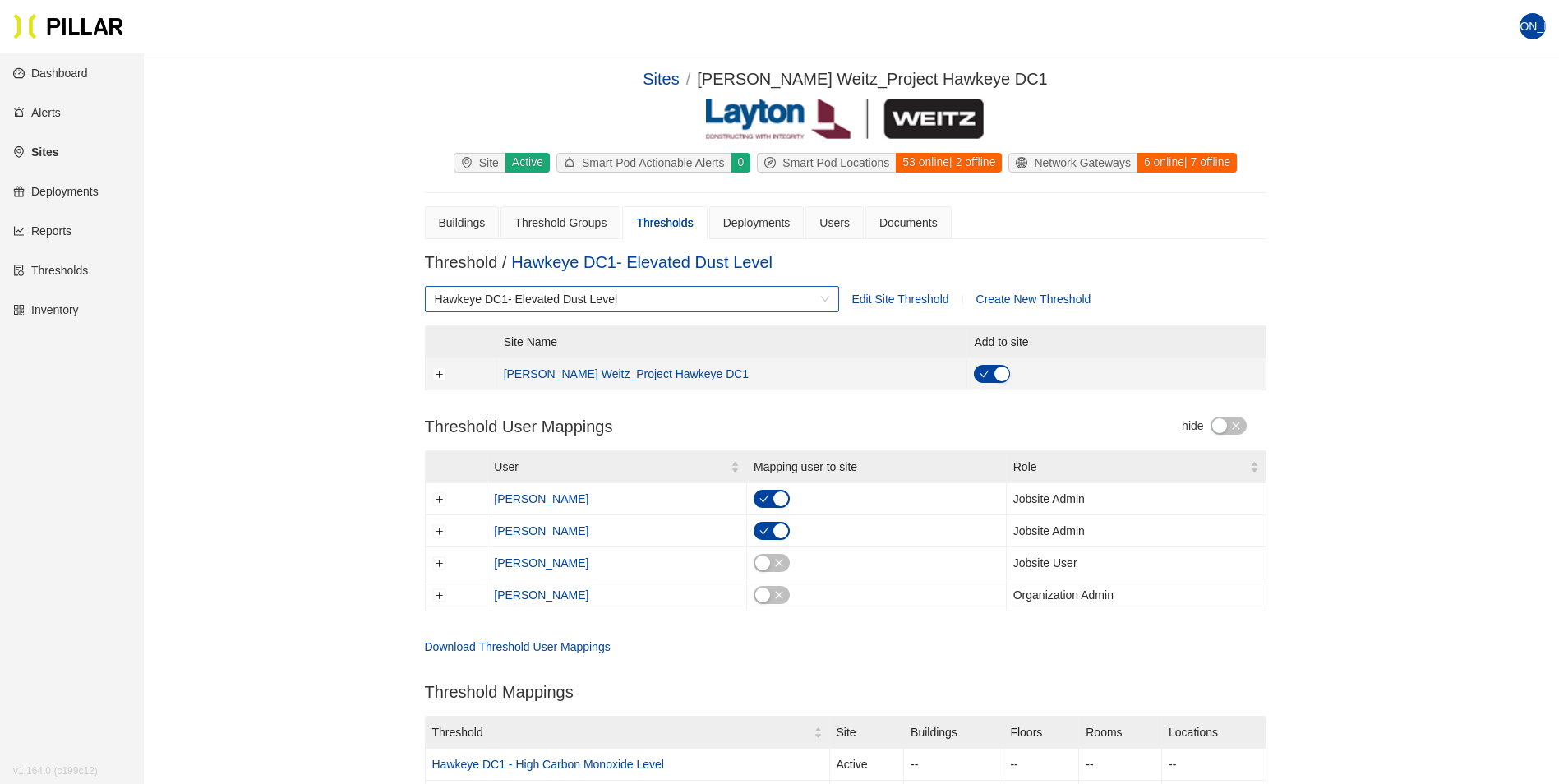
click at [830, 302] on div "Hawkeye DC1- Elevated Dust Level" at bounding box center [631, 299] width 414 height 26
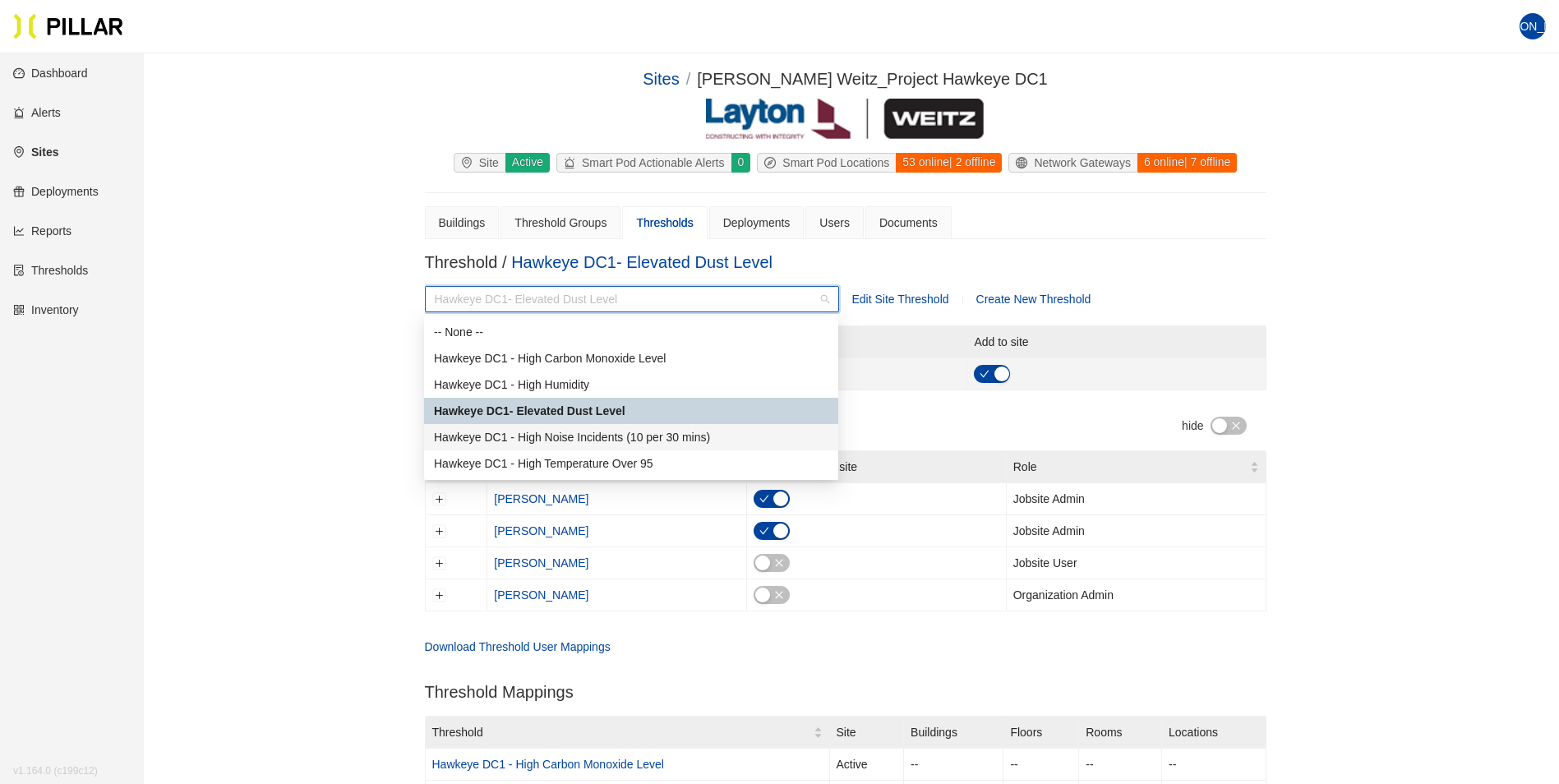
click at [628, 435] on div "Hawkeye DC1 - High Noise Incidents (10 per 30 mins)" at bounding box center [631, 437] width 395 height 18
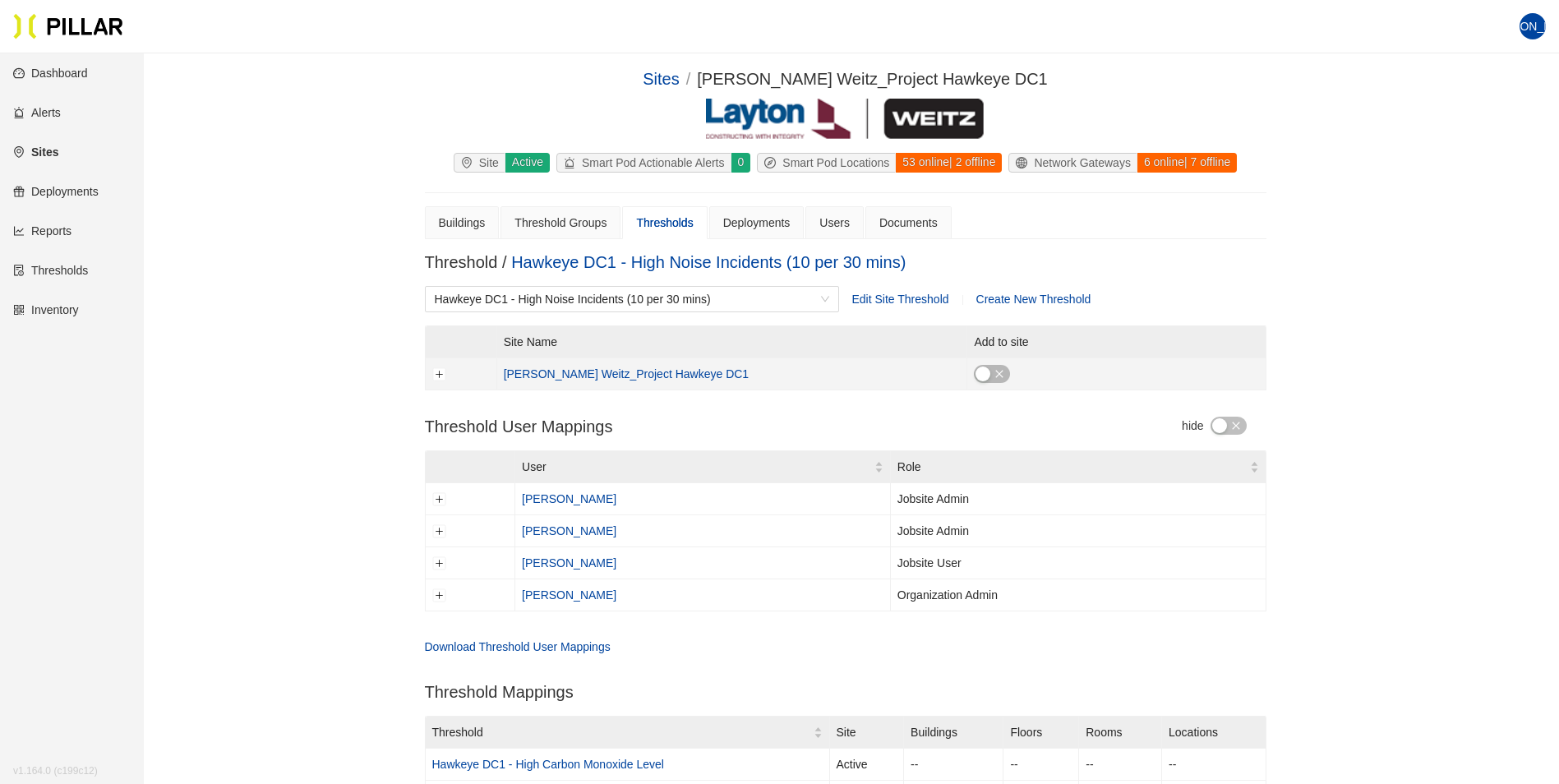
click at [994, 369] on icon "close" at bounding box center [999, 374] width 10 height 10
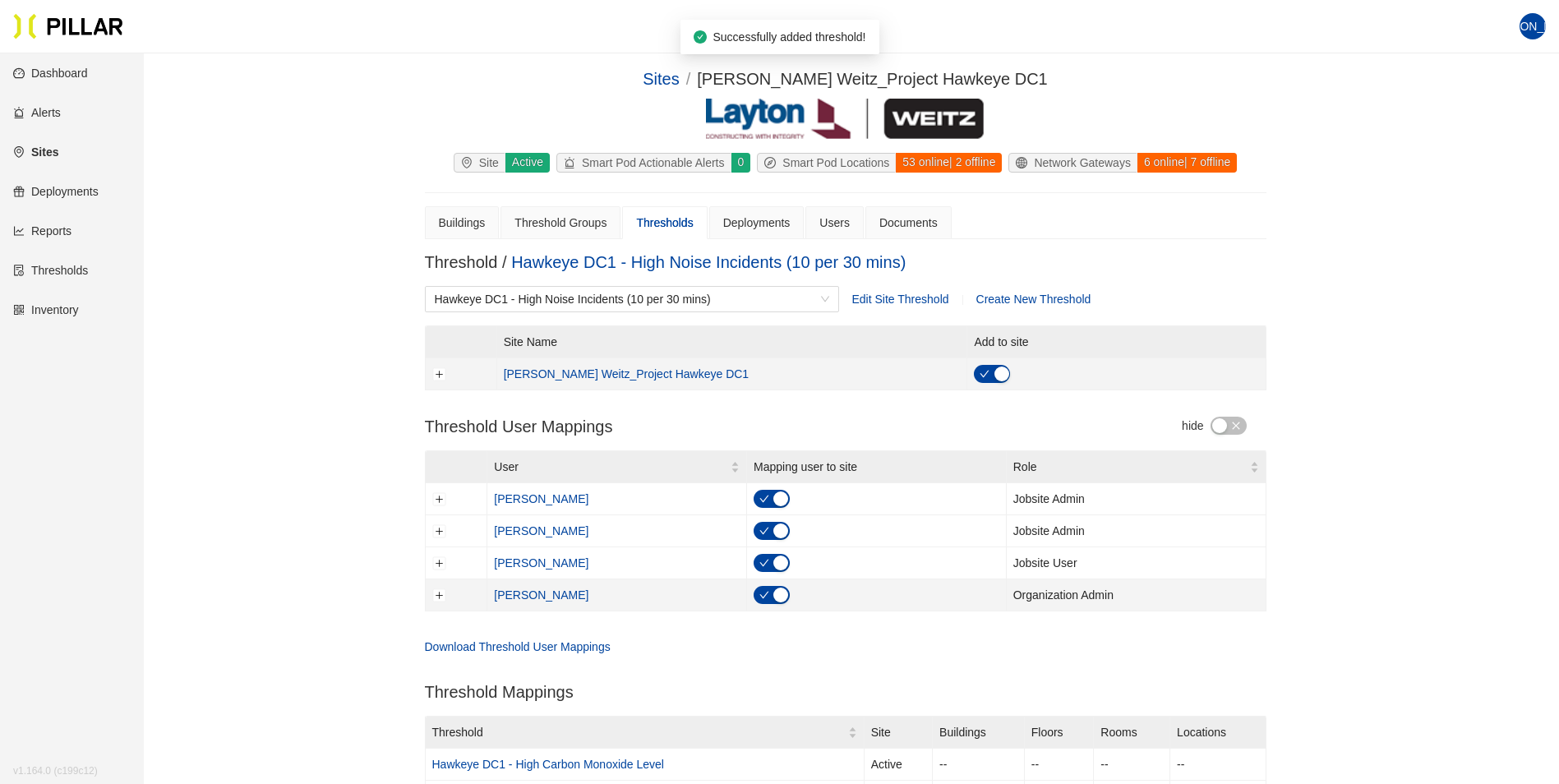
click at [781, 590] on div "button" at bounding box center [780, 595] width 15 height 15
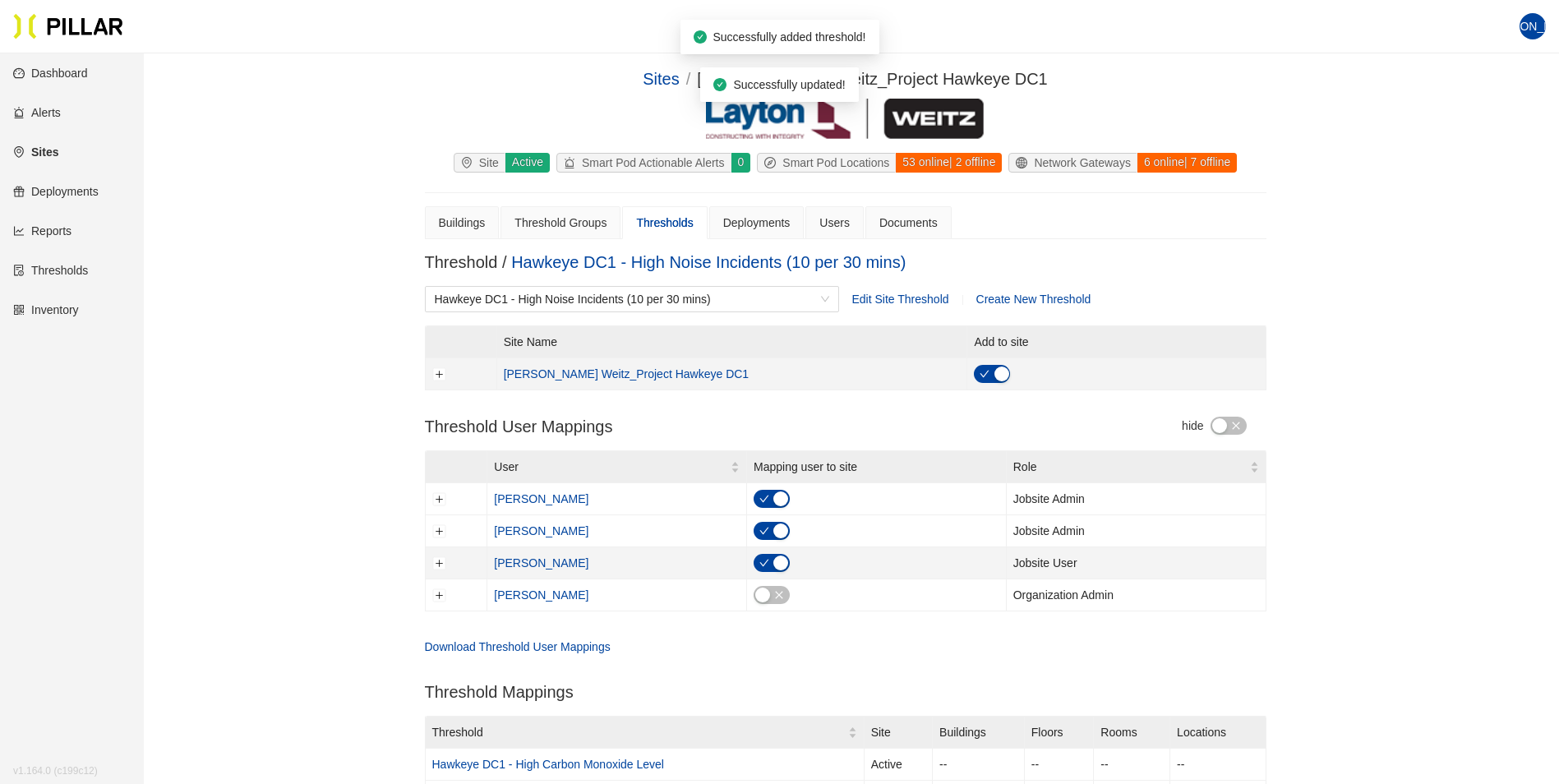
click at [780, 561] on div "button" at bounding box center [780, 563] width 15 height 15
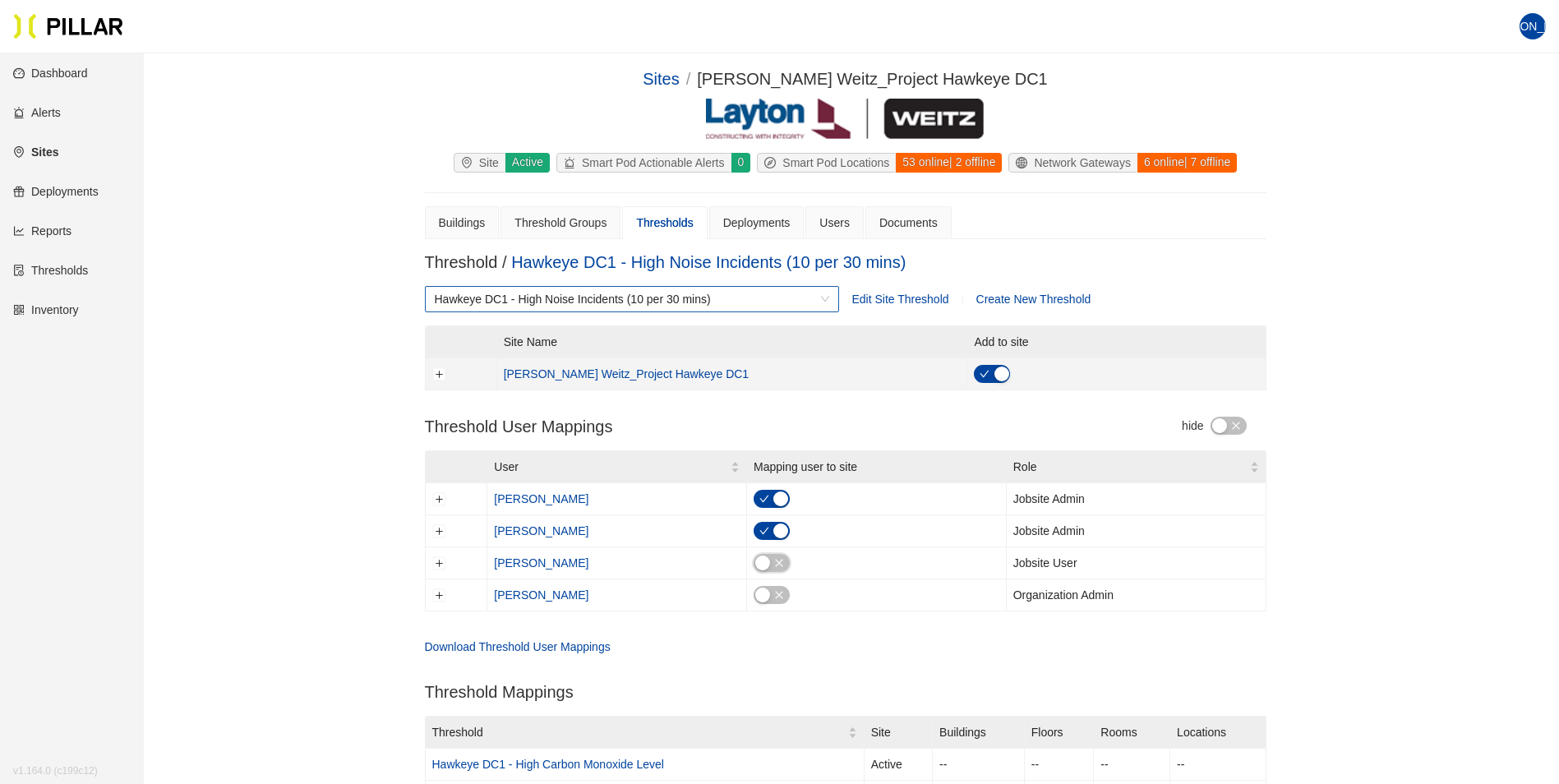
click at [821, 297] on span "Hawkeye DC1 - High Noise Incidents (10 per 30 mins)" at bounding box center [632, 299] width 395 height 25
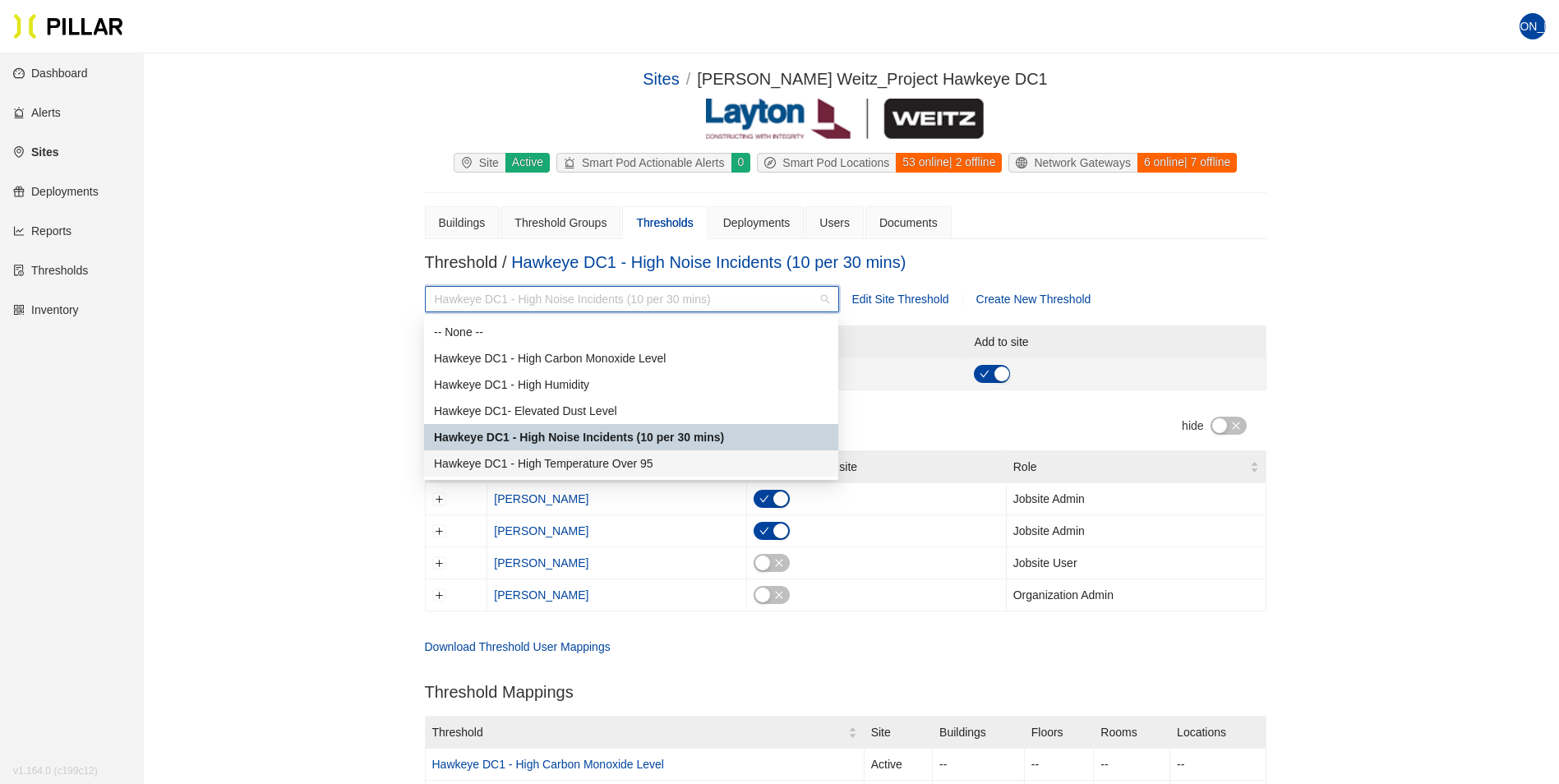
click at [624, 460] on div "Hawkeye DC1 - High Temperature Over 95" at bounding box center [631, 463] width 395 height 18
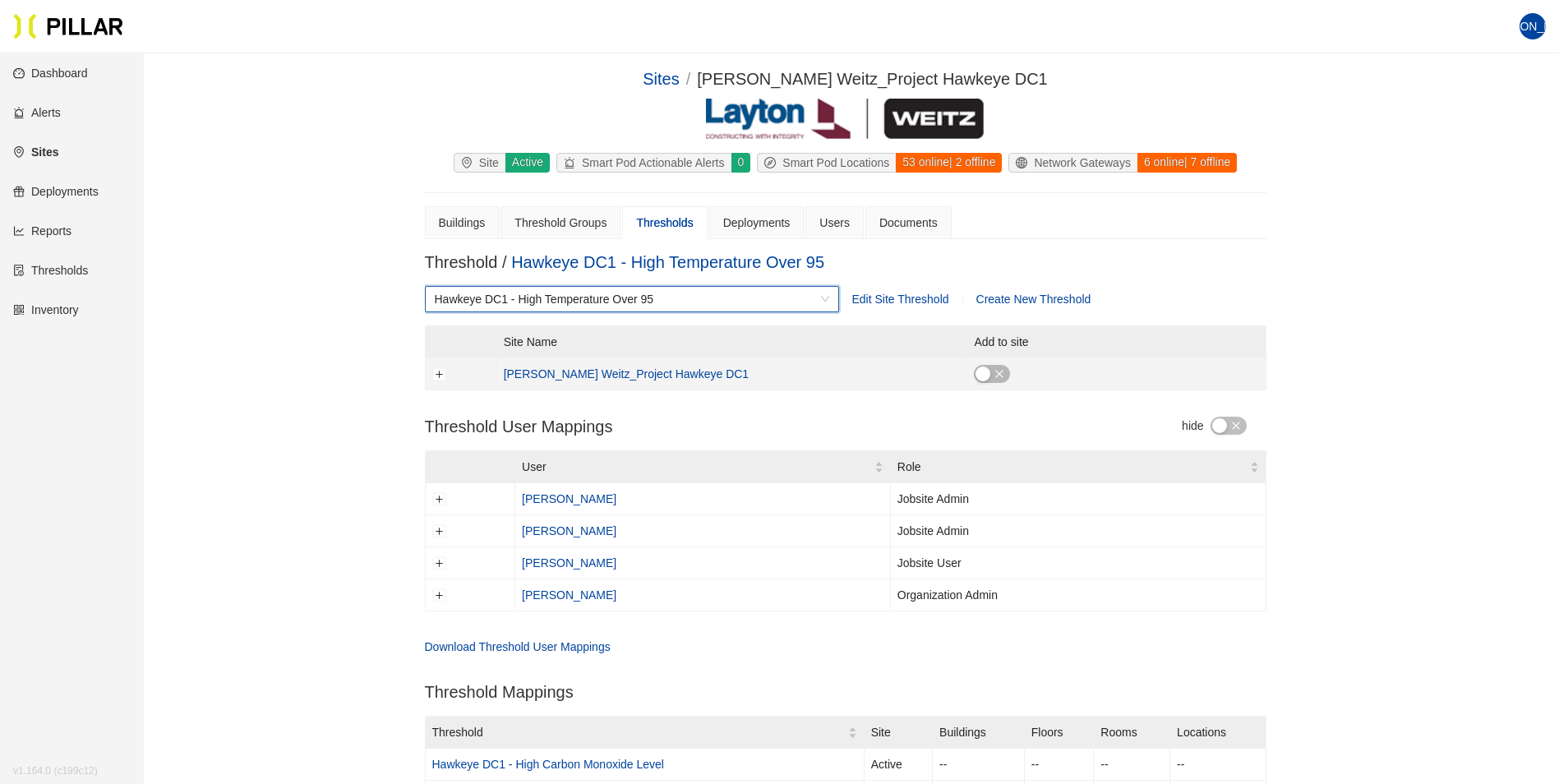
click at [994, 369] on icon "close" at bounding box center [999, 374] width 10 height 10
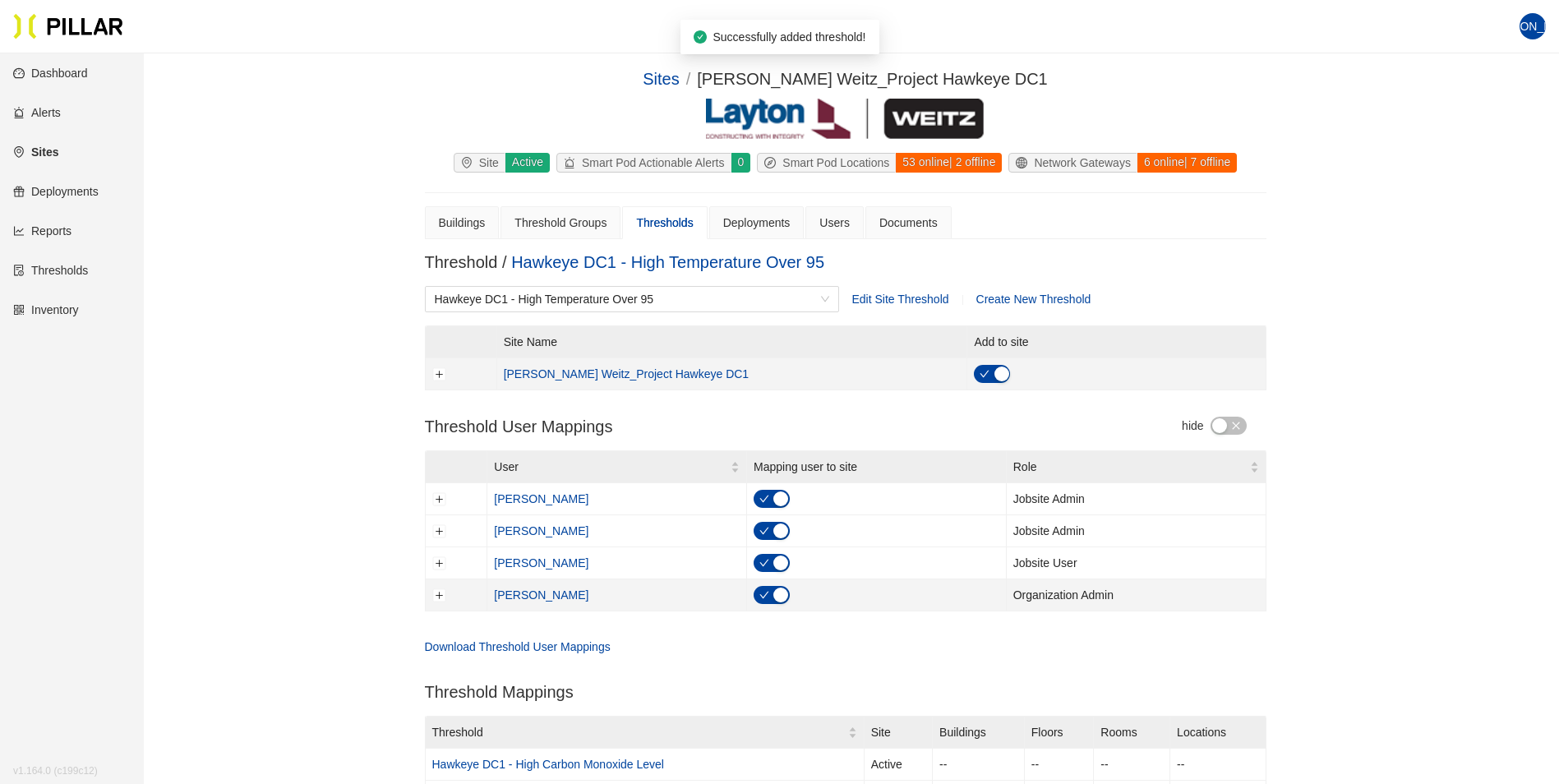
click at [780, 596] on div "button" at bounding box center [780, 595] width 15 height 15
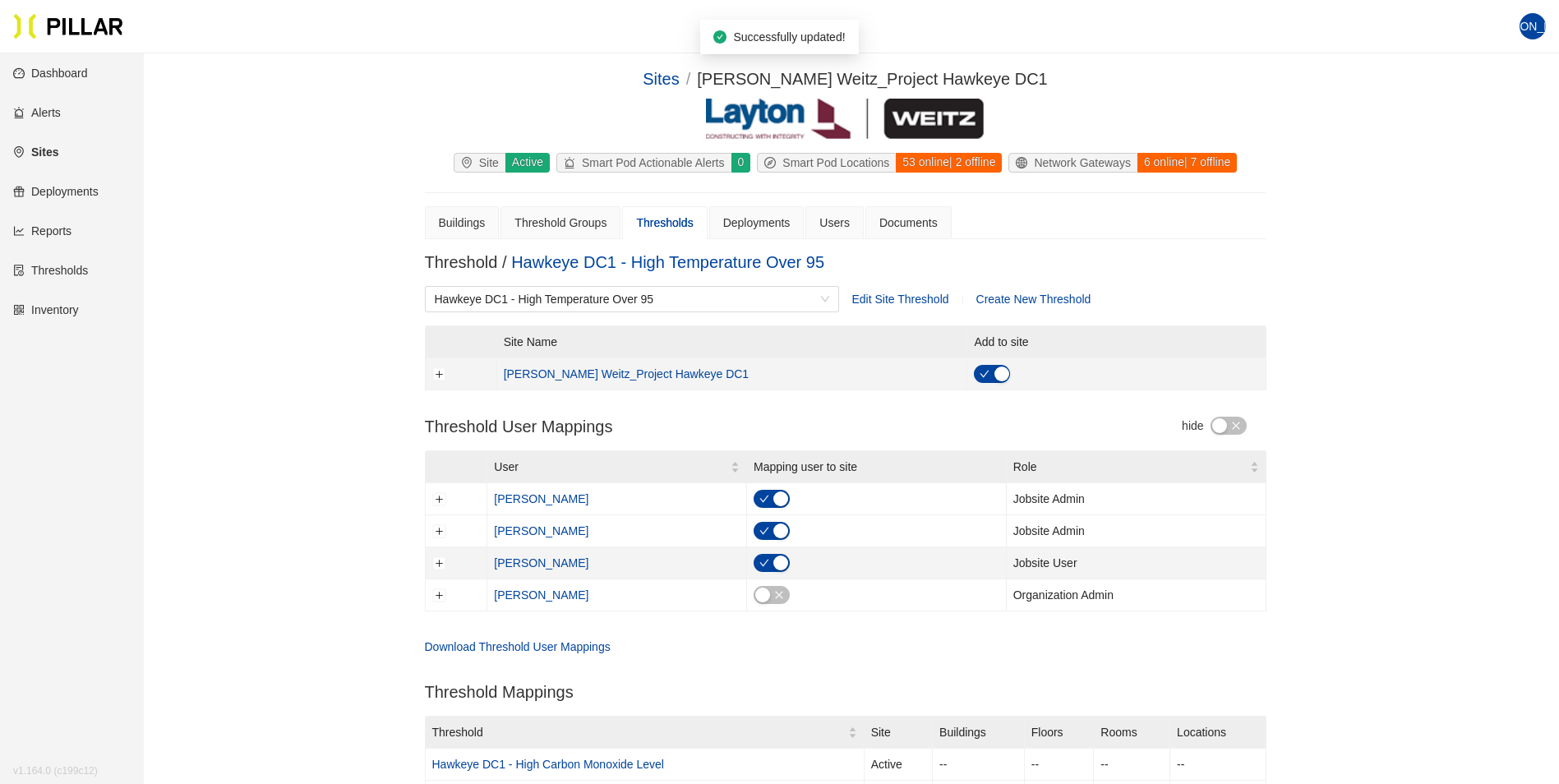
click at [783, 563] on div "button" at bounding box center [780, 563] width 15 height 15
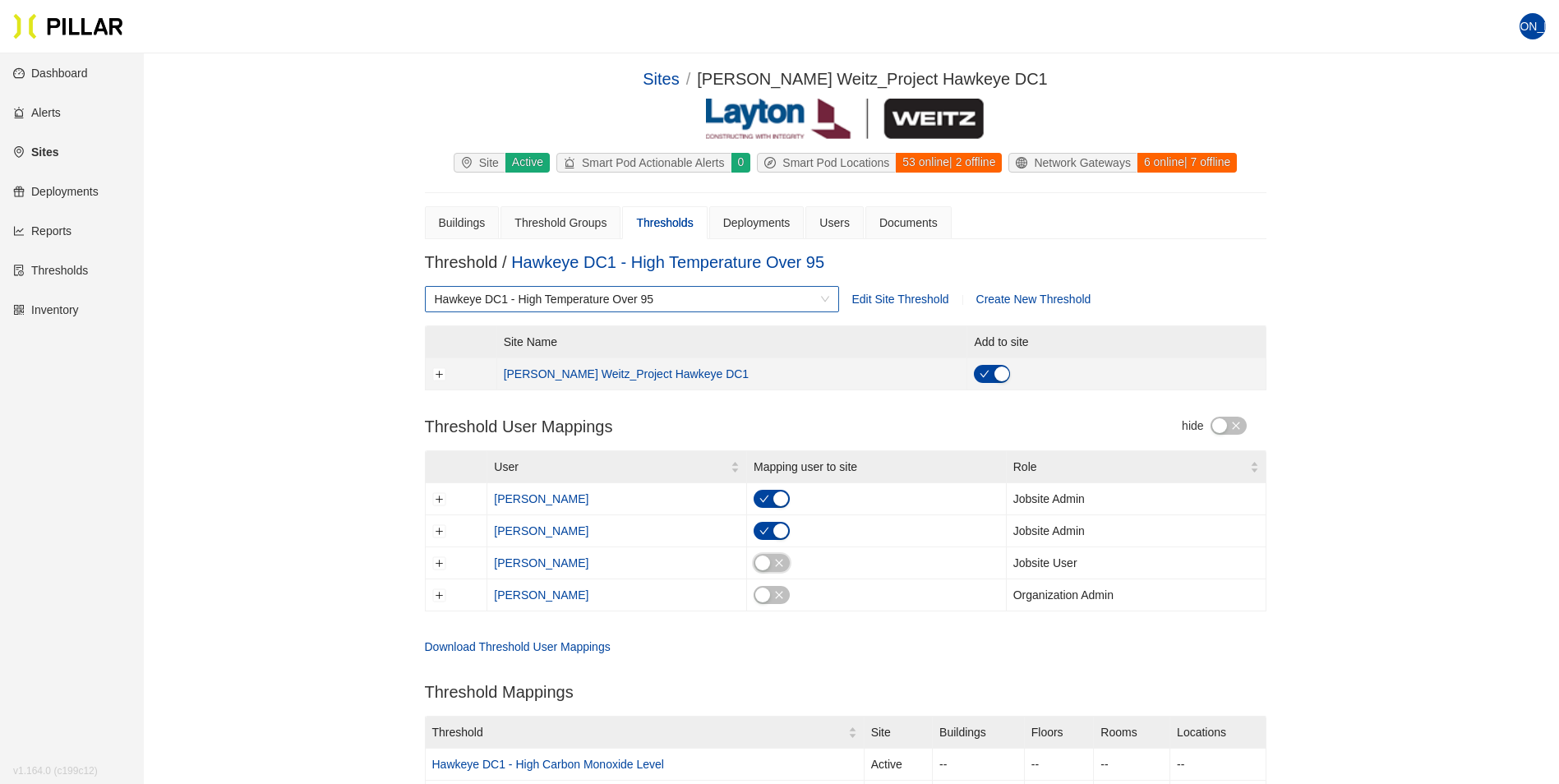
click at [825, 305] on span "Hawkeye DC1 - High Temperature Over 95" at bounding box center [632, 299] width 395 height 25
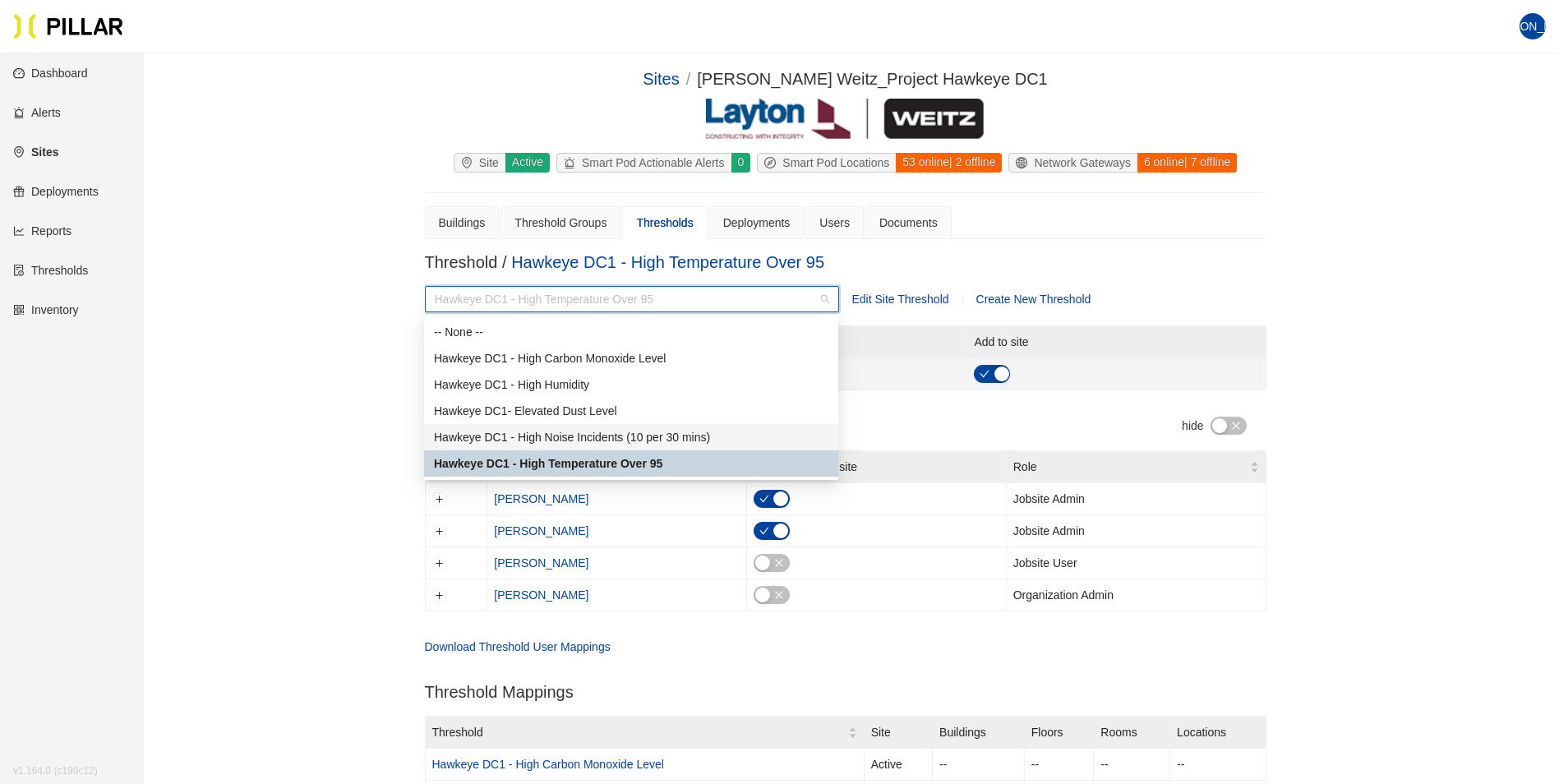
click at [724, 443] on div "Hawkeye DC1 - High Noise Incidents (10 per 30 mins)" at bounding box center [631, 437] width 395 height 18
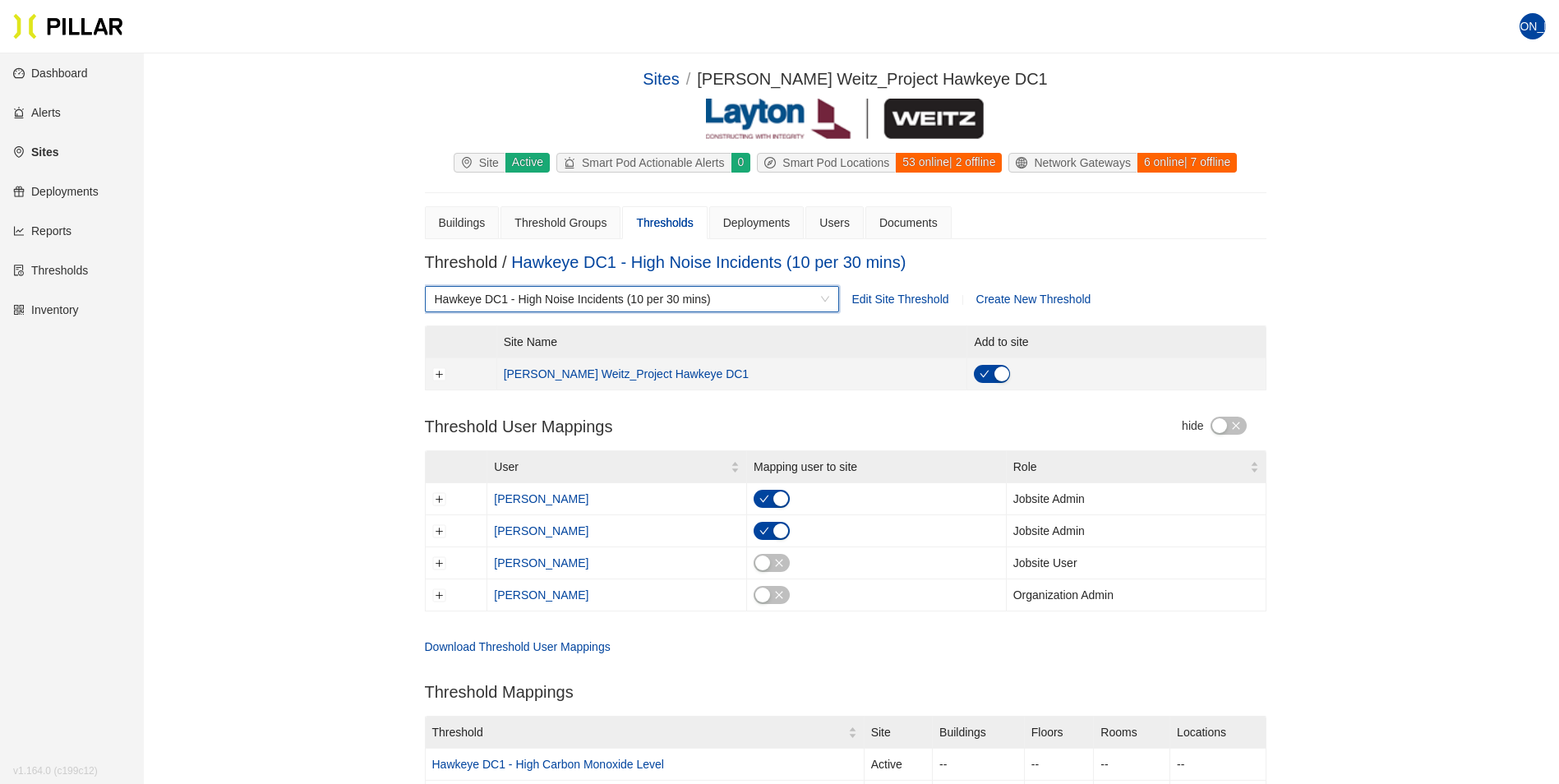
click at [882, 297] on span "Edit Site Threshold" at bounding box center [900, 299] width 97 height 13
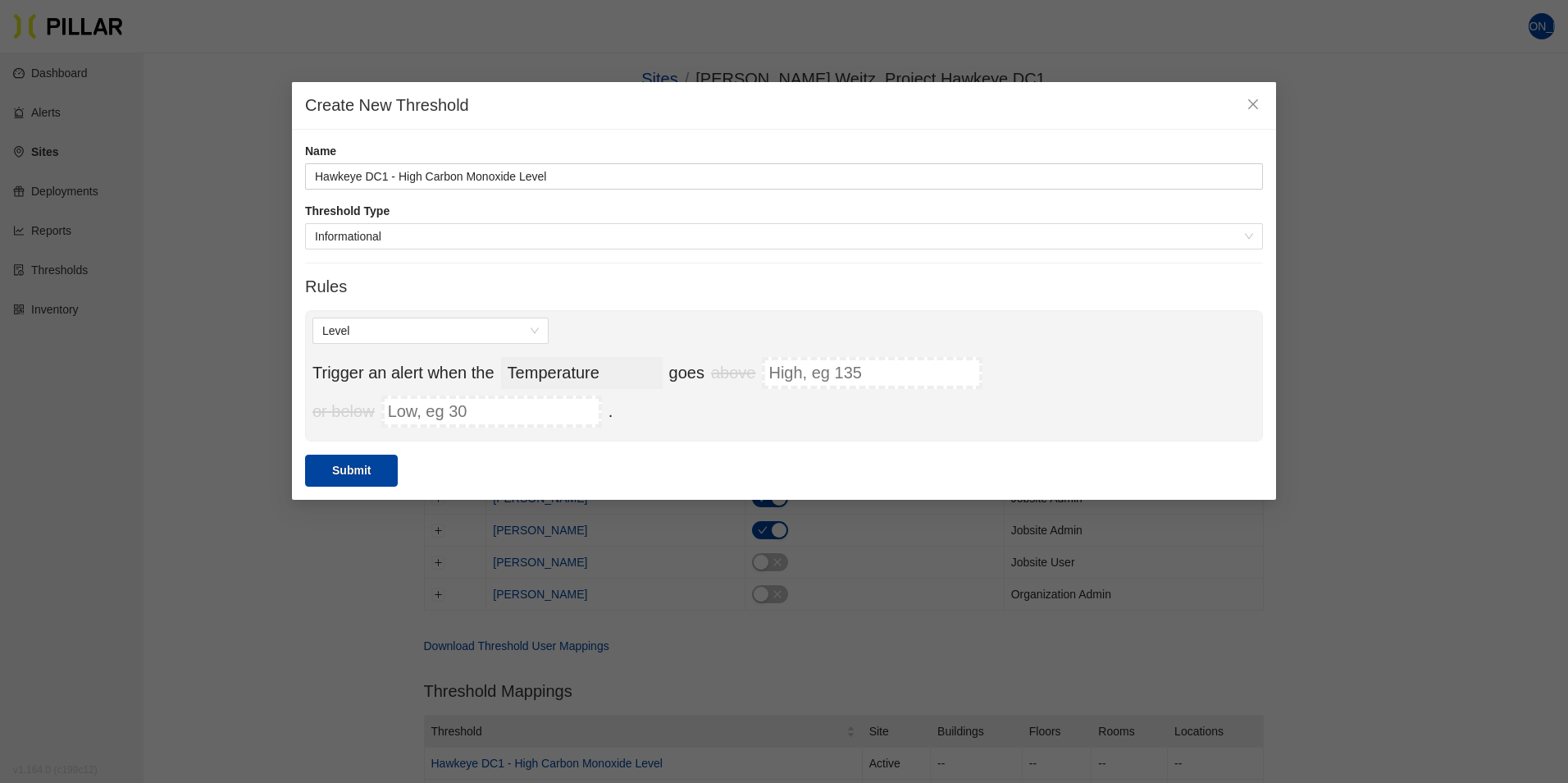
type input "Hawkeye DC1 - High Noise Incidents (10 per 30 mins)"
select select "mic_count"
click at [555, 372] on select "Temperature Pressure Humidity Dust Sound VOC Pressure Differential Carbon Monox…" at bounding box center [581, 372] width 161 height 32
click at [576, 360] on select "Temperature Pressure Humidity Dust Sound VOC Pressure Differential Carbon Monox…" at bounding box center [581, 372] width 161 height 32
click at [794, 321] on div "Level over duration of time Trigger an alert when the Temperature Pressure Humi…" at bounding box center [784, 376] width 958 height 131
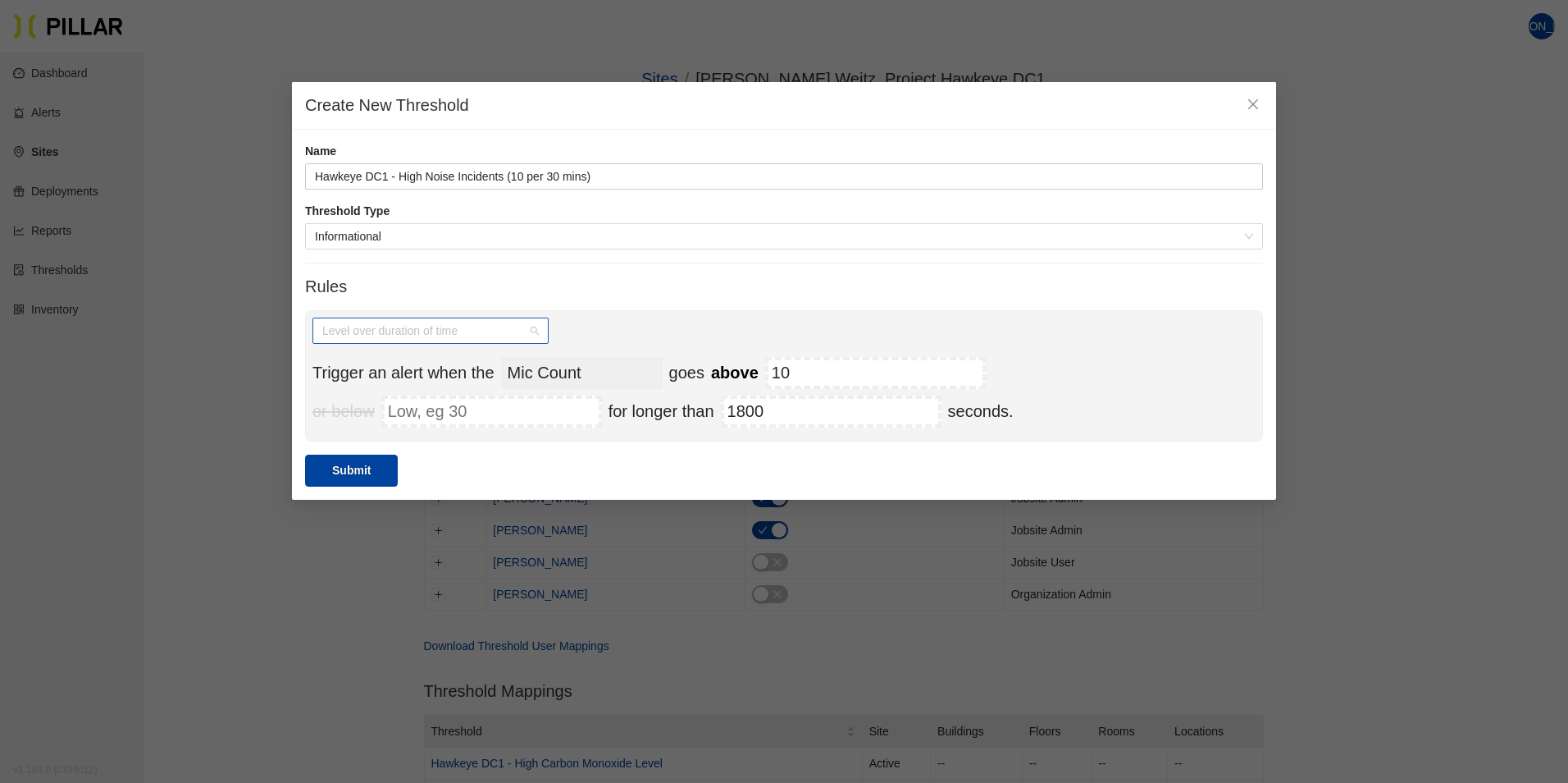
click at [516, 329] on span "Level over duration of time" at bounding box center [430, 330] width 216 height 25
click at [538, 328] on span "Level over duration of time" at bounding box center [430, 330] width 216 height 25
click at [410, 235] on span "Informational" at bounding box center [784, 235] width 939 height 25
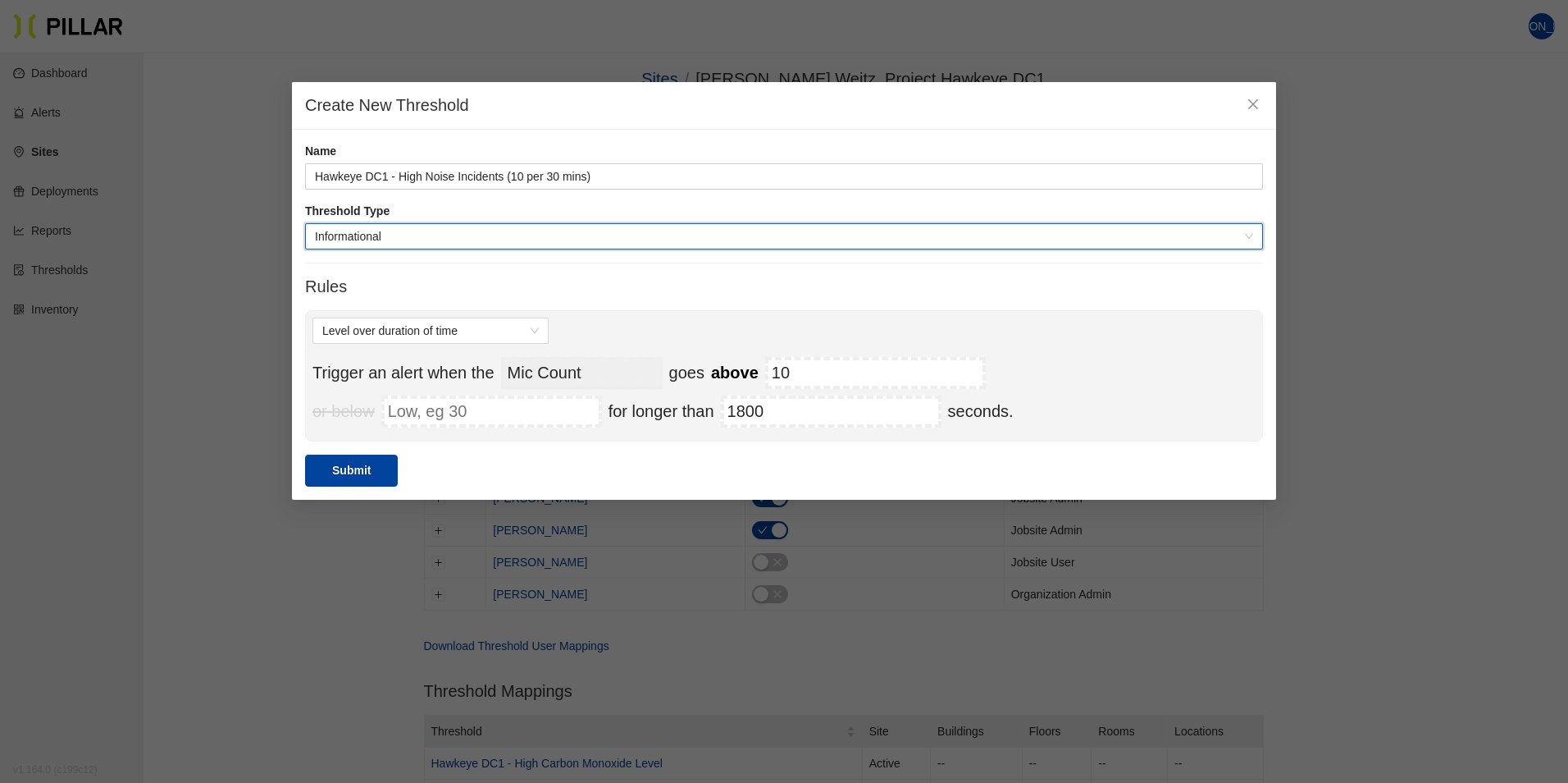
click at [521, 248] on div "Informational" at bounding box center [784, 236] width 958 height 26
click at [538, 330] on span "Level over duration of time" at bounding box center [430, 330] width 216 height 25
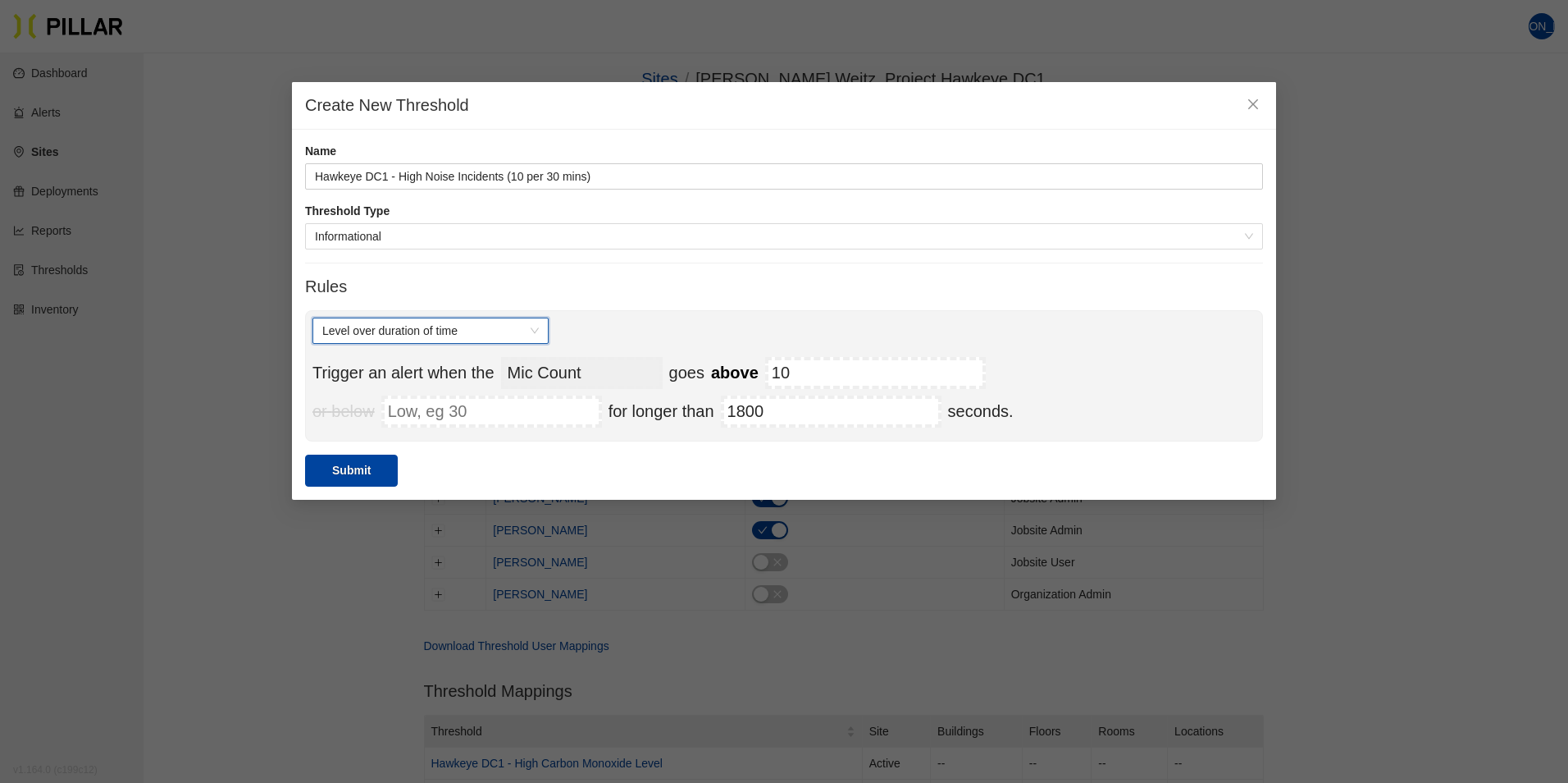
click at [486, 323] on span "Level over duration of time" at bounding box center [430, 330] width 216 height 25
click at [535, 328] on span "Level over duration of time" at bounding box center [430, 330] width 216 height 25
click at [344, 364] on div "Level" at bounding box center [430, 363] width 216 height 18
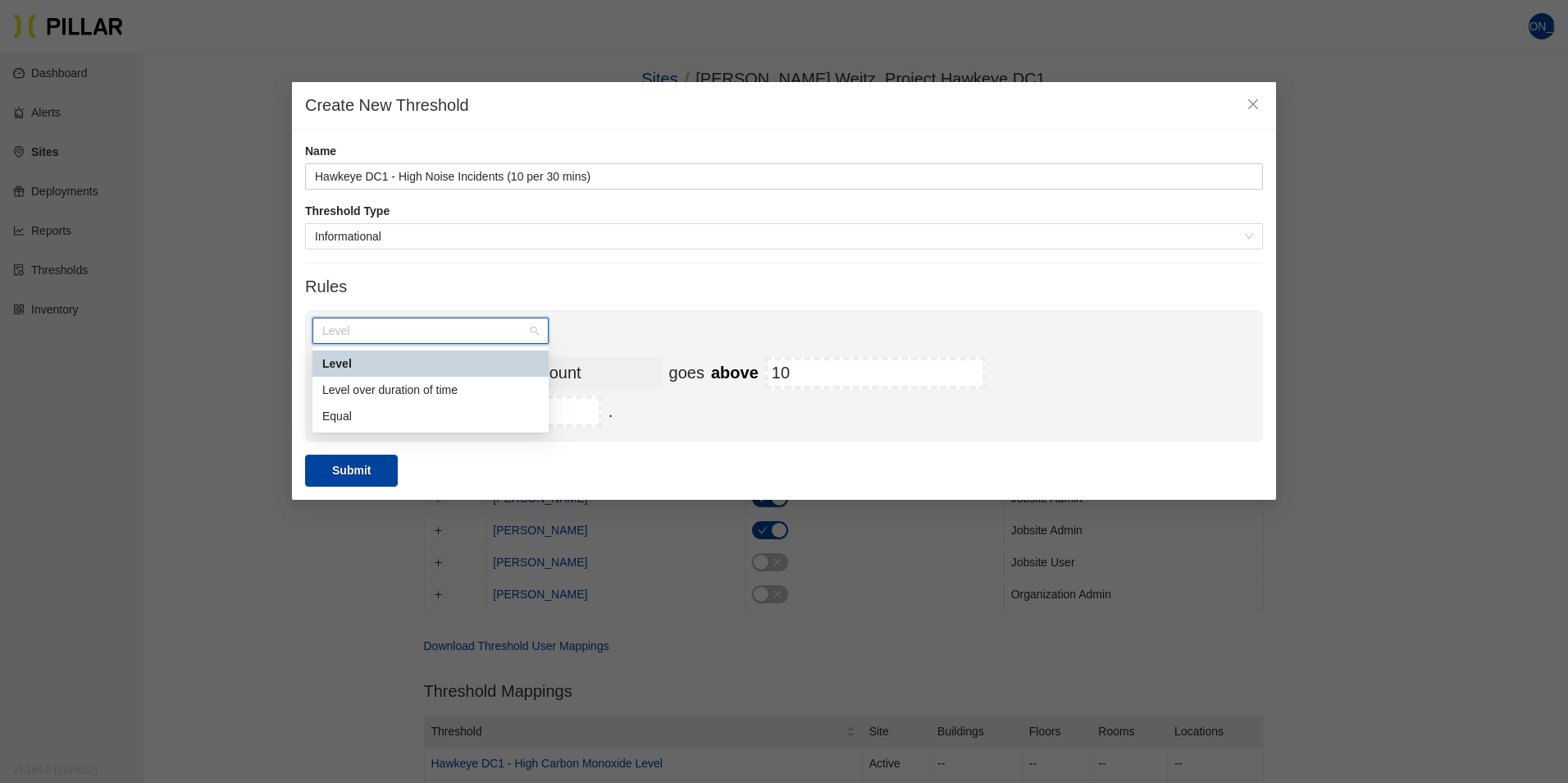
click at [393, 334] on span "Level" at bounding box center [430, 330] width 216 height 25
click at [369, 386] on div "Level over duration of time" at bounding box center [430, 390] width 216 height 18
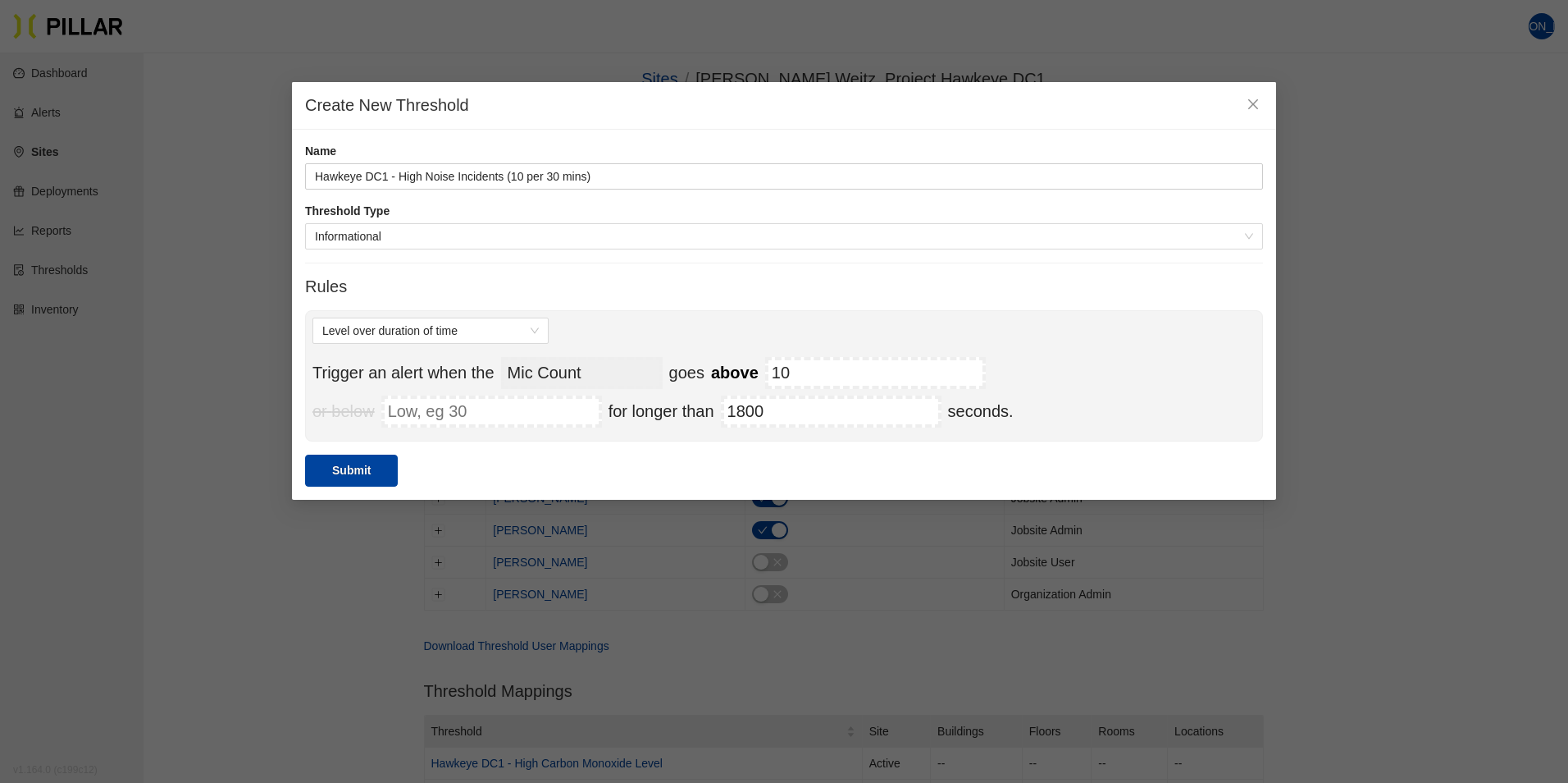
drag, startPoint x: 357, startPoint y: 419, endPoint x: 336, endPoint y: 510, distance: 93.4
drag, startPoint x: 336, startPoint y: 510, endPoint x: 232, endPoint y: 527, distance: 105.4
click at [232, 527] on div "Create New Threshold Name Hawkeye DC1 - High Noise Incidents (10 per 30 mins) T…" at bounding box center [784, 392] width 1568 height 783
click at [349, 471] on button "Submit" at bounding box center [351, 470] width 93 height 32
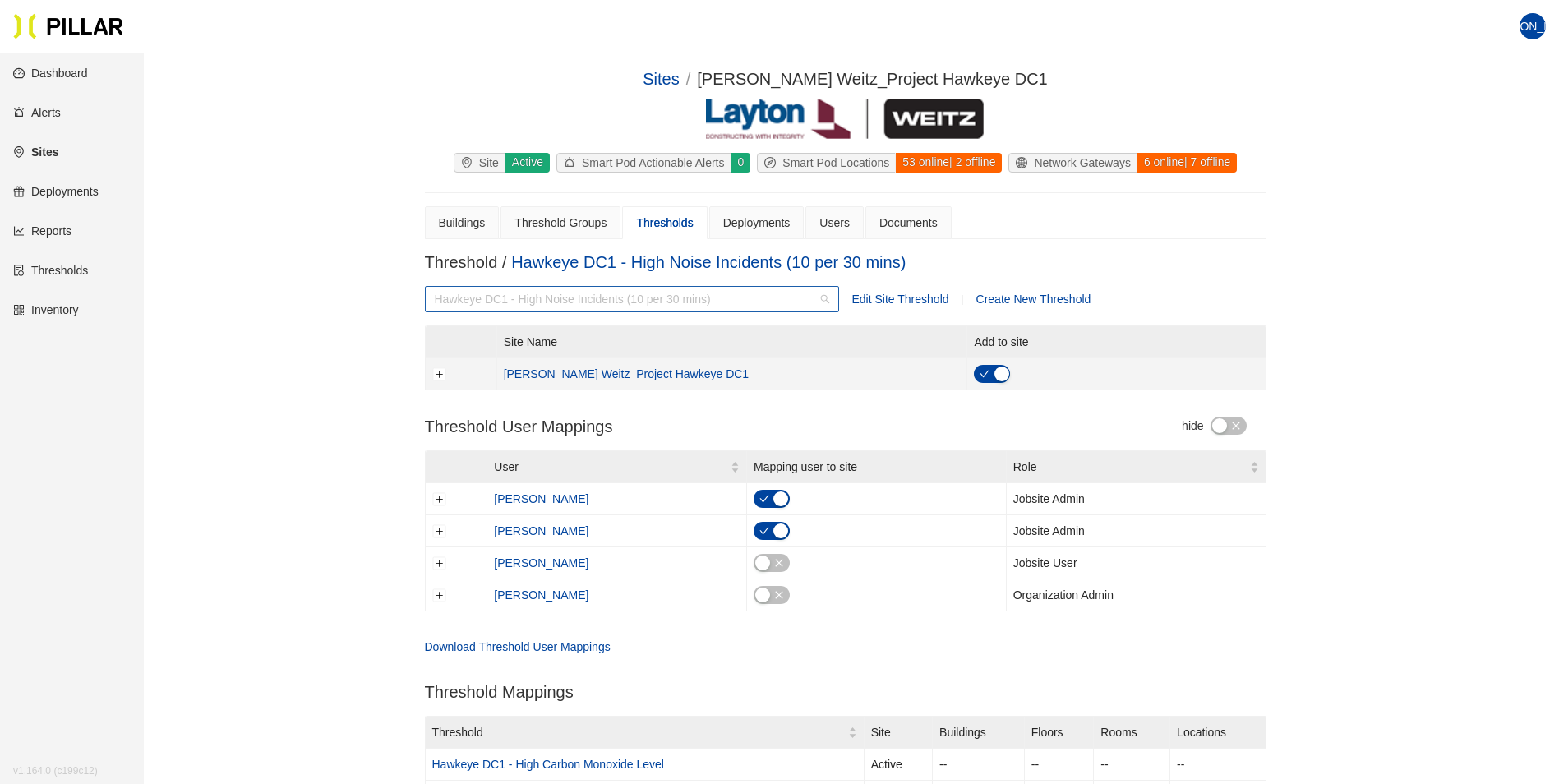
click at [758, 298] on span "Hawkeye DC1 - High Noise Incidents (10 per 30 mins)" at bounding box center [632, 299] width 395 height 25
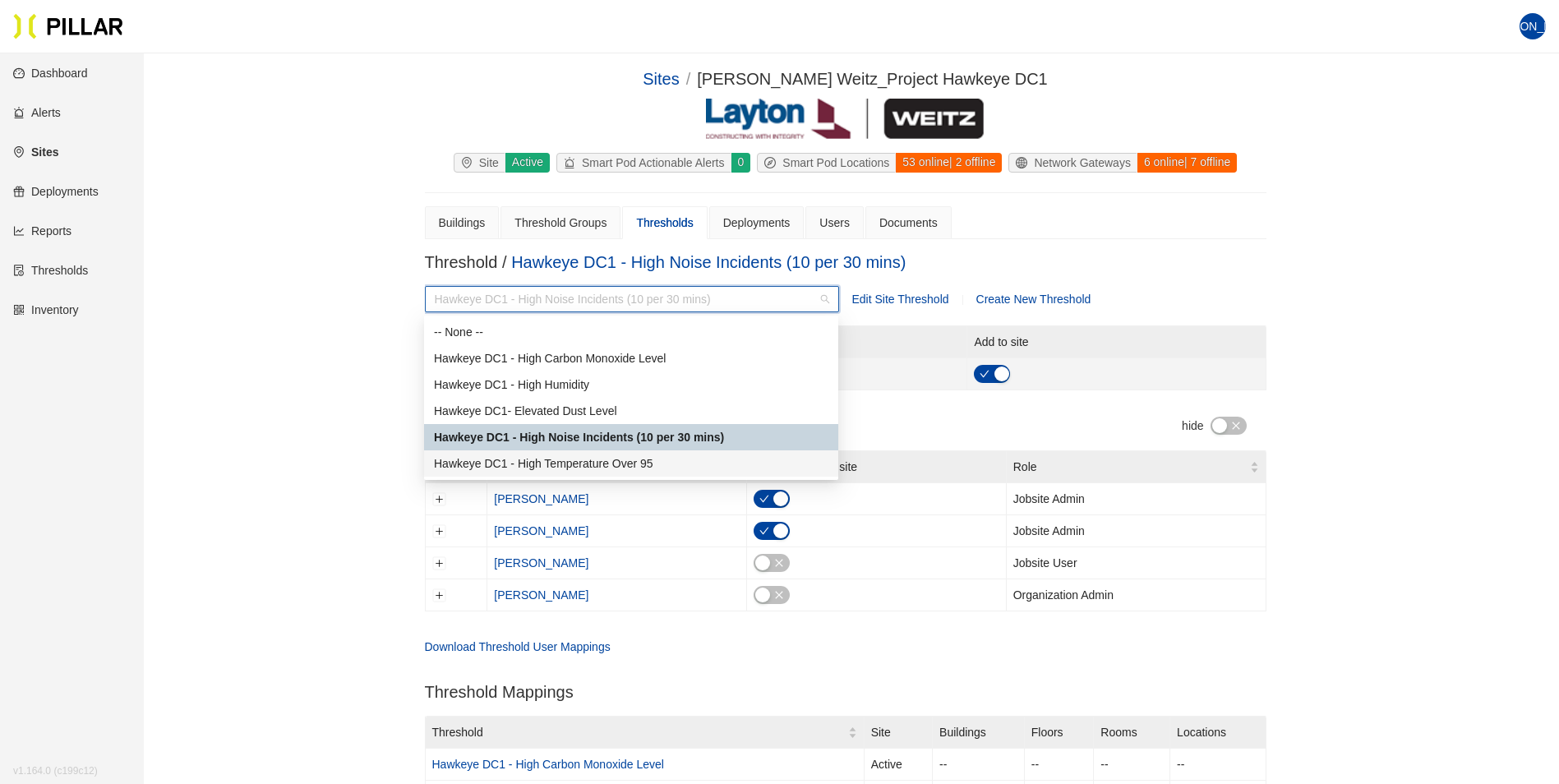
click at [620, 463] on div "Hawkeye DC1 - High Temperature Over 95" at bounding box center [631, 463] width 395 height 18
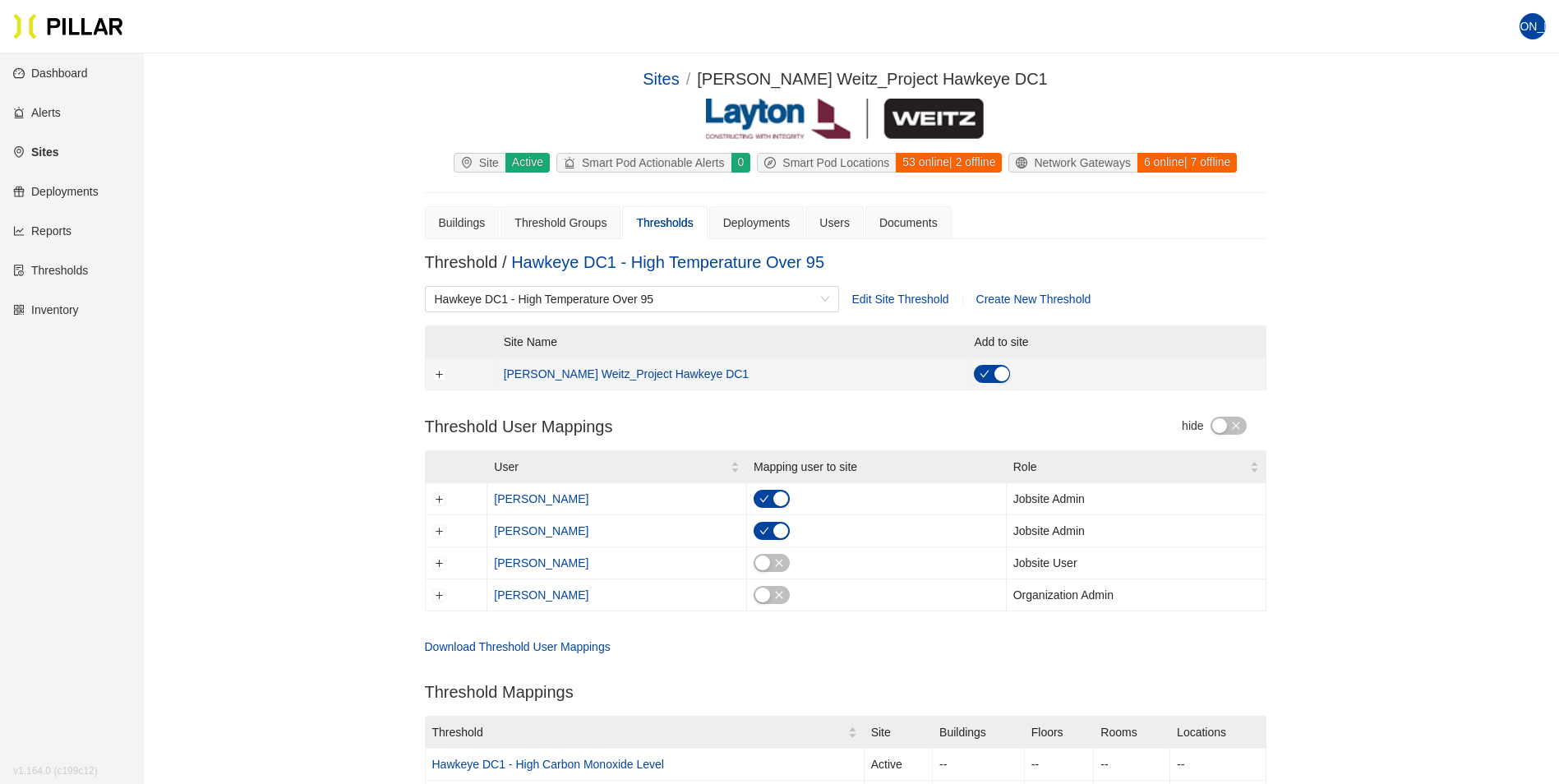
click at [924, 292] on span "Edit Site Threshold" at bounding box center [900, 299] width 97 height 13
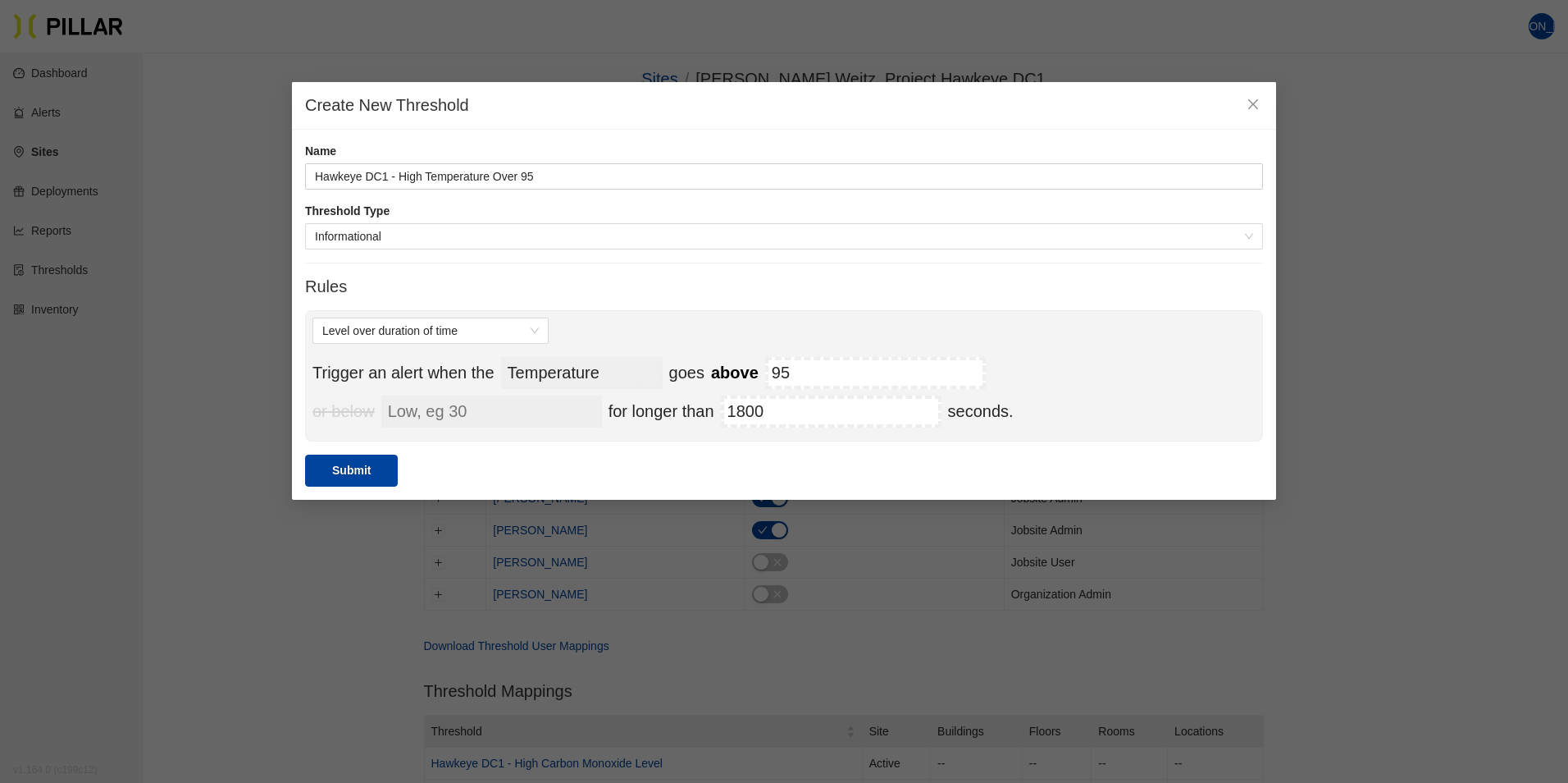
click at [520, 411] on input "Low, eg 30" at bounding box center [492, 411] width 221 height 32
click at [577, 413] on input "-1" at bounding box center [495, 411] width 221 height 32
click at [584, 404] on input "0" at bounding box center [495, 411] width 221 height 32
click at [584, 404] on input "1" at bounding box center [495, 411] width 221 height 32
click at [584, 404] on input "2" at bounding box center [495, 411] width 221 height 32
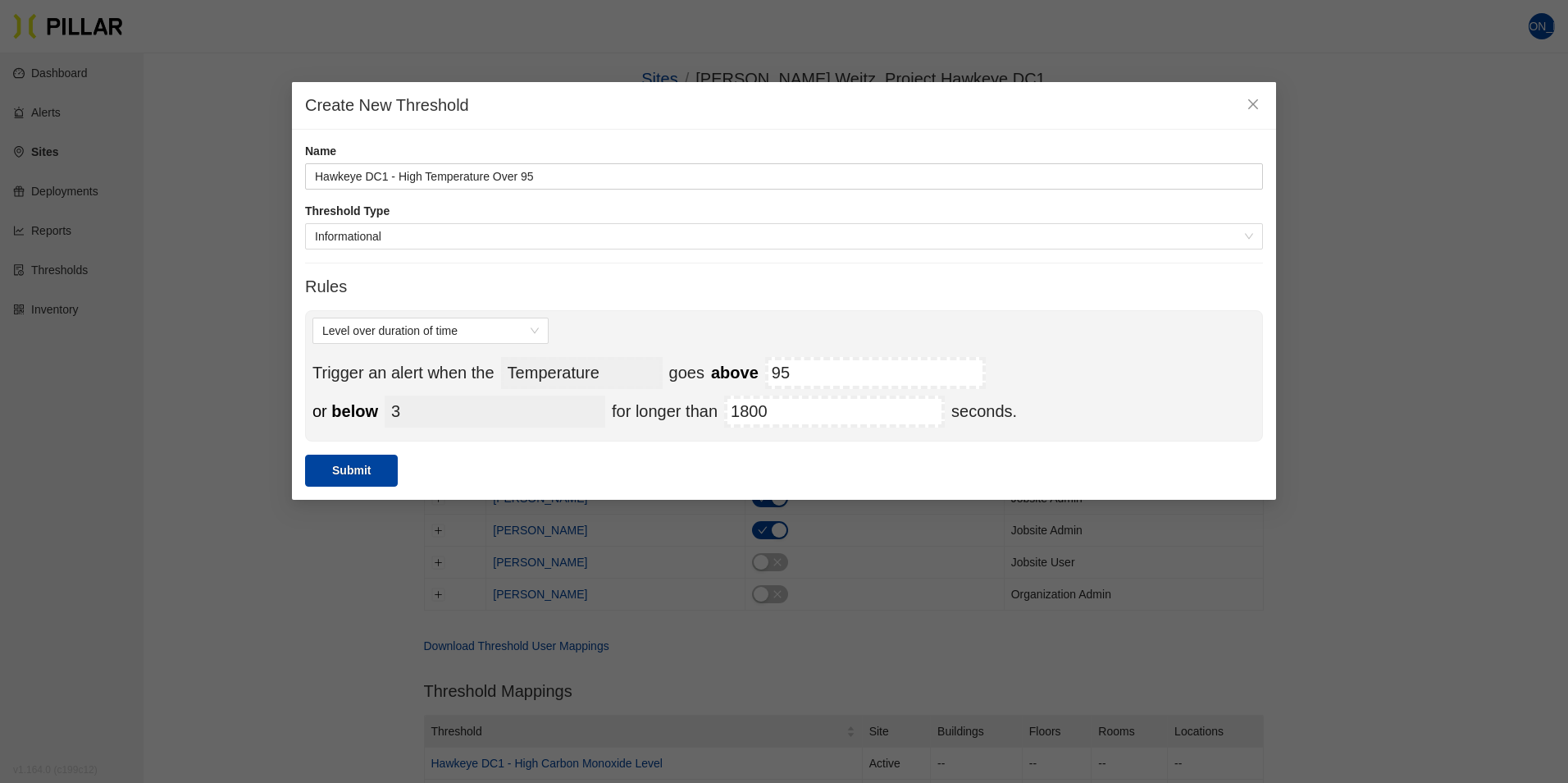
click at [584, 404] on input "3" at bounding box center [495, 411] width 221 height 32
click at [584, 404] on input "4" at bounding box center [495, 411] width 221 height 32
type input "40"
click at [441, 436] on div "Level over duration of time Trigger an alert when the Temperature Pressure Humi…" at bounding box center [784, 376] width 958 height 131
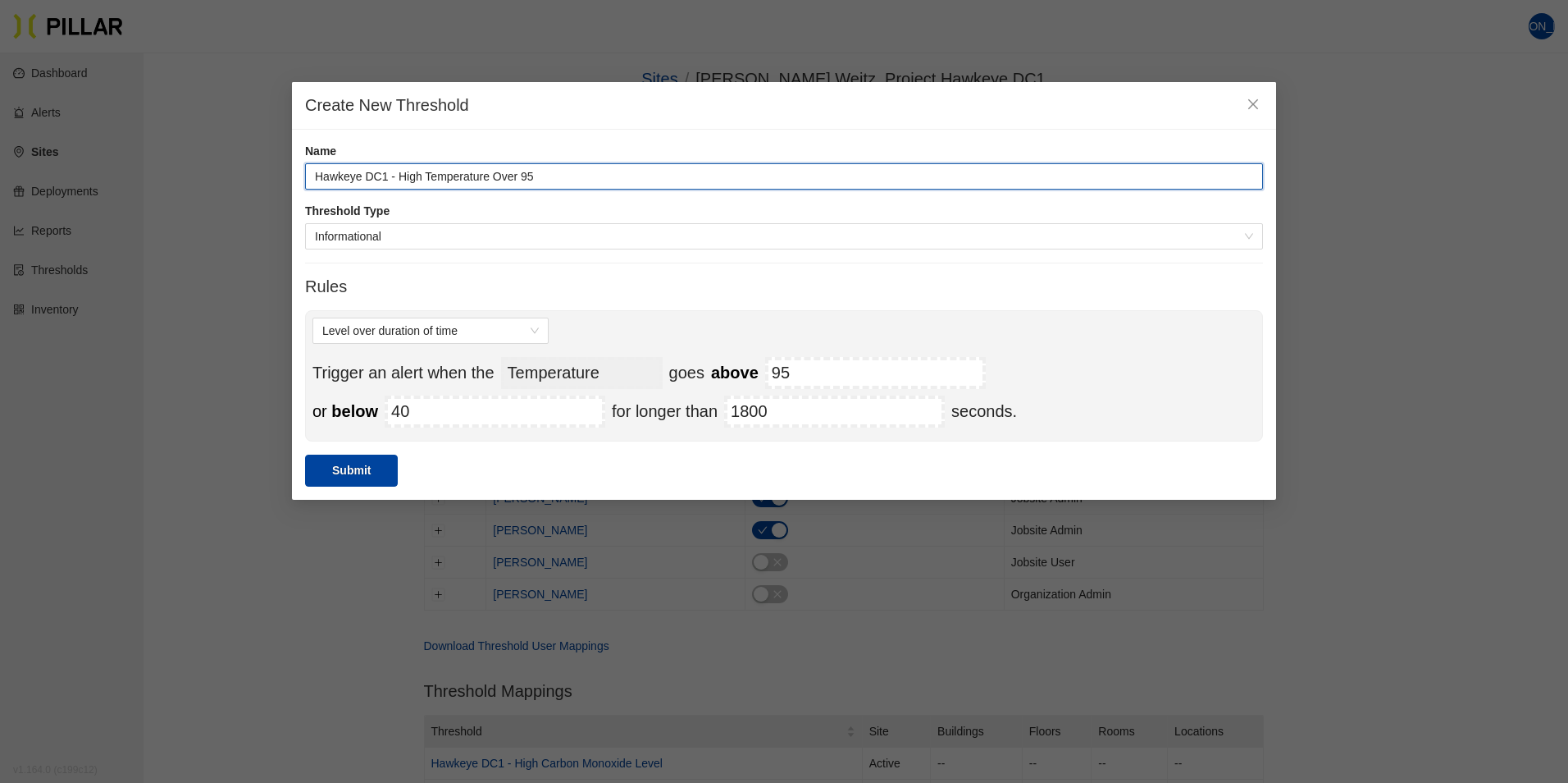
click at [553, 175] on input "Hawkeye DC1 - High Temperature Over 95" at bounding box center [784, 176] width 958 height 26
drag, startPoint x: 550, startPoint y: 175, endPoint x: 531, endPoint y: 176, distance: 19.0
click at [531, 176] on input "Hawkeye DC1 - High Temperature Over 95" at bounding box center [784, 176] width 958 height 26
click at [538, 178] on input "Hawkeye DC1 - High Temperature Over 95" at bounding box center [784, 176] width 958 height 26
click at [495, 176] on input "Hawkeye DC1 - High Temperature Over 95" at bounding box center [784, 176] width 958 height 26
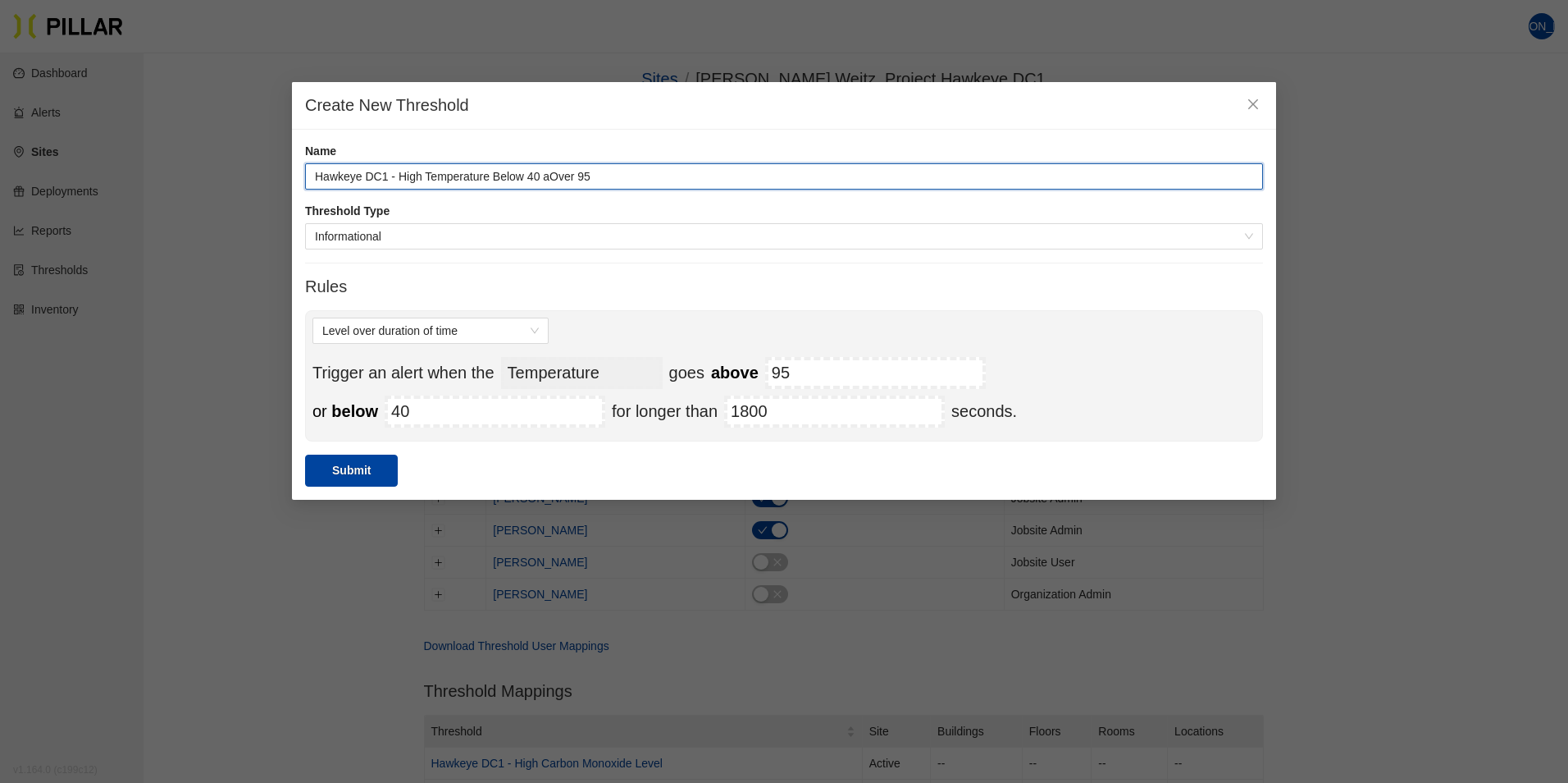
click at [426, 178] on input "Hawkeye DC1 - High Temperature Below 40 aOver 95" at bounding box center [784, 176] width 958 height 26
click at [579, 177] on input "Hawkeye DC1 - High/ Low Temperature Below 40 aOver 95" at bounding box center [784, 176] width 958 height 26
type input "Hawkeye DC1 - High/ Low Temperature Below 40 or Over 95"
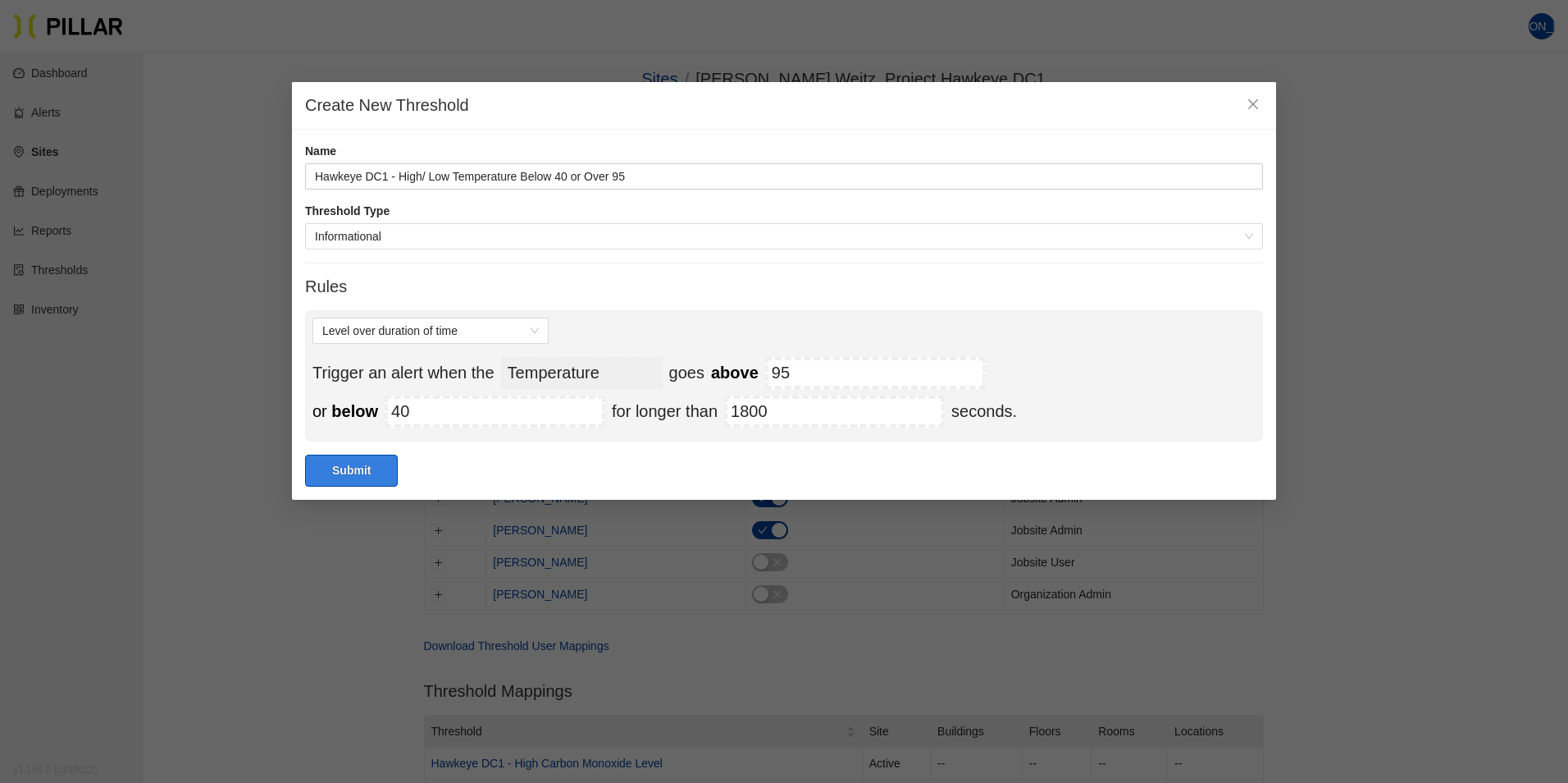
click at [343, 464] on button "Submit" at bounding box center [351, 470] width 93 height 32
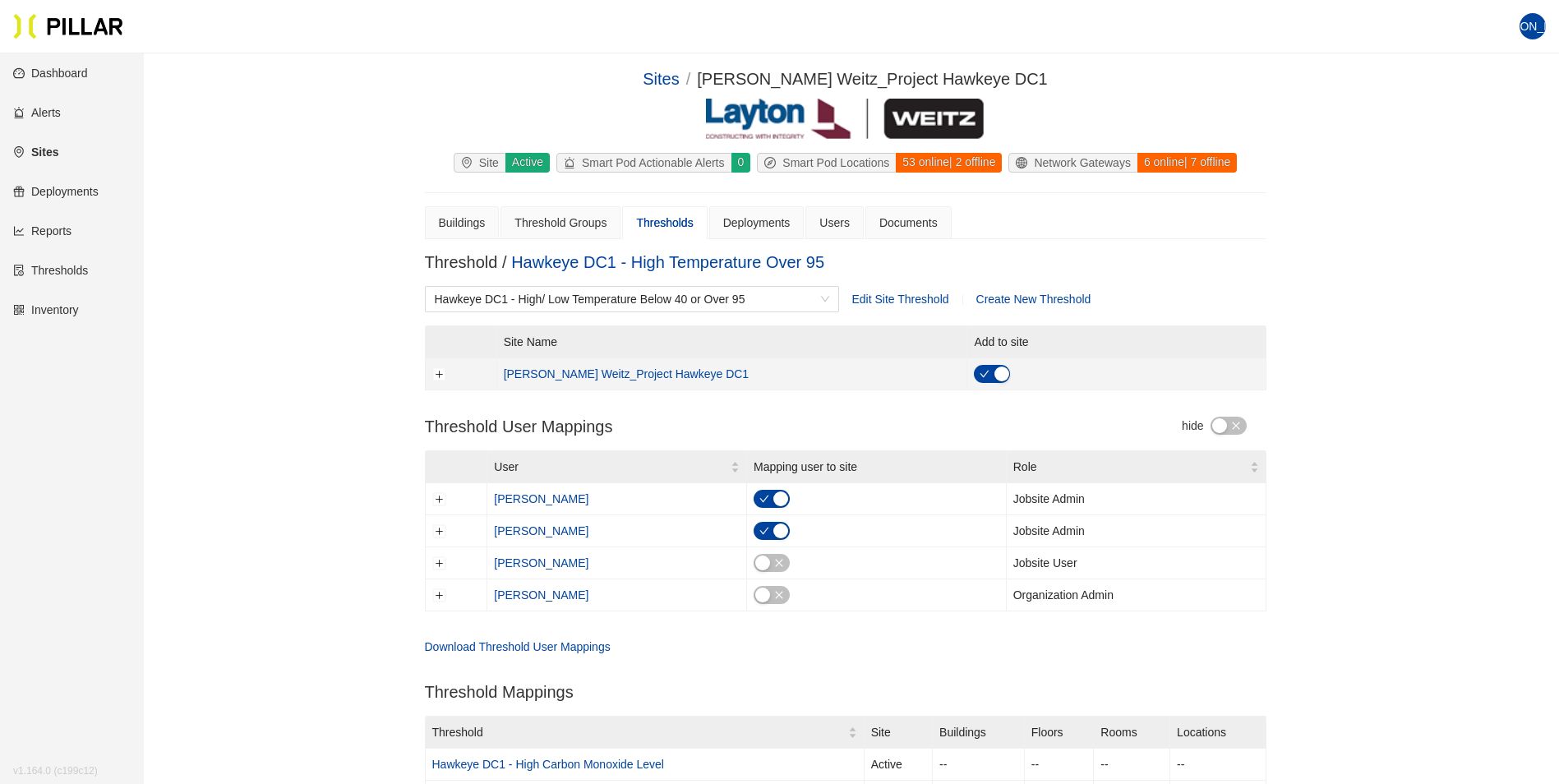
click at [49, 154] on link "Sites" at bounding box center [35, 152] width 45 height 13
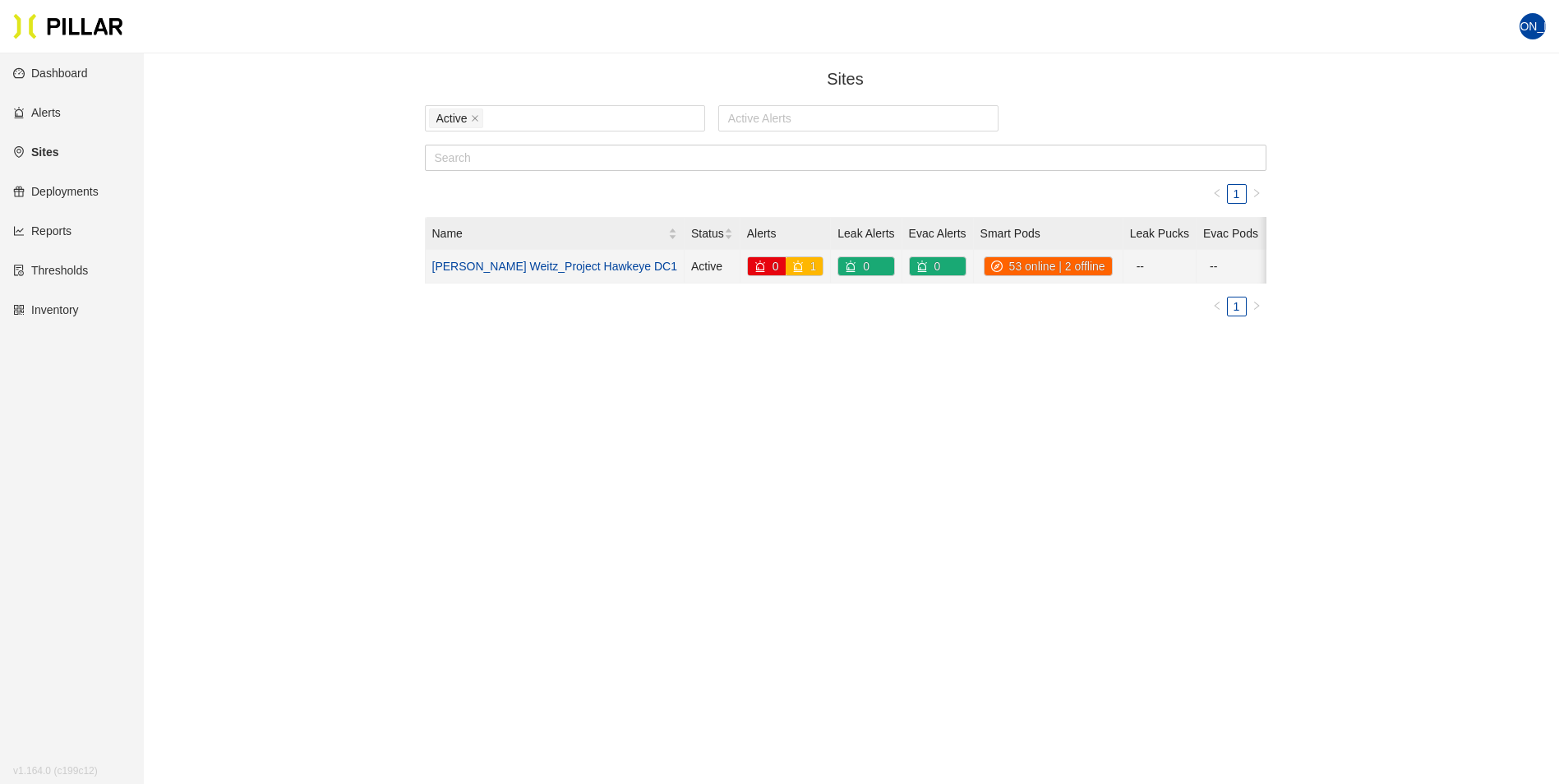
click at [508, 265] on link "[PERSON_NAME] Weitz_Project Hawkeye DC1" at bounding box center [555, 266] width 246 height 13
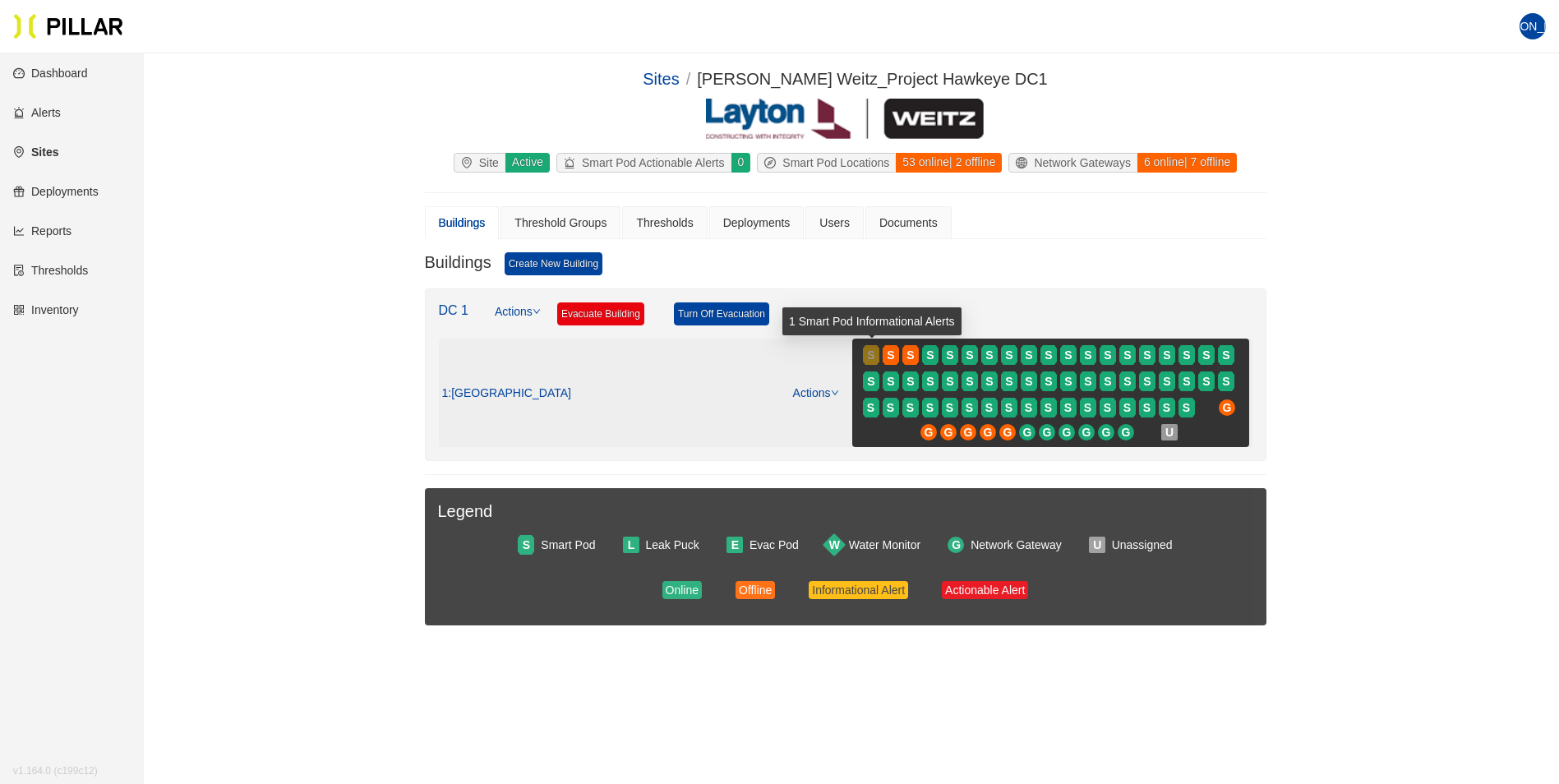
click at [870, 355] on span "S" at bounding box center [871, 355] width 7 height 18
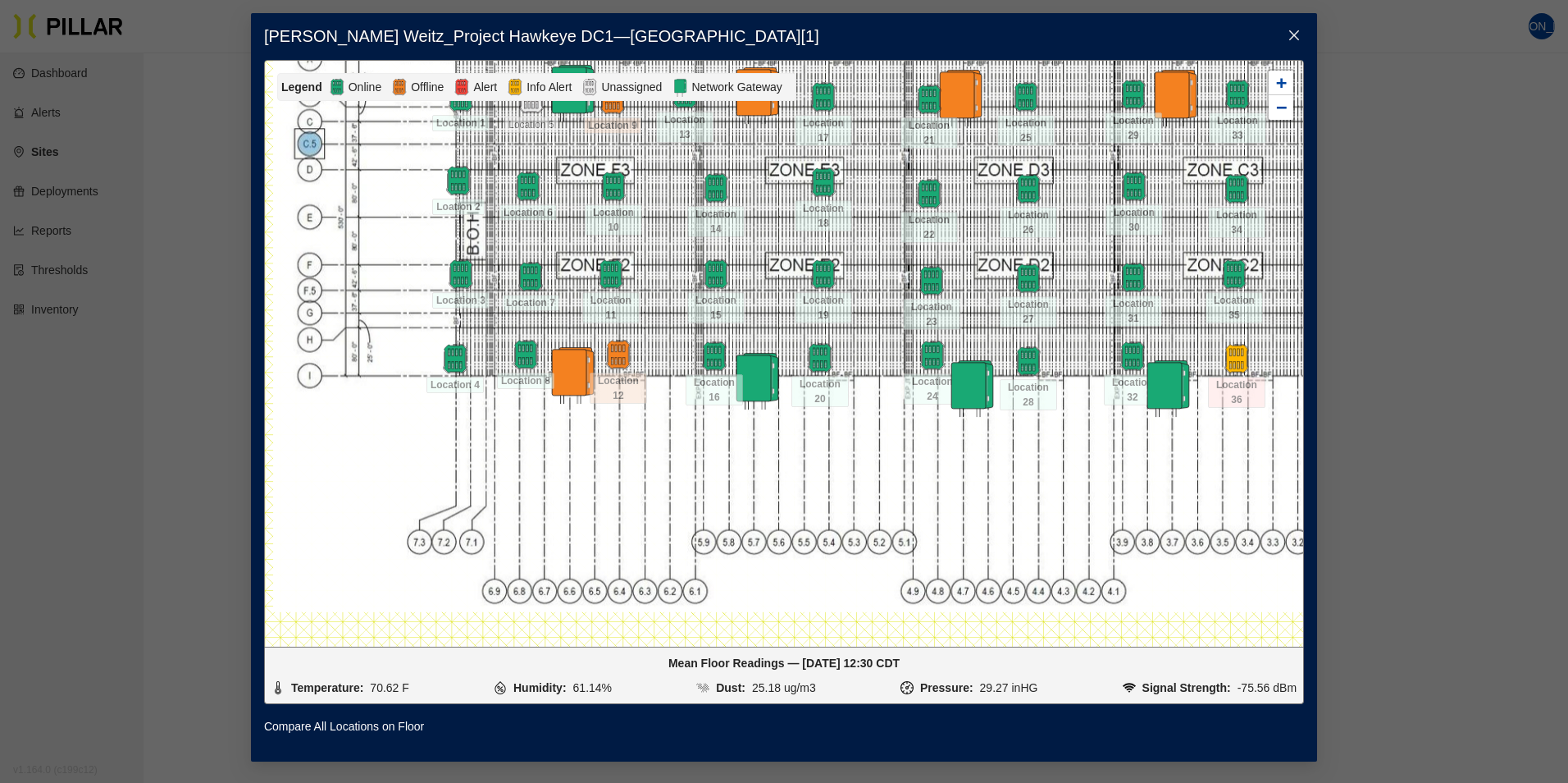
drag, startPoint x: 650, startPoint y: 495, endPoint x: 669, endPoint y: 626, distance: 132.4
click at [668, 628] on div at bounding box center [784, 354] width 1038 height 586
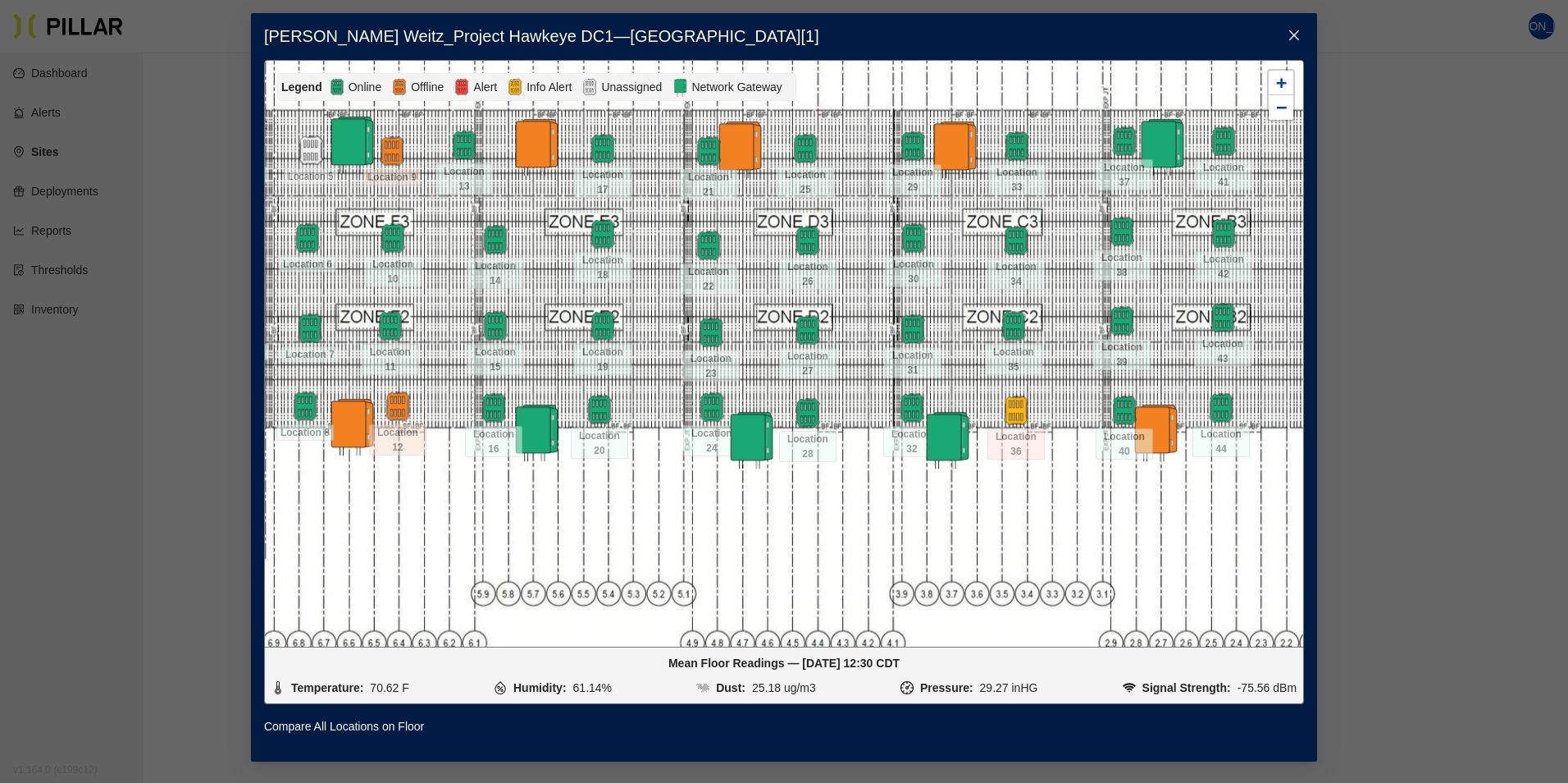
drag, startPoint x: 685, startPoint y: 467, endPoint x: 498, endPoint y: 524, distance: 195.5
click at [464, 519] on div at bounding box center [784, 354] width 1038 height 586
click at [1019, 407] on img at bounding box center [1016, 411] width 36 height 36
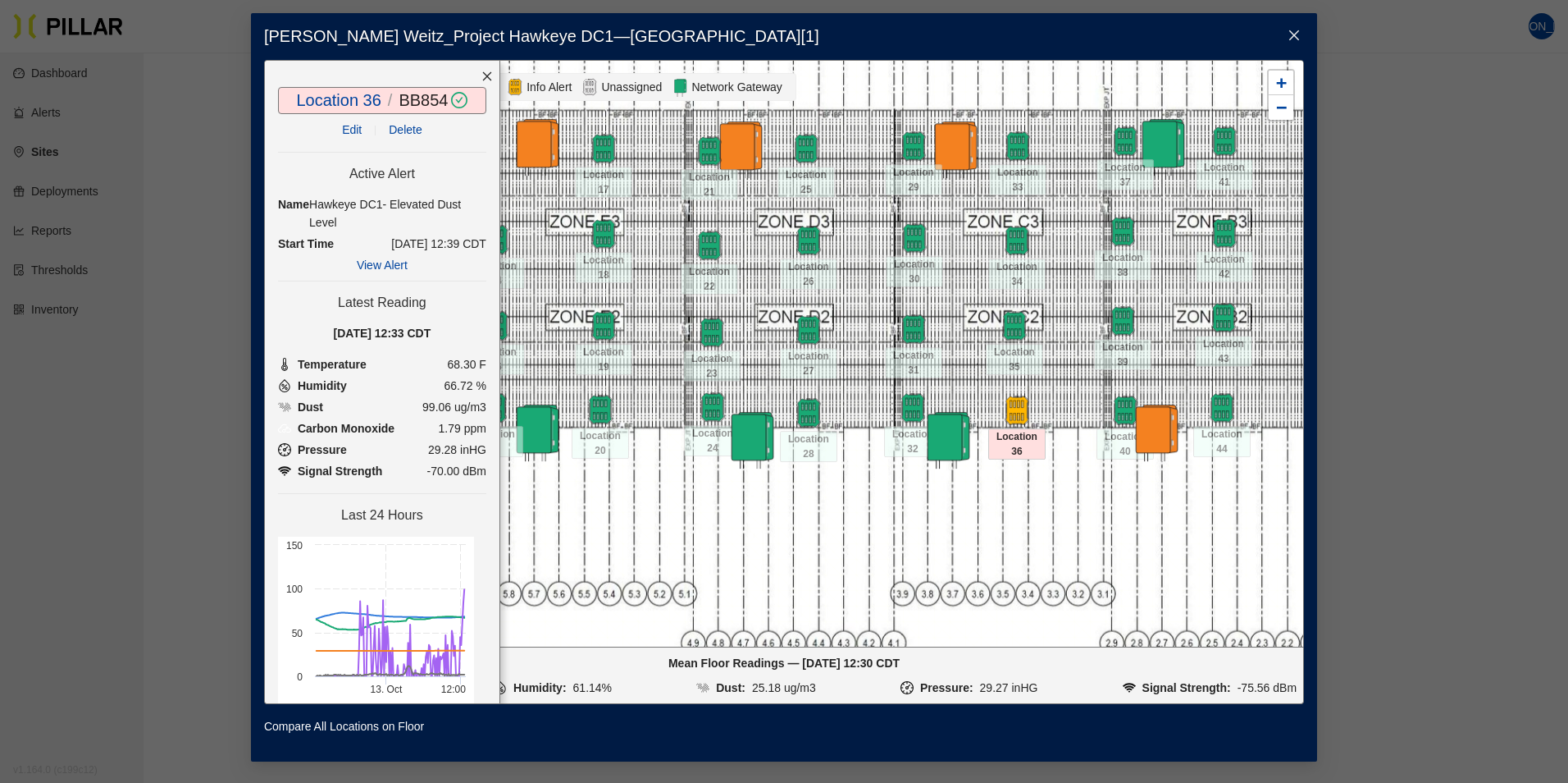
click at [1166, 435] on img at bounding box center [1154, 432] width 57 height 57
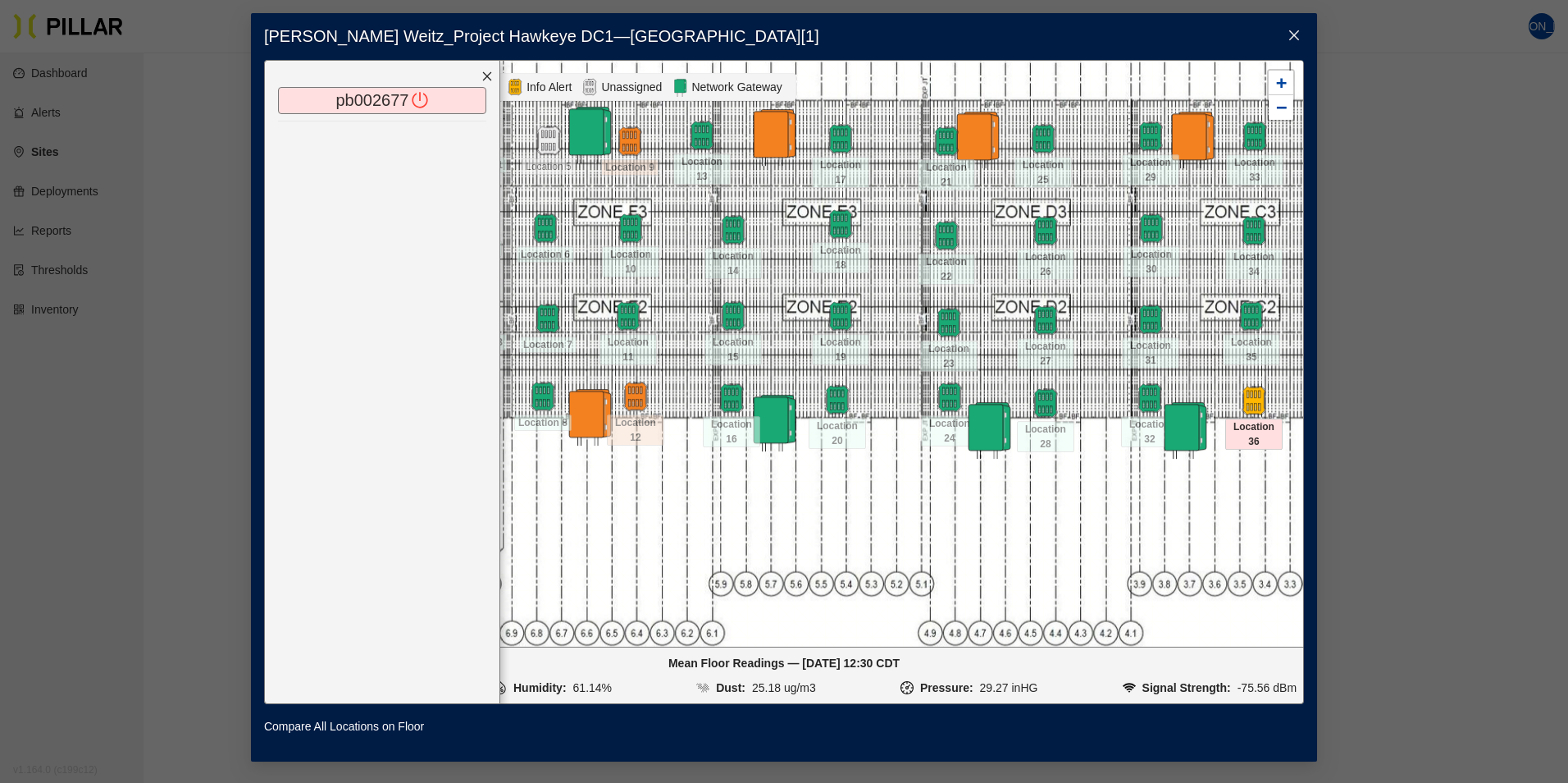
drag, startPoint x: 920, startPoint y: 545, endPoint x: 1125, endPoint y: 540, distance: 205.1
click at [1152, 537] on div at bounding box center [784, 354] width 1038 height 586
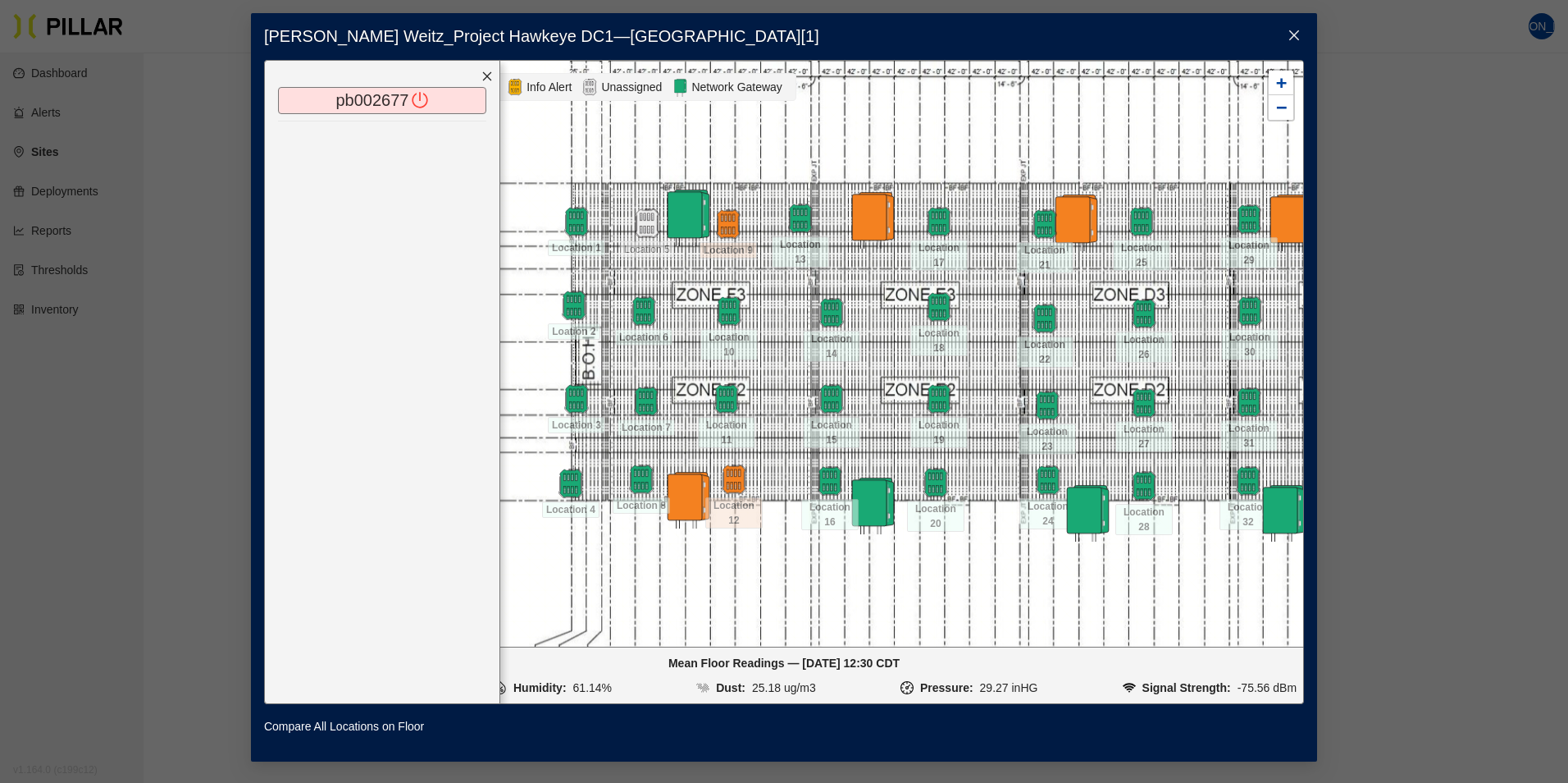
drag, startPoint x: 875, startPoint y: 538, endPoint x: 979, endPoint y: 620, distance: 132.4
click at [979, 620] on div at bounding box center [784, 354] width 1038 height 586
click at [735, 476] on img at bounding box center [733, 478] width 36 height 36
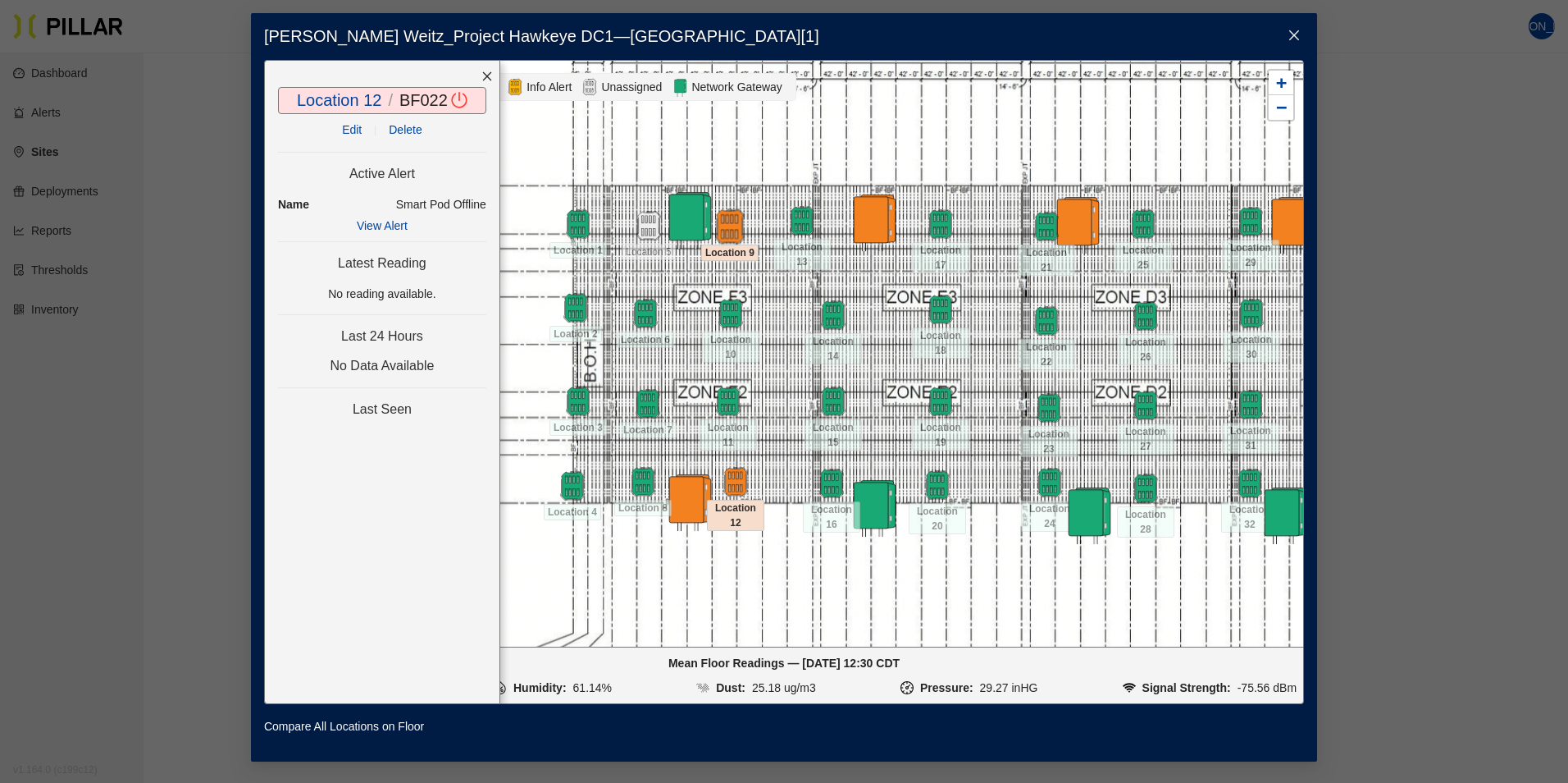
click at [732, 225] on img at bounding box center [729, 225] width 36 height 36
click at [648, 226] on img at bounding box center [648, 224] width 36 height 36
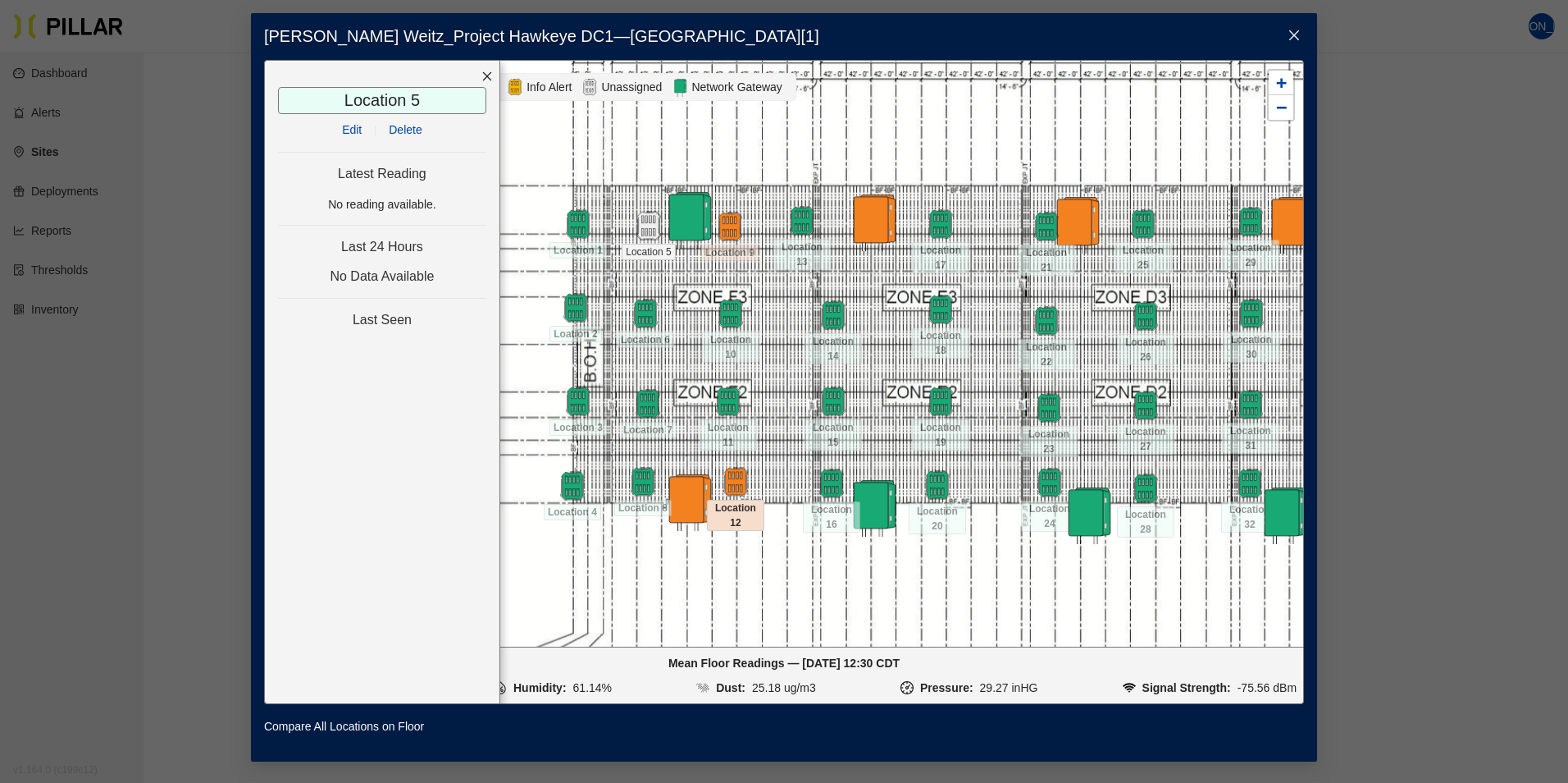
click at [687, 215] on img at bounding box center [688, 219] width 57 height 57
click at [1298, 30] on icon "close" at bounding box center [1294, 35] width 13 height 13
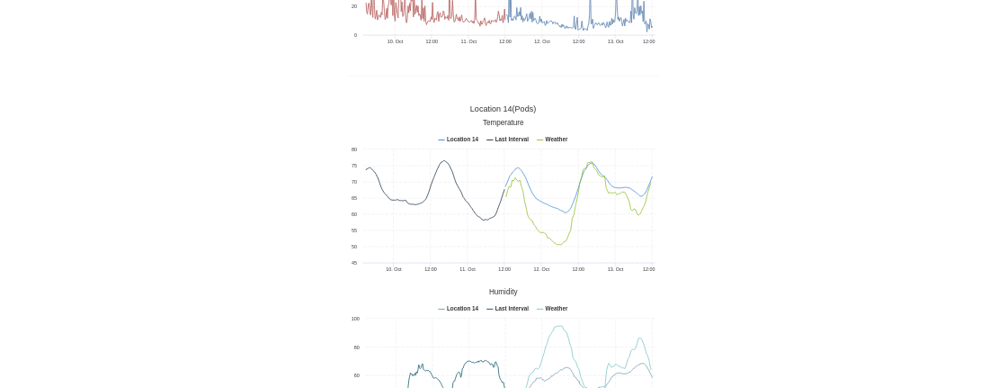
scroll to position [6743, 0]
